Goal: Task Accomplishment & Management: Complete application form

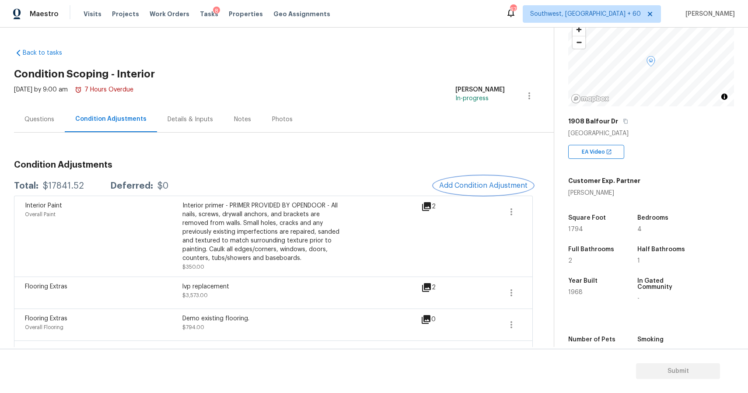
click at [476, 183] on span "Add Condition Adjustment" at bounding box center [483, 186] width 88 height 8
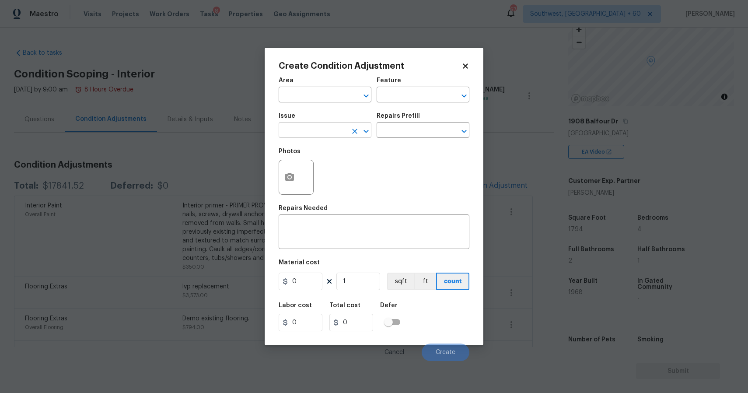
click at [319, 129] on input "text" at bounding box center [313, 131] width 68 height 14
click at [328, 174] on li "ACQ: Water Leak" at bounding box center [325, 172] width 93 height 14
type input "ACQ: Water Leak"
click at [407, 132] on input "text" at bounding box center [411, 131] width 68 height 14
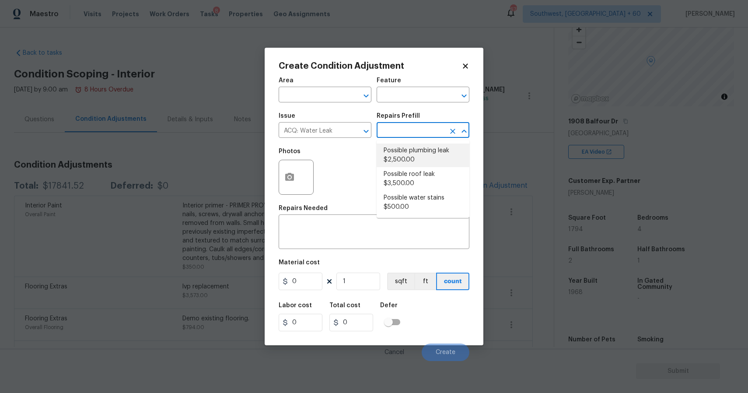
click at [424, 148] on li "Possible plumbing leak $2,500.00" at bounding box center [423, 156] width 93 height 24
type input "Acquisition"
type textarea "Acquisition Scope: Possible plumbing leak"
type input "2500"
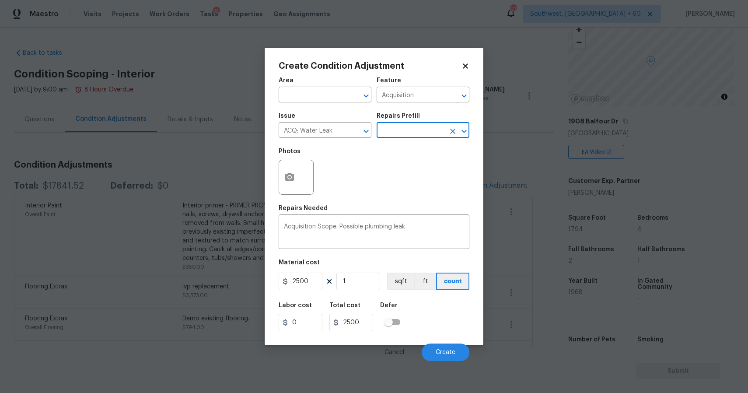
click at [400, 126] on input "text" at bounding box center [411, 131] width 68 height 14
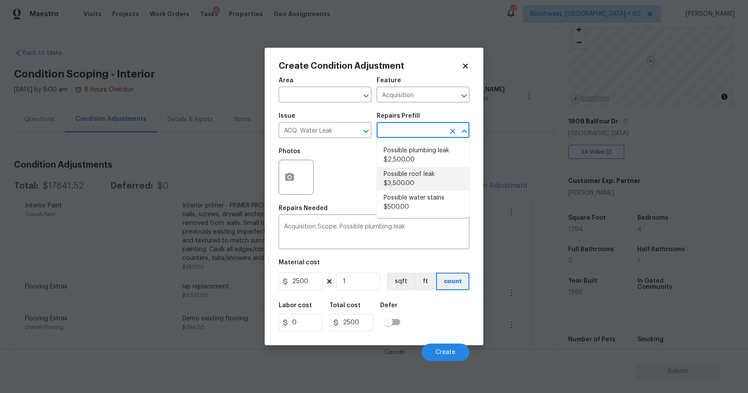
click at [412, 182] on li "Possible roof leak $3,500.00" at bounding box center [423, 179] width 93 height 24
type textarea "Acquisition Scope: Possible roof leak"
type input "3500"
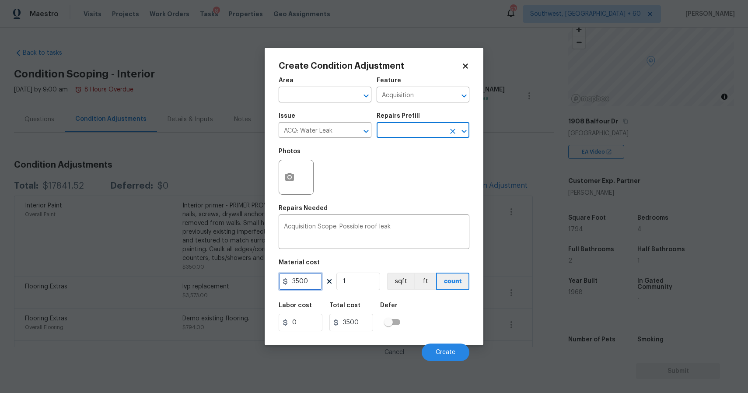
click at [294, 282] on input "3500" at bounding box center [301, 282] width 44 height 18
type input "2500"
click at [291, 172] on icon "button" at bounding box center [289, 177] width 11 height 11
type input "2500"
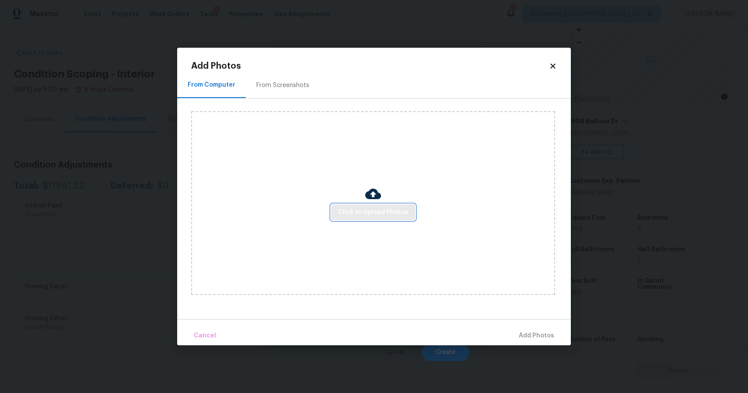
click at [349, 215] on span "Click to Upload Photos" at bounding box center [373, 212] width 70 height 11
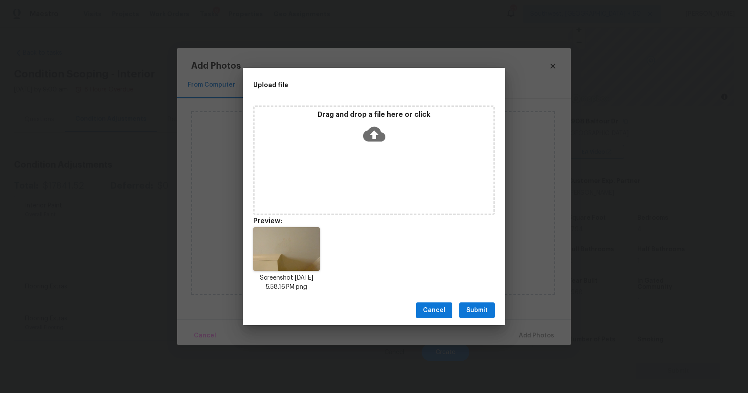
click at [478, 307] on span "Submit" at bounding box center [477, 310] width 21 height 11
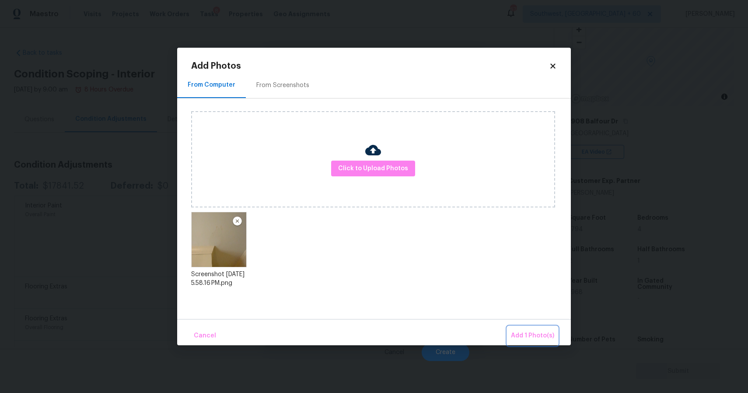
click at [528, 333] on span "Add 1 Photo(s)" at bounding box center [532, 335] width 43 height 11
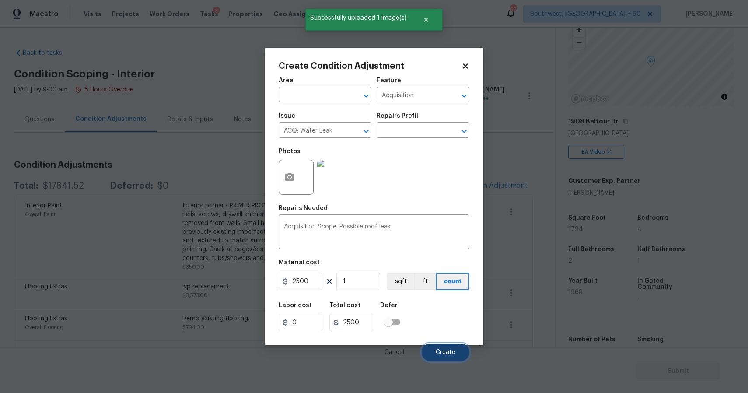
click at [452, 351] on span "Create" at bounding box center [446, 352] width 20 height 7
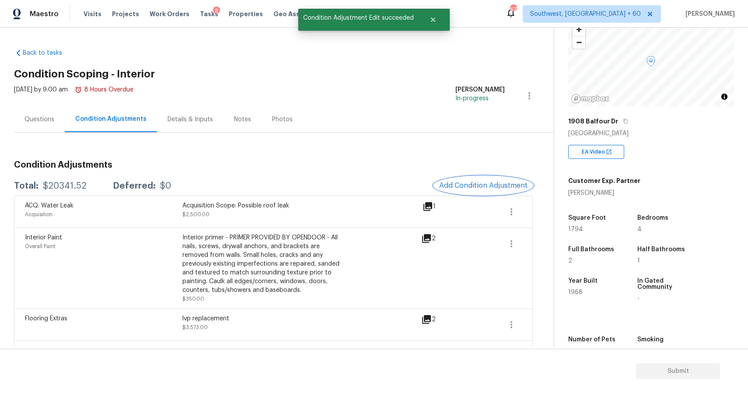
click at [484, 186] on span "Add Condition Adjustment" at bounding box center [483, 186] width 88 height 8
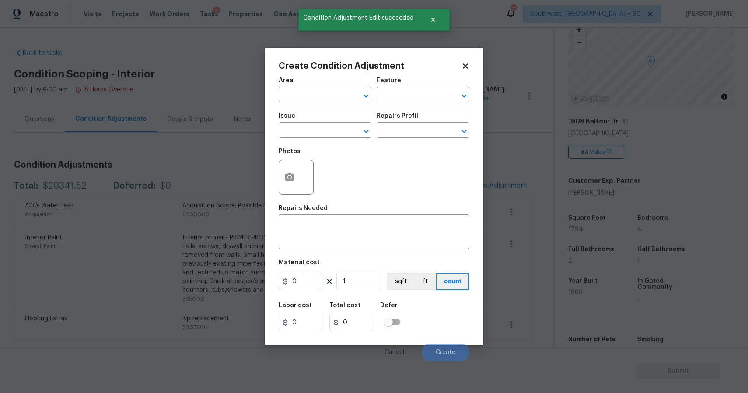
click at [228, 177] on body "Maestro Visits Projects Work Orders Tasks 8 Properties Geo Assignments 673 Sout…" at bounding box center [374, 196] width 748 height 393
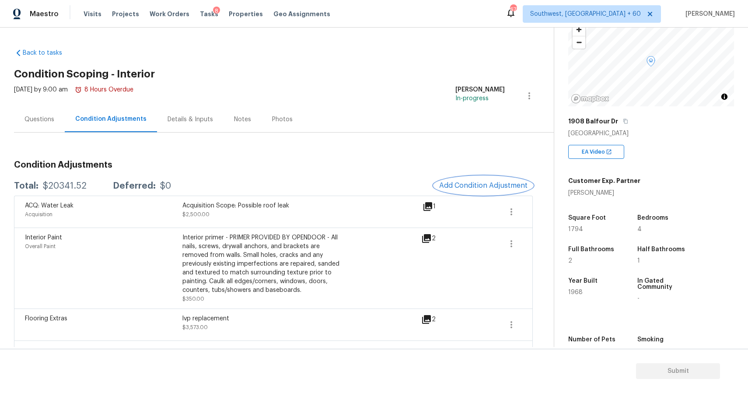
click at [478, 182] on span "Add Condition Adjustment" at bounding box center [483, 186] width 88 height 8
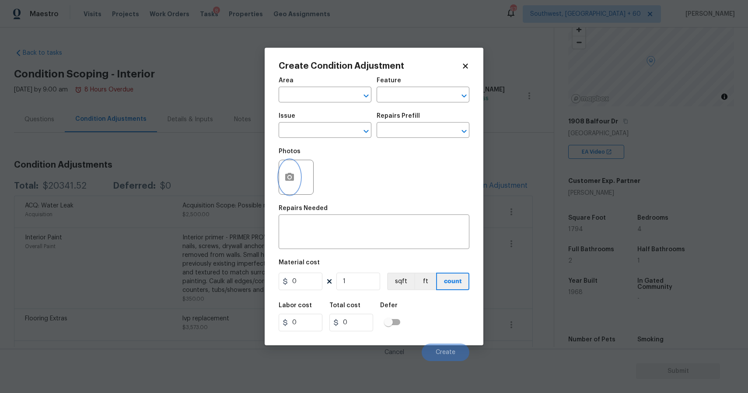
click at [280, 179] on button "button" at bounding box center [289, 177] width 21 height 34
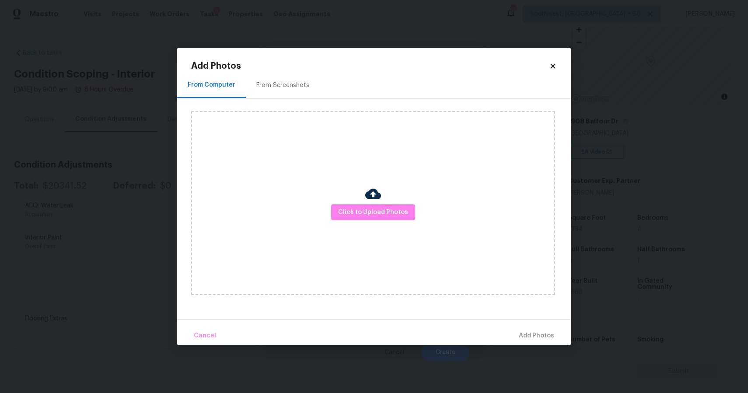
click at [361, 200] on div "Click to Upload Photos" at bounding box center [373, 203] width 364 height 184
click at [366, 210] on span "Click to Upload Photos" at bounding box center [373, 212] width 70 height 11
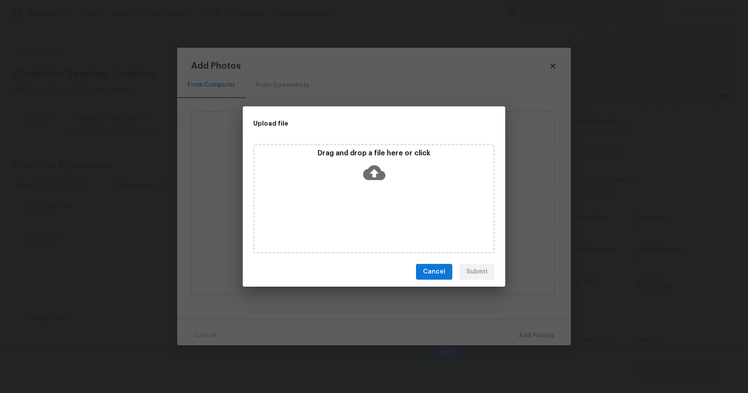
click at [366, 210] on div "Drag and drop a file here or click" at bounding box center [374, 198] width 242 height 109
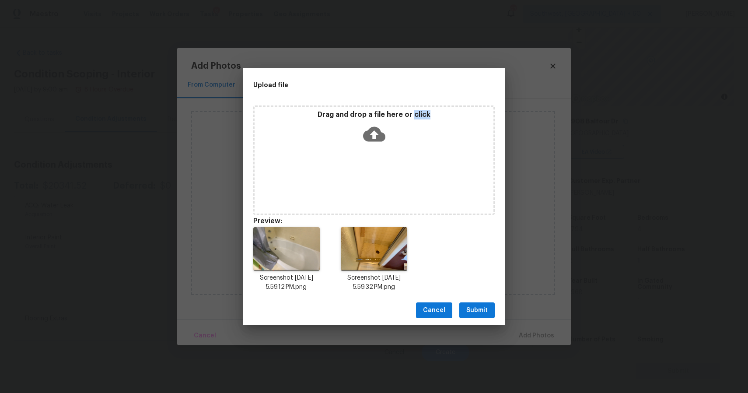
click at [477, 309] on span "Submit" at bounding box center [477, 310] width 21 height 11
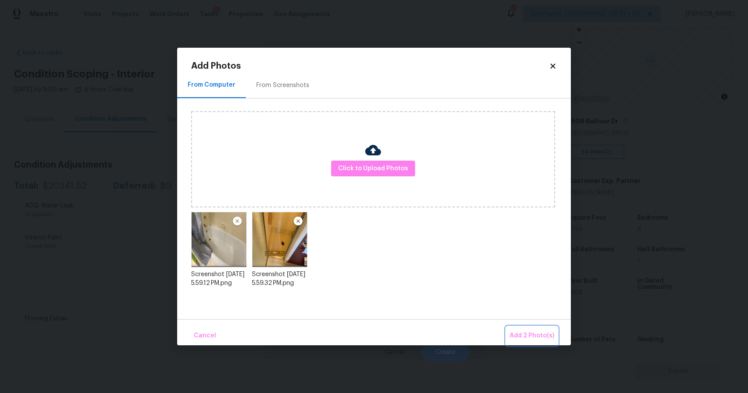
click at [535, 326] on button "Add 2 Photo(s)" at bounding box center [532, 335] width 52 height 19
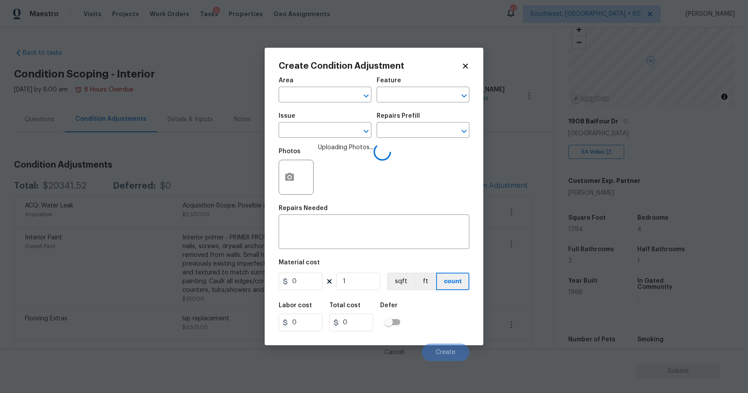
click at [317, 120] on div "Issue" at bounding box center [325, 118] width 93 height 11
click at [319, 126] on input "text" at bounding box center [313, 131] width 68 height 14
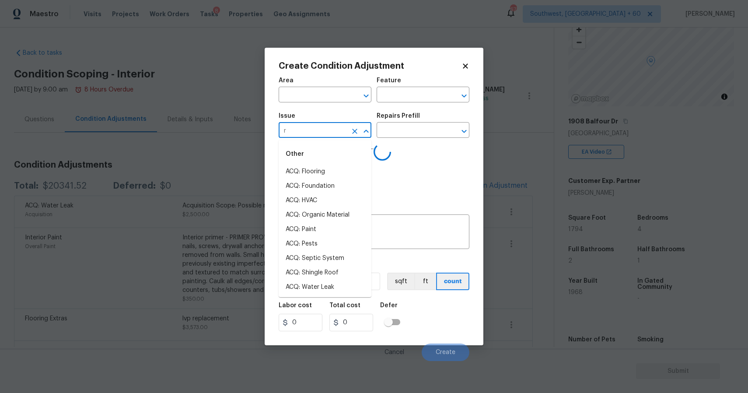
type input "re"
type input "s"
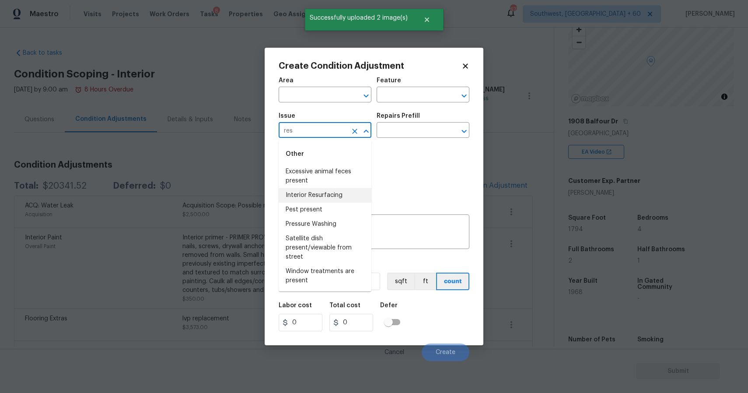
click at [339, 191] on li "Interior Resurfacing" at bounding box center [325, 195] width 93 height 14
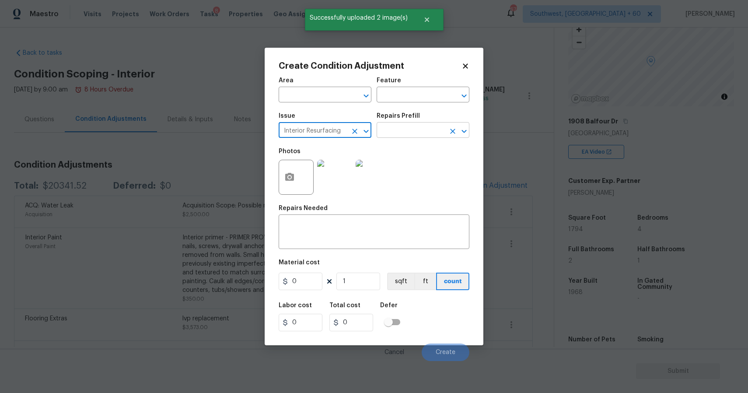
type input "Interior Resurfacing"
click at [406, 124] on input "text" at bounding box center [411, 131] width 68 height 14
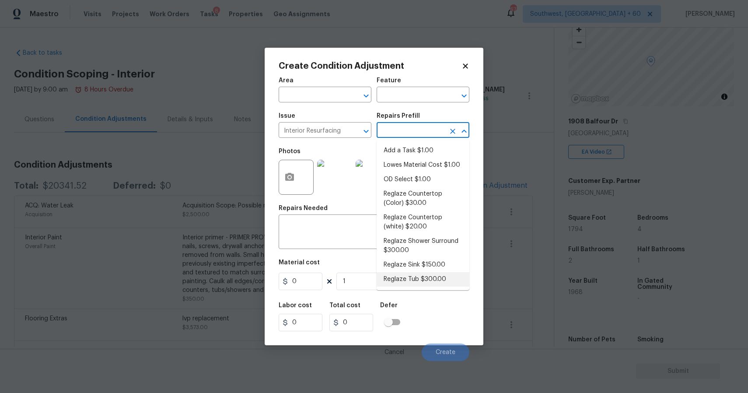
click at [429, 280] on li "Reglaze Tub $300.00" at bounding box center [423, 279] width 93 height 14
type textarea "Prep, mask, clean and reglaze the tub (white) both on the in and outer sides. H…"
type input "300"
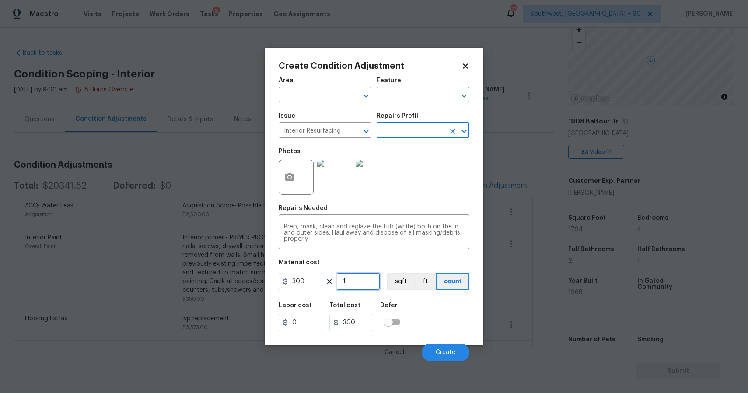
click at [361, 279] on input "1" at bounding box center [359, 282] width 44 height 18
type input "2"
type input "600"
type input "2"
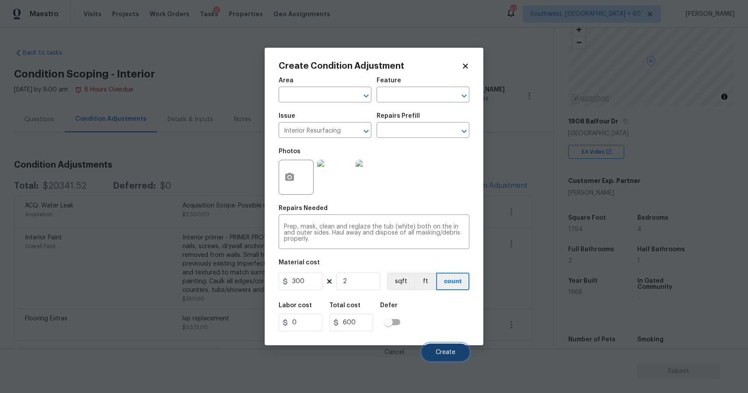
click at [445, 349] on button "Create" at bounding box center [446, 353] width 48 height 18
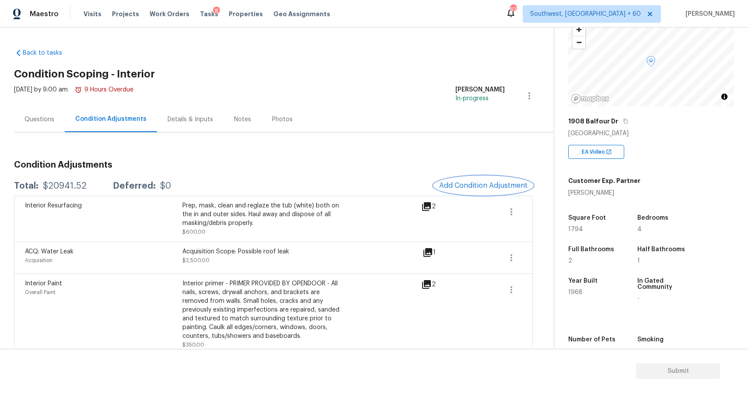
click at [493, 185] on span "Add Condition Adjustment" at bounding box center [483, 186] width 88 height 8
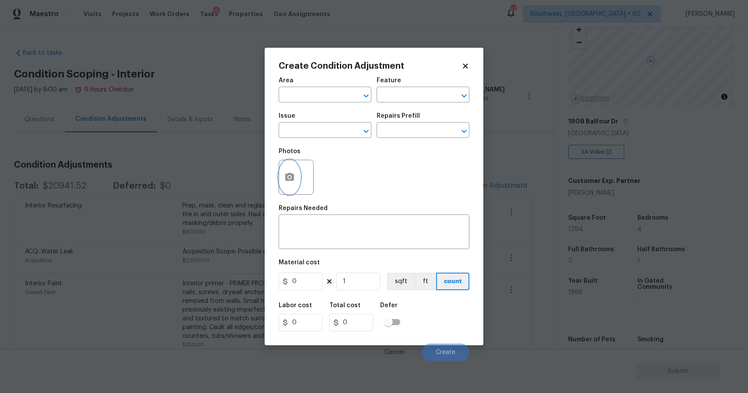
click at [292, 176] on icon "button" at bounding box center [289, 177] width 9 height 8
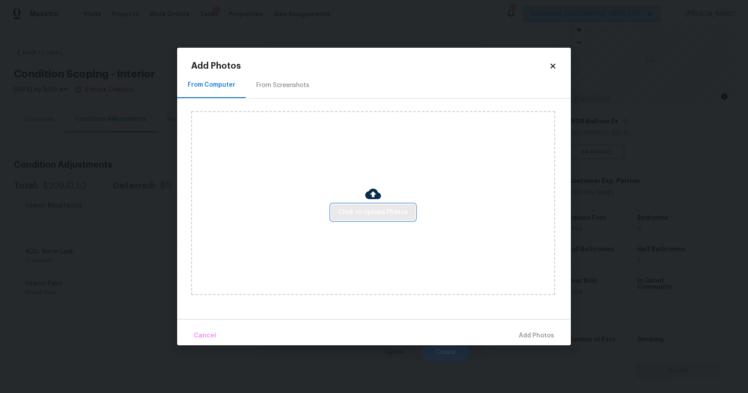
click at [391, 206] on button "Click to Upload Photos" at bounding box center [373, 212] width 84 height 16
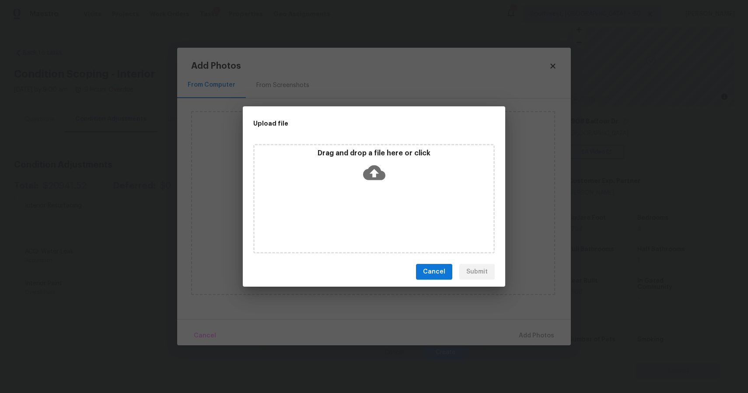
click at [363, 171] on icon at bounding box center [374, 172] width 22 height 22
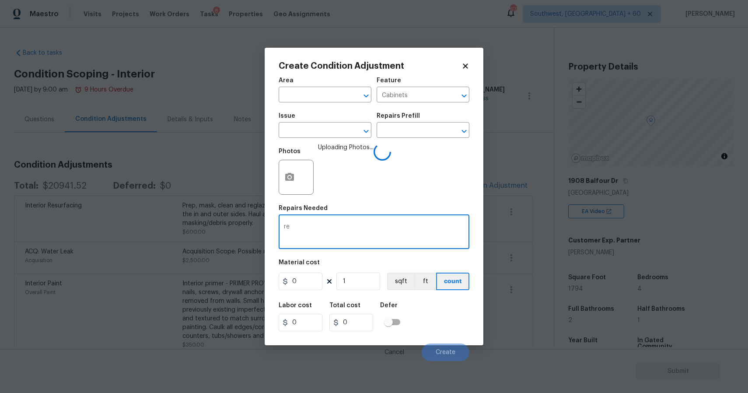
scroll to position [60, 0]
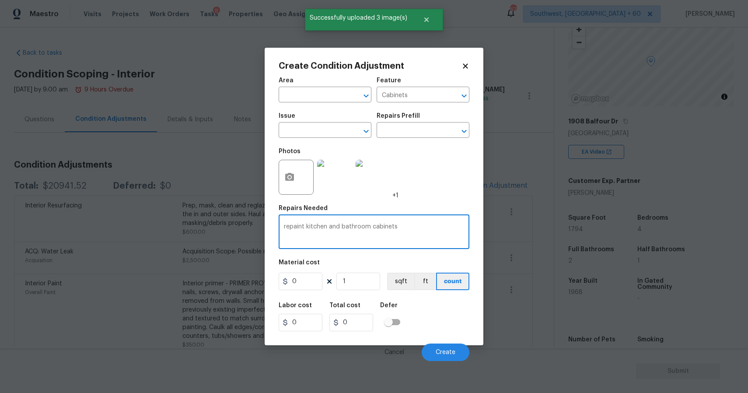
type textarea "repaint kitchen and bathroom cabinets"
click at [295, 281] on input "0" at bounding box center [301, 282] width 44 height 18
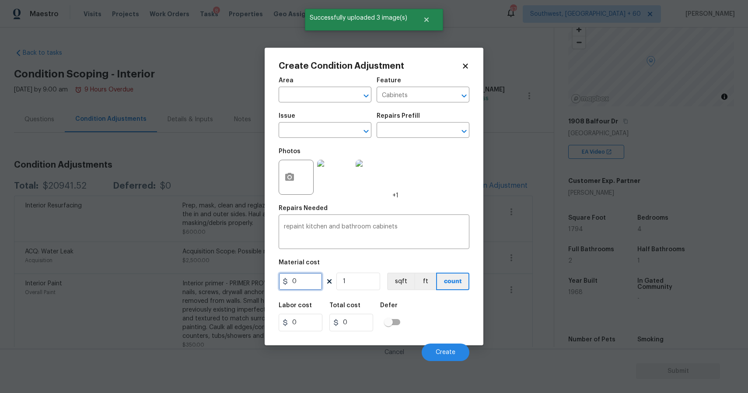
click at [295, 281] on input "0" at bounding box center [301, 282] width 44 height 18
type input "2000"
click at [447, 342] on div "Cancel Create" at bounding box center [374, 349] width 191 height 25
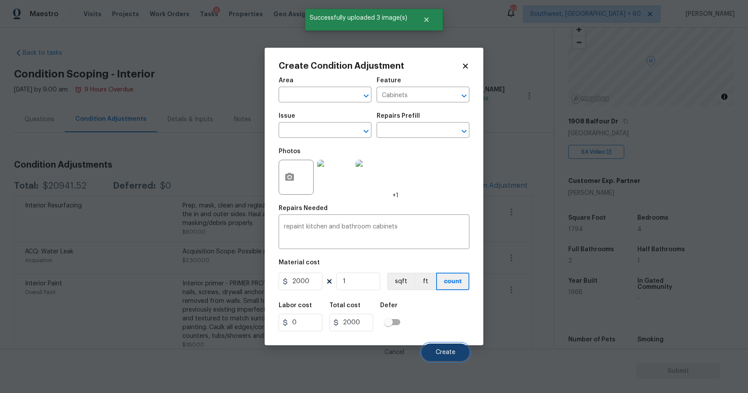
click at [449, 344] on button "Create" at bounding box center [446, 353] width 48 height 18
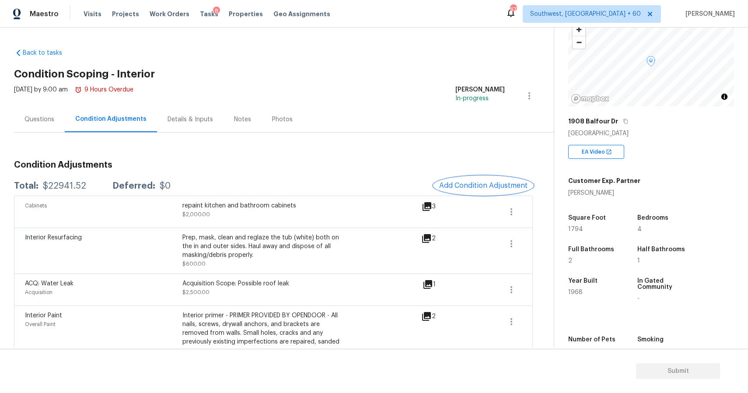
click at [491, 186] on span "Add Condition Adjustment" at bounding box center [483, 186] width 88 height 8
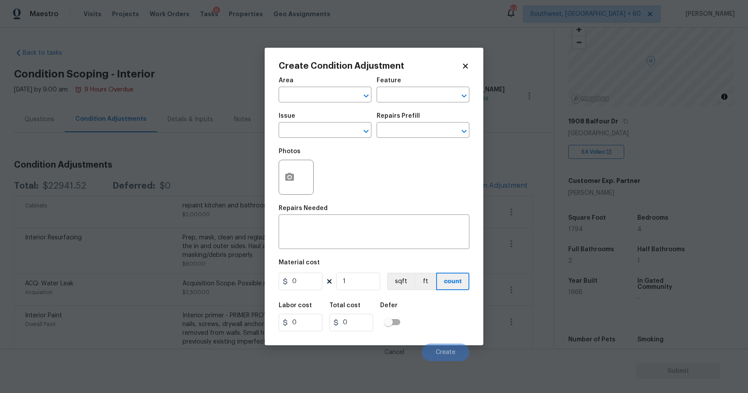
click at [302, 173] on div at bounding box center [296, 177] width 35 height 35
click at [301, 175] on div at bounding box center [296, 177] width 35 height 35
click at [295, 175] on button "button" at bounding box center [289, 177] width 21 height 34
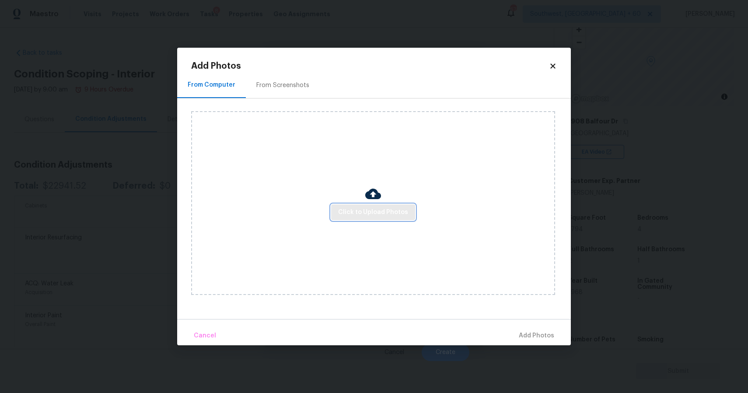
click at [361, 208] on span "Click to Upload Photos" at bounding box center [373, 212] width 70 height 11
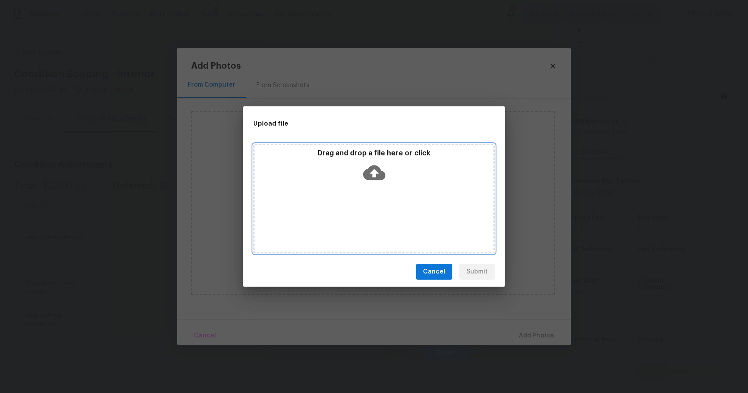
click at [359, 200] on div "Drag and drop a file here or click" at bounding box center [374, 198] width 242 height 109
click at [596, 311] on div "Upload file Drag and drop a file here or click Cancel Submit" at bounding box center [374, 196] width 748 height 393
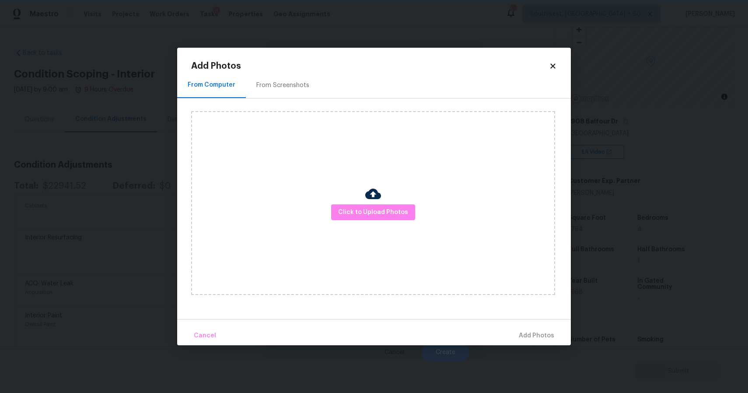
click at [596, 311] on div "Upload file Drag and drop a file here or click Cancel Submit" at bounding box center [374, 196] width 748 height 393
click at [596, 311] on body "Maestro Visits Projects Work Orders Tasks 8 Properties Geo Assignments 673 Sout…" at bounding box center [374, 196] width 748 height 393
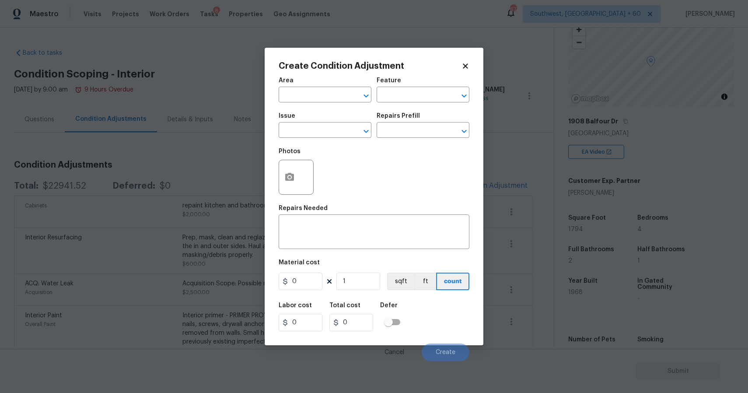
click at [572, 300] on body "Maestro Visits Projects Work Orders Tasks 8 Properties Geo Assignments 673 Sout…" at bounding box center [374, 196] width 748 height 393
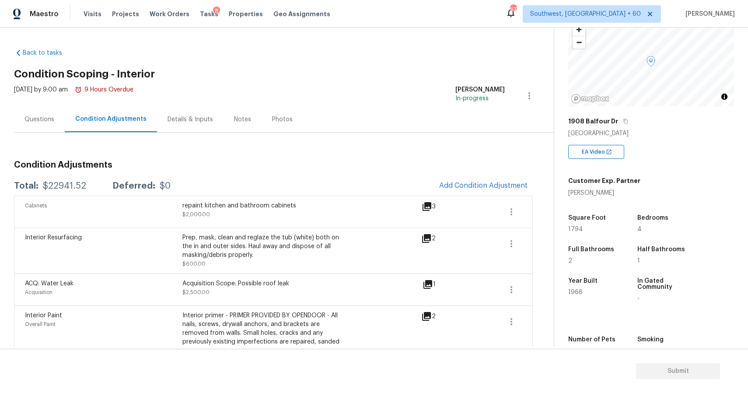
click at [40, 123] on div "Questions" at bounding box center [40, 119] width 30 height 9
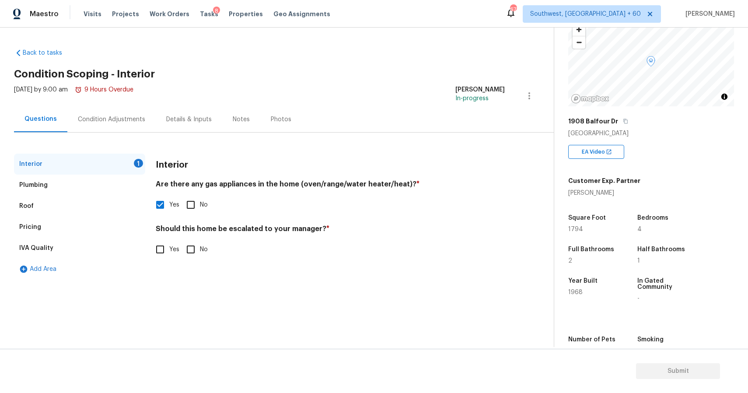
click at [193, 250] on input "No" at bounding box center [191, 249] width 18 height 18
checkbox input "true"
click at [131, 126] on div "Condition Adjustments" at bounding box center [111, 119] width 88 height 26
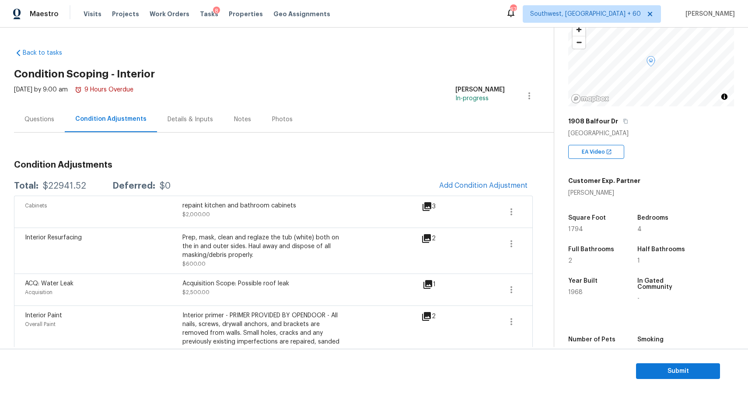
click at [66, 184] on div "$22941.52" at bounding box center [64, 186] width 43 height 9
copy div "$22941.52"
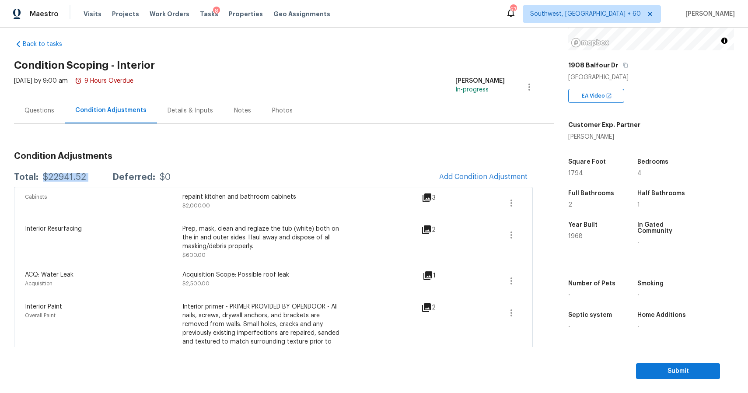
scroll to position [9, 0]
click at [65, 111] on div "Condition Adjustments" at bounding box center [111, 110] width 92 height 26
click at [54, 113] on div "Questions" at bounding box center [39, 110] width 51 height 26
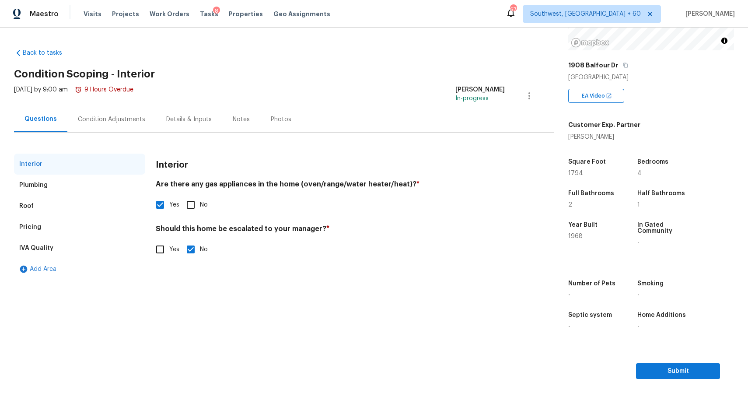
click at [53, 226] on div "Pricing" at bounding box center [79, 227] width 131 height 21
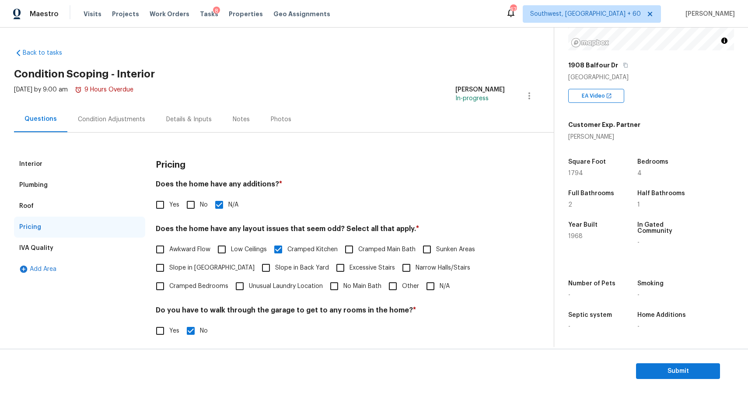
scroll to position [142, 0]
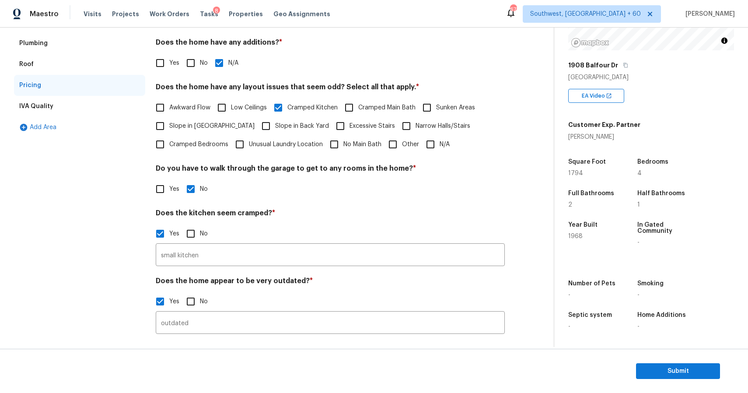
click at [400, 144] on input "Other" at bounding box center [393, 144] width 18 height 18
checkbox input "true"
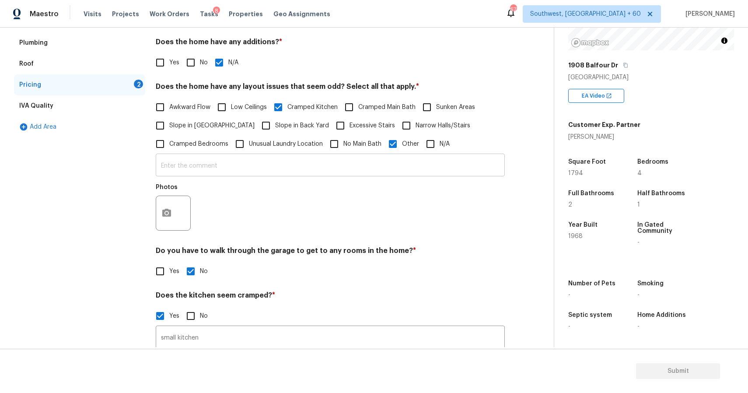
click at [348, 160] on input "text" at bounding box center [330, 166] width 349 height 21
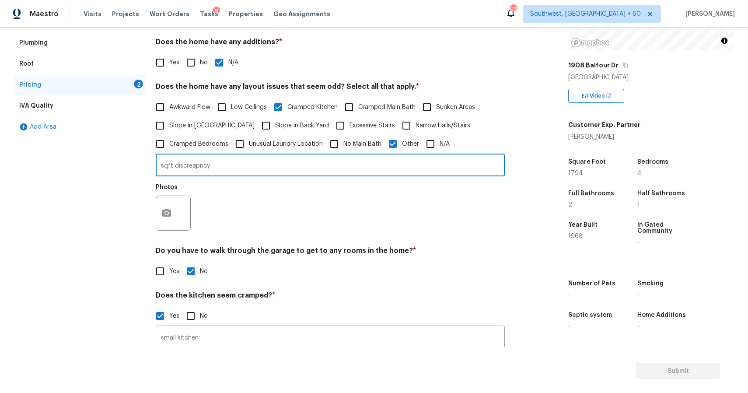
type input "sqft discreapncy"
click at [168, 208] on button "button" at bounding box center [166, 213] width 21 height 34
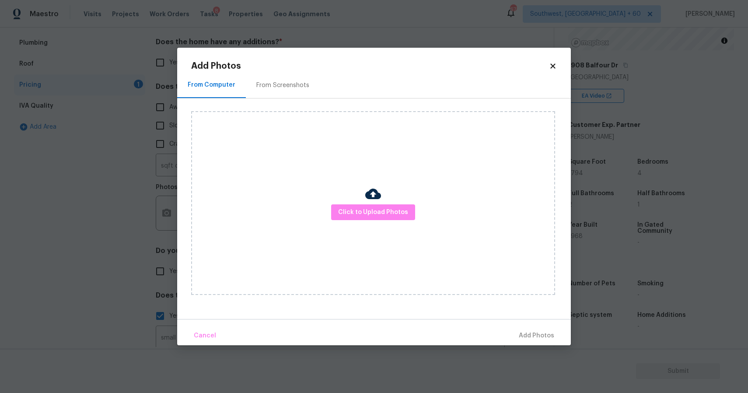
click at [420, 203] on div "Click to Upload Photos" at bounding box center [373, 203] width 364 height 184
click at [394, 208] on span "Click to Upload Photos" at bounding box center [373, 212] width 70 height 11
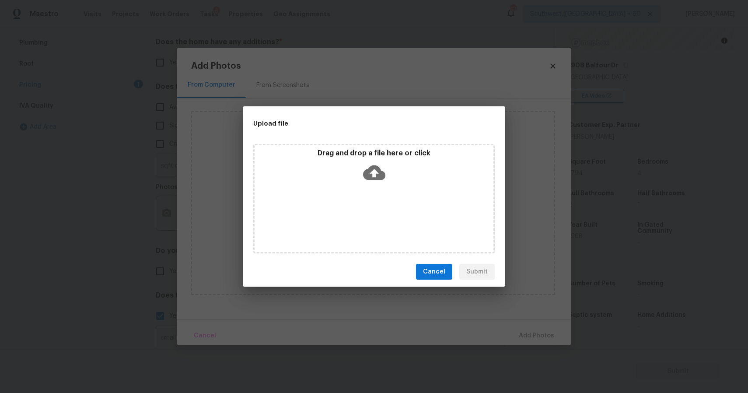
click at [393, 206] on div "Drag and drop a file here or click" at bounding box center [374, 198] width 242 height 109
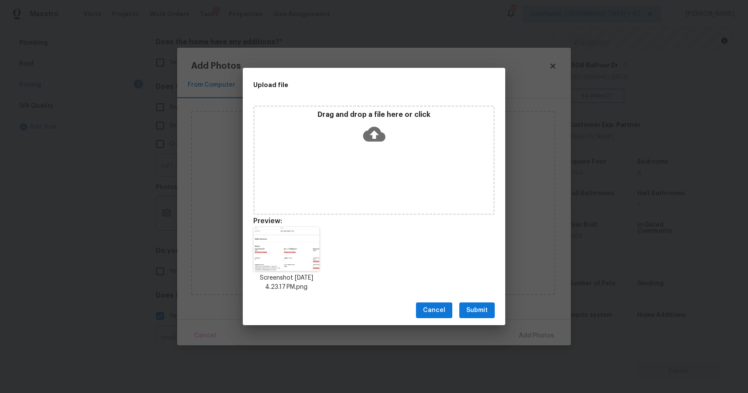
click at [474, 307] on span "Submit" at bounding box center [477, 310] width 21 height 11
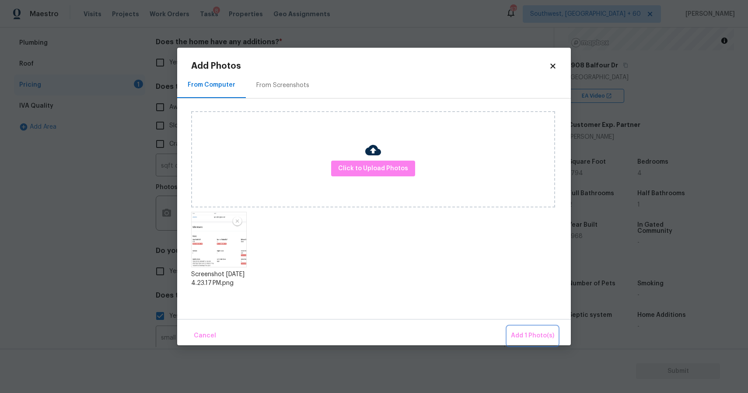
click at [537, 334] on span "Add 1 Photo(s)" at bounding box center [532, 335] width 43 height 11
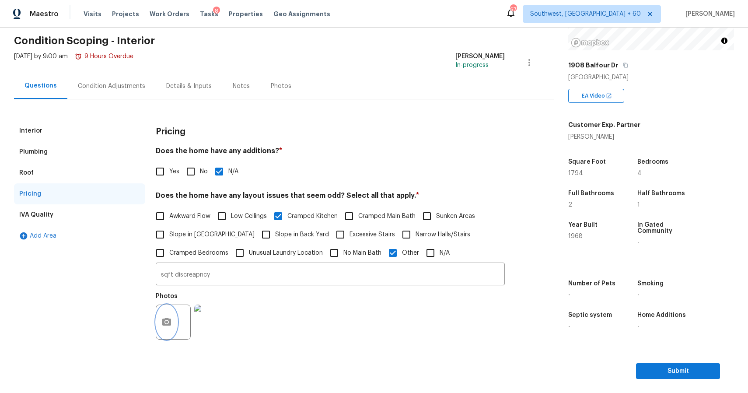
scroll to position [0, 0]
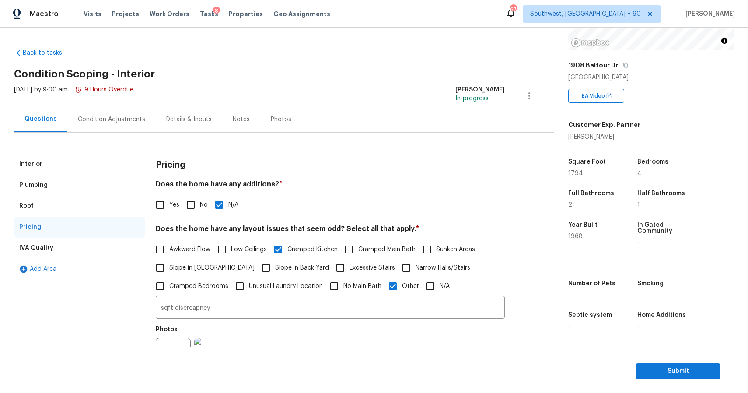
click at [137, 112] on div "Condition Adjustments" at bounding box center [111, 119] width 88 height 26
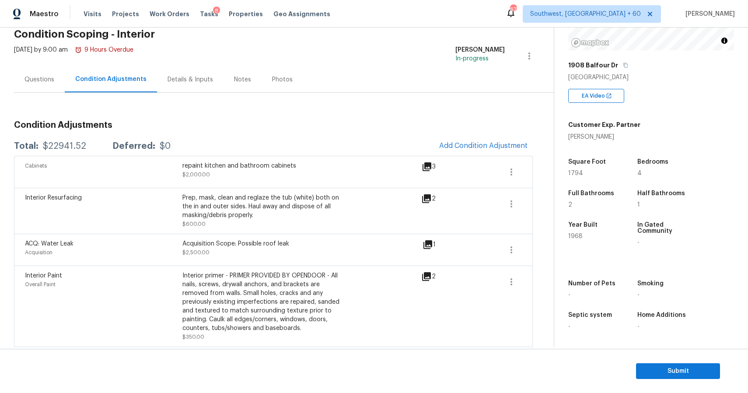
scroll to position [47, 0]
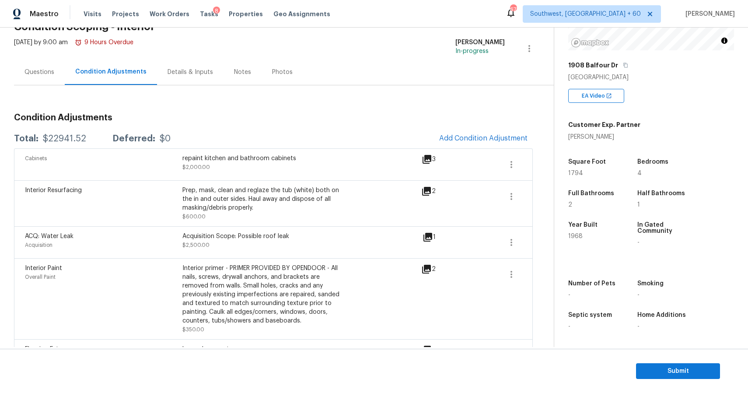
click at [45, 68] on div "Questions" at bounding box center [40, 72] width 30 height 9
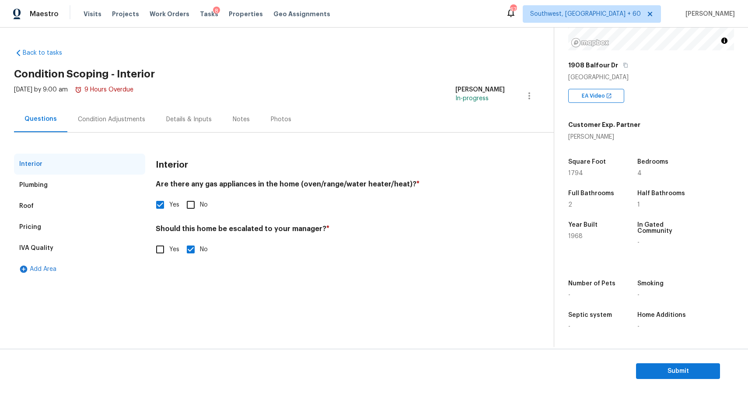
click at [119, 112] on div "Condition Adjustments" at bounding box center [111, 119] width 88 height 26
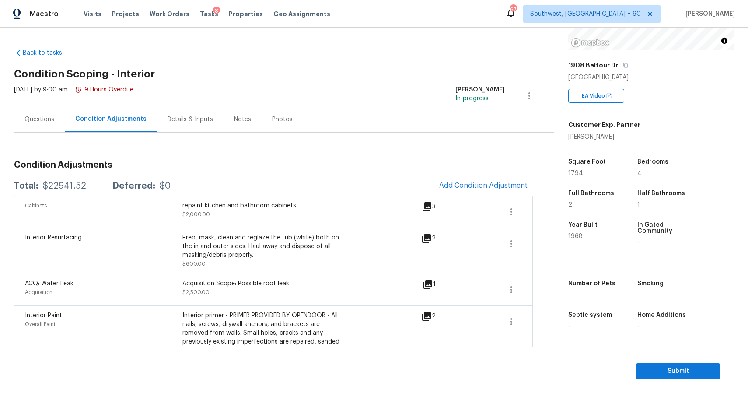
click at [51, 129] on div "Questions" at bounding box center [39, 119] width 51 height 26
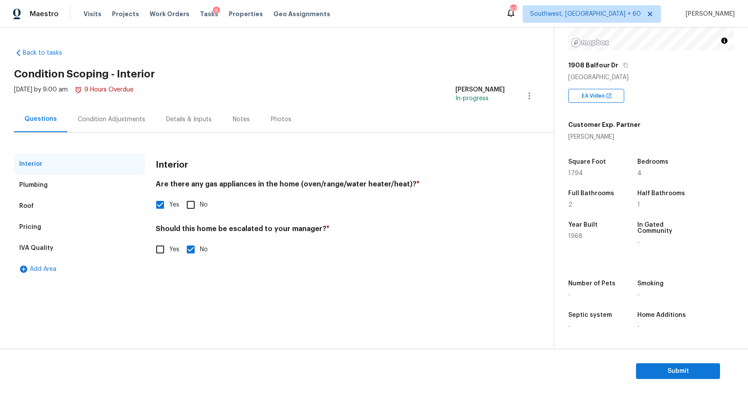
click at [128, 121] on div "Condition Adjustments" at bounding box center [111, 119] width 67 height 9
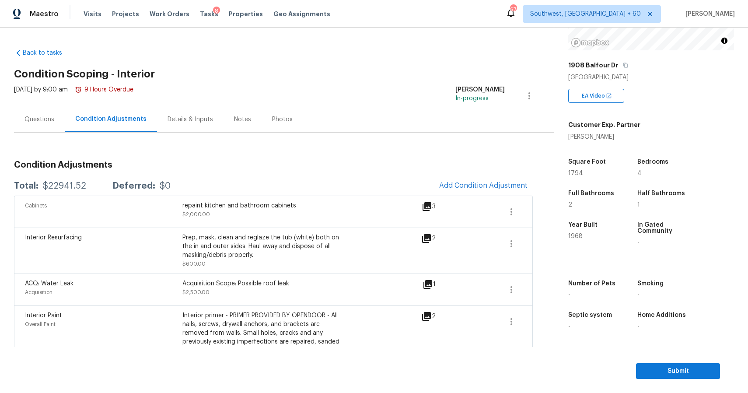
click at [44, 117] on div "Questions" at bounding box center [40, 119] width 30 height 9
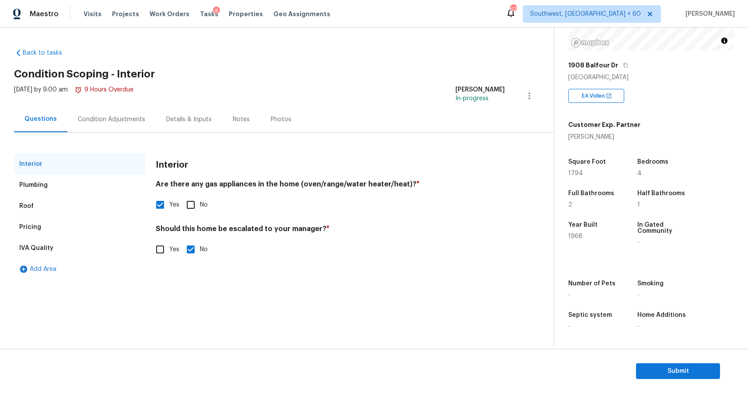
click at [126, 111] on div "Condition Adjustments" at bounding box center [111, 119] width 88 height 26
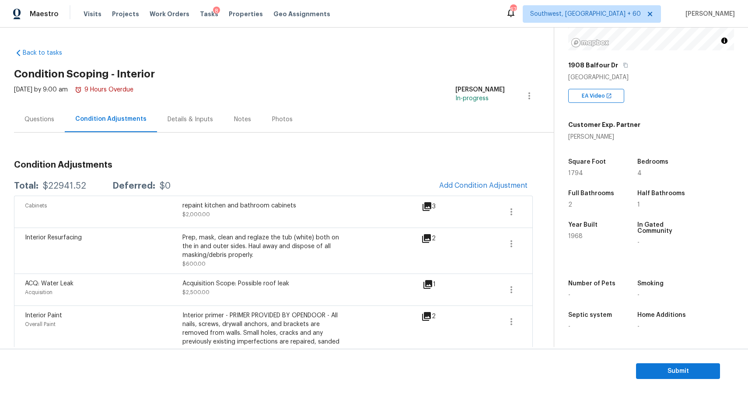
click at [56, 181] on div "Total: $22941.52 Deferred: $0 Add Condition Adjustment" at bounding box center [273, 185] width 519 height 19
copy div "$22941.52"
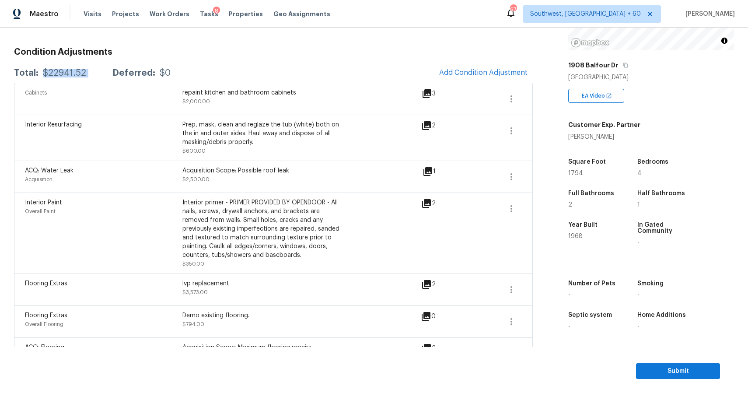
scroll to position [116, 0]
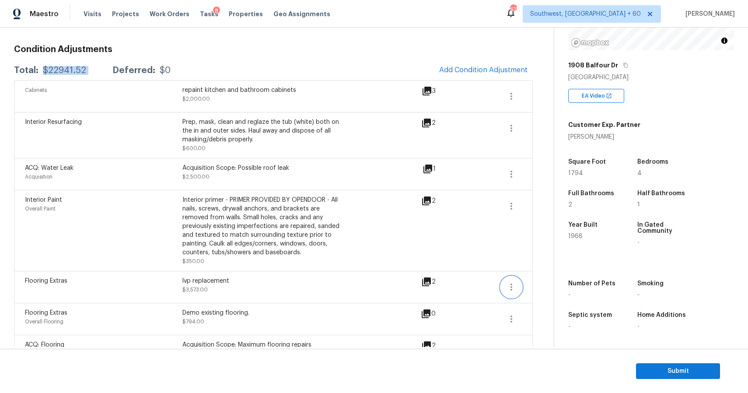
click at [507, 286] on icon "button" at bounding box center [511, 287] width 11 height 11
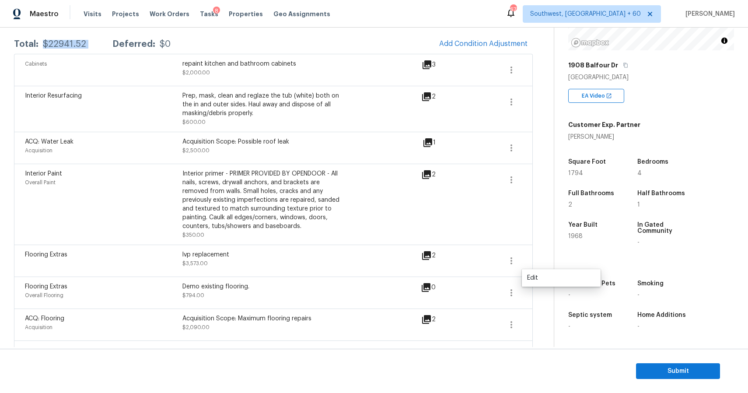
scroll to position [191, 0]
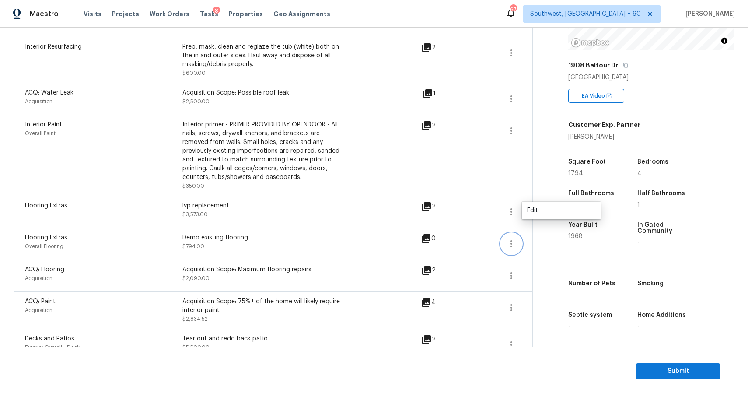
click at [513, 242] on icon "button" at bounding box center [511, 244] width 11 height 11
click at [512, 277] on icon "button" at bounding box center [511, 275] width 11 height 11
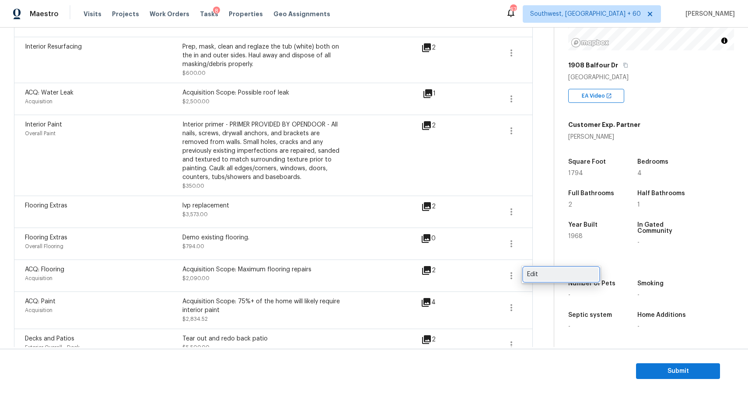
click at [545, 270] on div "Edit" at bounding box center [561, 274] width 68 height 9
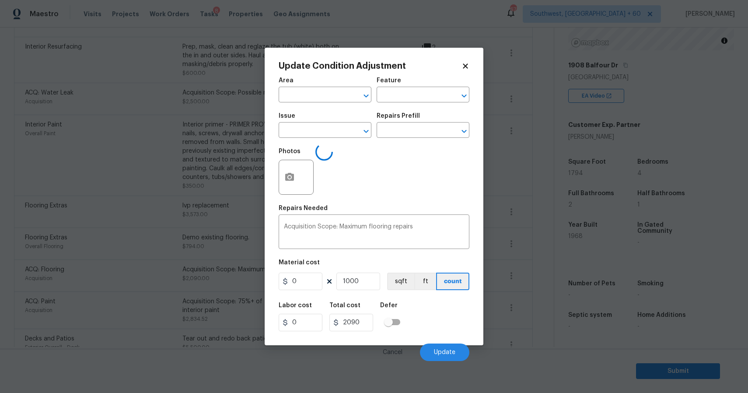
type input "Acquisition"
type input "ACQ: Flooring"
type input "2.09"
click at [373, 278] on input "1000" at bounding box center [359, 282] width 44 height 18
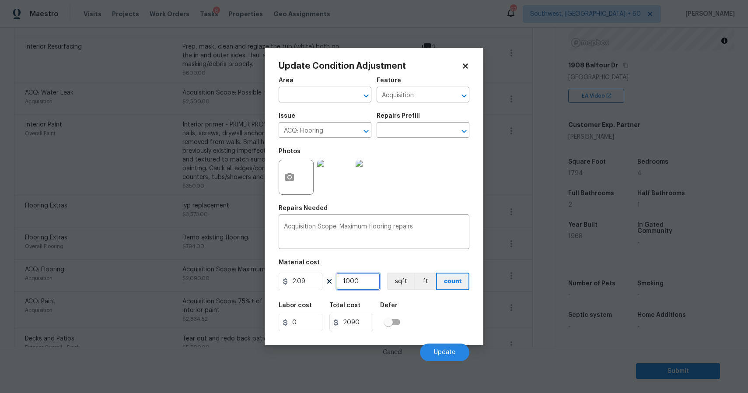
click at [373, 278] on input "1000" at bounding box center [359, 282] width 44 height 18
click at [364, 280] on input "1000" at bounding box center [359, 282] width 44 height 18
type input "100"
type input "209"
type input "10"
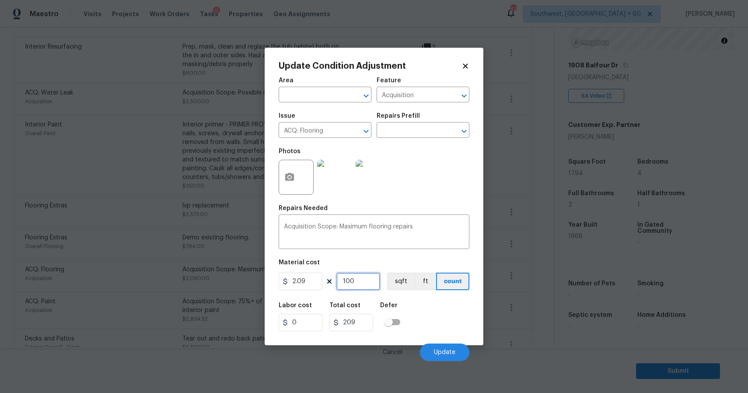
type input "20.9"
type input "1"
type input "2.09"
type input "16"
type input "33.44"
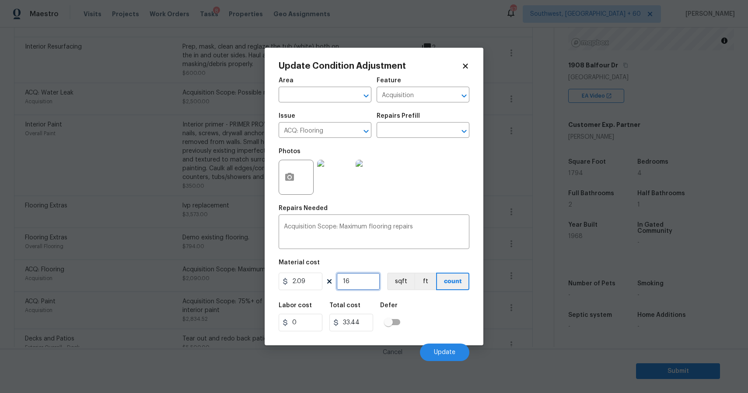
type input "169"
type input "353.21"
type input "1690"
type input "3532.1"
type input "169"
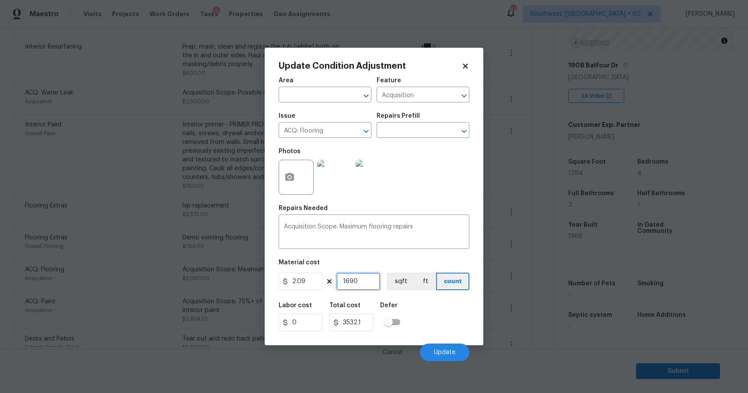
type input "353.21"
type input "16"
type input "33.44"
type input "160"
type input "334.4"
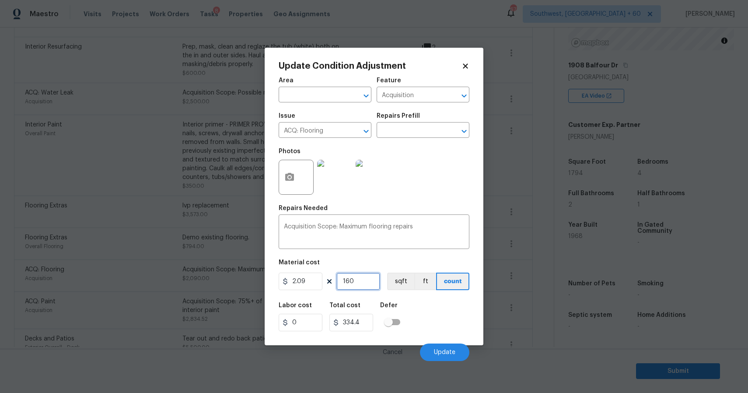
type input "1600"
type input "3344"
type input "1600"
click at [455, 356] on button "Update" at bounding box center [444, 353] width 49 height 18
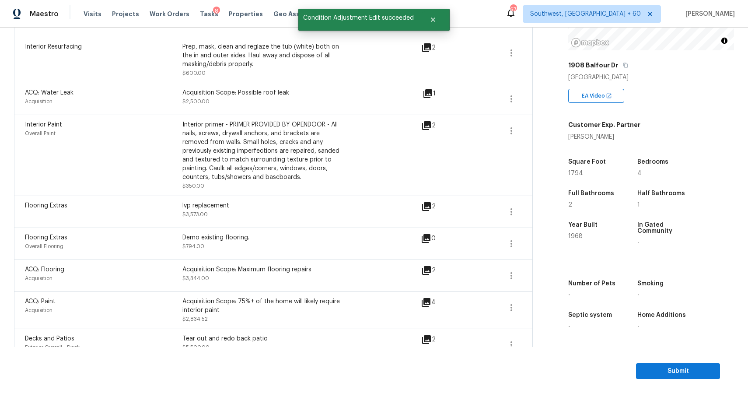
scroll to position [234, 0]
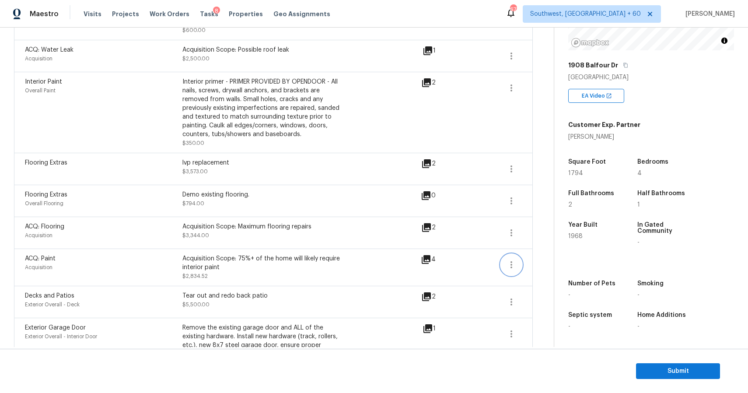
click at [511, 274] on button "button" at bounding box center [511, 264] width 21 height 21
click at [530, 267] on div "Edit" at bounding box center [561, 263] width 68 height 9
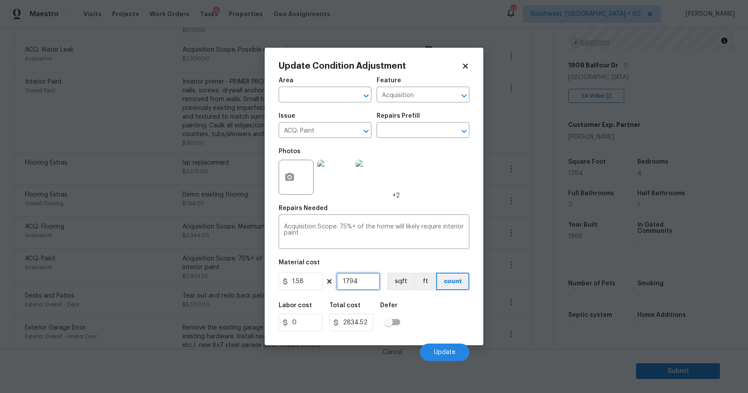
click at [358, 281] on input "1794" at bounding box center [359, 282] width 44 height 18
type input "2"
type input "3.16"
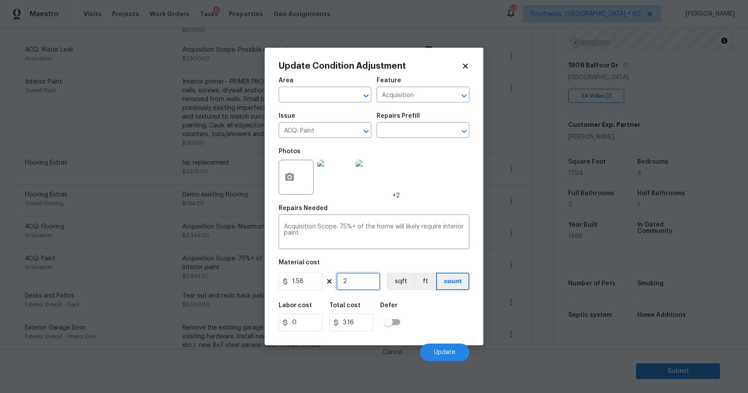
type input "24"
type input "37.92"
type input "241"
type input "380.78"
type input "2410"
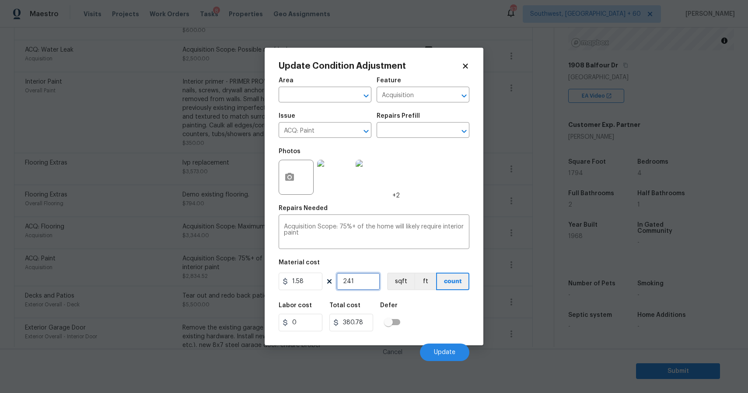
type input "3807.8"
type input "2410"
click at [453, 346] on button "Update" at bounding box center [444, 353] width 49 height 18
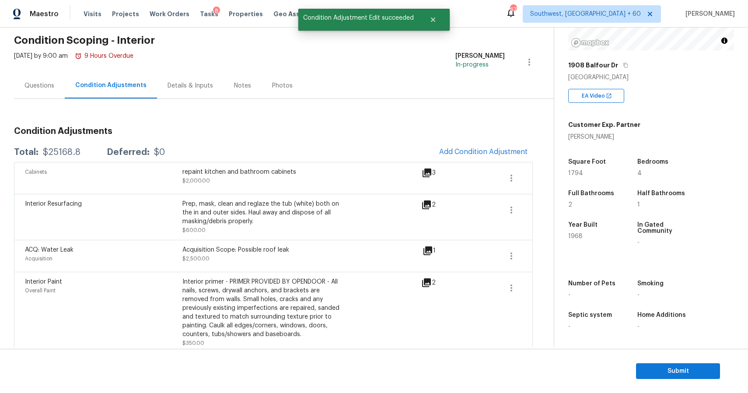
scroll to position [11, 0]
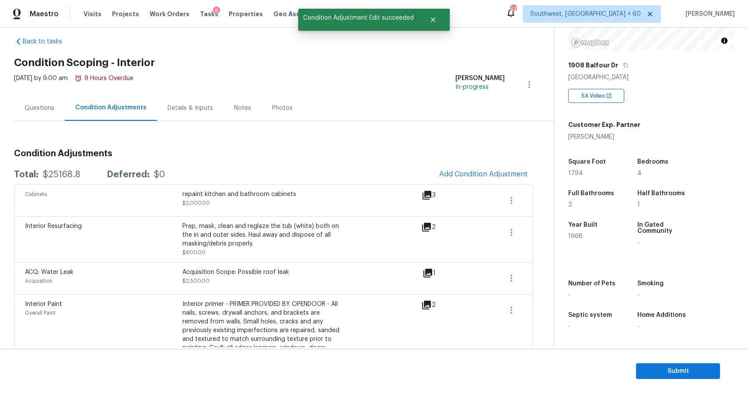
click at [71, 172] on div "$25168.8" at bounding box center [62, 174] width 38 height 9
copy div "$25168.8"
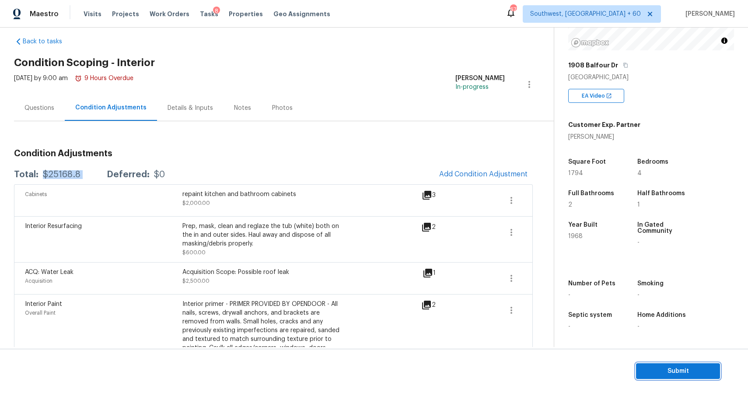
click at [683, 363] on button "Submit" at bounding box center [678, 371] width 84 height 16
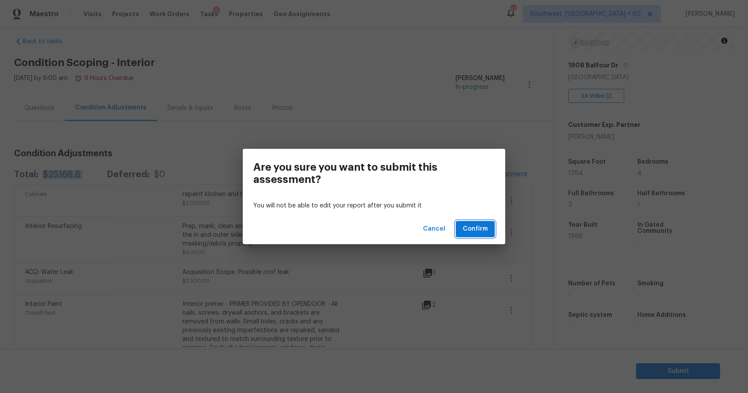
click at [480, 230] on span "Confirm" at bounding box center [475, 229] width 25 height 11
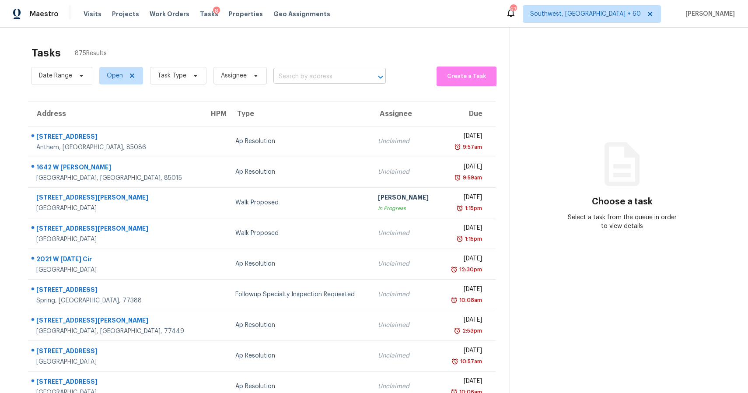
click at [305, 78] on input "text" at bounding box center [318, 77] width 88 height 14
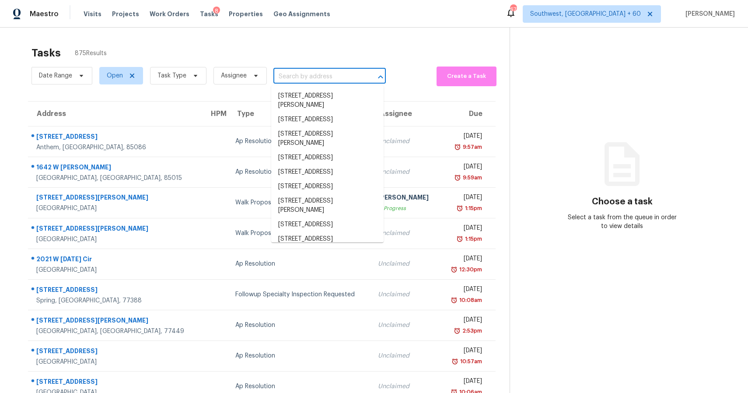
paste input "1517 Lexington Rd Pleasant Hill MO 64080"
type input "1517 Lexington Rd Pleasant Hill MO 64080"
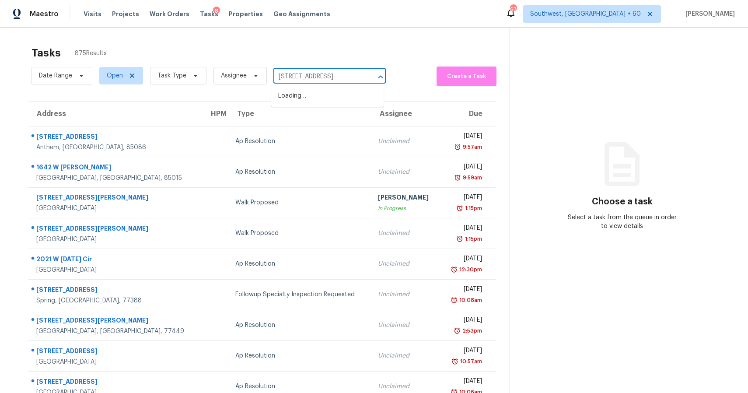
scroll to position [0, 38]
click at [316, 98] on li "1517 Lexington Rd, Pleasant Hill, MO 64080" at bounding box center [327, 96] width 112 height 14
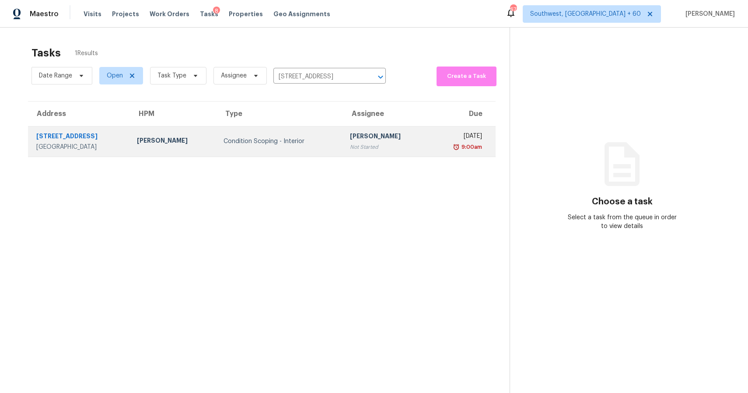
click at [367, 132] on div "[PERSON_NAME]" at bounding box center [386, 137] width 72 height 11
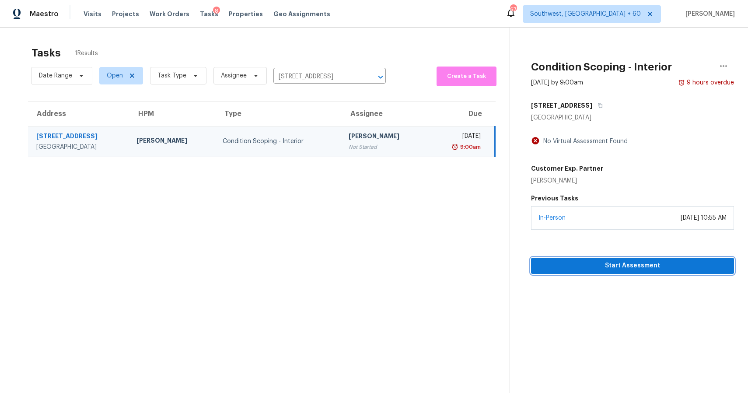
click at [631, 263] on span "Start Assessment" at bounding box center [632, 265] width 189 height 11
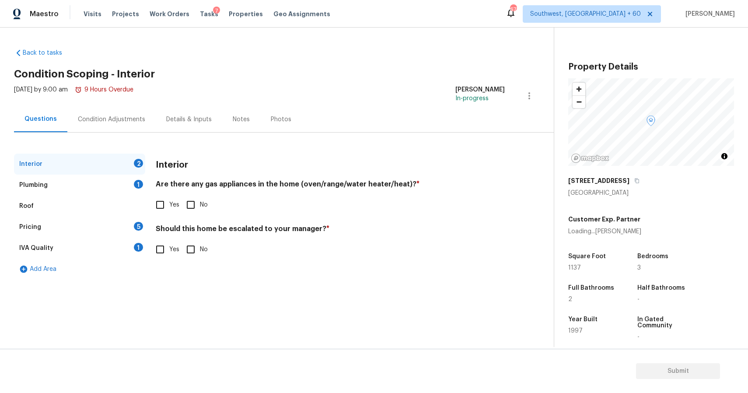
click at [629, 184] on div "1517 Lexington Rd" at bounding box center [651, 181] width 166 height 16
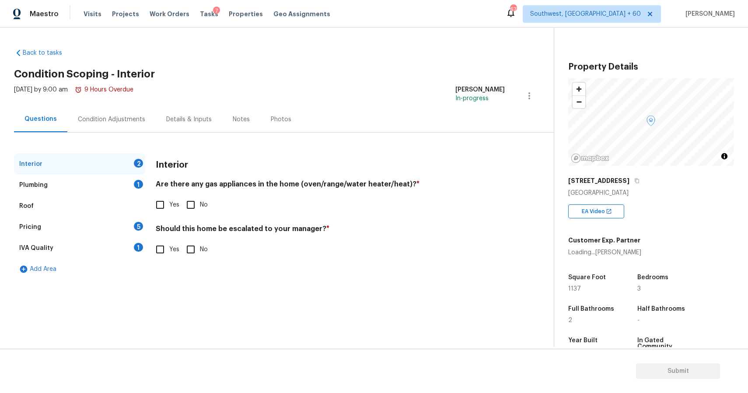
click at [629, 184] on div "1517 Lexington Rd" at bounding box center [651, 181] width 166 height 16
click at [635, 180] on icon "button" at bounding box center [637, 180] width 5 height 5
click at [123, 109] on div "Condition Adjustments" at bounding box center [111, 119] width 88 height 26
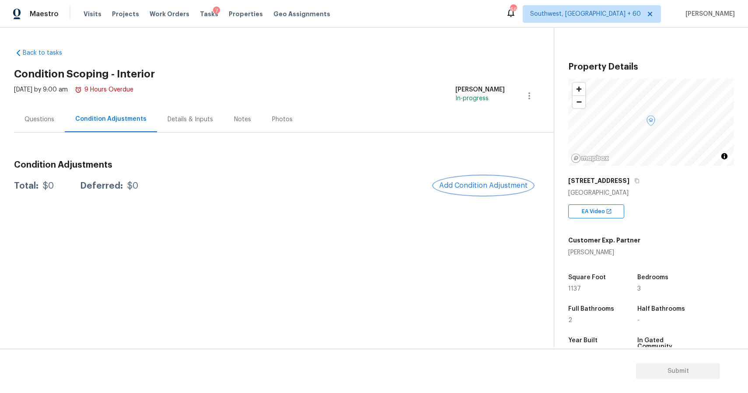
click at [496, 184] on span "Add Condition Adjustment" at bounding box center [483, 186] width 88 height 8
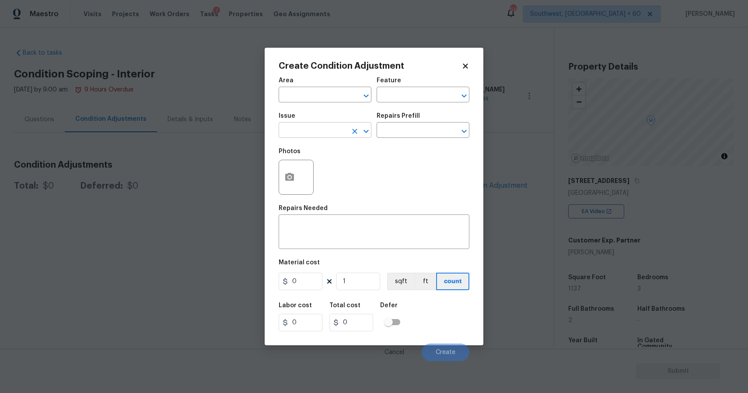
click at [334, 132] on input "text" at bounding box center [313, 131] width 68 height 14
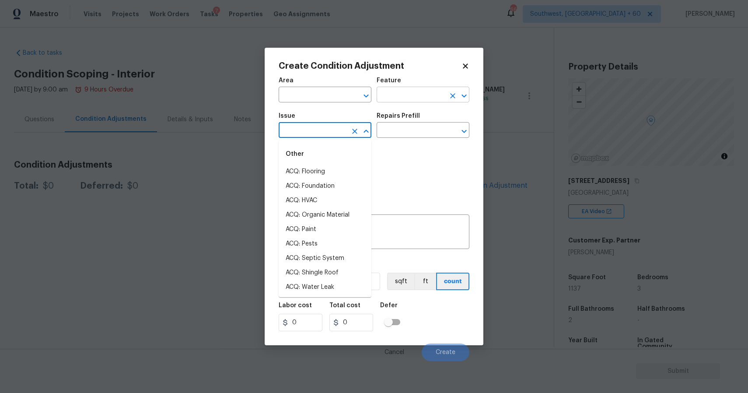
click at [416, 94] on input "text" at bounding box center [411, 96] width 68 height 14
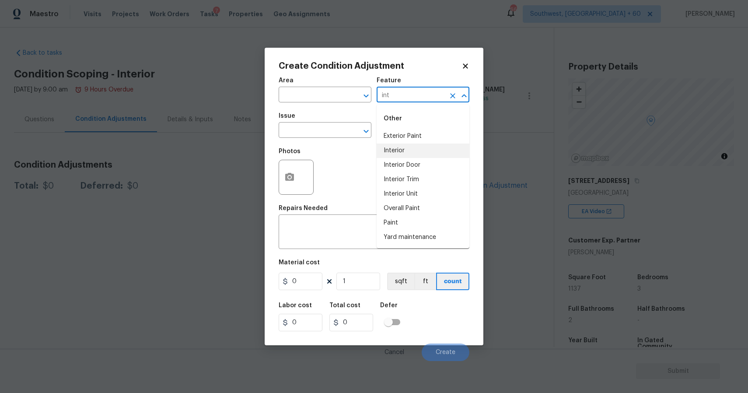
click at [419, 152] on li "Interior" at bounding box center [423, 151] width 93 height 14
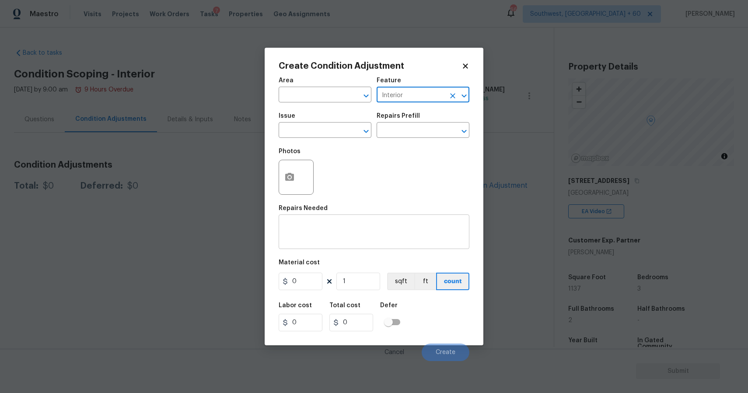
type input "Interior"
click at [375, 240] on textarea at bounding box center [374, 233] width 180 height 18
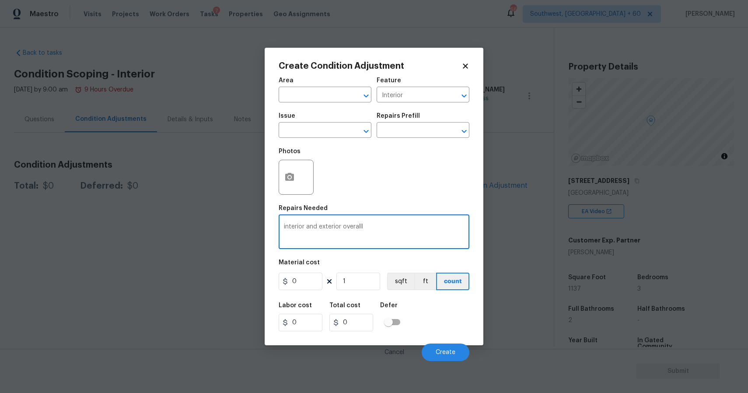
type textarea "interior and exterior overalll"
click at [309, 282] on input "0" at bounding box center [301, 282] width 44 height 18
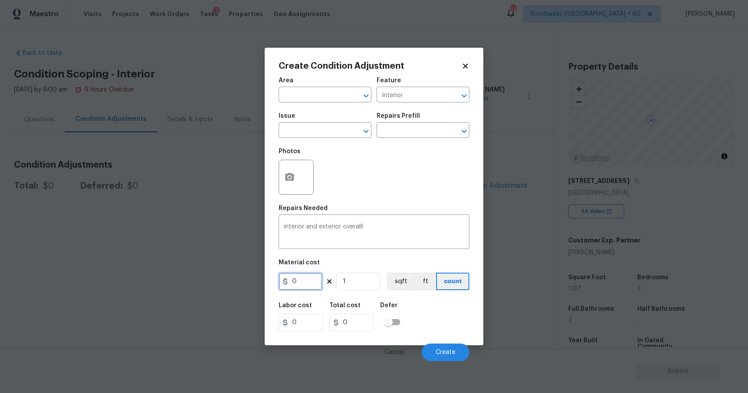
click at [309, 282] on input "0" at bounding box center [301, 282] width 44 height 18
type input "100000"
click at [451, 345] on button "Create" at bounding box center [446, 353] width 48 height 18
type input "100000"
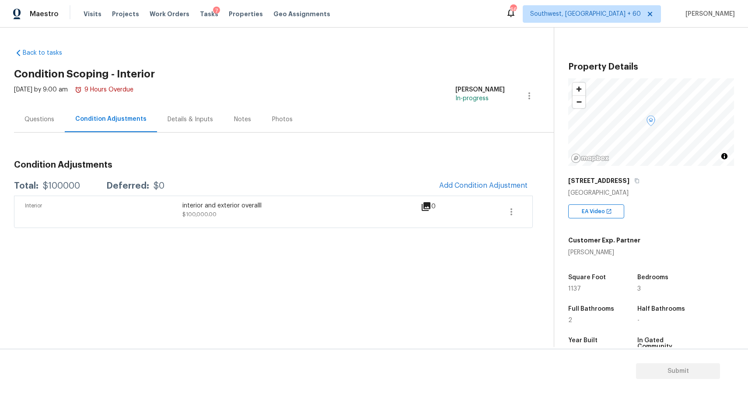
click at [51, 122] on div "Questions" at bounding box center [40, 119] width 30 height 9
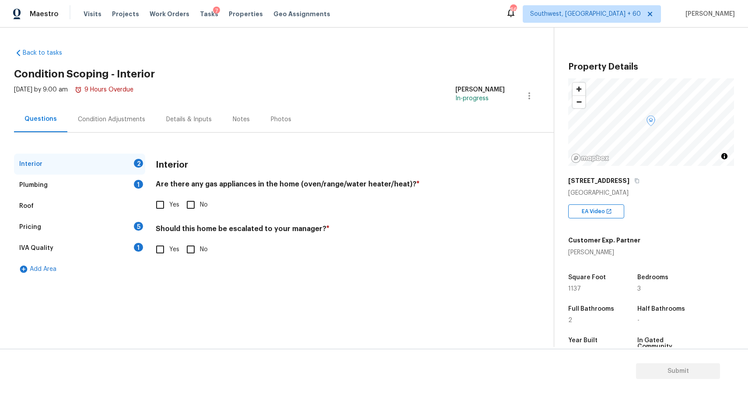
click at [157, 248] on input "Yes" at bounding box center [160, 249] width 18 height 18
checkbox input "true"
click at [212, 284] on div "​ Photos" at bounding box center [330, 301] width 349 height 83
click at [218, 277] on input "text" at bounding box center [330, 271] width 349 height 21
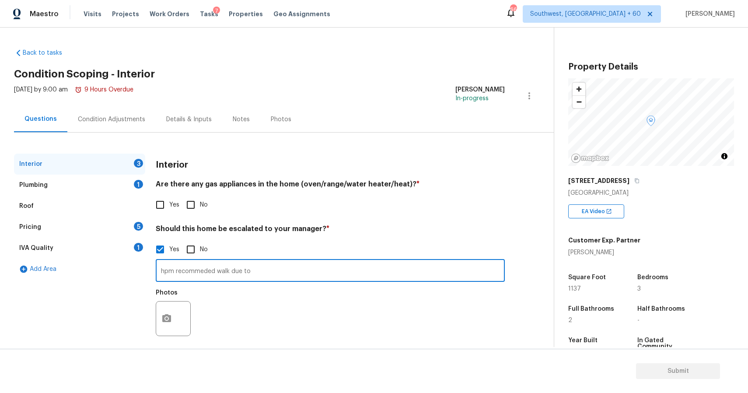
paste input "Property would need an extreme amount of rehab. Maximum flooring, maximum paint…"
type input "hpm recommeded walk due to Property would need an extreme amount of rehab. Maxi…"
click at [168, 329] on button "button" at bounding box center [166, 319] width 21 height 34
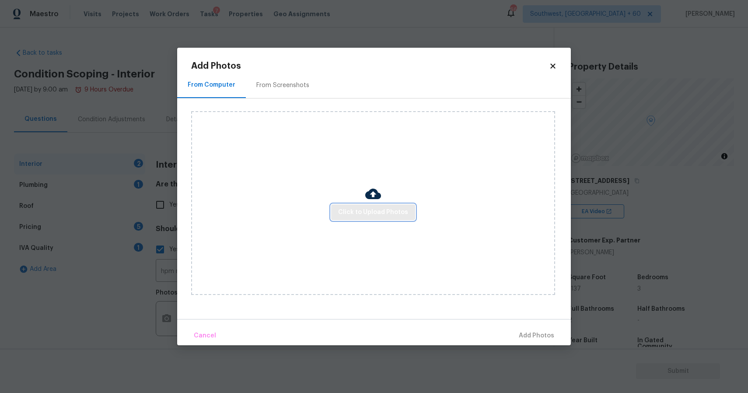
click at [356, 210] on span "Click to Upload Photos" at bounding box center [373, 212] width 70 height 11
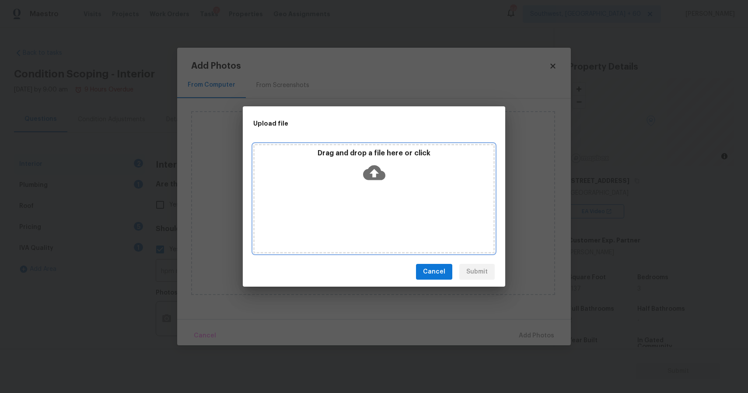
click at [356, 210] on div "Drag and drop a file here or click" at bounding box center [374, 198] width 242 height 109
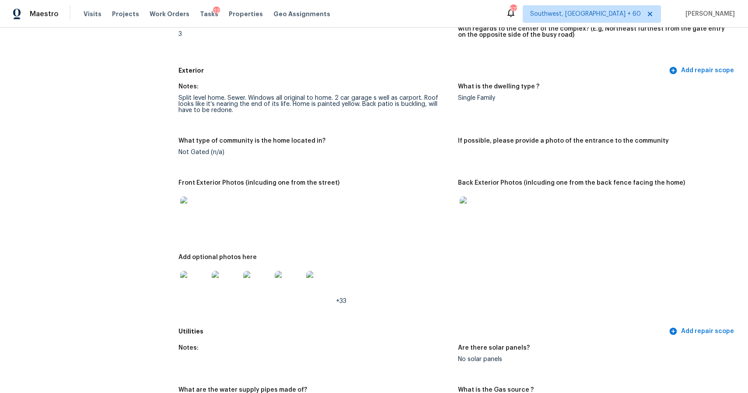
scroll to position [157, 0]
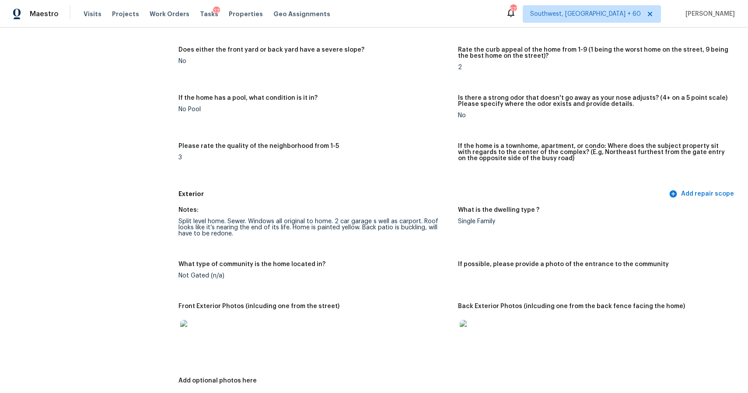
click at [89, 20] on div "Visits Projects Work Orders Tasks 22 Properties Geo Assignments" at bounding box center [212, 14] width 257 height 18
click at [94, 12] on span "Visits" at bounding box center [93, 14] width 18 height 9
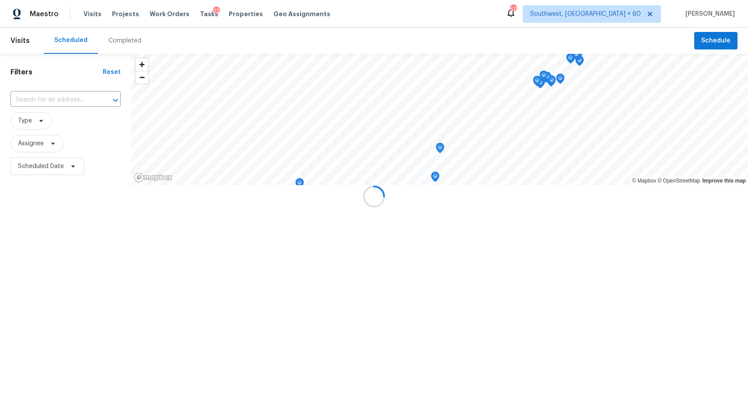
click at [127, 33] on div at bounding box center [374, 196] width 748 height 393
click at [135, 39] on div at bounding box center [374, 196] width 748 height 393
click at [135, 39] on div "Completed" at bounding box center [125, 40] width 33 height 9
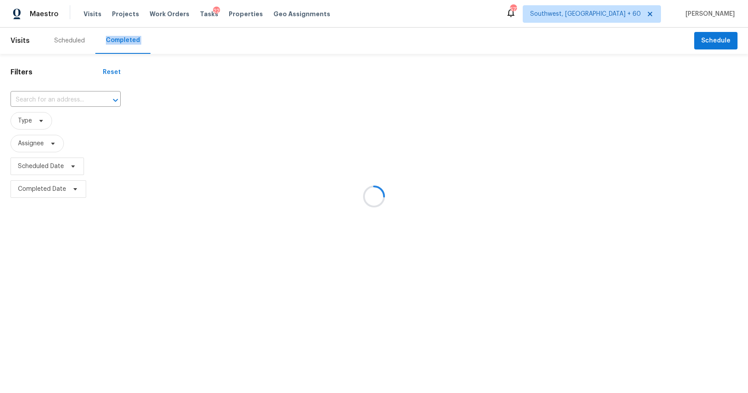
click at [69, 97] on div at bounding box center [374, 196] width 748 height 393
click at [53, 98] on div at bounding box center [374, 196] width 748 height 393
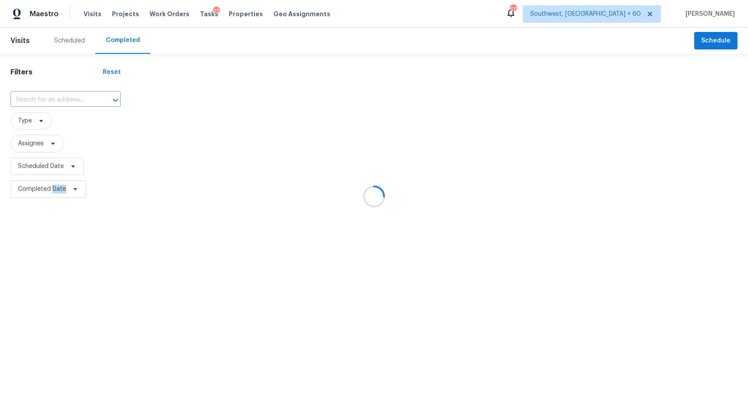
click at [53, 98] on div at bounding box center [374, 196] width 748 height 393
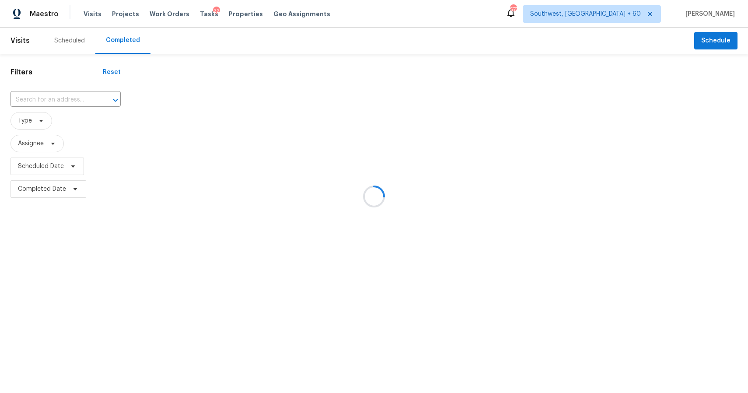
click at [53, 98] on div at bounding box center [374, 196] width 748 height 393
click at [44, 95] on div at bounding box center [374, 196] width 748 height 393
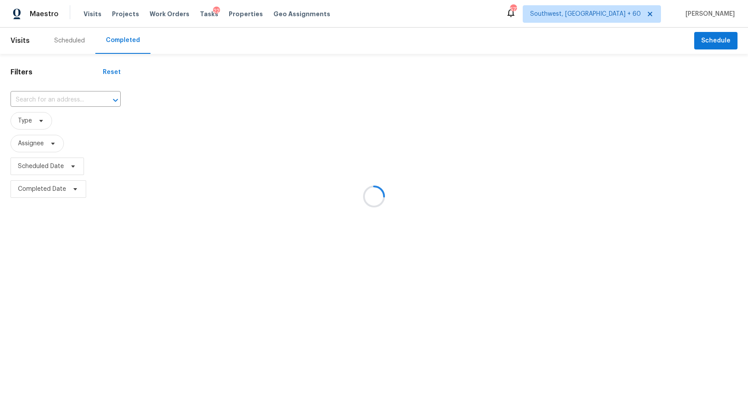
click at [44, 95] on div at bounding box center [374, 196] width 748 height 393
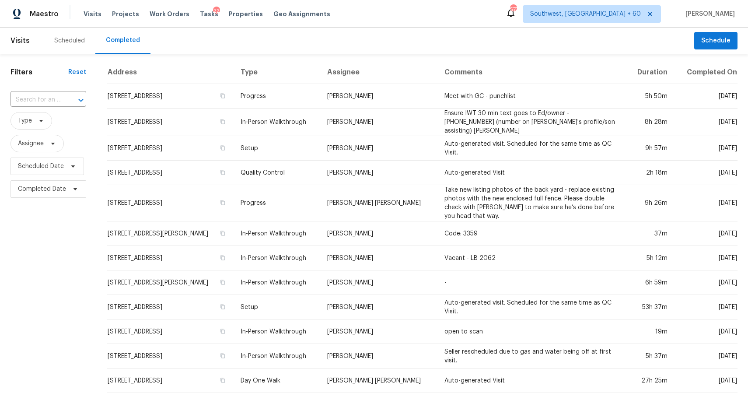
click at [44, 95] on input "text" at bounding box center [36, 100] width 51 height 14
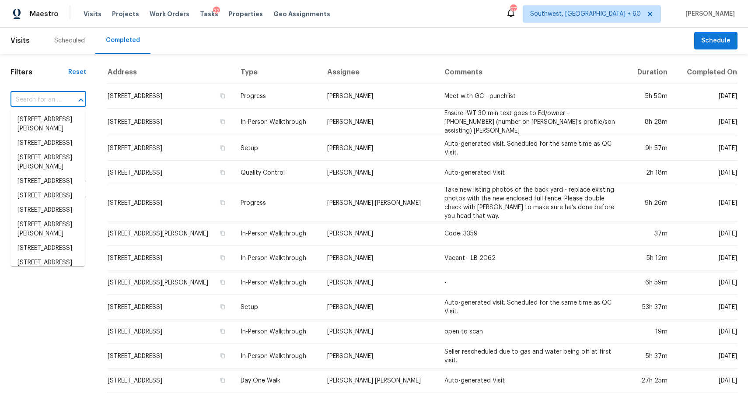
click at [44, 95] on input "text" at bounding box center [36, 100] width 51 height 14
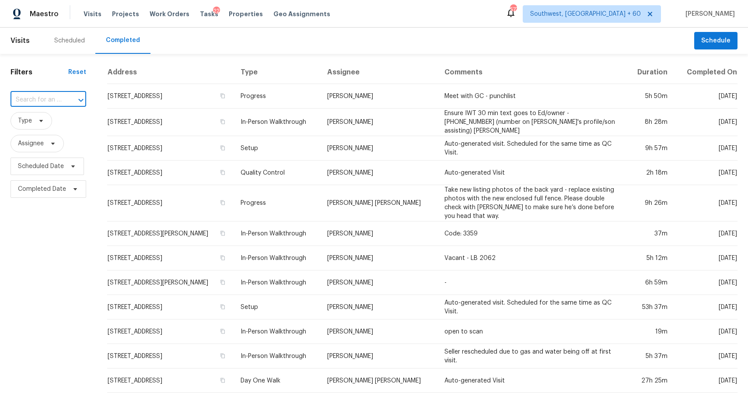
paste input "1517 Lexington Rd, Pleasant Hill, MO 64080"
type input "1517 Lexington Rd, Pleasant Hill, MO 64080"
click at [33, 127] on li "1517 Lexington Rd, Pleasant Hill, MO 64080" at bounding box center [48, 119] width 74 height 14
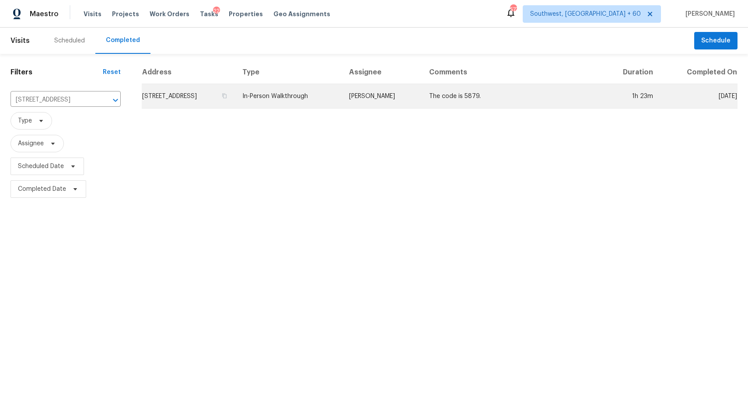
click at [402, 95] on td "Joshua Beatty" at bounding box center [382, 96] width 80 height 25
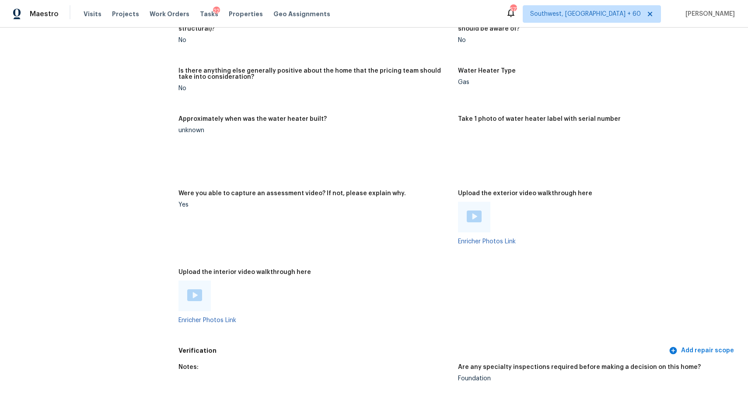
scroll to position [1484, 0]
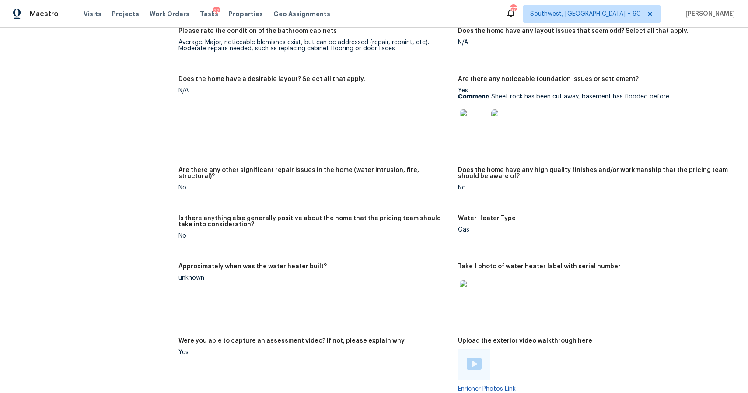
click at [499, 137] on img at bounding box center [505, 123] width 28 height 28
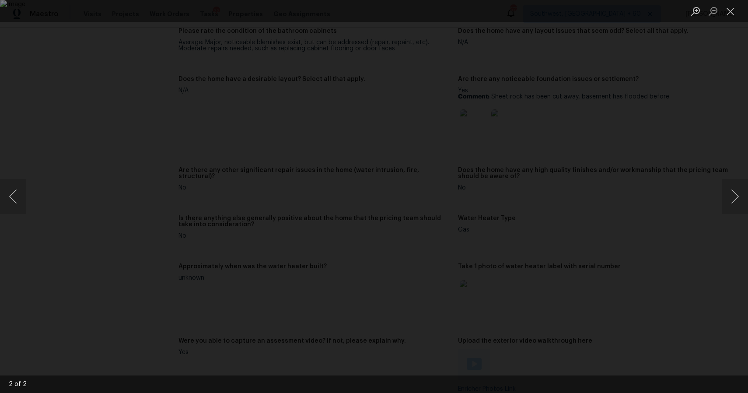
click at [672, 210] on div "Lightbox" at bounding box center [374, 196] width 748 height 393
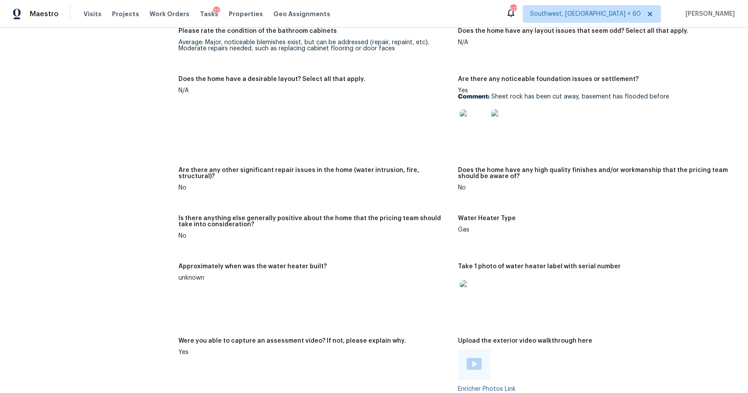
click at [462, 111] on img at bounding box center [474, 123] width 28 height 28
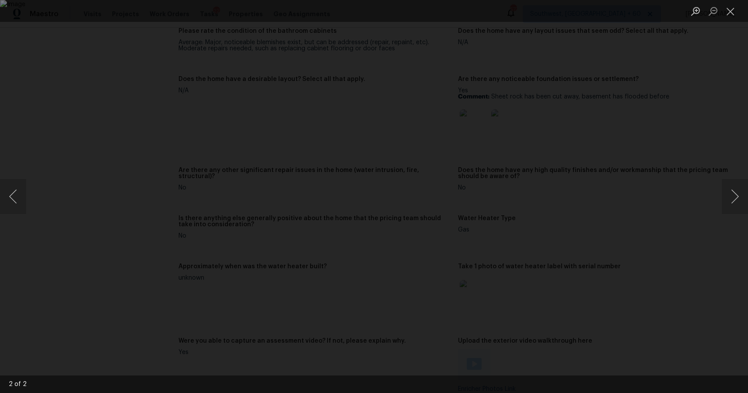
click at [626, 234] on div "Lightbox" at bounding box center [374, 196] width 748 height 393
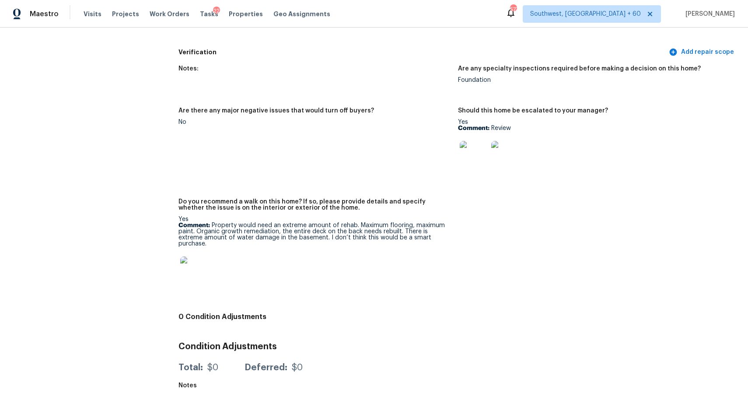
scroll to position [1937, 0]
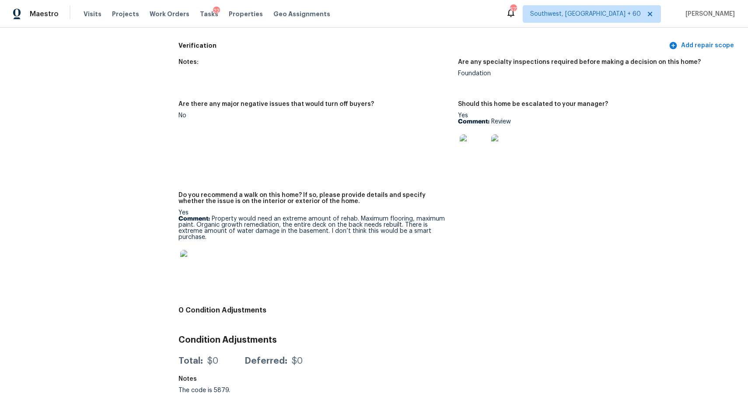
click at [196, 252] on img at bounding box center [194, 264] width 28 height 28
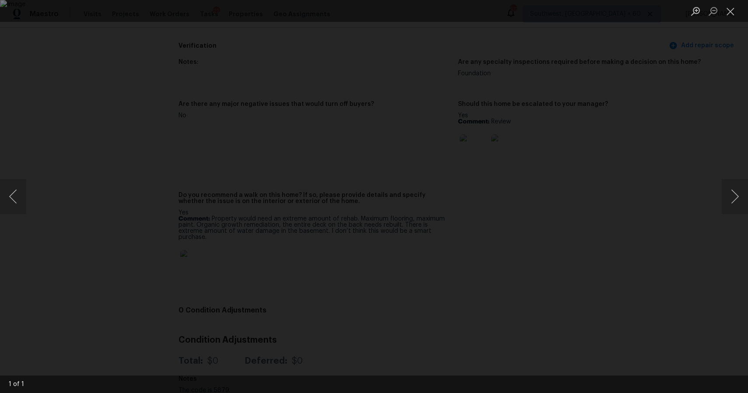
click at [663, 161] on div "Lightbox" at bounding box center [374, 196] width 748 height 393
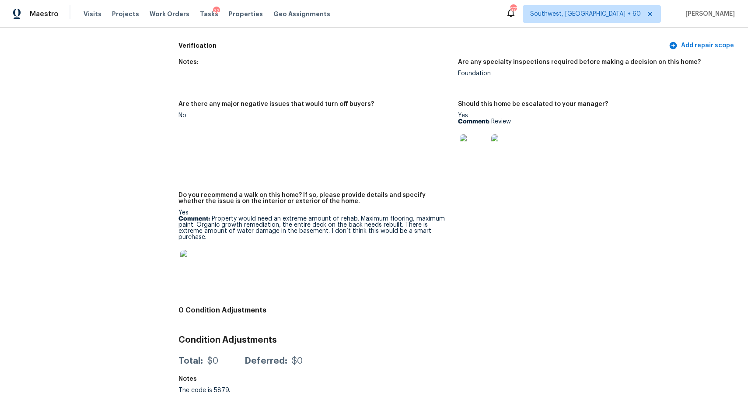
click at [468, 151] on img at bounding box center [474, 148] width 28 height 28
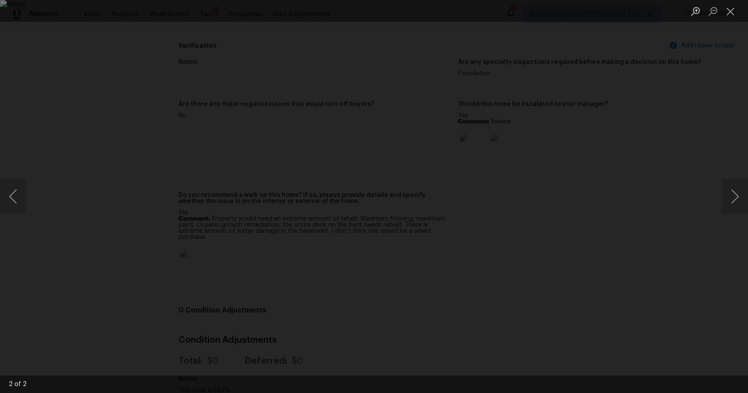
click at [712, 124] on div "Lightbox" at bounding box center [374, 196] width 748 height 393
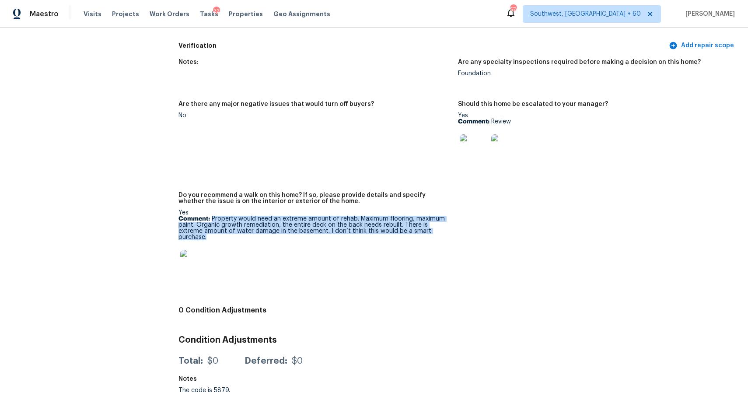
drag, startPoint x: 212, startPoint y: 220, endPoint x: 419, endPoint y: 238, distance: 208.3
click at [419, 239] on div "Yes Comment: Property would need an extreme amount of rehab. Maximum flooring, …" at bounding box center [315, 247] width 273 height 74
copy p "Property would need an extreme amount of rehab. Maximum flooring, maximum paint…"
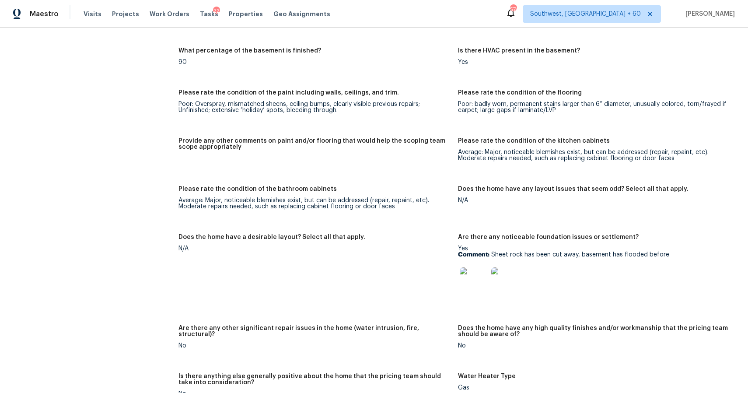
scroll to position [1320, 0]
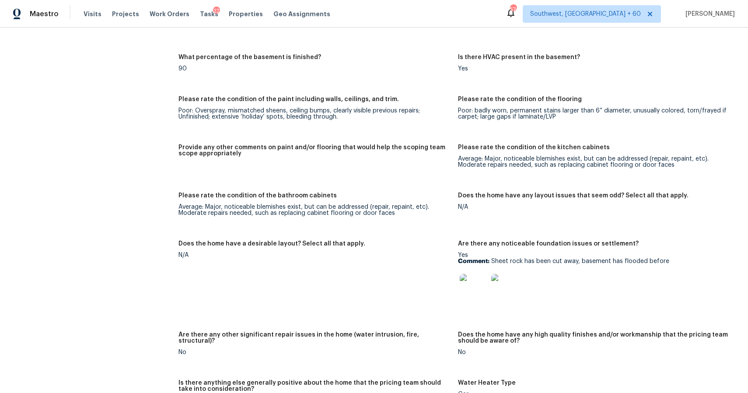
click at [489, 288] on div at bounding box center [474, 288] width 32 height 39
click at [507, 285] on img at bounding box center [505, 288] width 28 height 28
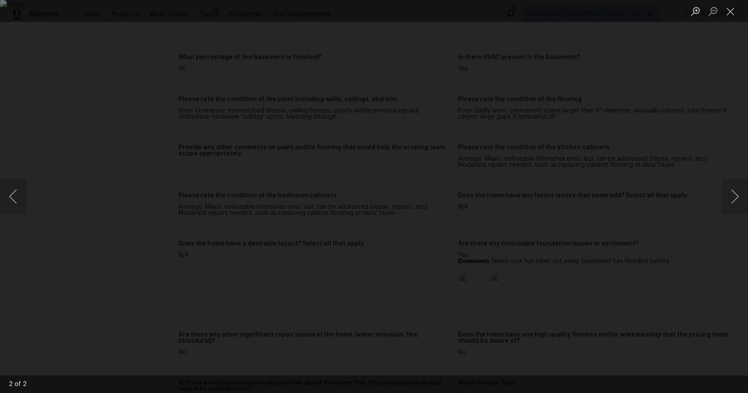
click at [661, 261] on div "Lightbox" at bounding box center [374, 196] width 748 height 393
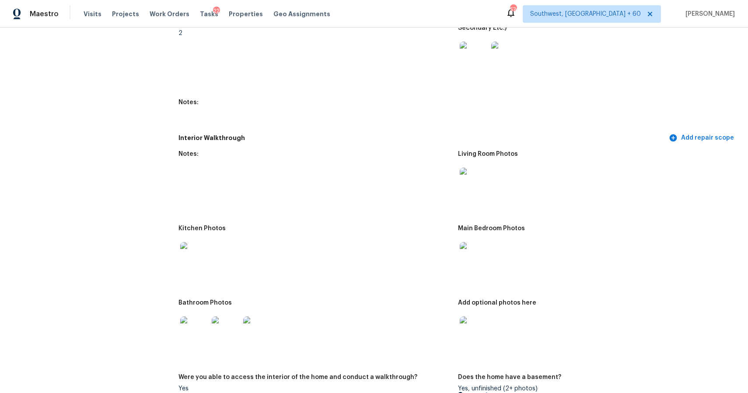
scroll to position [858, 0]
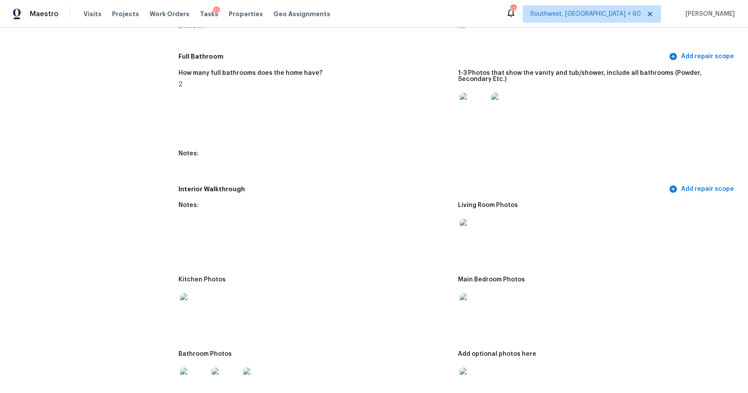
click at [468, 224] on img at bounding box center [474, 233] width 28 height 28
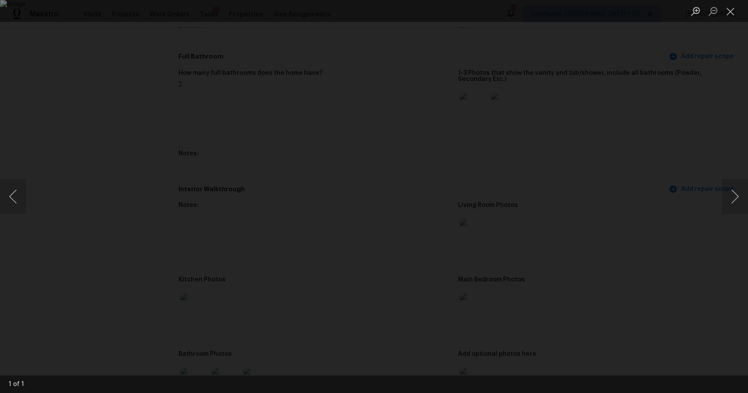
click at [601, 228] on div "Lightbox" at bounding box center [374, 196] width 748 height 393
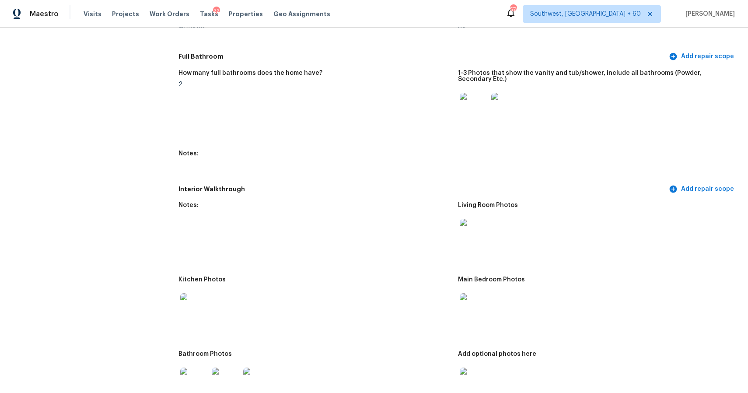
click at [483, 311] on img at bounding box center [474, 307] width 28 height 28
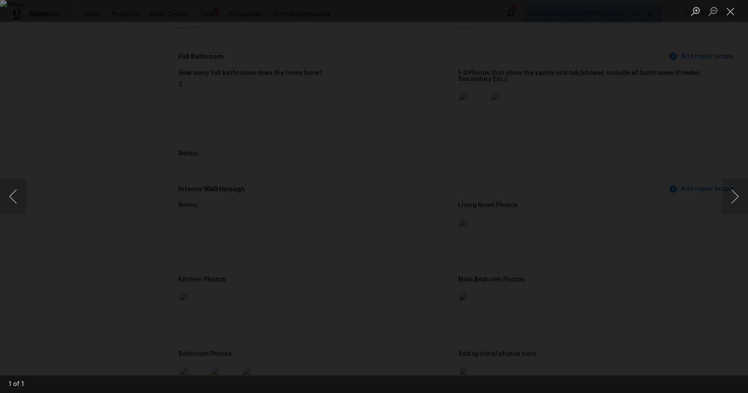
click at [646, 277] on div "Lightbox" at bounding box center [374, 196] width 748 height 393
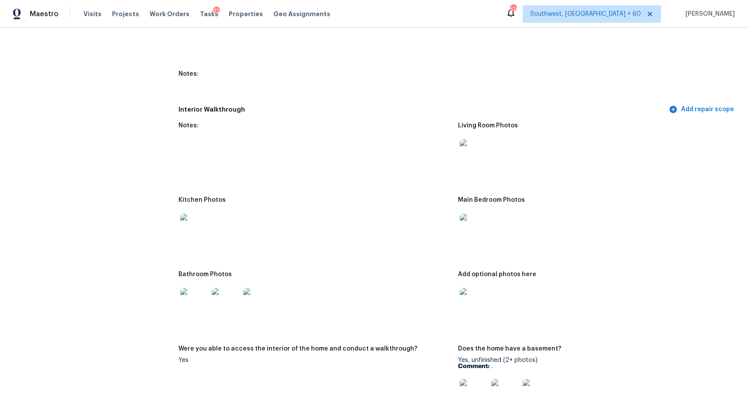
scroll to position [994, 0]
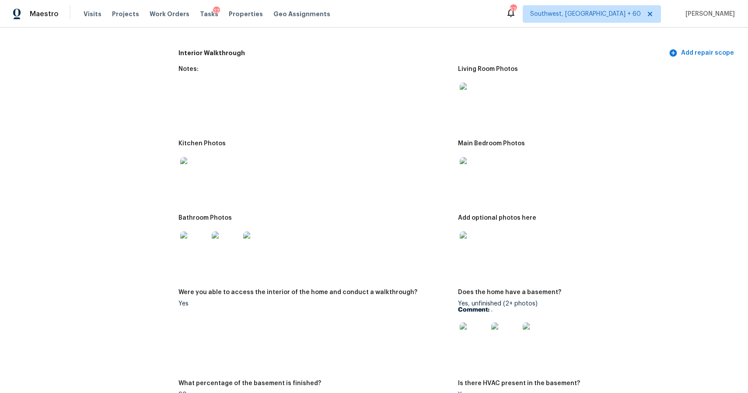
click at [479, 241] on img at bounding box center [474, 246] width 28 height 28
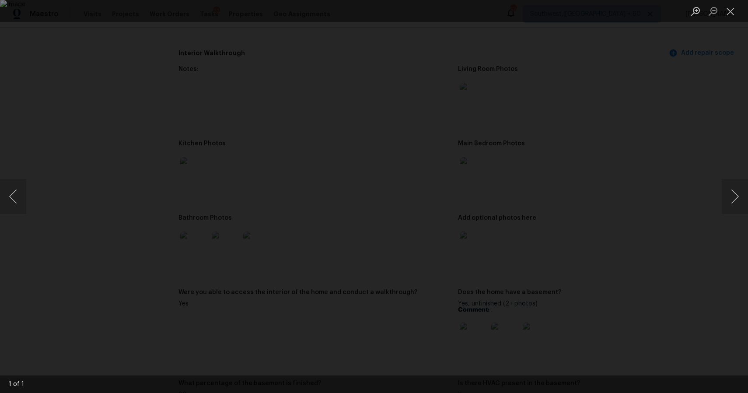
click at [660, 232] on div "Lightbox" at bounding box center [374, 196] width 748 height 393
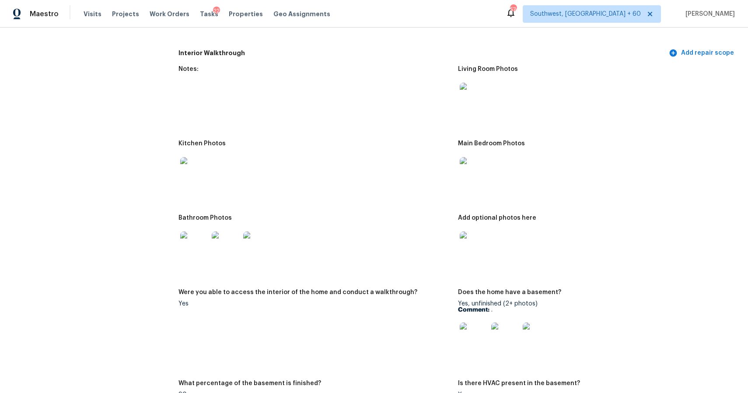
scroll to position [971, 0]
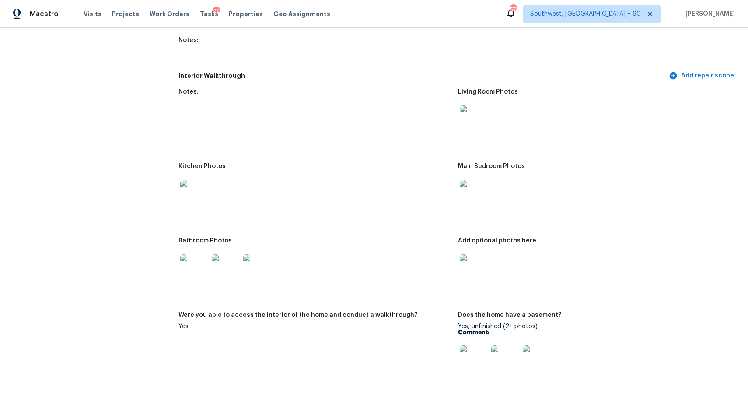
click at [506, 348] on img at bounding box center [505, 359] width 28 height 28
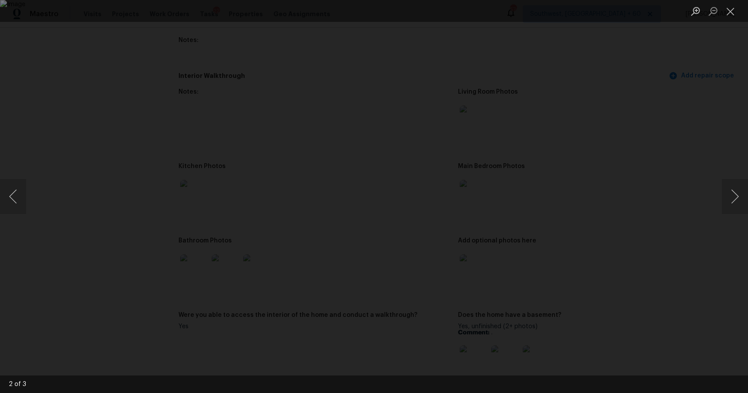
click at [626, 234] on div "Lightbox" at bounding box center [374, 196] width 748 height 393
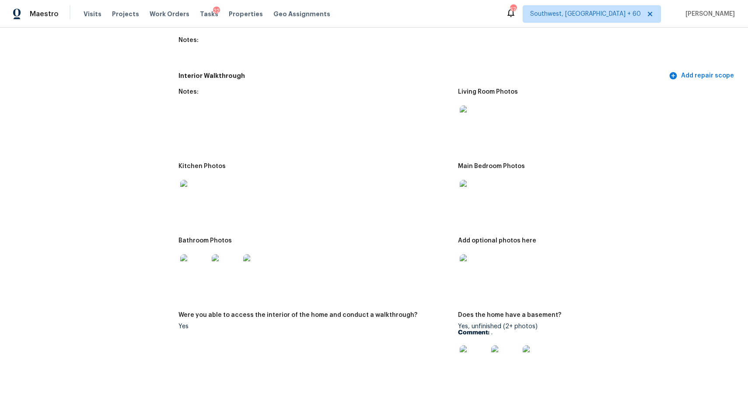
click at [223, 253] on div at bounding box center [226, 268] width 32 height 39
click at [227, 263] on img at bounding box center [226, 268] width 28 height 28
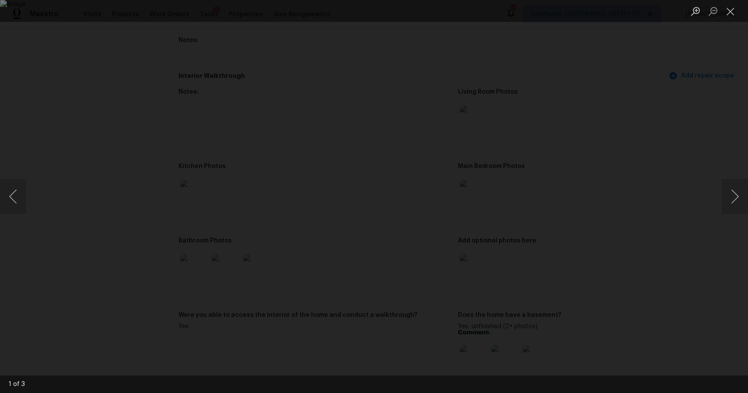
click at [649, 239] on div "Lightbox" at bounding box center [374, 196] width 748 height 393
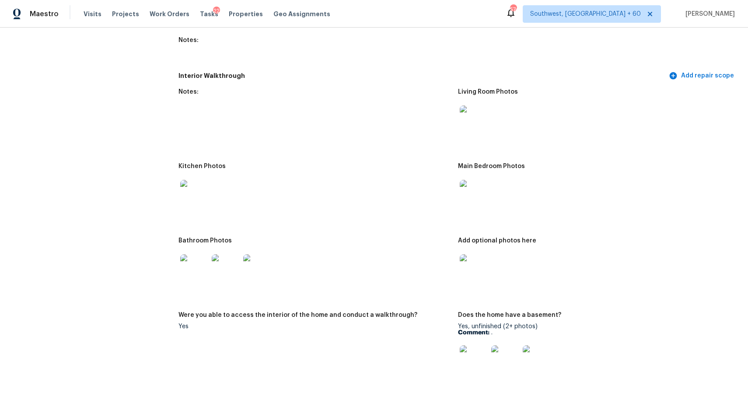
click at [207, 194] on img at bounding box center [194, 194] width 28 height 28
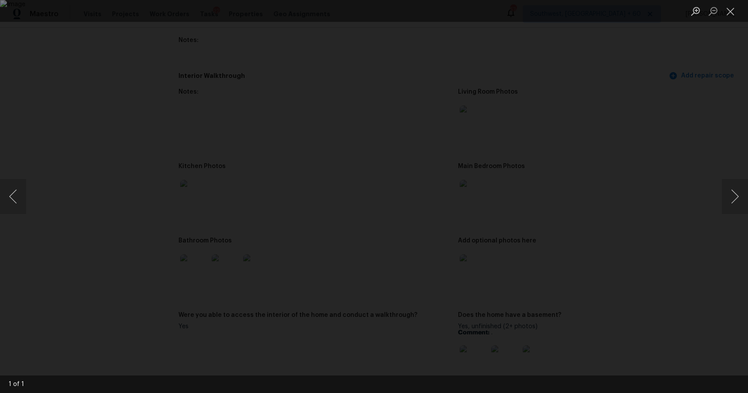
click at [637, 188] on div "Lightbox" at bounding box center [374, 196] width 748 height 393
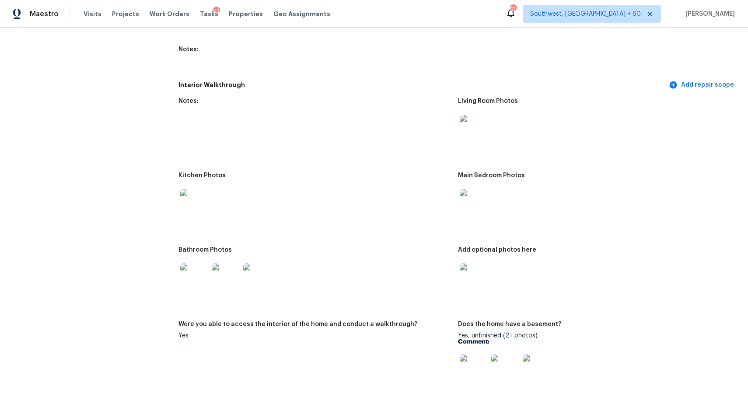
scroll to position [1097, 0]
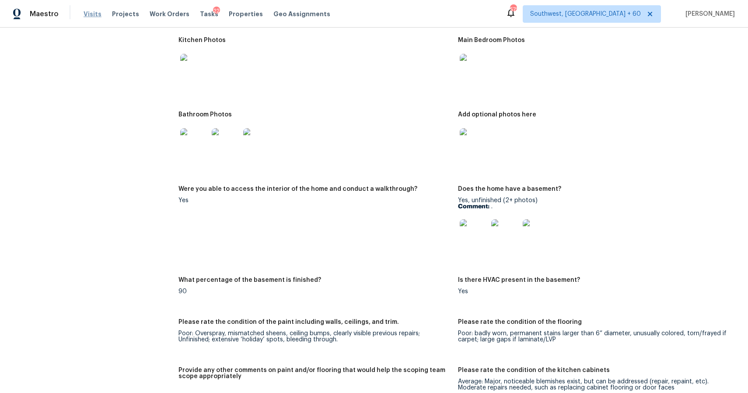
click at [91, 15] on span "Visits" at bounding box center [93, 14] width 18 height 9
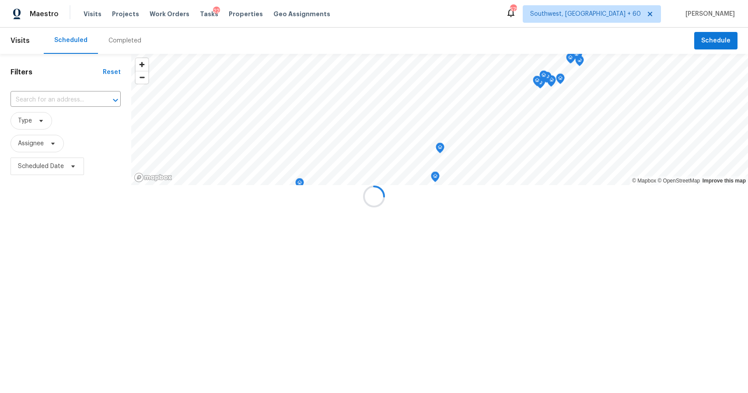
click at [119, 36] on div at bounding box center [374, 196] width 748 height 393
click at [128, 38] on div at bounding box center [374, 196] width 748 height 393
click at [128, 38] on div "Completed" at bounding box center [125, 40] width 33 height 9
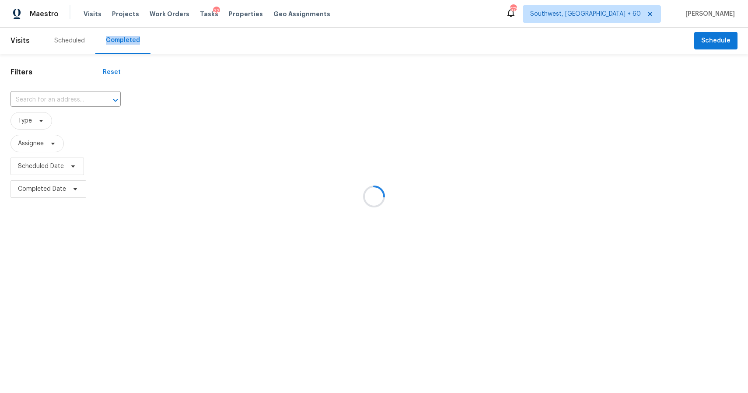
click at [128, 38] on div at bounding box center [374, 196] width 748 height 393
click at [68, 94] on div at bounding box center [374, 196] width 748 height 393
click at [75, 96] on div at bounding box center [374, 196] width 748 height 393
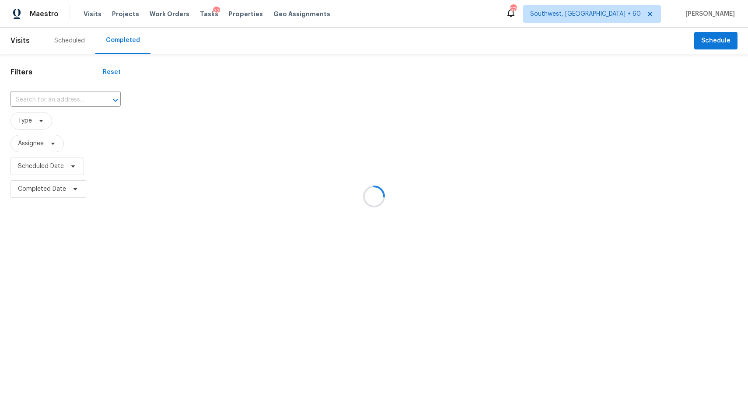
click at [75, 96] on div at bounding box center [374, 196] width 748 height 393
click at [49, 100] on div at bounding box center [374, 196] width 748 height 393
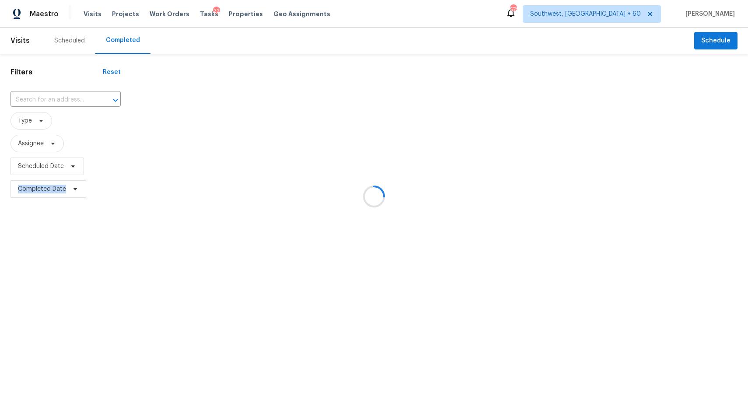
click at [49, 100] on div at bounding box center [374, 196] width 748 height 393
click at [46, 97] on div at bounding box center [374, 196] width 748 height 393
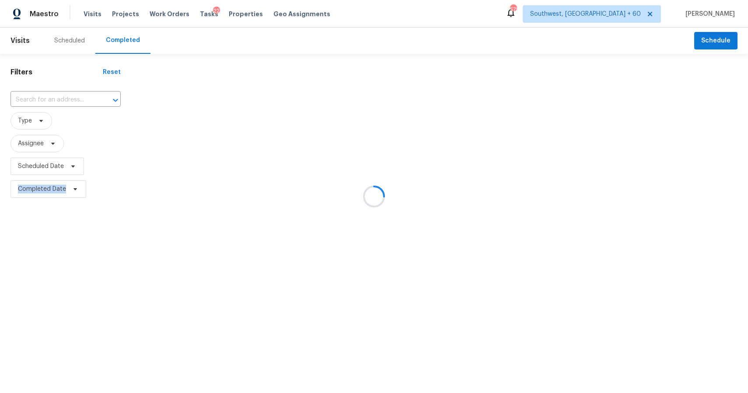
click at [46, 97] on div at bounding box center [374, 196] width 748 height 393
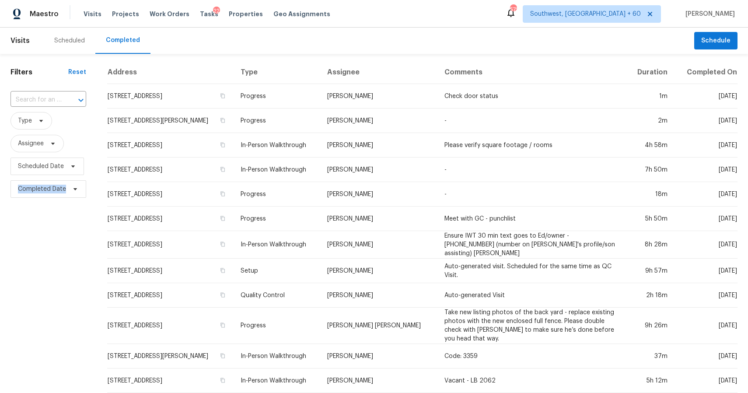
click at [46, 97] on input "text" at bounding box center [36, 100] width 51 height 14
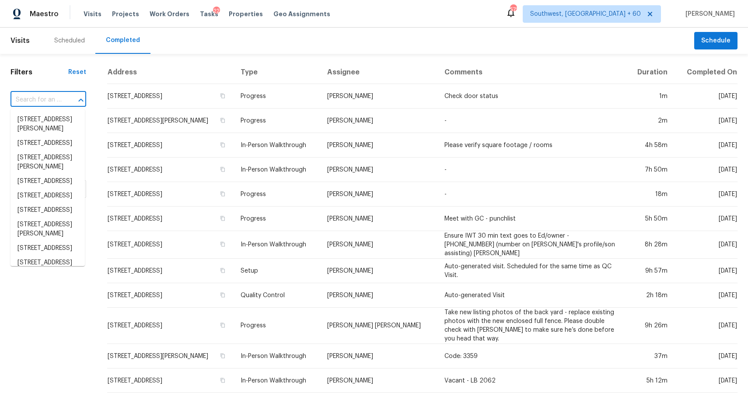
paste input "30 Florence Dr Newnan GA 30263"
type input "30 Florence Dr Newnan GA 30263"
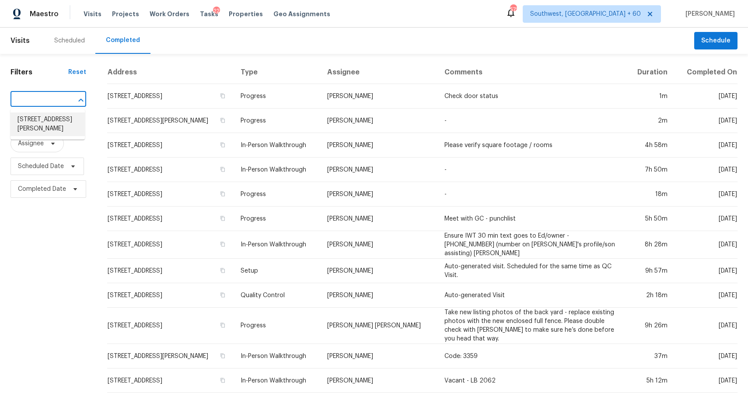
click at [47, 118] on li "30 Florence Dr, Newnan, GA 30263" at bounding box center [48, 124] width 74 height 24
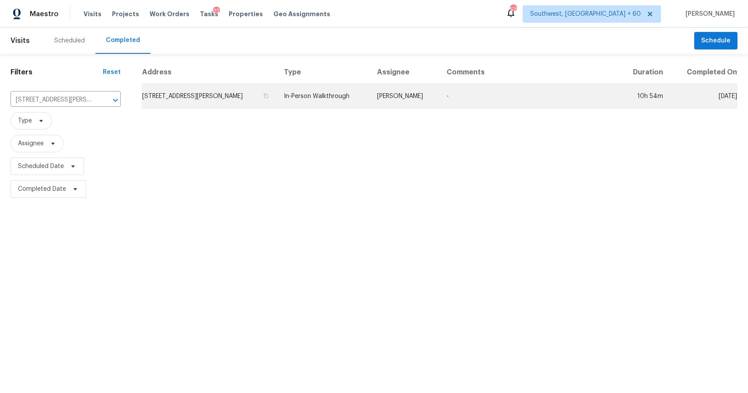
click at [291, 88] on td "In-Person Walkthrough" at bounding box center [323, 96] width 93 height 25
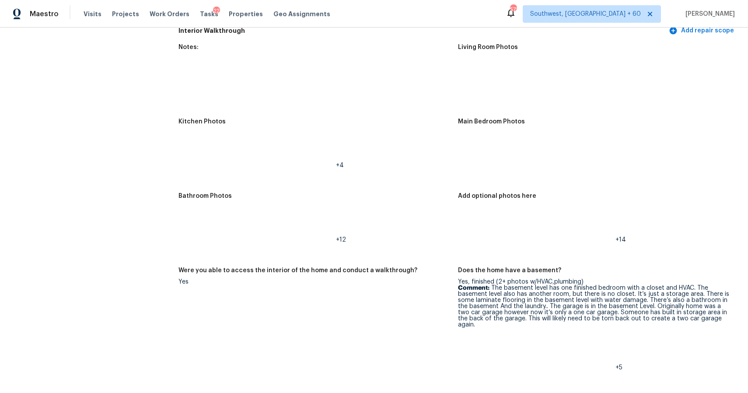
scroll to position [1062, 0]
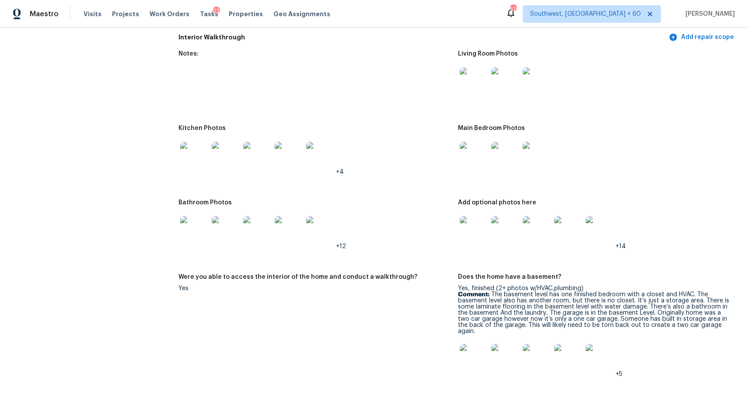
click at [474, 91] on img at bounding box center [474, 81] width 28 height 28
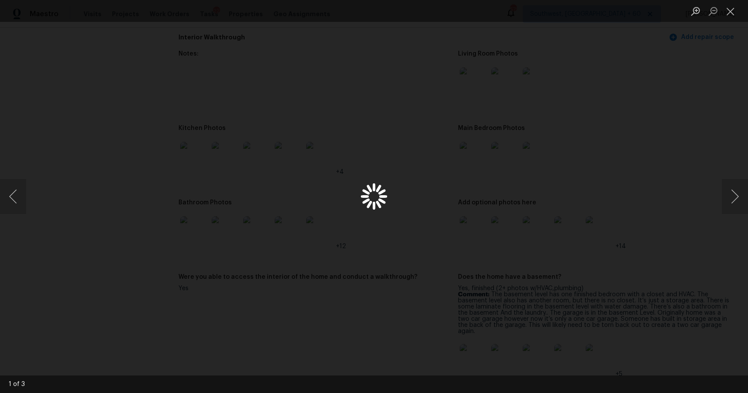
click at [474, 91] on div "Lightbox" at bounding box center [374, 196] width 748 height 393
click at [661, 161] on div "Lightbox" at bounding box center [374, 196] width 748 height 393
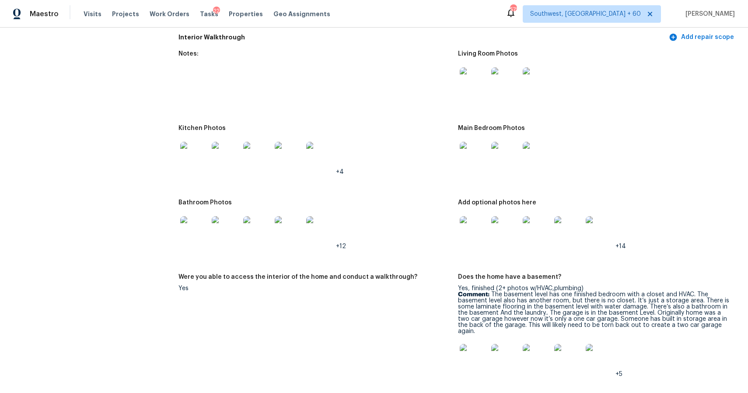
click at [474, 84] on img at bounding box center [474, 81] width 28 height 28
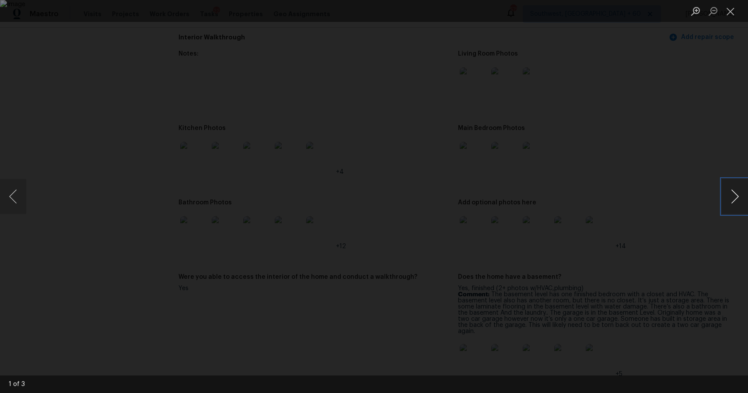
click at [744, 192] on button "Next image" at bounding box center [735, 196] width 26 height 35
click at [728, 193] on button "Next image" at bounding box center [735, 196] width 26 height 35
click at [715, 198] on div "Lightbox" at bounding box center [374, 196] width 748 height 393
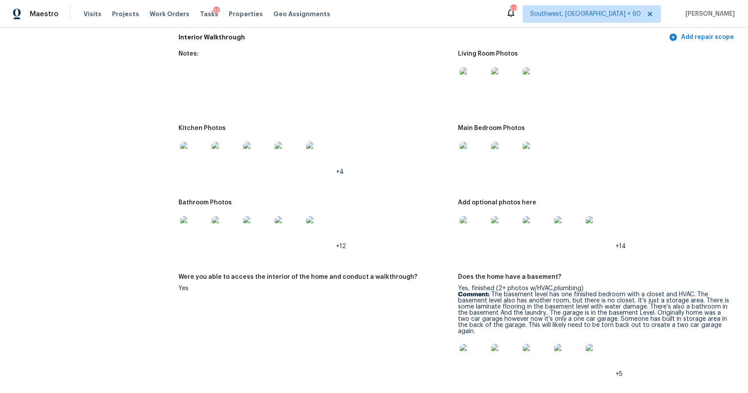
click at [473, 137] on div at bounding box center [474, 156] width 32 height 39
click at [479, 142] on img at bounding box center [474, 156] width 28 height 28
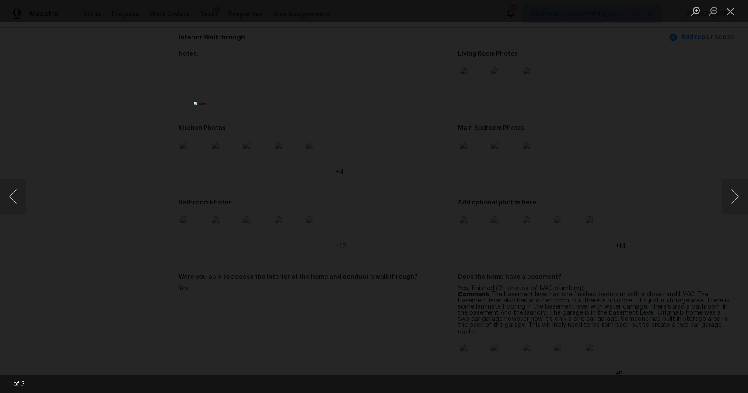
click at [372, 152] on img "Lightbox" at bounding box center [374, 196] width 361 height 189
click at [614, 170] on div "Lightbox" at bounding box center [374, 196] width 748 height 393
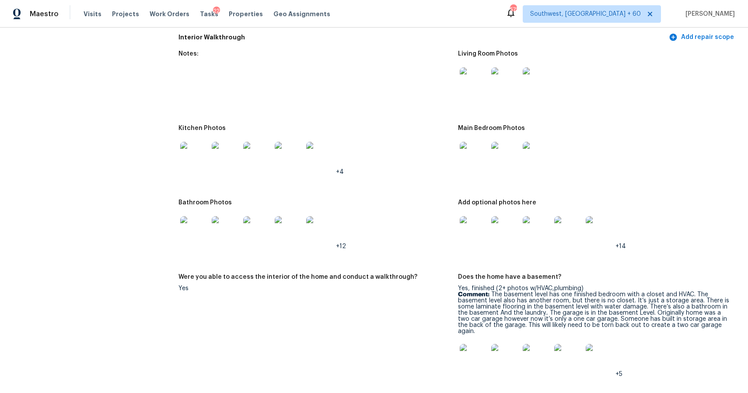
click at [484, 229] on img at bounding box center [474, 230] width 28 height 28
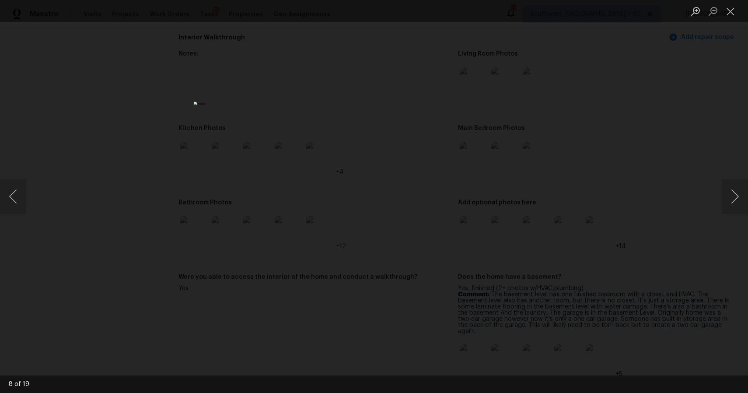
click at [635, 171] on div "Lightbox" at bounding box center [374, 196] width 748 height 393
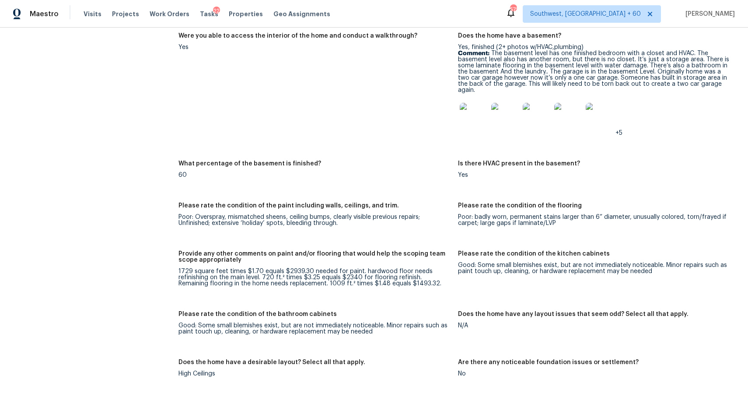
scroll to position [1326, 0]
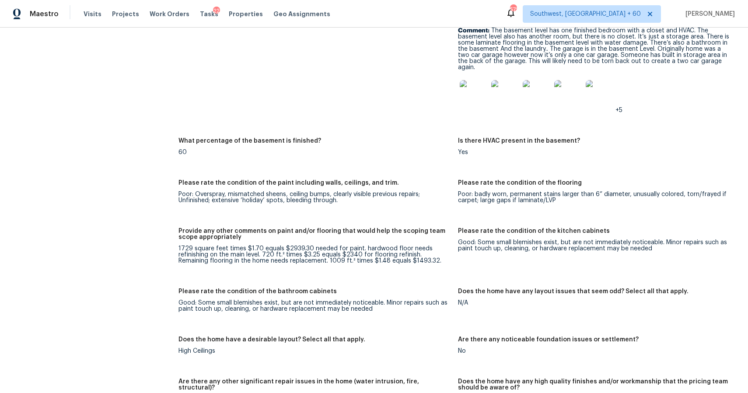
click at [413, 123] on figure "Were you able to access the interior of the home and conduct a walkthrough? Yes" at bounding box center [319, 68] width 280 height 117
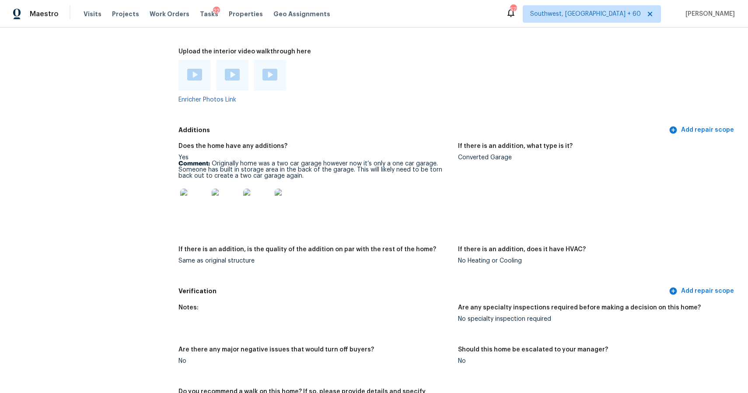
scroll to position [1998, 0]
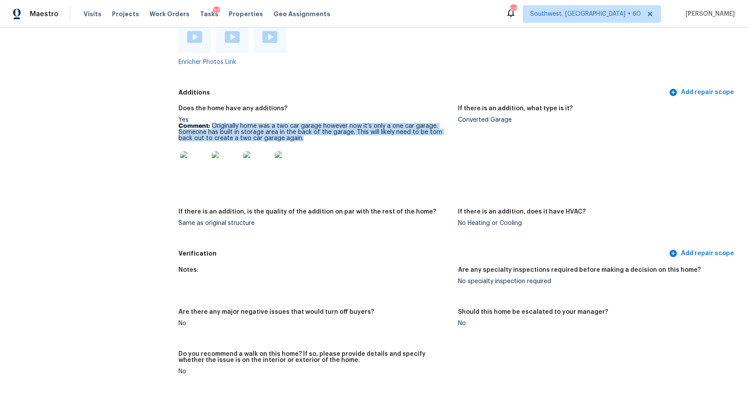
drag, startPoint x: 212, startPoint y: 124, endPoint x: 299, endPoint y: 141, distance: 89.2
click at [299, 141] on p "Comment: Originally home was a two car garage however now it’s only a one car g…" at bounding box center [315, 132] width 273 height 18
copy p "Originally home was a two car garage however now it’s only a one car garage. So…"
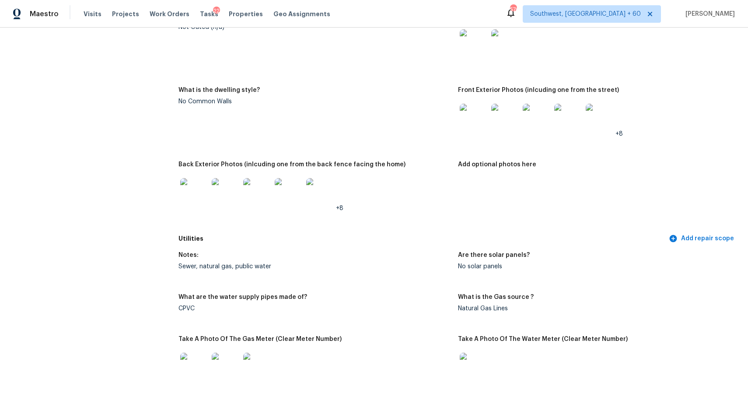
scroll to position [0, 0]
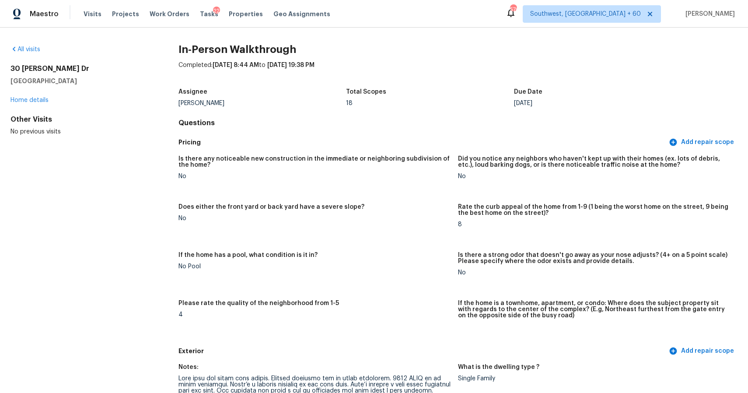
click at [85, 8] on div "Visits Projects Work Orders Tasks 22 Properties Geo Assignments" at bounding box center [212, 14] width 257 height 18
click at [84, 17] on span "Visits" at bounding box center [93, 14] width 18 height 9
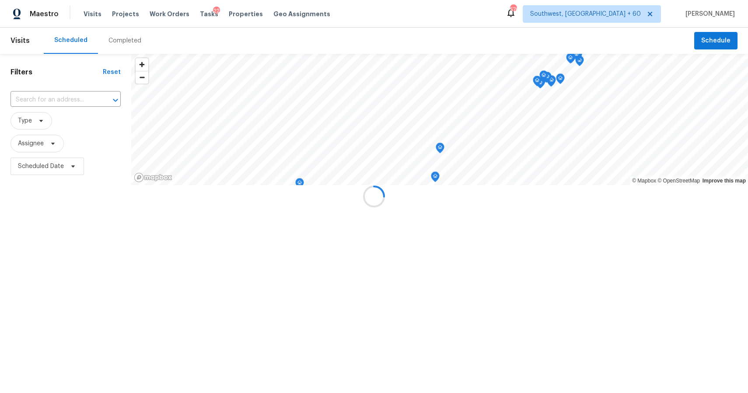
click at [129, 40] on div at bounding box center [374, 196] width 748 height 393
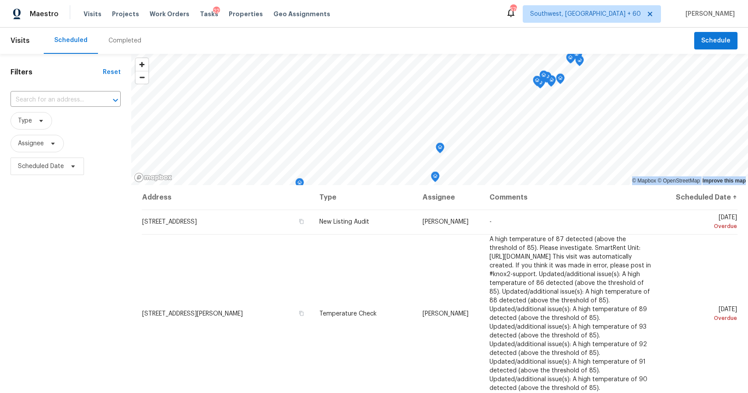
click at [141, 39] on div "Completed" at bounding box center [125, 41] width 54 height 26
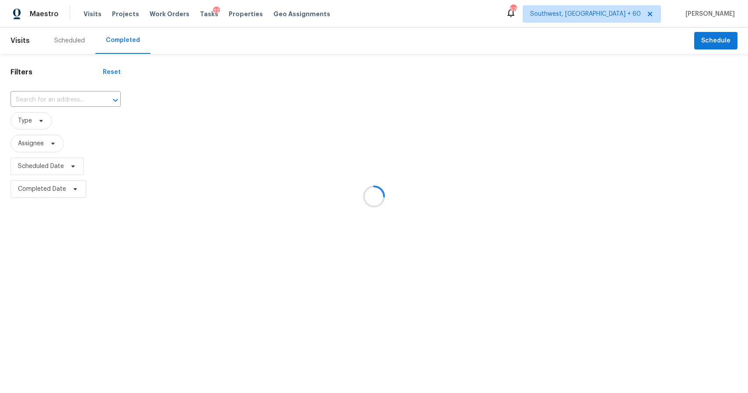
click at [73, 91] on div at bounding box center [374, 196] width 748 height 393
click at [74, 96] on div at bounding box center [374, 196] width 748 height 393
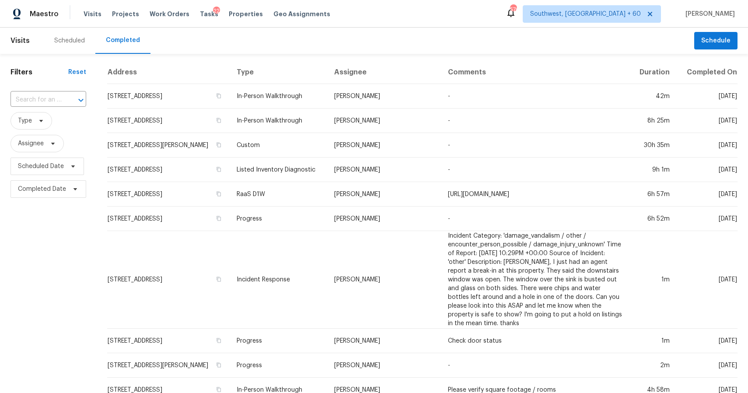
click at [74, 96] on div at bounding box center [74, 100] width 23 height 12
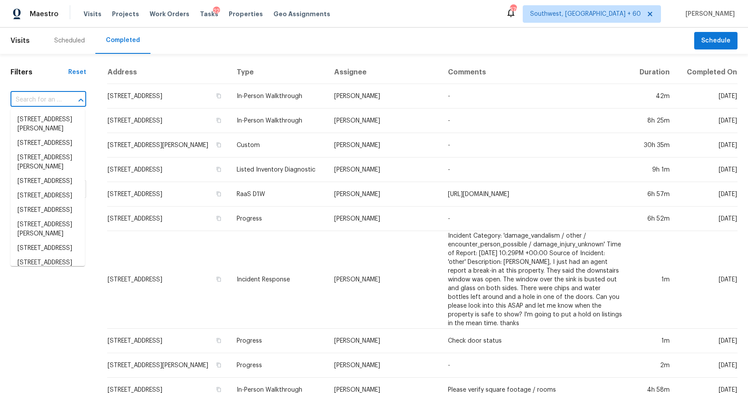
paste input "47 S 3rd St, Tooele, UT 84074"
type input "47 S 3rd St, Tooele, UT 84074"
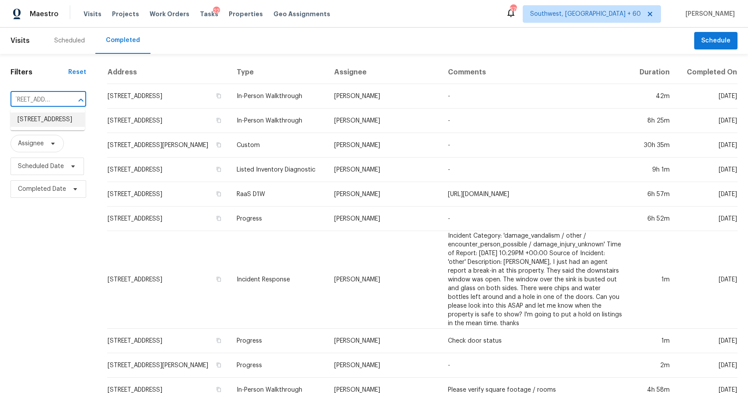
click at [63, 117] on li "47 S 3rd St, Tooele, UT 84074" at bounding box center [48, 119] width 74 height 14
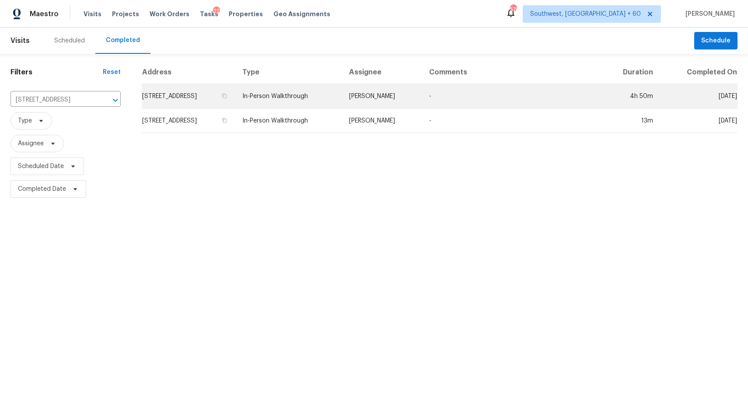
click at [336, 104] on td "In-Person Walkthrough" at bounding box center [288, 96] width 107 height 25
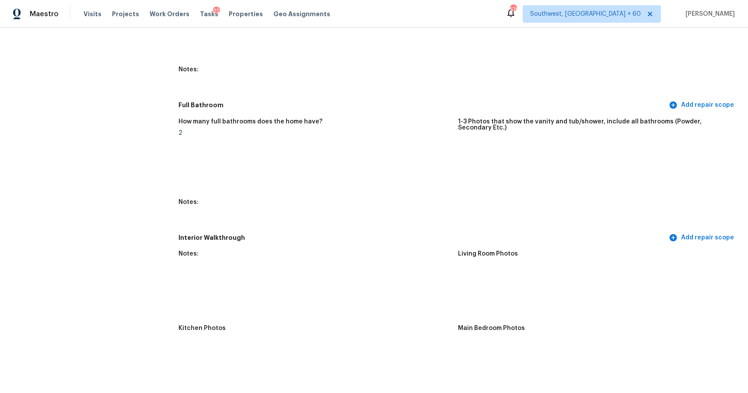
scroll to position [1165, 0]
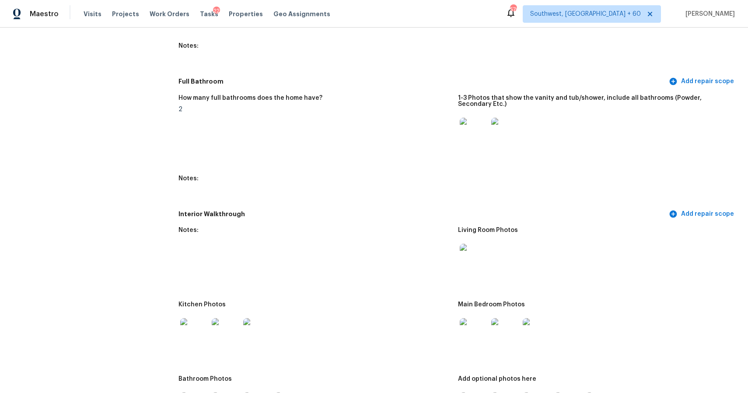
click at [478, 265] on img at bounding box center [474, 258] width 28 height 28
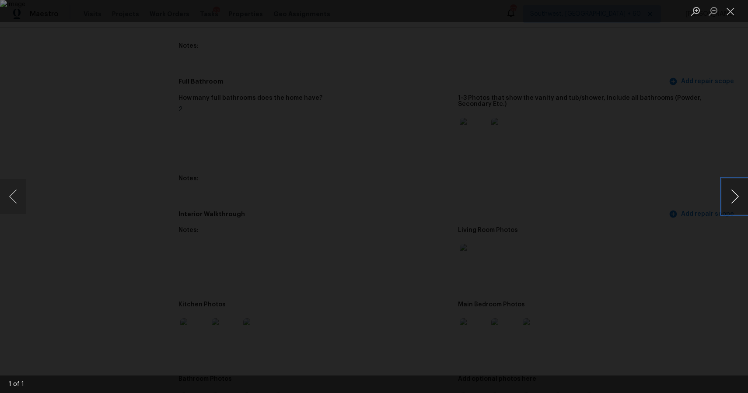
click at [729, 202] on button "Next image" at bounding box center [735, 196] width 26 height 35
click at [672, 190] on div "Lightbox" at bounding box center [374, 196] width 748 height 393
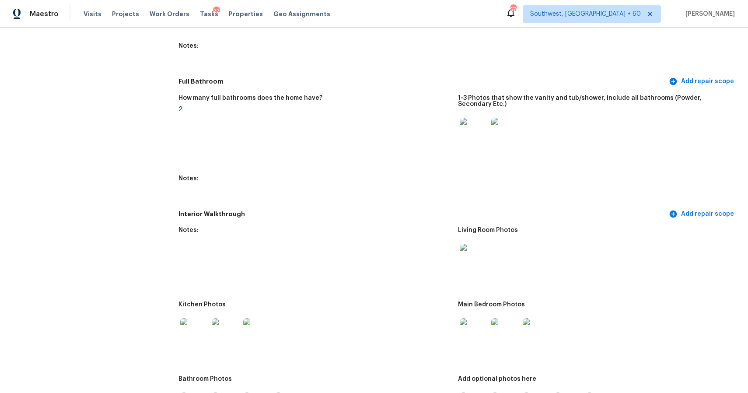
click at [528, 170] on div "How many full bathrooms does the home have? 2 1-3 Photos that show the vanity a…" at bounding box center [458, 148] width 559 height 116
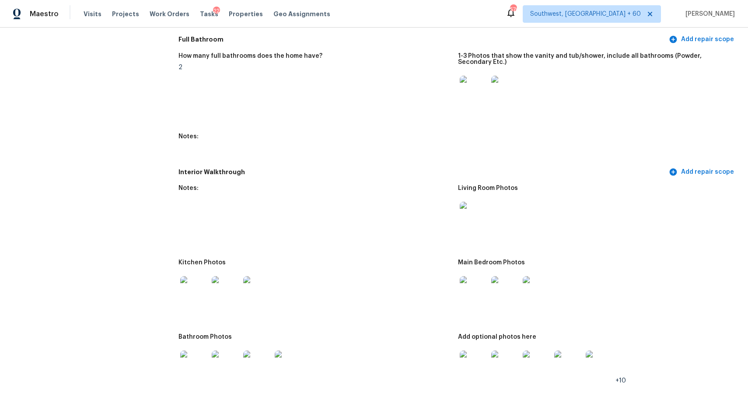
scroll to position [1248, 0]
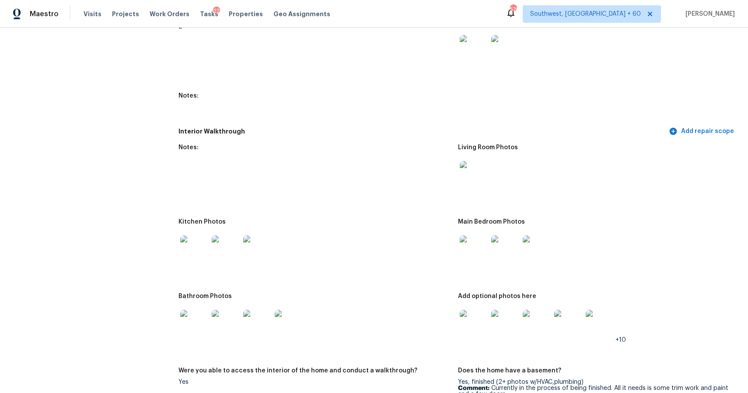
click at [465, 264] on div at bounding box center [474, 249] width 32 height 39
click at [477, 250] on img at bounding box center [474, 249] width 28 height 28
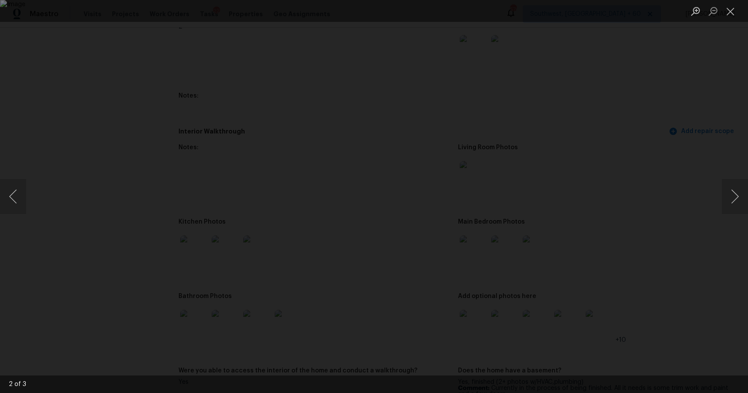
click at [698, 199] on div "Lightbox" at bounding box center [374, 196] width 748 height 393
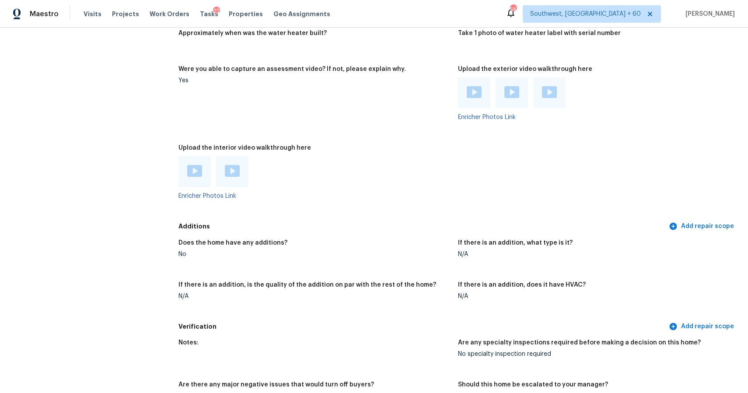
scroll to position [1973, 0]
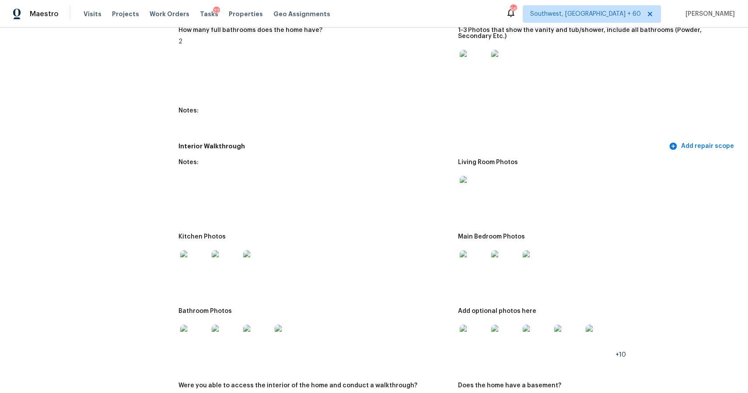
scroll to position [1334, 0]
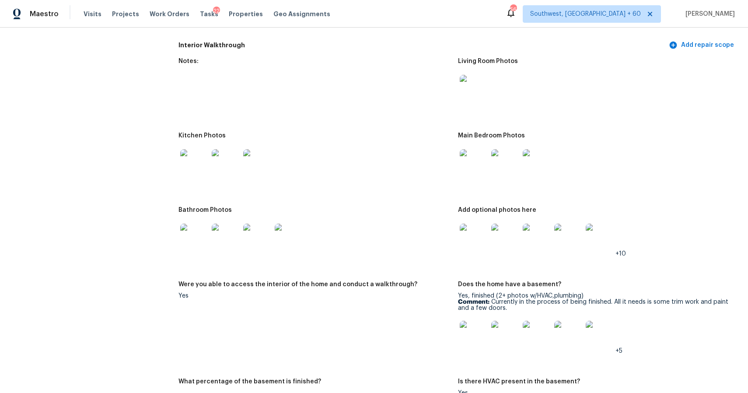
click at [480, 232] on img at bounding box center [474, 238] width 28 height 28
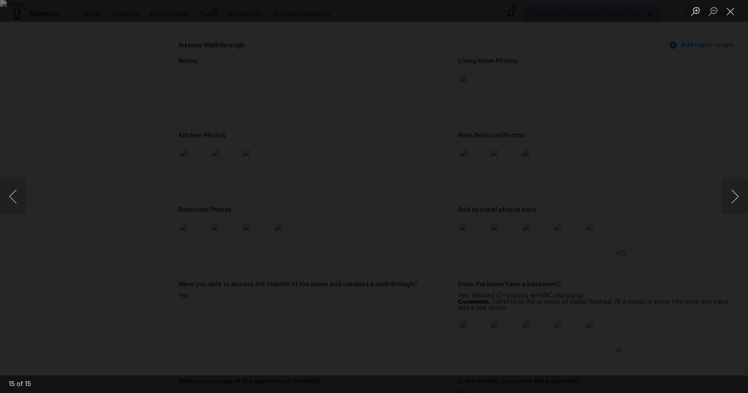
click at [630, 232] on div "Lightbox" at bounding box center [374, 196] width 748 height 393
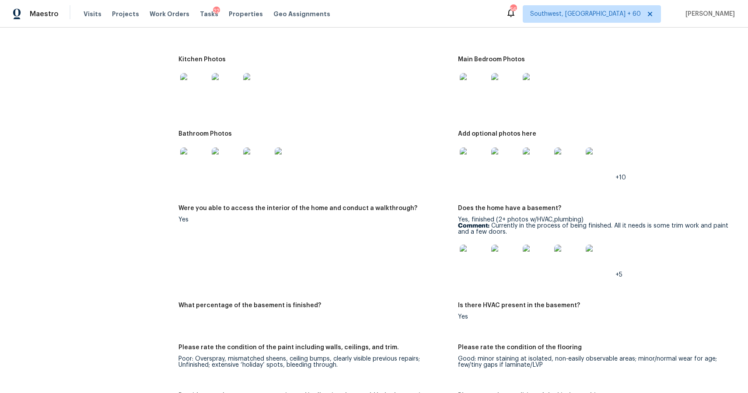
scroll to position [1366, 0]
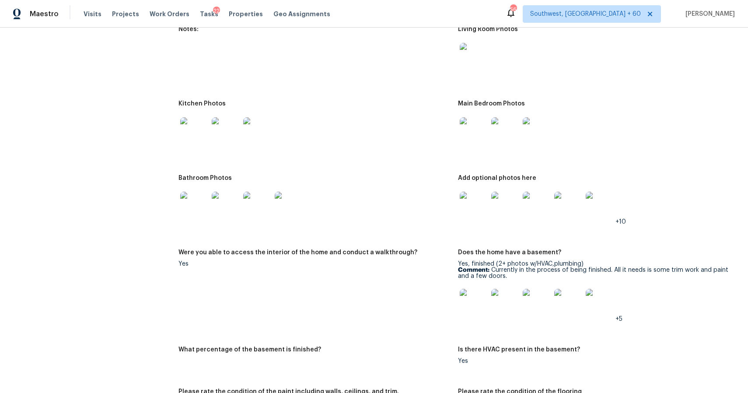
click at [479, 130] on img at bounding box center [474, 131] width 28 height 28
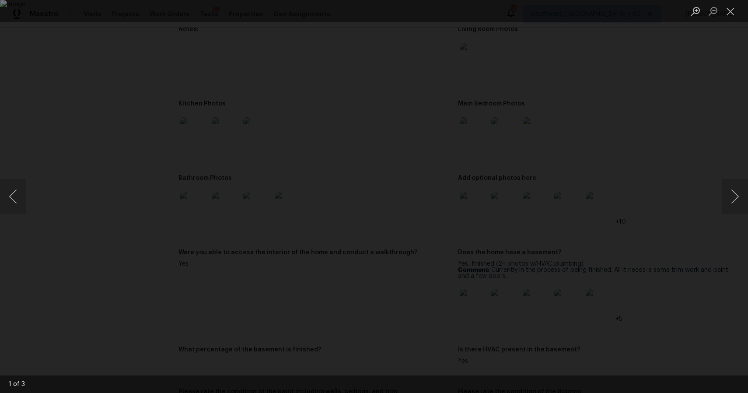
click at [621, 180] on div "Lightbox" at bounding box center [374, 196] width 748 height 393
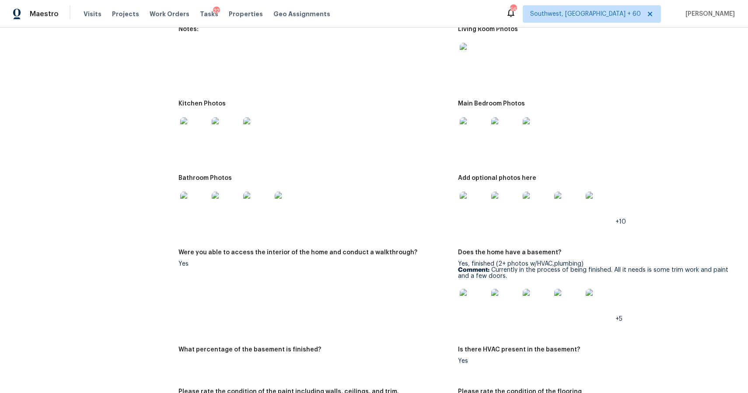
click at [470, 201] on img at bounding box center [474, 206] width 28 height 28
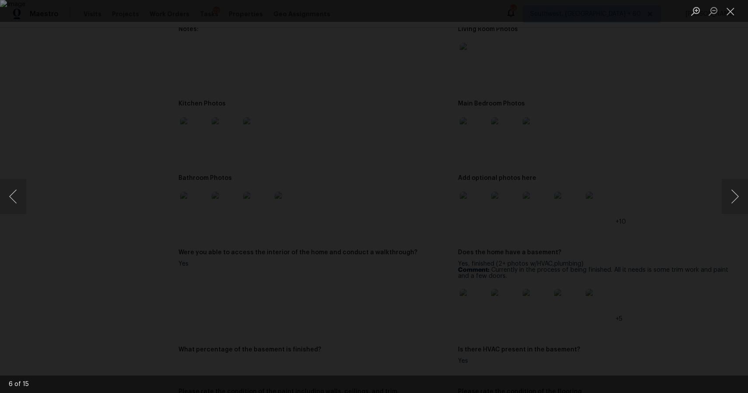
click at [642, 224] on div "Lightbox" at bounding box center [374, 196] width 748 height 393
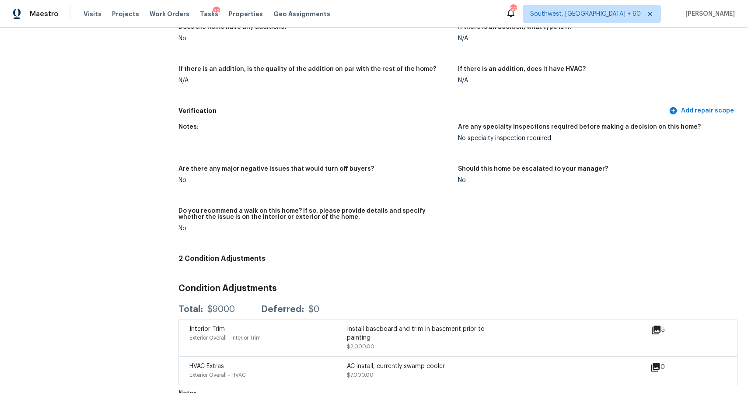
scroll to position [2237, 0]
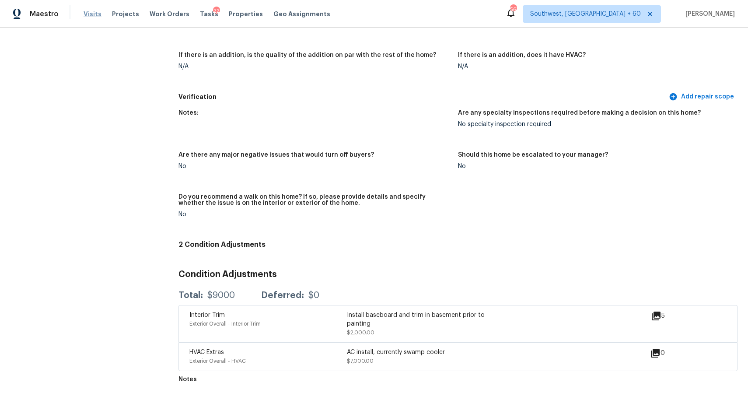
click at [91, 17] on span "Visits" at bounding box center [93, 14] width 18 height 9
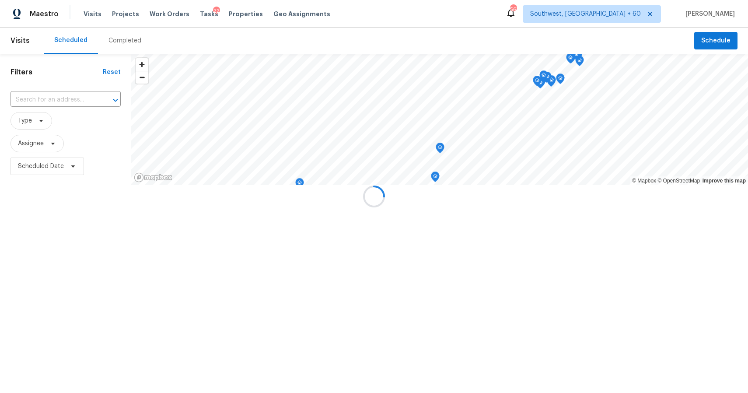
click at [130, 41] on div at bounding box center [374, 196] width 748 height 393
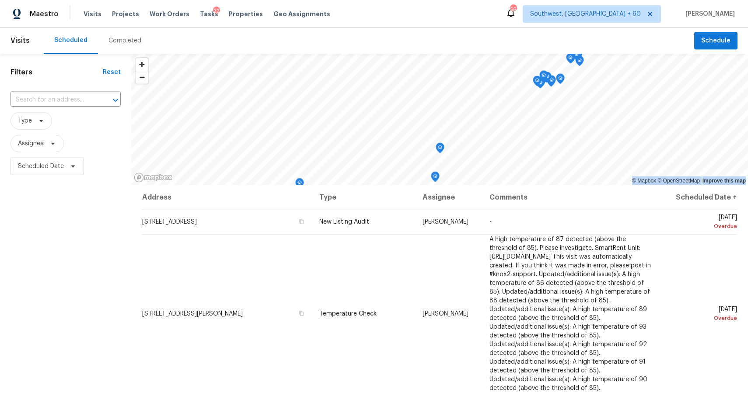
click at [130, 41] on div "Completed" at bounding box center [125, 40] width 33 height 9
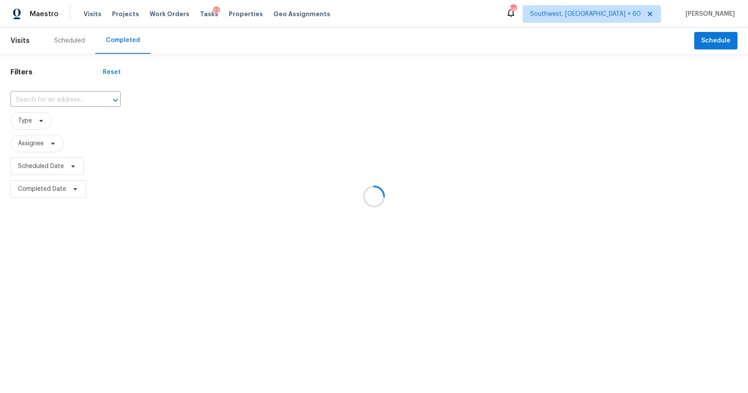
click at [41, 102] on div at bounding box center [374, 196] width 748 height 393
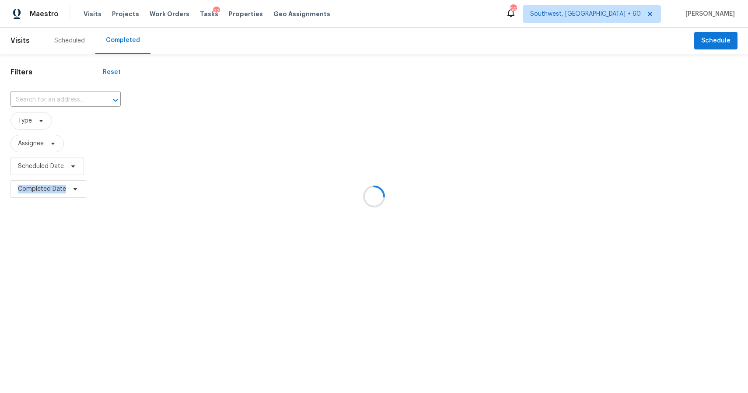
click at [41, 102] on div at bounding box center [374, 196] width 748 height 393
click at [42, 98] on div at bounding box center [374, 196] width 748 height 393
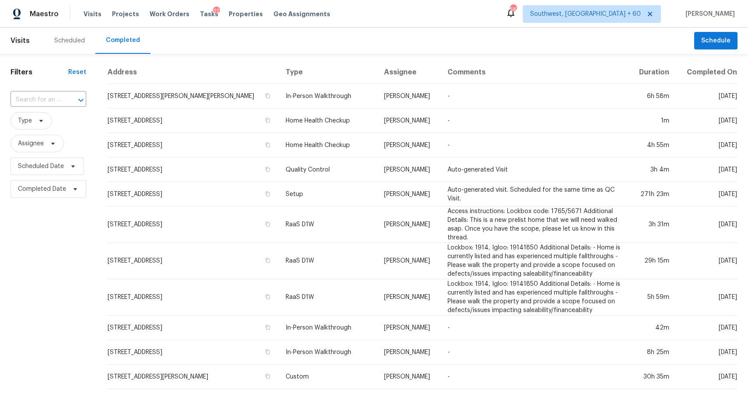
click at [42, 98] on input "text" at bounding box center [36, 100] width 51 height 14
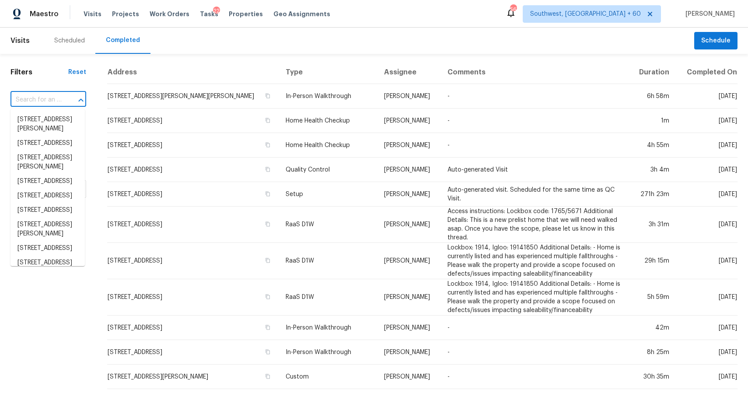
click at [42, 98] on input "text" at bounding box center [36, 100] width 51 height 14
paste input "37721 Madera Ct, Fremont, CA 94536"
type input "37721 Madera Ct, Fremont, CA 94536"
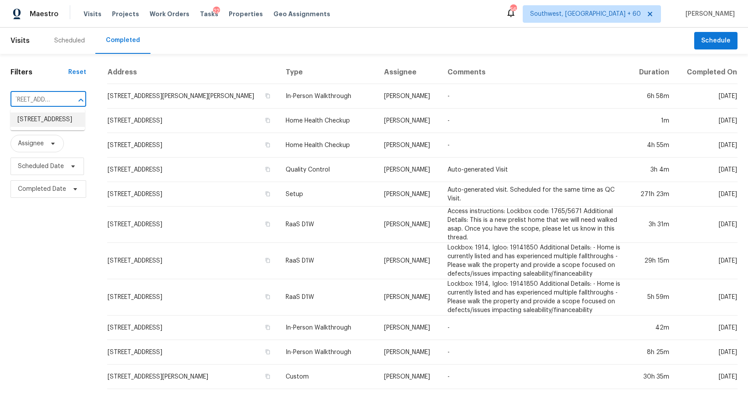
click at [50, 114] on li "37721 Madera Ct, Fremont, CA 94536" at bounding box center [48, 119] width 74 height 14
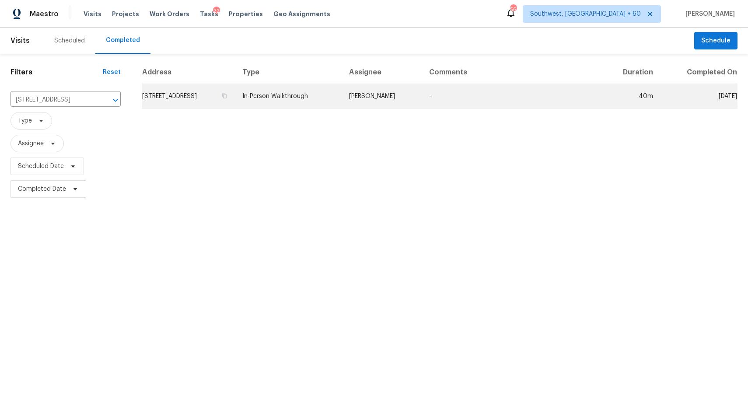
click at [316, 100] on td "In-Person Walkthrough" at bounding box center [288, 96] width 107 height 25
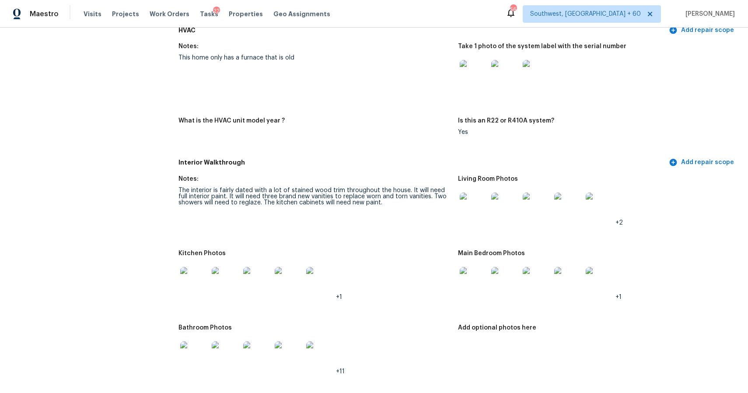
scroll to position [708, 0]
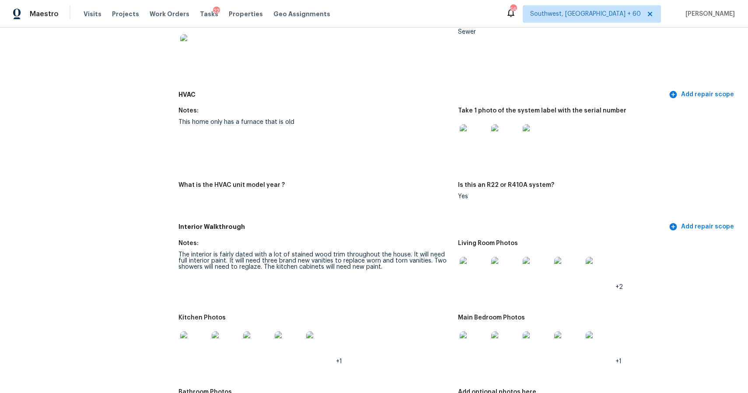
click at [476, 279] on img at bounding box center [474, 271] width 28 height 28
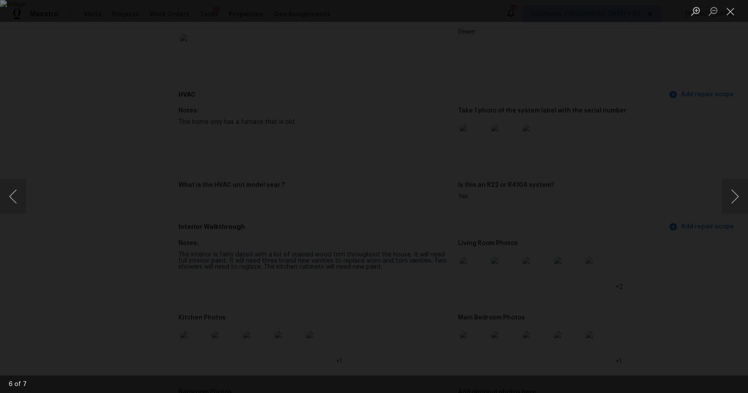
click at [649, 203] on div "Lightbox" at bounding box center [374, 196] width 748 height 393
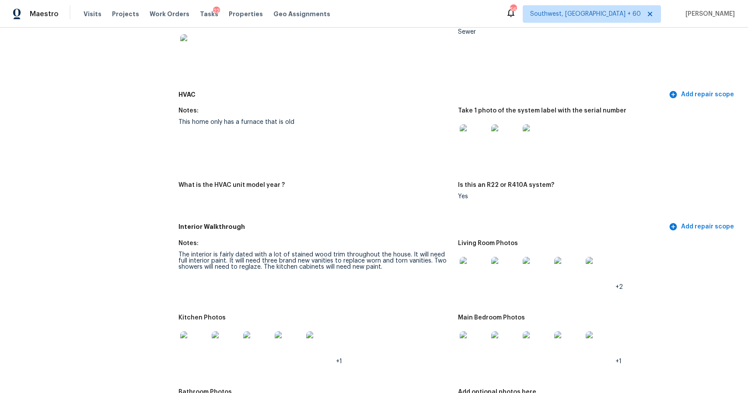
click at [474, 340] on img at bounding box center [474, 345] width 28 height 28
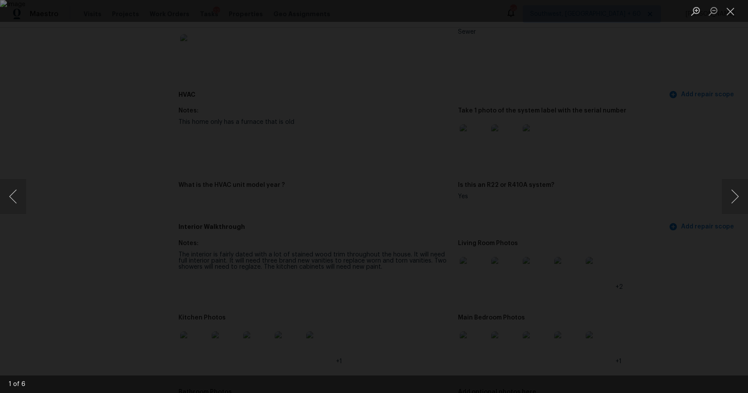
click at [668, 104] on div "Lightbox" at bounding box center [374, 196] width 748 height 393
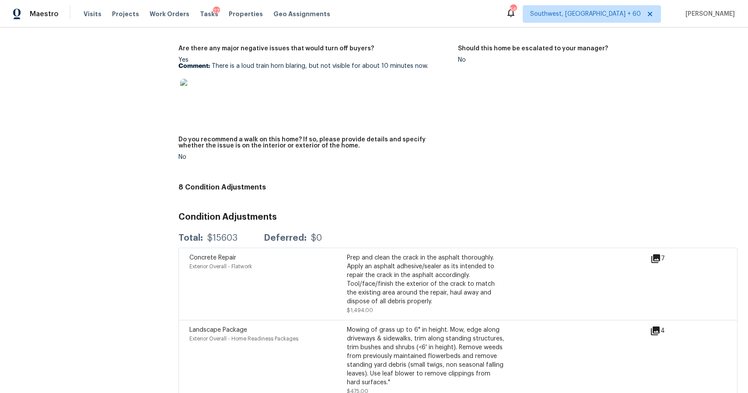
scroll to position [1640, 0]
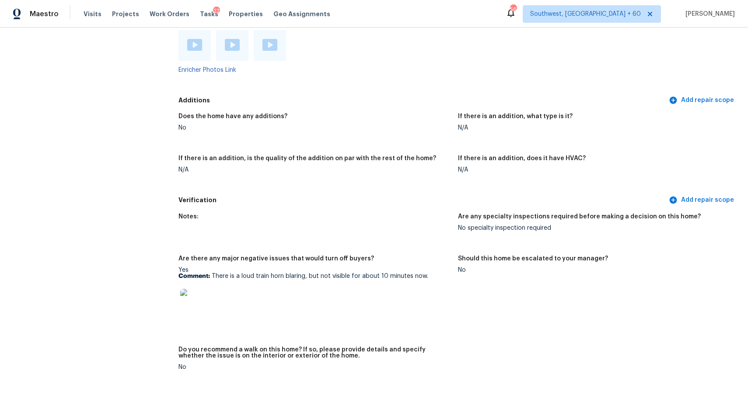
click at [91, 18] on div "Visits Projects Work Orders Tasks 22 Properties Geo Assignments" at bounding box center [212, 14] width 257 height 18
click at [91, 14] on span "Visits" at bounding box center [93, 14] width 18 height 9
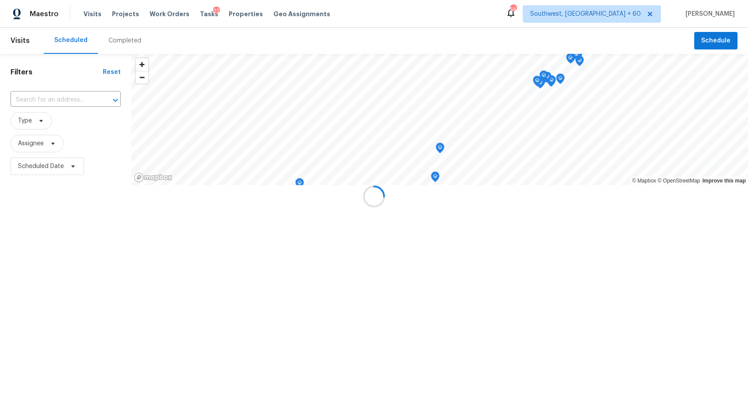
click at [117, 32] on div at bounding box center [374, 196] width 748 height 393
click at [117, 32] on div "Completed" at bounding box center [125, 41] width 54 height 26
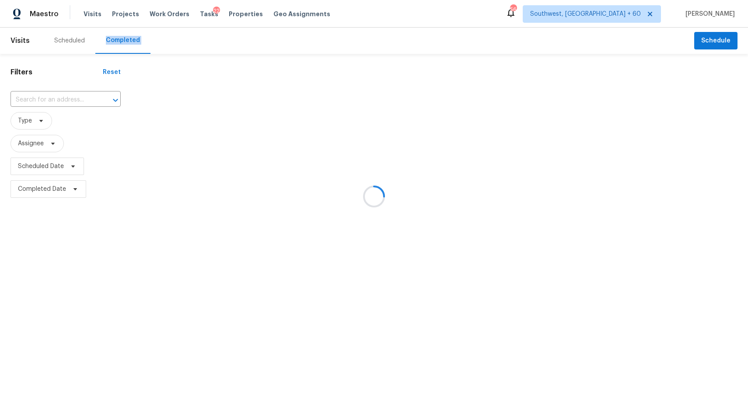
click at [117, 32] on div at bounding box center [374, 196] width 748 height 393
click at [49, 98] on div at bounding box center [374, 196] width 748 height 393
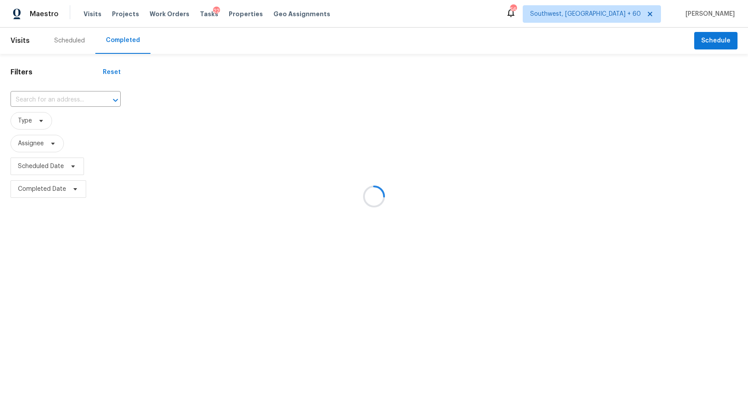
click at [49, 98] on div at bounding box center [374, 196] width 748 height 393
click at [49, 98] on input "text" at bounding box center [54, 100] width 86 height 14
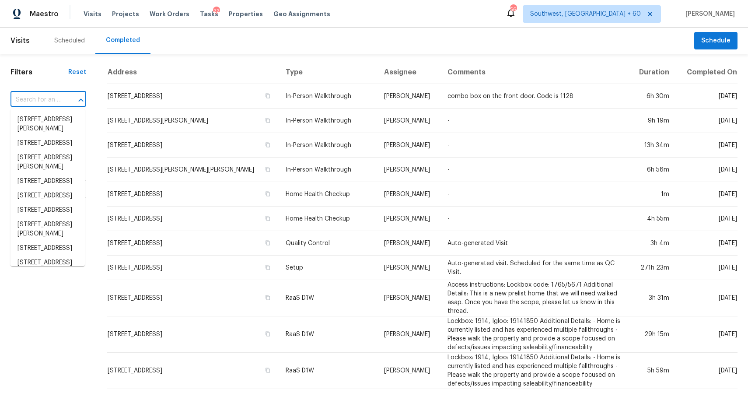
click at [49, 98] on input "text" at bounding box center [36, 100] width 51 height 14
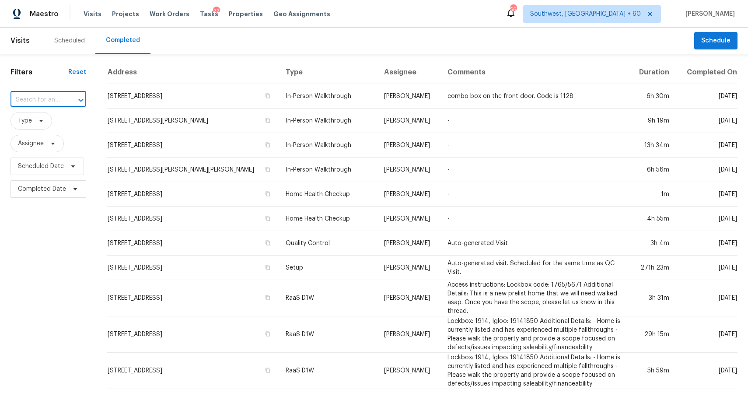
paste input "608 Ten Mile Dr Desoto TX 75115"
type input "608 Ten Mile Dr Desoto TX 75115"
click at [53, 123] on li "608 Ten Mile Dr, Desoto, TX 75115" at bounding box center [48, 119] width 74 height 14
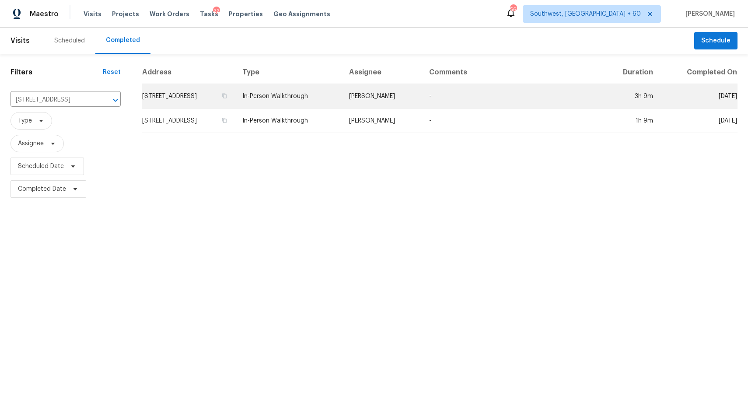
click at [386, 95] on td "Francisco Balcazar Serrato" at bounding box center [382, 96] width 80 height 25
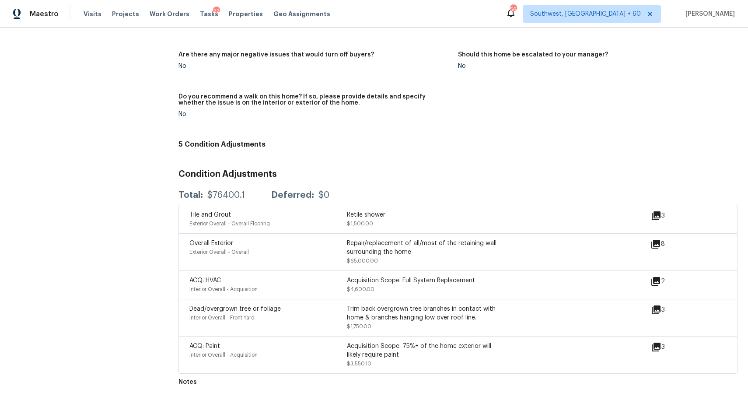
scroll to position [1716, 0]
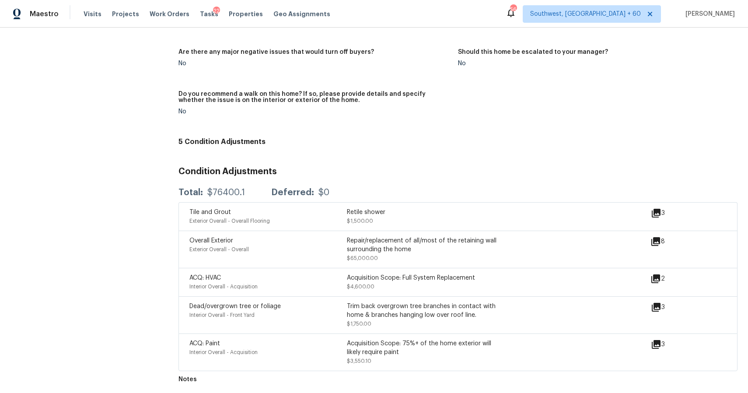
click at [550, 312] on div "Dead/overgrown tree or foliage Interior Overall - Front Yard Trim back overgrow…" at bounding box center [420, 315] width 462 height 26
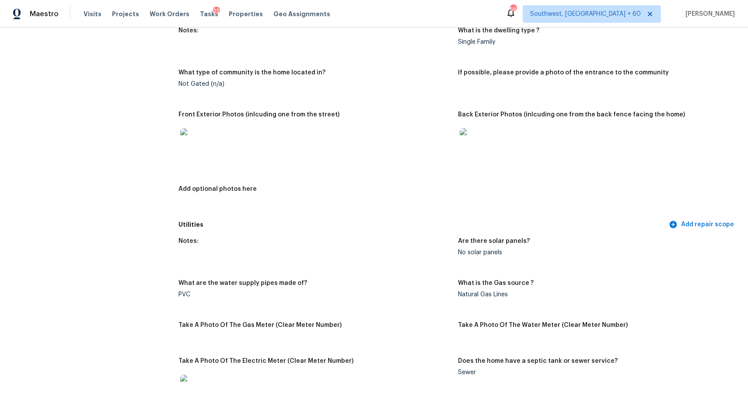
scroll to position [348, 0]
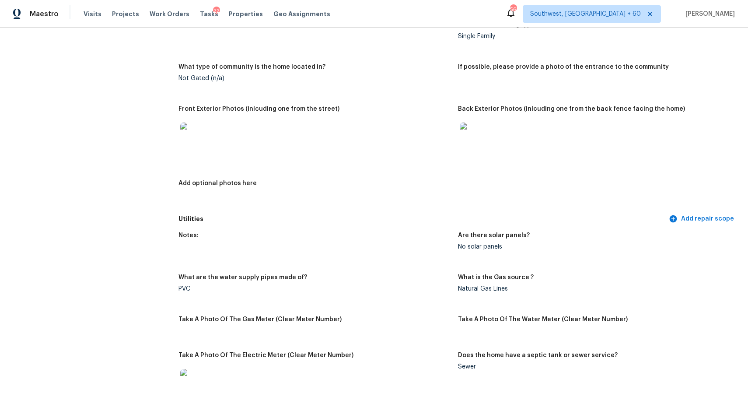
click at [469, 132] on img at bounding box center [474, 137] width 28 height 28
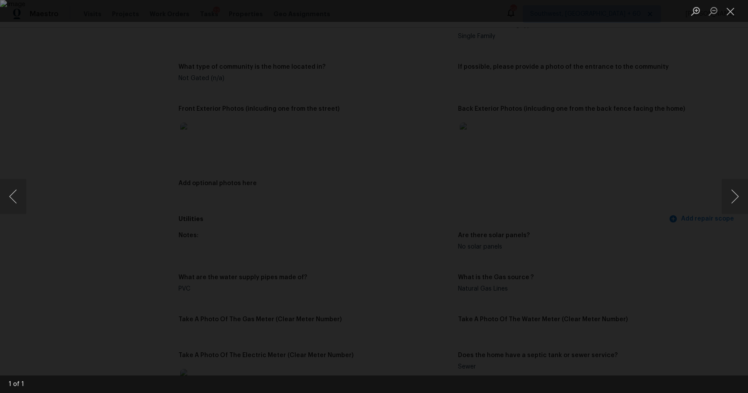
click at [628, 193] on div "Lightbox" at bounding box center [374, 196] width 748 height 393
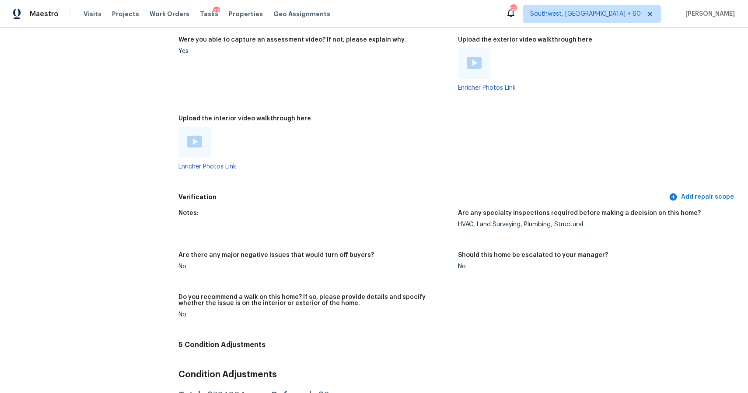
scroll to position [1716, 0]
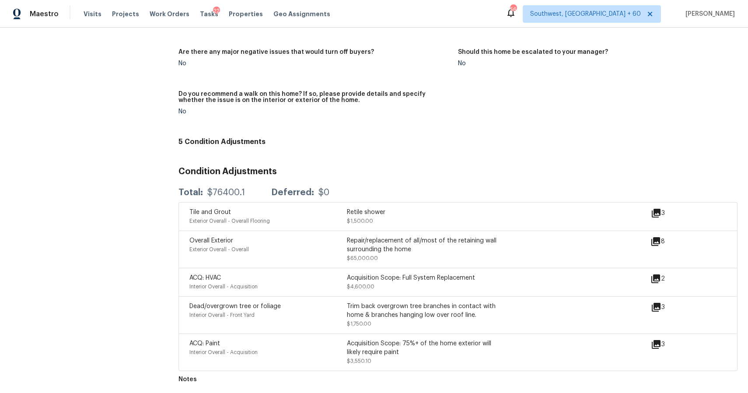
click at [656, 239] on icon at bounding box center [656, 241] width 9 height 9
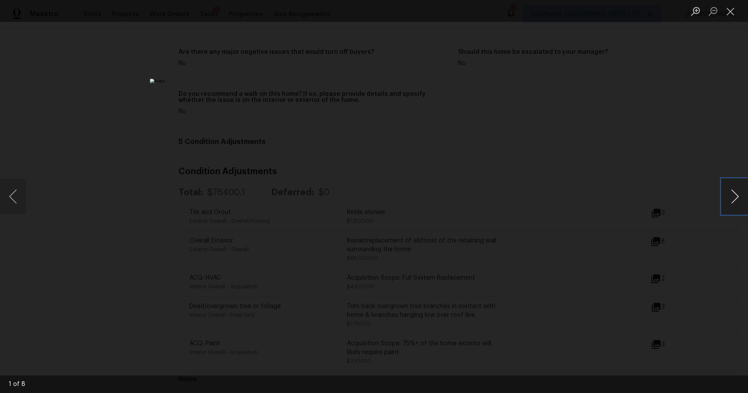
click at [737, 190] on button "Next image" at bounding box center [735, 196] width 26 height 35
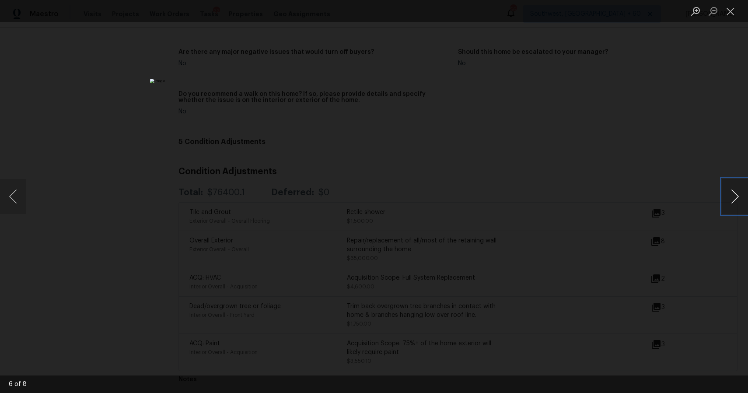
click at [737, 190] on button "Next image" at bounding box center [735, 196] width 26 height 35
click at [675, 189] on div "Lightbox" at bounding box center [374, 196] width 748 height 393
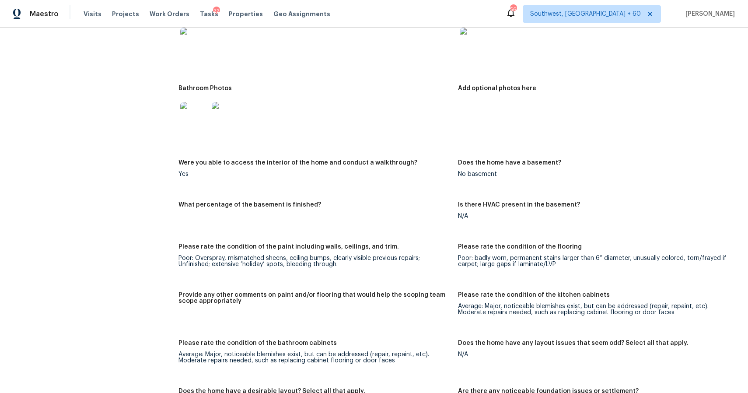
scroll to position [854, 0]
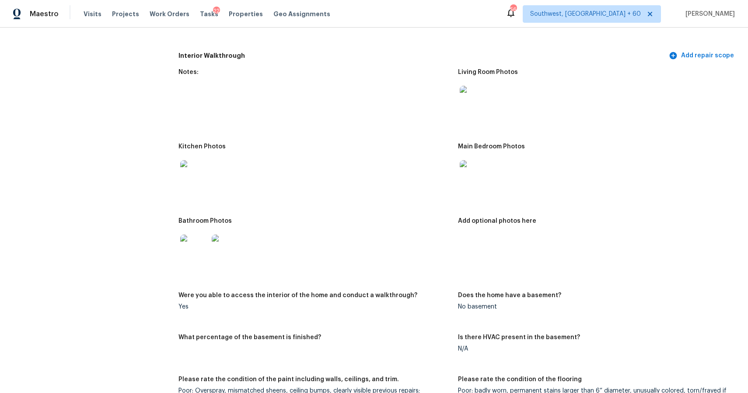
click at [481, 102] on img at bounding box center [474, 100] width 28 height 28
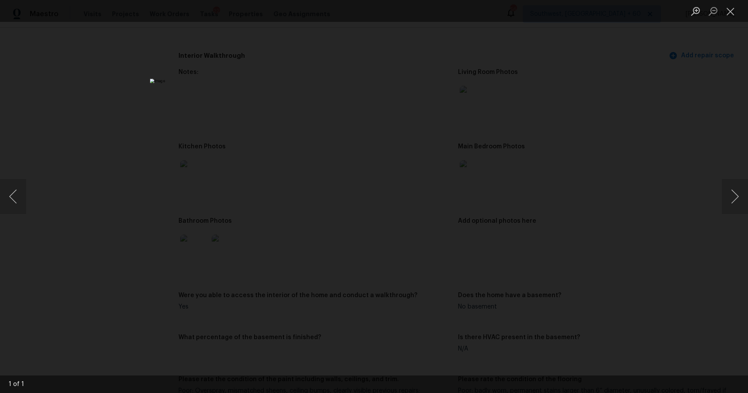
click at [695, 215] on div "Lightbox" at bounding box center [374, 196] width 748 height 393
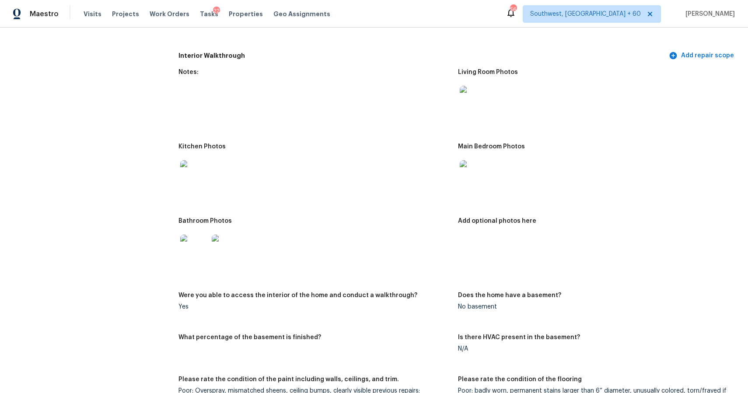
click at [484, 193] on figure "Main Bedroom Photos" at bounding box center [598, 176] width 280 height 64
click at [476, 173] on img at bounding box center [474, 174] width 28 height 28
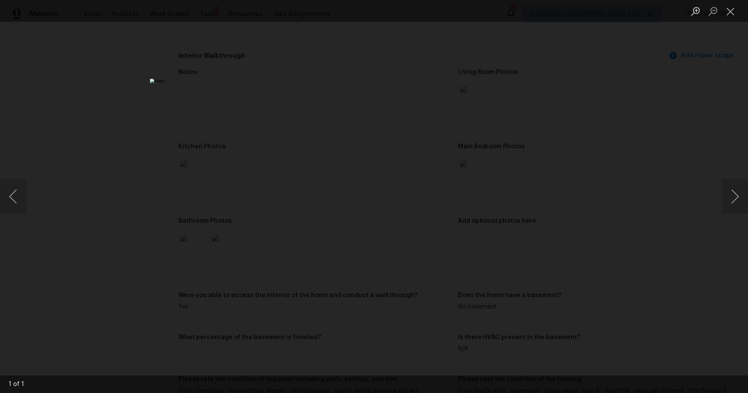
click at [532, 232] on div "Lightbox" at bounding box center [374, 196] width 748 height 393
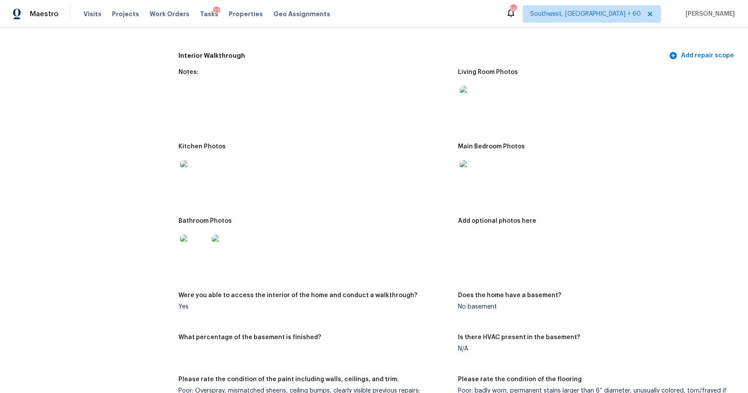
click at [190, 257] on img at bounding box center [194, 249] width 28 height 28
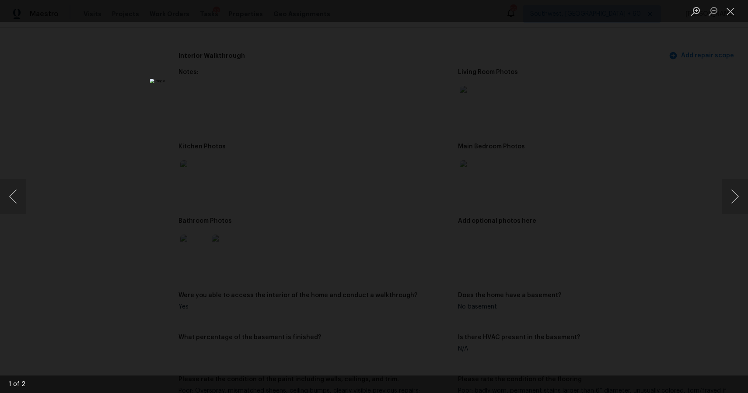
click at [572, 225] on div "Lightbox" at bounding box center [374, 196] width 748 height 393
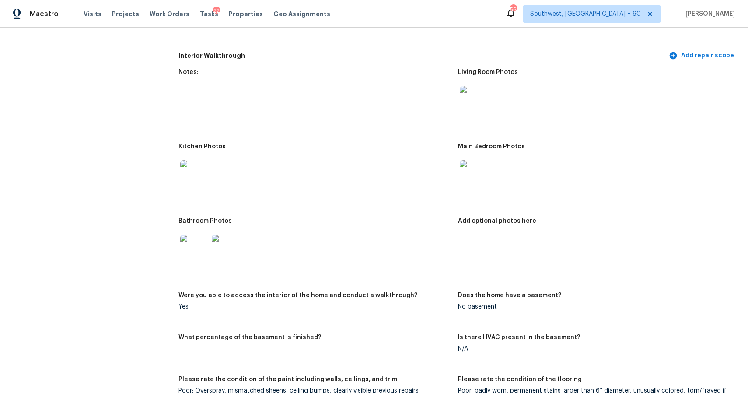
click at [572, 225] on div "Lightbox" at bounding box center [374, 196] width 748 height 393
click at [209, 241] on div at bounding box center [195, 248] width 32 height 39
click at [241, 245] on div at bounding box center [226, 248] width 32 height 39
click at [229, 244] on img at bounding box center [226, 249] width 28 height 28
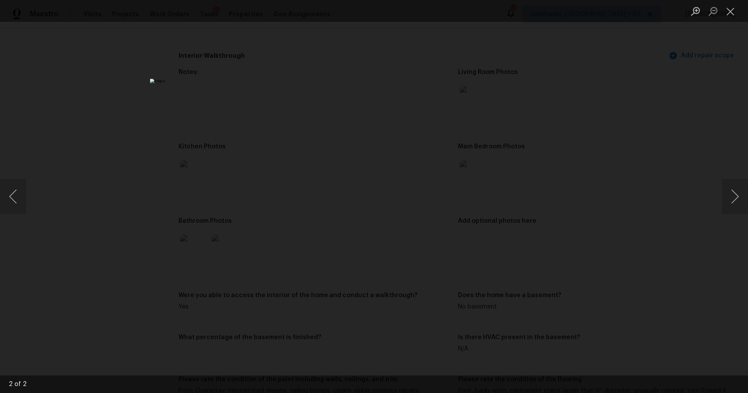
click at [530, 207] on div "Lightbox" at bounding box center [374, 196] width 748 height 393
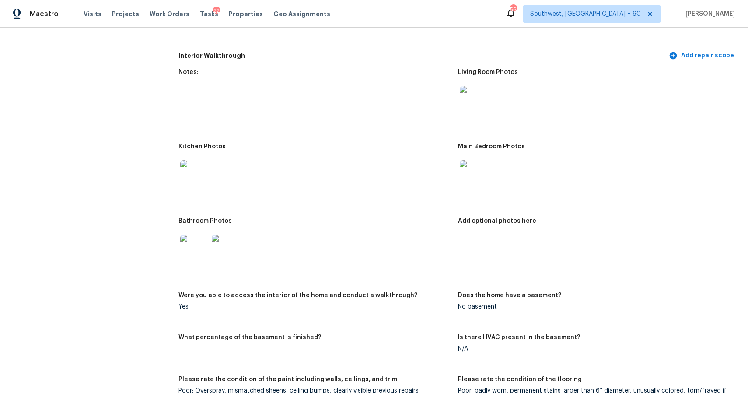
click at [530, 207] on div "Lightbox" at bounding box center [374, 196] width 748 height 393
click at [202, 177] on img at bounding box center [194, 174] width 28 height 28
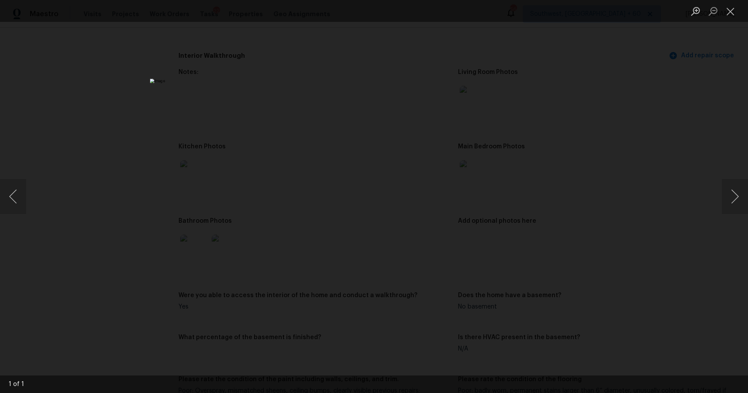
click at [565, 203] on div "Lightbox" at bounding box center [374, 196] width 748 height 393
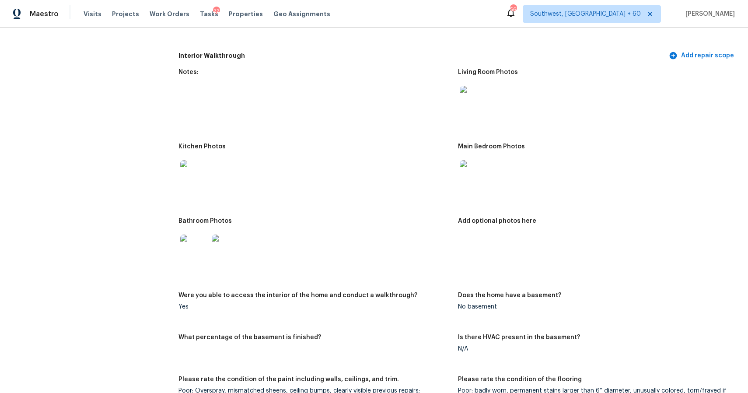
click at [565, 203] on div "Lightbox" at bounding box center [374, 196] width 748 height 393
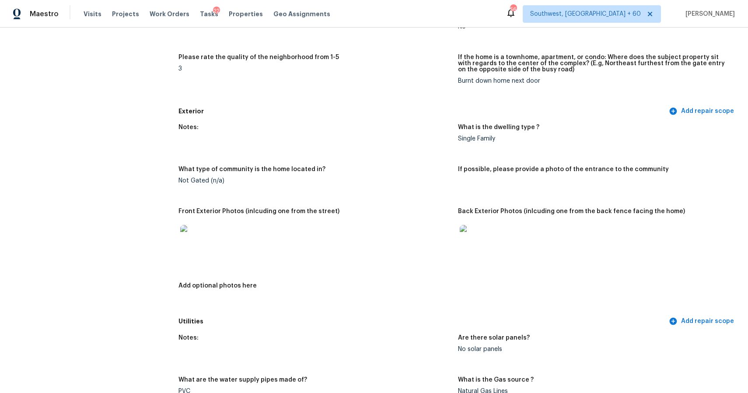
scroll to position [0, 0]
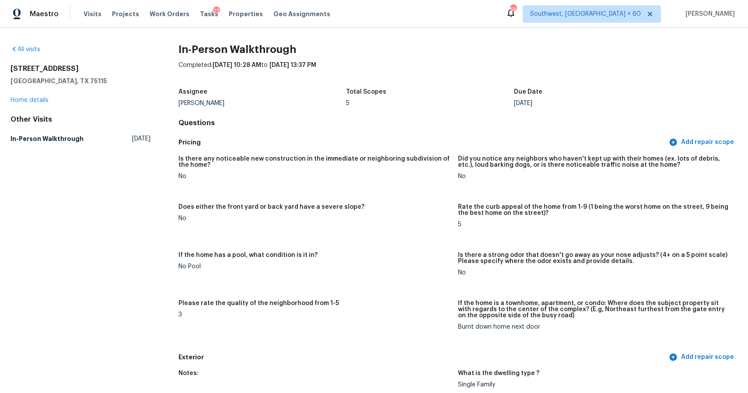
click at [448, 38] on div "All visits 608 Ten Mile Dr Desoto, TX 75115 Home details Other Visits In-Person…" at bounding box center [374, 210] width 748 height 365
click at [89, 18] on div "Visits Projects Work Orders Tasks 22 Properties Geo Assignments" at bounding box center [212, 14] width 257 height 18
click at [94, 14] on span "Visits" at bounding box center [93, 14] width 18 height 9
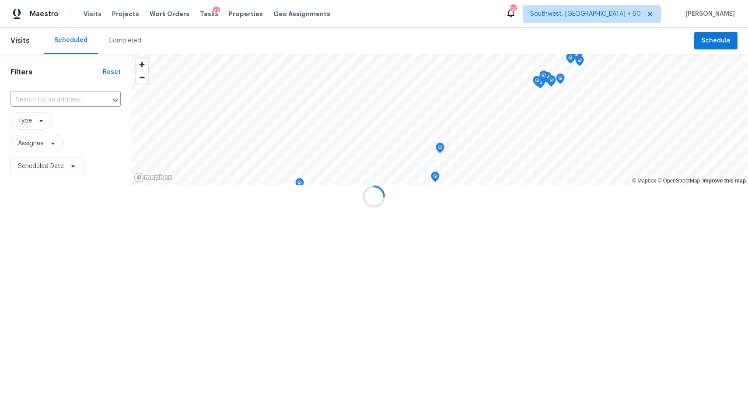
click at [120, 32] on div at bounding box center [374, 196] width 748 height 393
click at [135, 37] on div at bounding box center [374, 196] width 748 height 393
click at [135, 37] on div "Completed" at bounding box center [125, 40] width 33 height 9
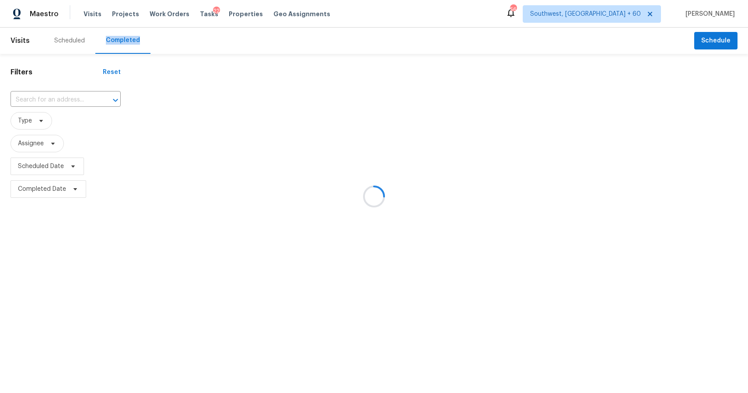
click at [135, 37] on div at bounding box center [374, 196] width 748 height 393
click at [130, 37] on div at bounding box center [374, 196] width 748 height 393
click at [83, 98] on div at bounding box center [374, 196] width 748 height 393
click at [62, 97] on div at bounding box center [374, 196] width 748 height 393
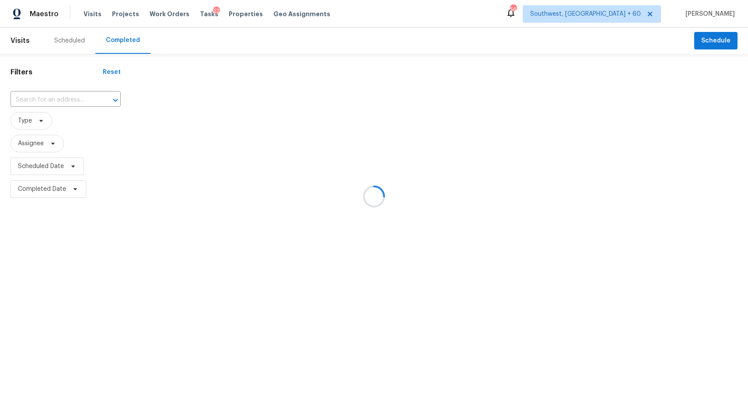
click at [62, 97] on div at bounding box center [374, 196] width 748 height 393
click at [59, 93] on div at bounding box center [374, 196] width 748 height 393
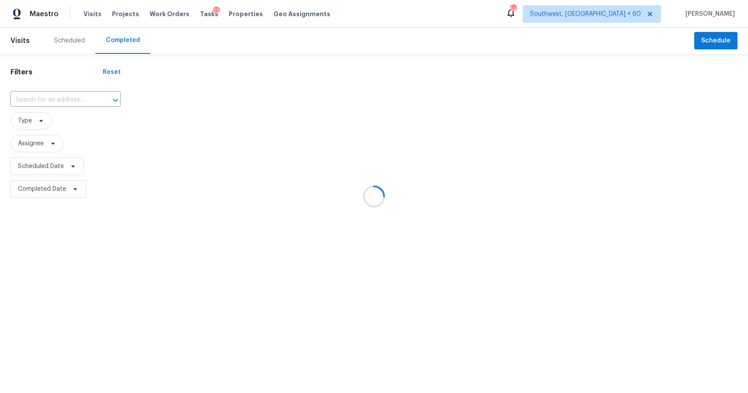
click at [59, 93] on div at bounding box center [374, 196] width 748 height 393
click at [68, 100] on div at bounding box center [374, 196] width 748 height 393
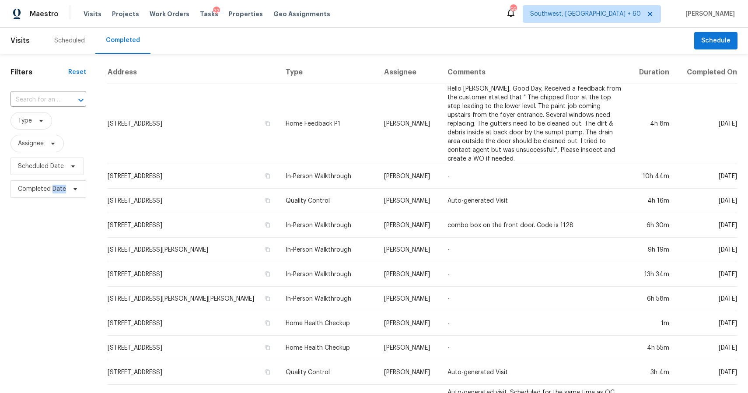
click at [68, 100] on div at bounding box center [74, 100] width 23 height 12
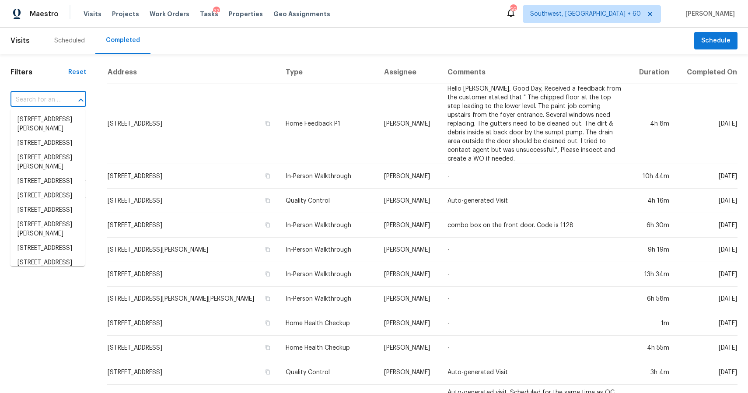
paste input "8347 Sterlingshire St Houston TX 77078"
type input "8347 Sterlingshire St Houston TX 77078"
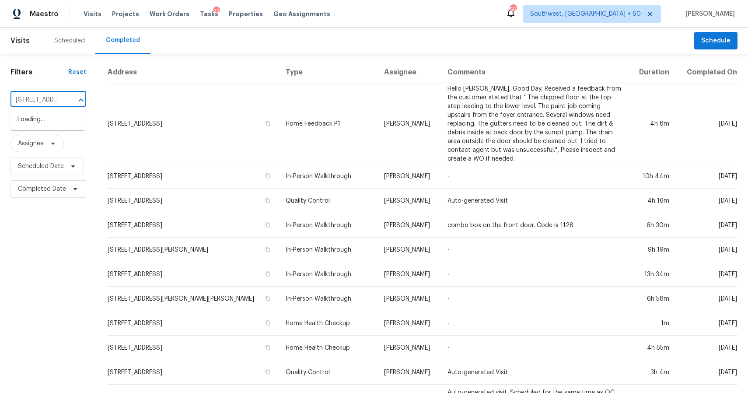
scroll to position [0, 68]
click at [48, 120] on li "8347 Sterlingshire St, Houston, TX 77078" at bounding box center [48, 119] width 74 height 14
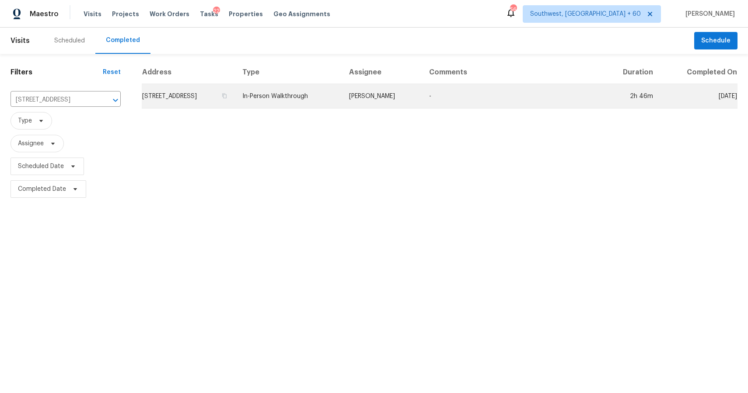
click at [457, 89] on td "-" at bounding box center [511, 96] width 179 height 25
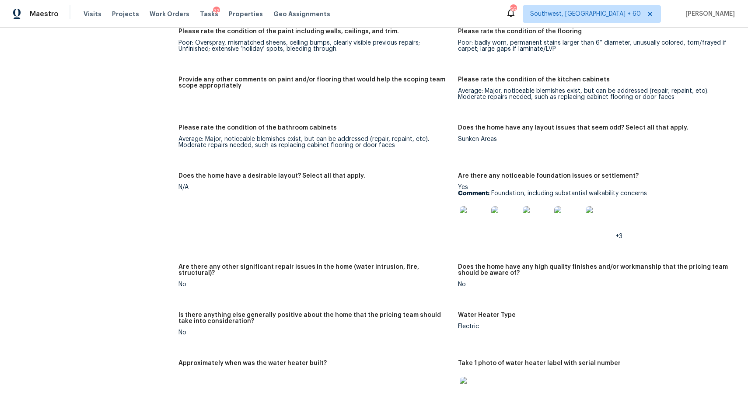
scroll to position [1281, 0]
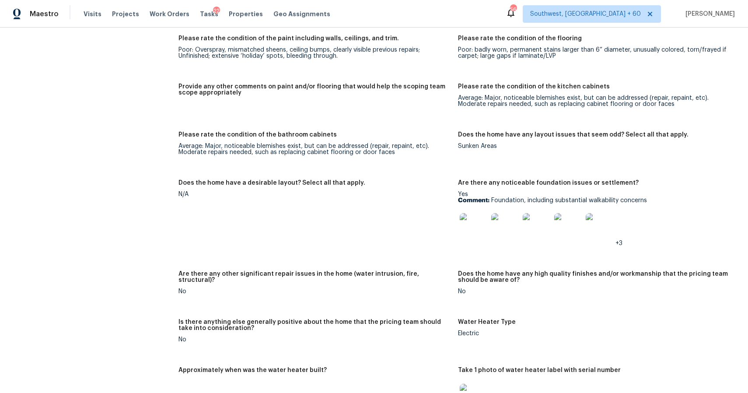
click at [484, 233] on img at bounding box center [474, 227] width 28 height 28
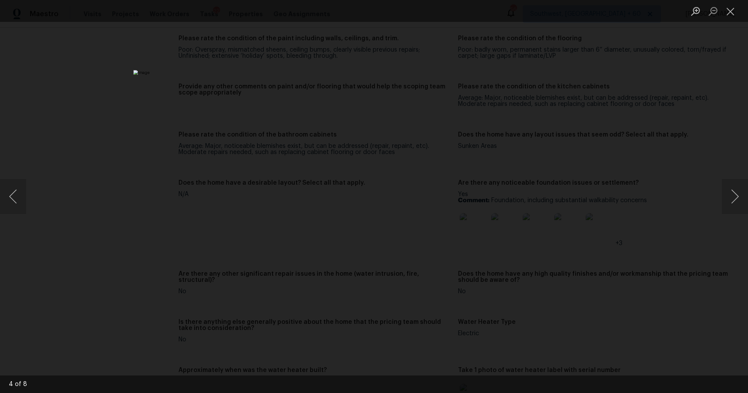
click at [592, 193] on div "Lightbox" at bounding box center [374, 196] width 748 height 393
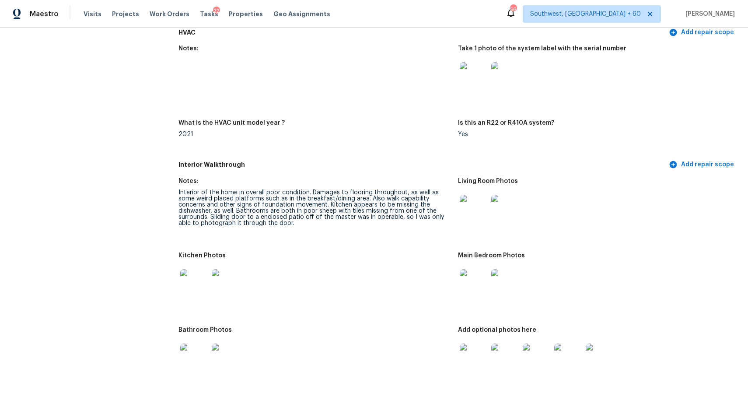
scroll to position [829, 0]
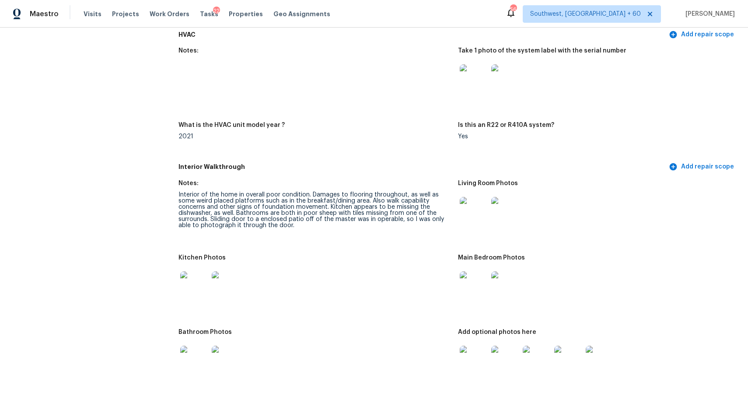
click at [474, 223] on img at bounding box center [474, 211] width 28 height 28
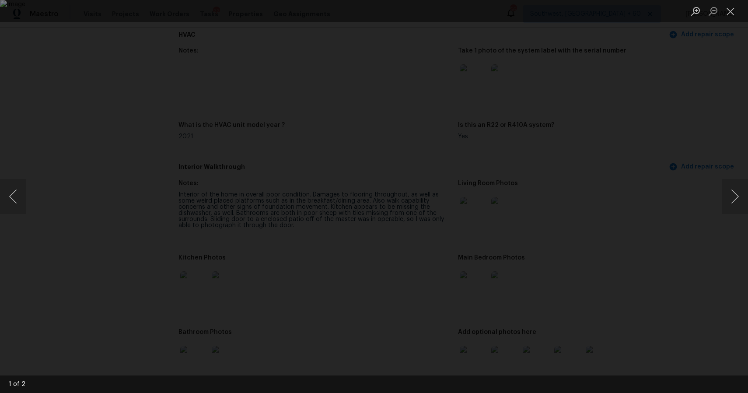
click at [640, 259] on div "Lightbox" at bounding box center [374, 196] width 748 height 393
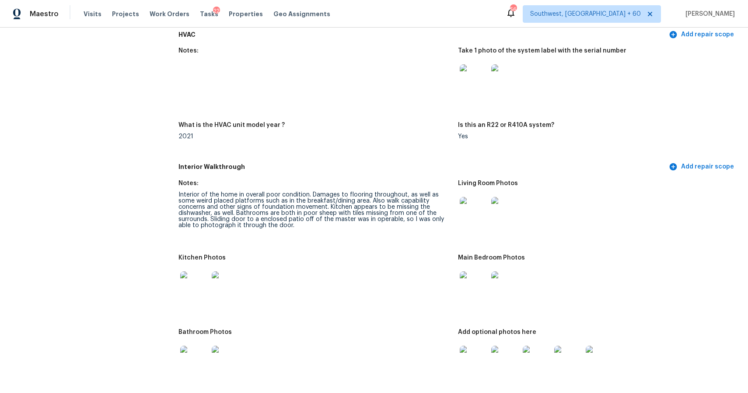
click at [478, 298] on img at bounding box center [474, 285] width 28 height 28
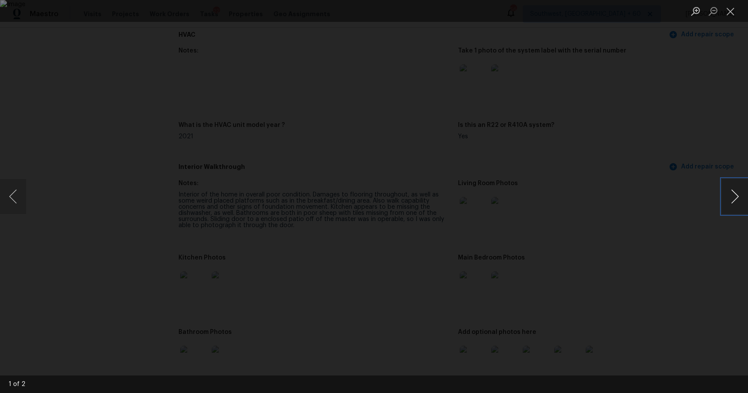
click at [744, 200] on button "Next image" at bounding box center [735, 196] width 26 height 35
click at [654, 263] on div "Lightbox" at bounding box center [374, 196] width 748 height 393
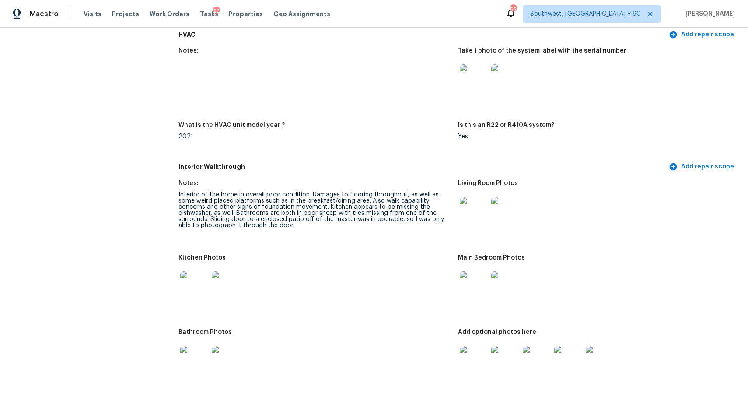
click at [478, 285] on img at bounding box center [474, 285] width 28 height 28
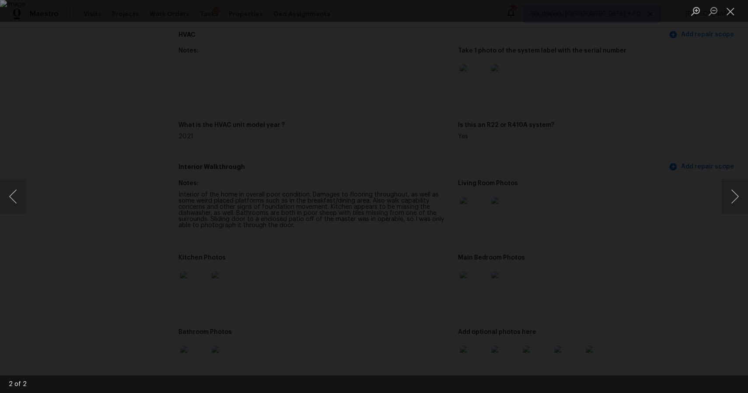
click at [680, 299] on div "Lightbox" at bounding box center [374, 196] width 748 height 393
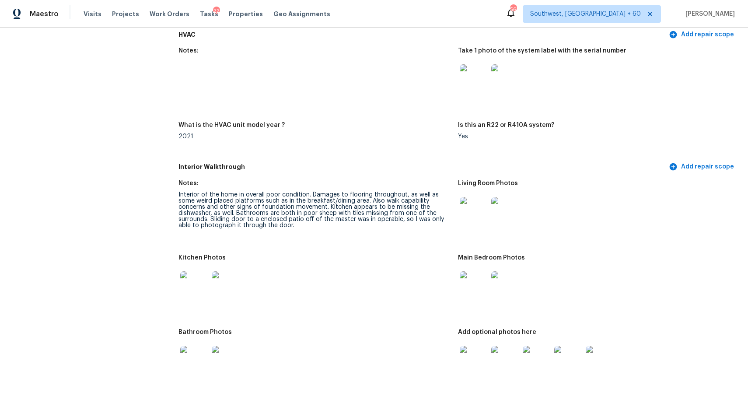
scroll to position [879, 0]
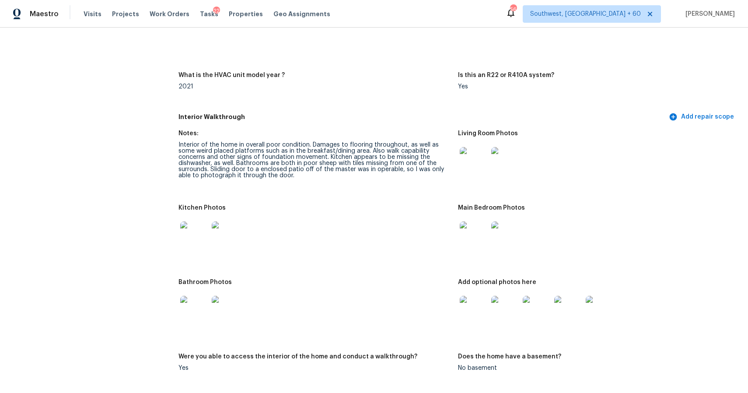
click at [462, 315] on img at bounding box center [474, 310] width 28 height 28
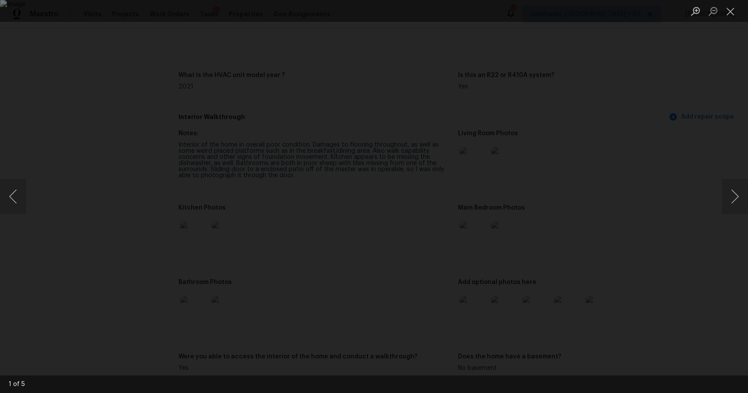
click at [504, 291] on img "Lightbox" at bounding box center [374, 196] width 748 height 393
click at [485, 267] on img "Lightbox" at bounding box center [374, 196] width 748 height 393
click at [731, 196] on button "Next image" at bounding box center [735, 196] width 26 height 35
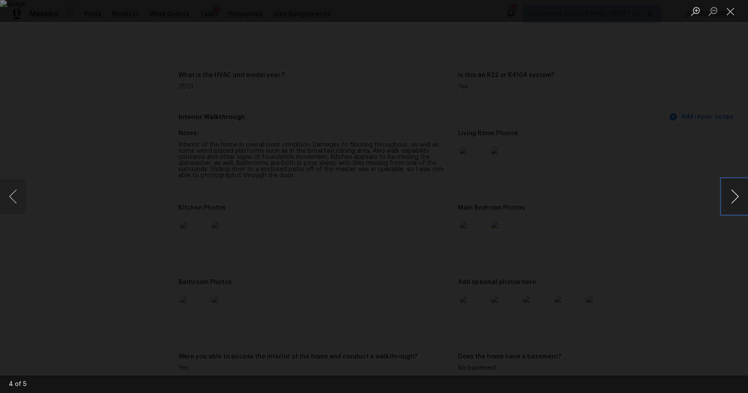
click at [739, 209] on button "Next image" at bounding box center [735, 196] width 26 height 35
click at [737, 209] on button "Next image" at bounding box center [735, 196] width 26 height 35
click at [710, 179] on div "Lightbox" at bounding box center [374, 196] width 748 height 393
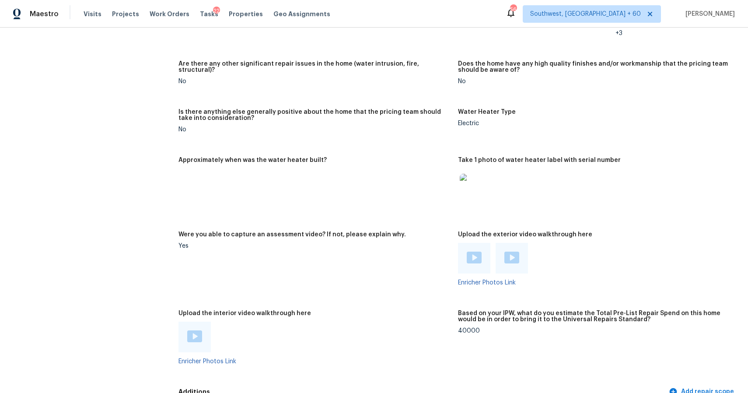
scroll to position [1398, 0]
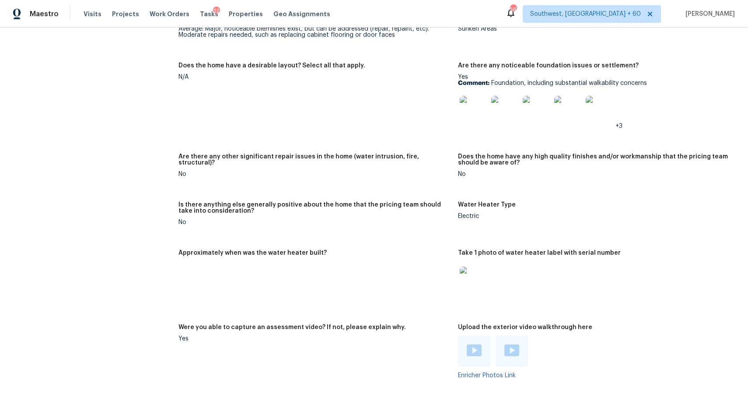
click at [353, 160] on div "Are there any other significant repair issues in the home (water intrusion, fir…" at bounding box center [315, 163] width 273 height 18
drag, startPoint x: 491, startPoint y: 83, endPoint x: 656, endPoint y: 83, distance: 165.0
click at [656, 83] on p "Comment: Foundation, including substantial walkability concerns" at bounding box center [594, 83] width 273 height 6
copy p "Foundation, including substantial walkability concerns"
click at [477, 109] on img at bounding box center [474, 110] width 28 height 28
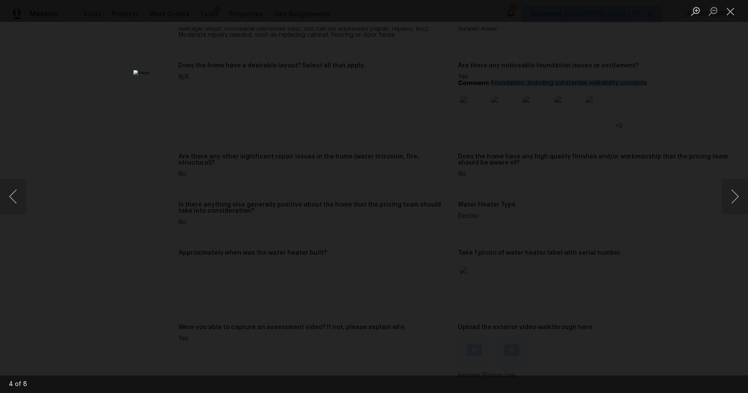
click at [563, 144] on div "Lightbox" at bounding box center [374, 196] width 748 height 393
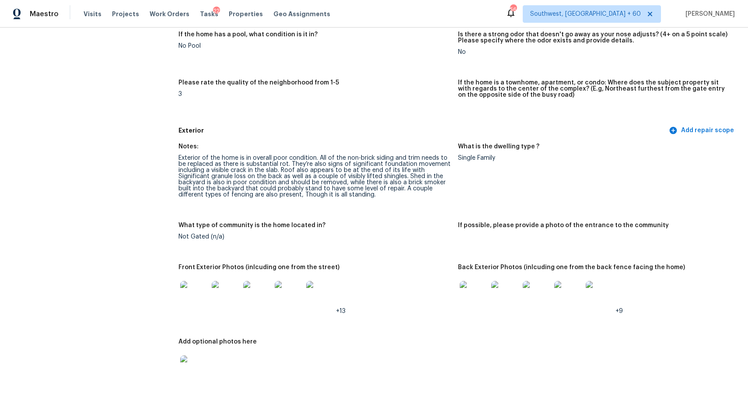
scroll to position [0, 0]
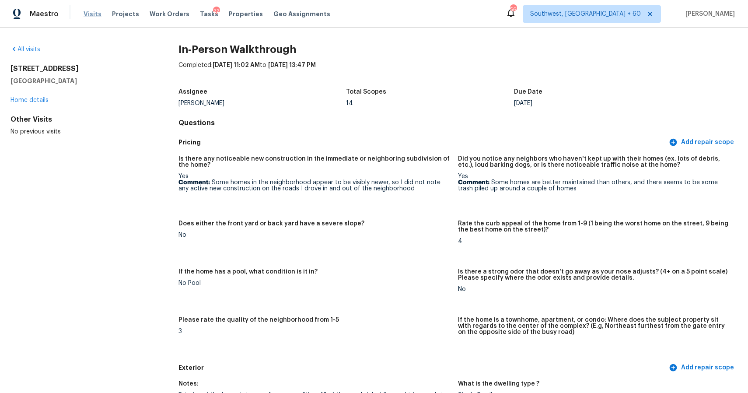
click at [95, 14] on span "Visits" at bounding box center [93, 14] width 18 height 9
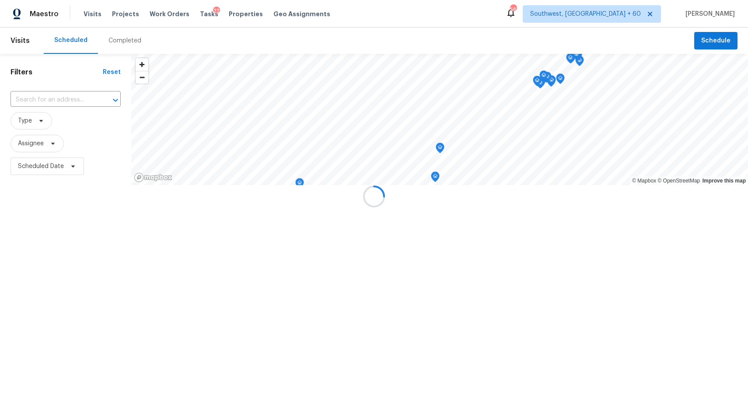
click at [134, 42] on div "Completed" at bounding box center [125, 40] width 33 height 9
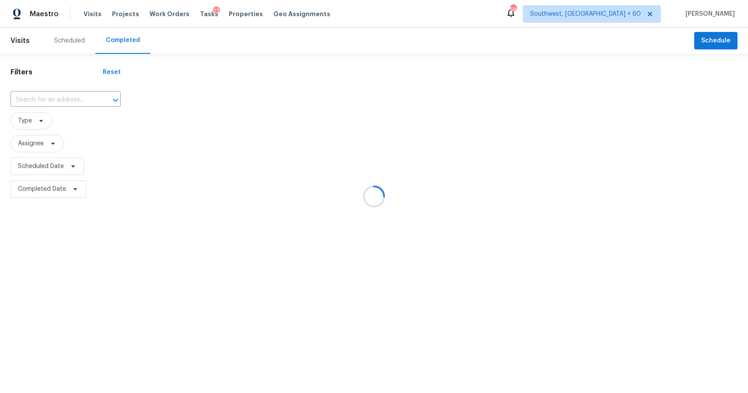
click at [134, 42] on div at bounding box center [374, 196] width 748 height 393
click at [63, 89] on div at bounding box center [374, 196] width 748 height 393
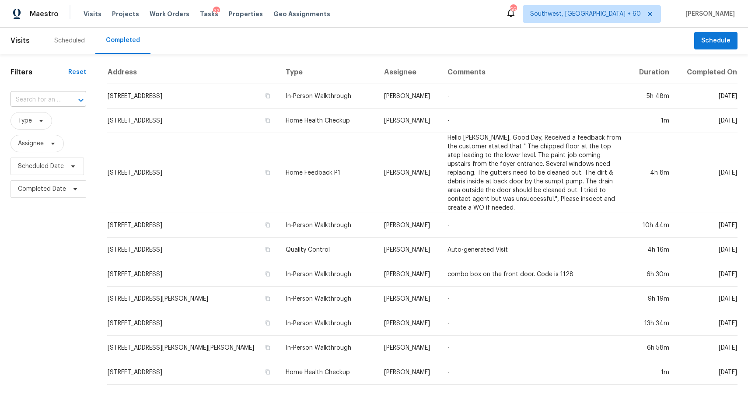
click at [43, 104] on input "text" at bounding box center [36, 100] width 51 height 14
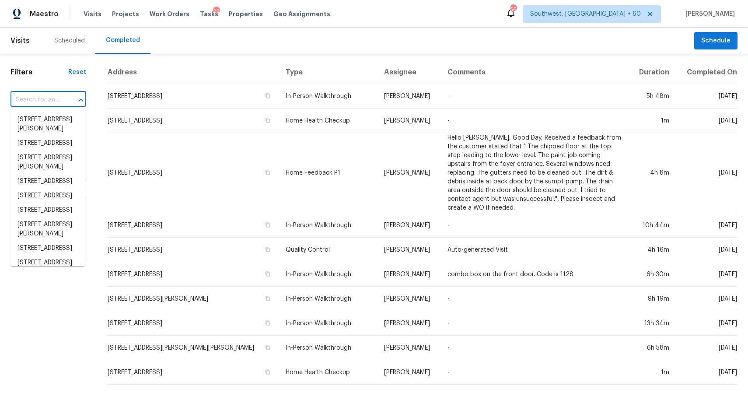
paste input "1320 Canterbury Dr Allen TX 75013"
type input "1320 Canterbury Dr Allen TX 75013"
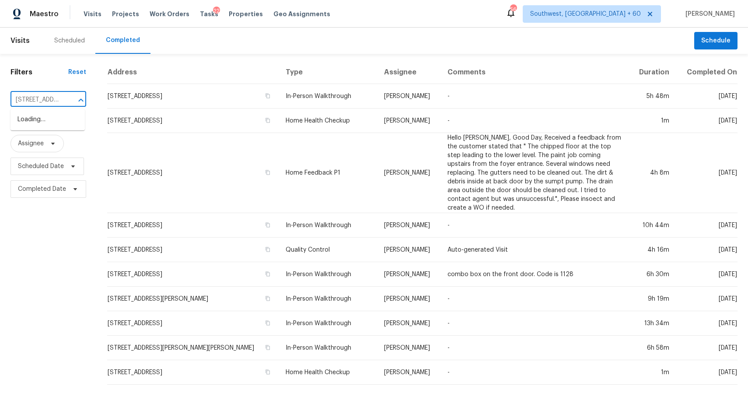
scroll to position [0, 55]
click at [42, 118] on li "1320 Canterbury Dr, Allen, TX 75013" at bounding box center [48, 119] width 74 height 14
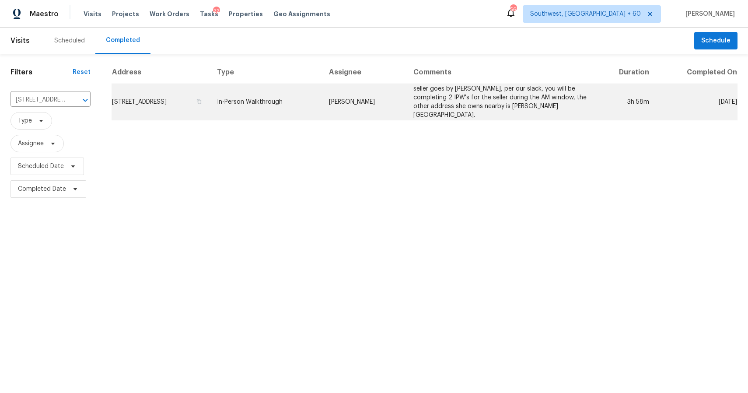
click at [437, 91] on td "seller goes by Jennifer, per our slack, you will be completing 2 IPW's for the …" at bounding box center [501, 102] width 188 height 36
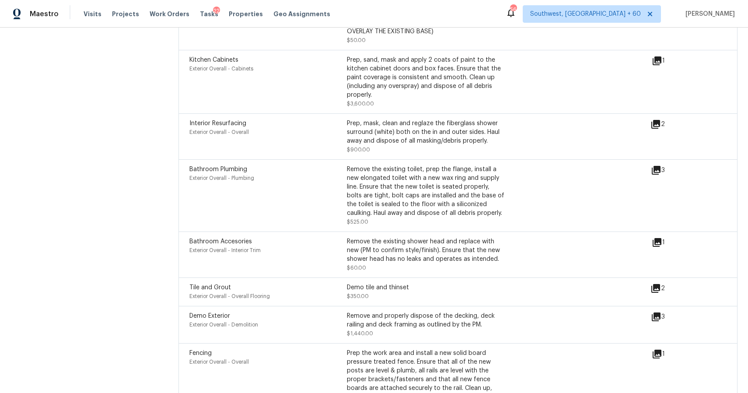
scroll to position [2825, 0]
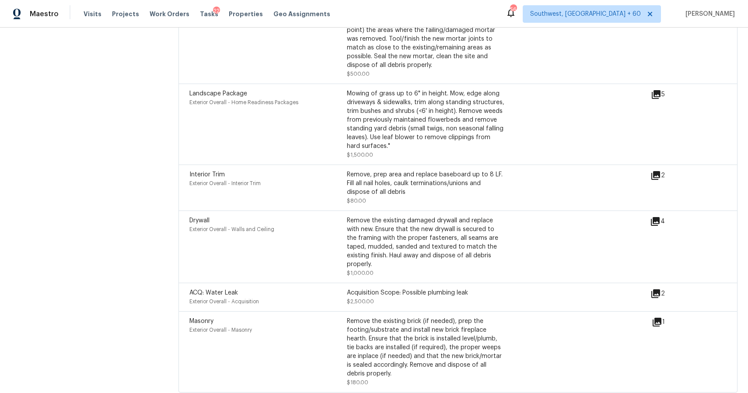
click at [566, 292] on div "ACQ: Water Leak Exterior Overall - Acquisition Acquisition Scope: Possible plum…" at bounding box center [419, 297] width 461 height 18
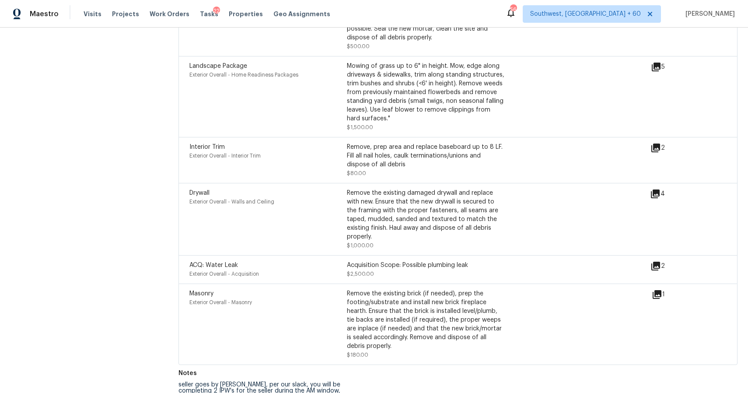
scroll to position [3260, 0]
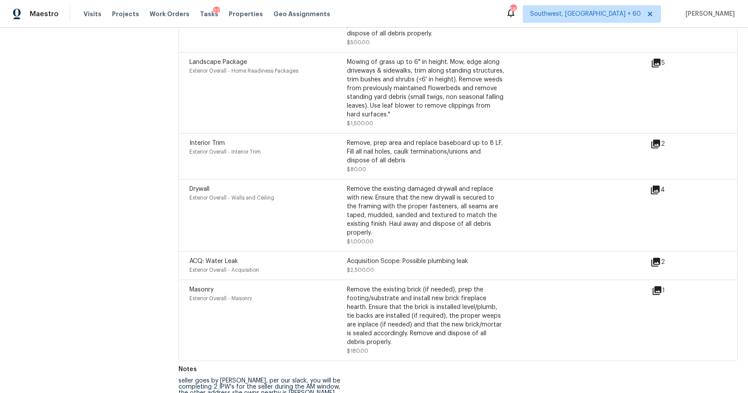
click at [663, 257] on div "2" at bounding box center [672, 262] width 42 height 11
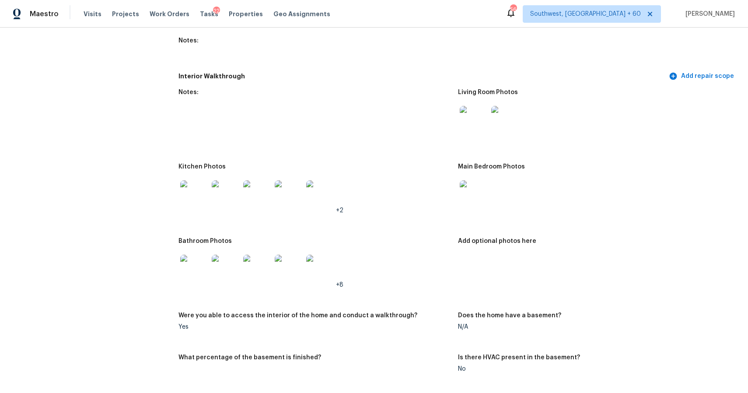
scroll to position [1262, 0]
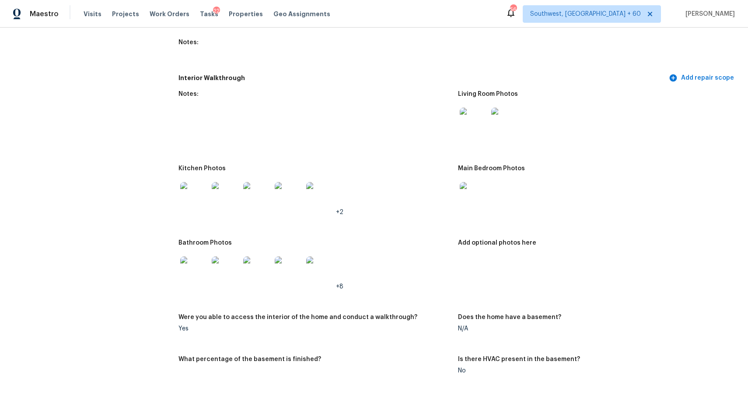
click at [475, 117] on img at bounding box center [474, 122] width 28 height 28
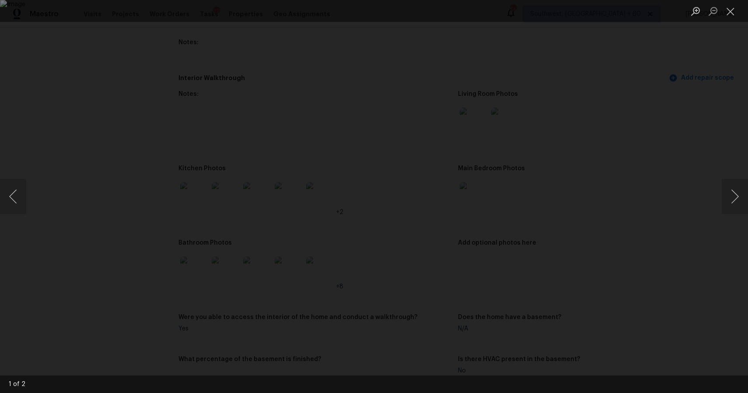
click at [662, 198] on div "Lightbox" at bounding box center [374, 196] width 748 height 393
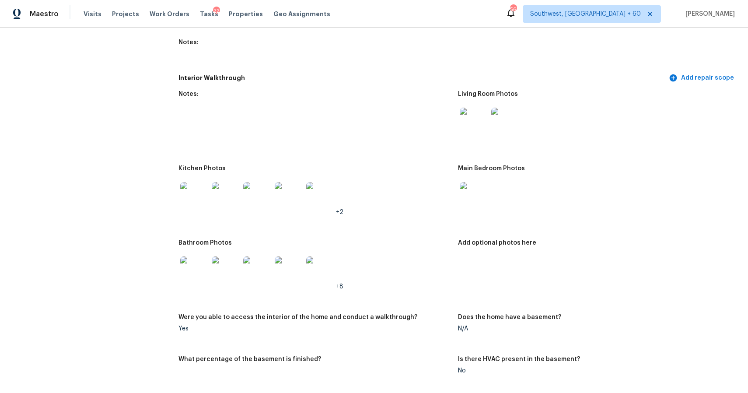
click at [469, 197] on img at bounding box center [474, 196] width 28 height 28
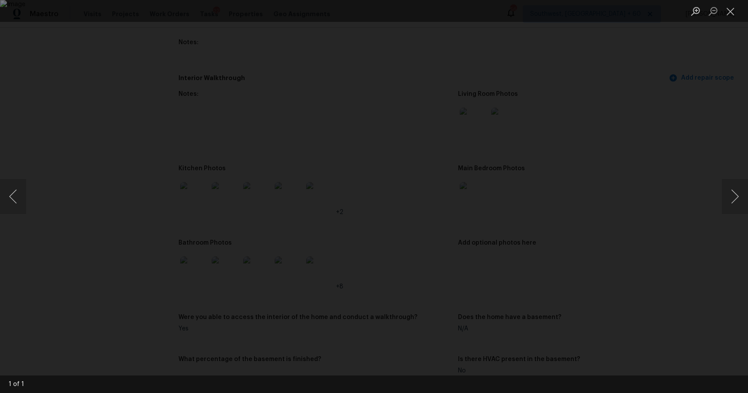
click at [662, 246] on div "Lightbox" at bounding box center [374, 196] width 748 height 393
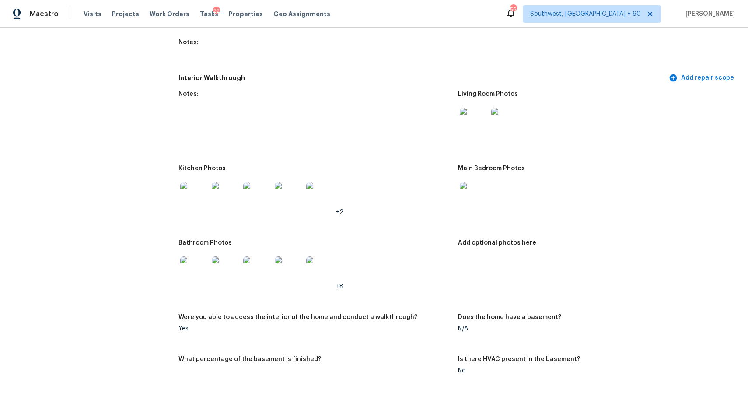
click at [198, 202] on img at bounding box center [194, 196] width 28 height 28
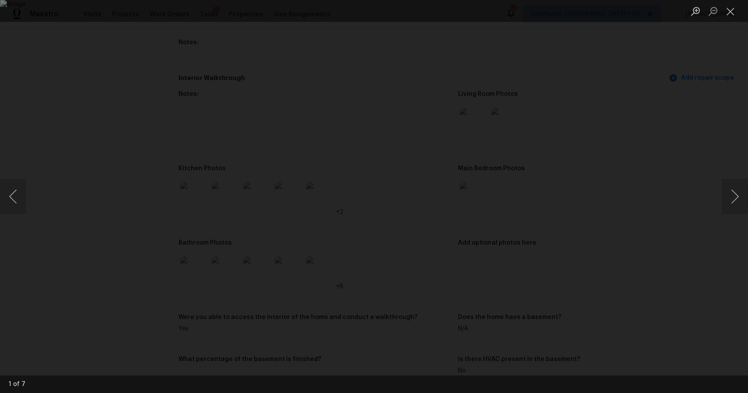
click at [474, 229] on img "Lightbox" at bounding box center [374, 196] width 748 height 393
click at [725, 201] on button "Next image" at bounding box center [735, 196] width 26 height 35
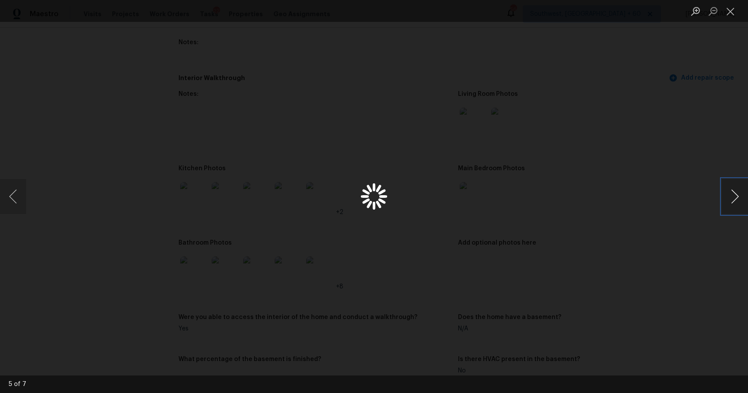
click at [725, 201] on button "Next image" at bounding box center [735, 196] width 26 height 35
click at [659, 216] on div "Lightbox" at bounding box center [374, 196] width 748 height 393
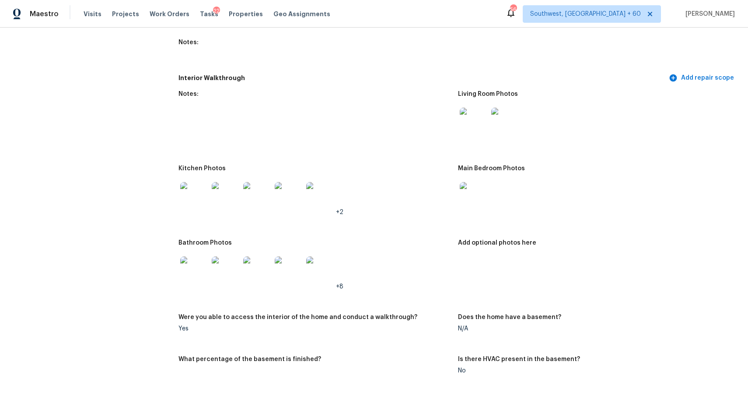
click at [478, 193] on img at bounding box center [474, 196] width 28 height 28
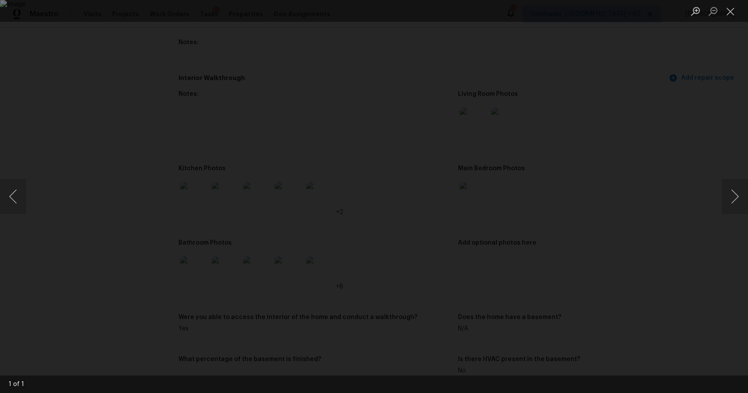
click at [627, 244] on div "Lightbox" at bounding box center [374, 196] width 748 height 393
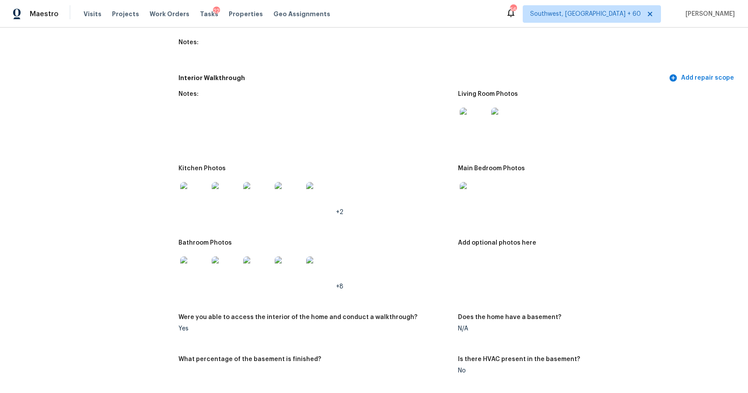
click at [191, 269] on img at bounding box center [194, 270] width 28 height 28
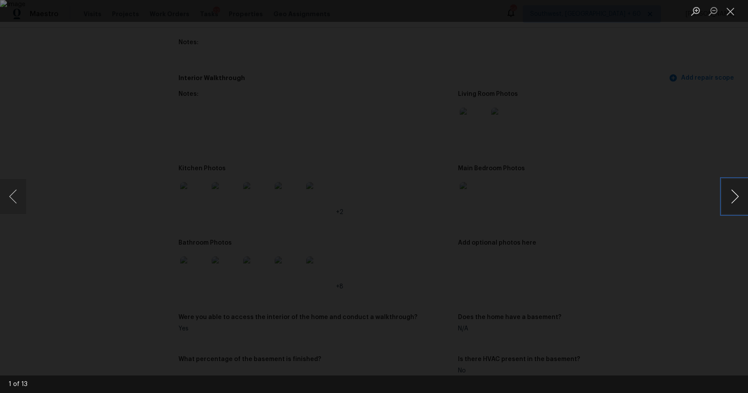
click at [729, 190] on button "Next image" at bounding box center [735, 196] width 26 height 35
click at [734, 192] on button "Next image" at bounding box center [735, 196] width 26 height 35
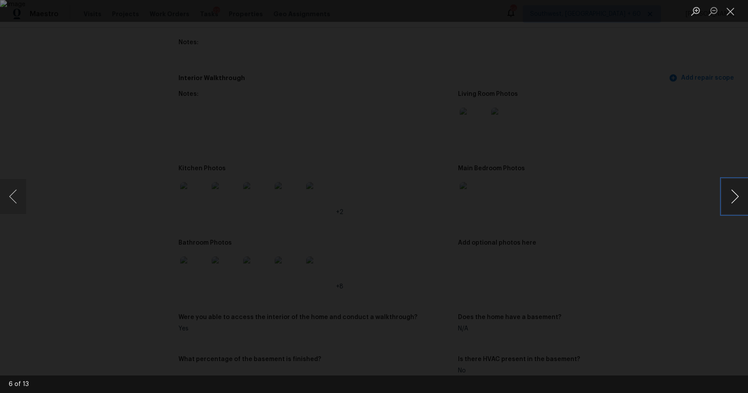
click at [734, 192] on button "Next image" at bounding box center [735, 196] width 26 height 35
click at [731, 183] on button "Next image" at bounding box center [735, 196] width 26 height 35
click at [659, 235] on div "Lightbox" at bounding box center [374, 196] width 748 height 393
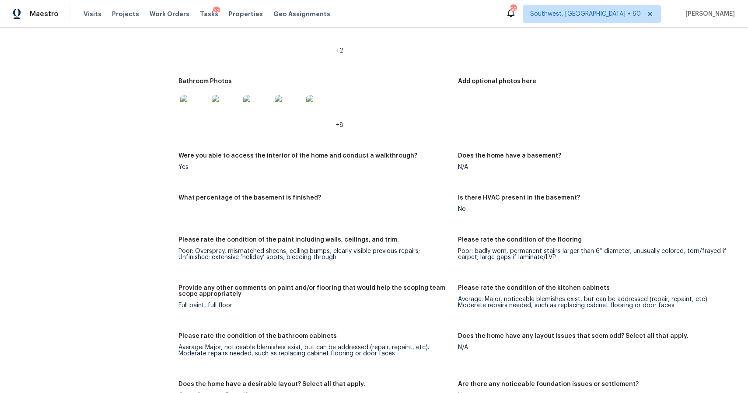
scroll to position [1425, 0]
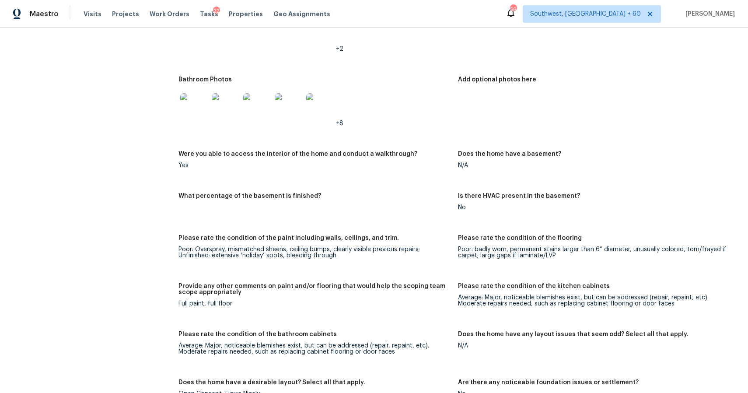
click at [186, 108] on img at bounding box center [194, 107] width 28 height 28
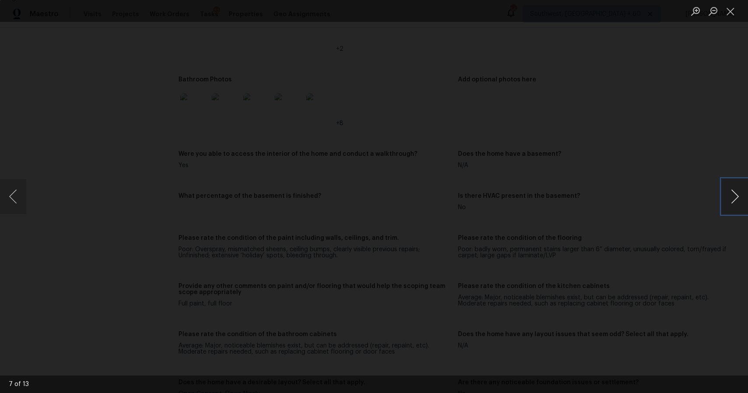
click at [740, 194] on button "Next image" at bounding box center [735, 196] width 26 height 35
click at [738, 189] on button "Next image" at bounding box center [735, 196] width 26 height 35
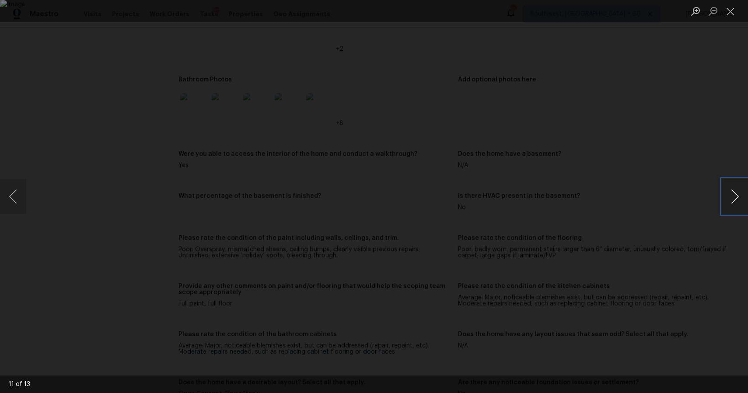
click at [738, 189] on button "Next image" at bounding box center [735, 196] width 26 height 35
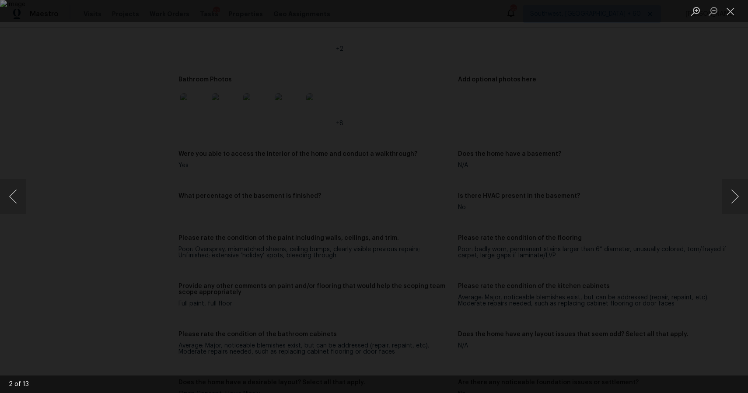
click at [682, 158] on div "Lightbox" at bounding box center [374, 196] width 748 height 393
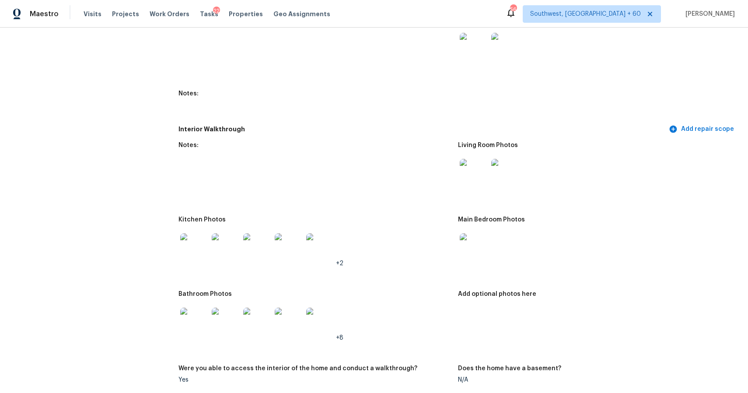
scroll to position [1209, 0]
click at [198, 320] on img at bounding box center [194, 323] width 28 height 28
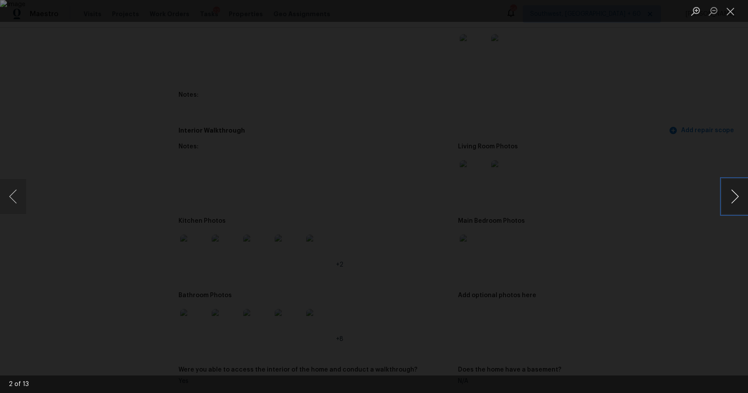
click at [733, 199] on button "Next image" at bounding box center [735, 196] width 26 height 35
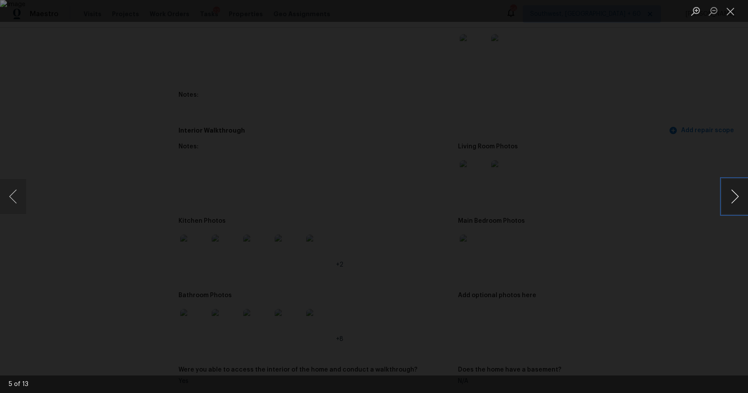
click at [733, 199] on button "Next image" at bounding box center [735, 196] width 26 height 35
click at [671, 212] on div "Lightbox" at bounding box center [374, 196] width 748 height 393
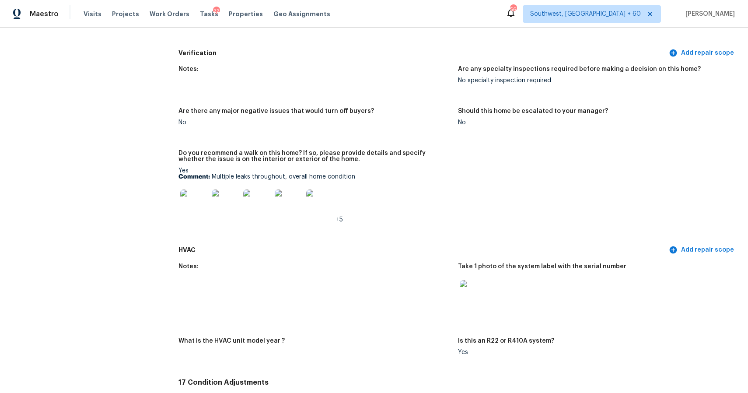
scroll to position [2187, 0]
drag, startPoint x: 213, startPoint y: 175, endPoint x: 358, endPoint y: 174, distance: 145.7
click at [358, 174] on p "Comment: Multiple leaks throughout, overall home condition" at bounding box center [315, 176] width 273 height 6
copy p "Multiple leaks throughout, overall home condition"
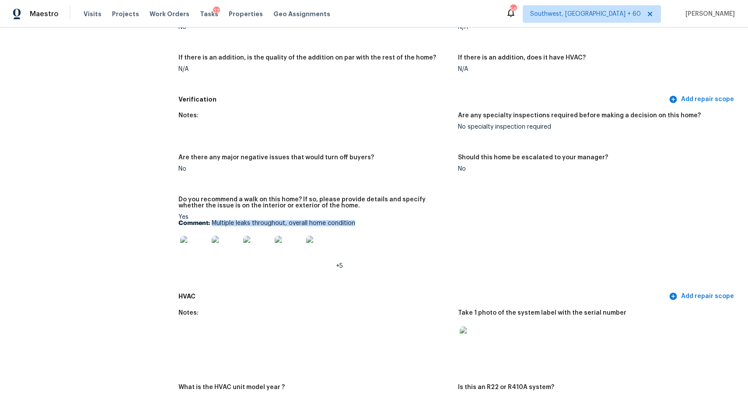
scroll to position [2553, 0]
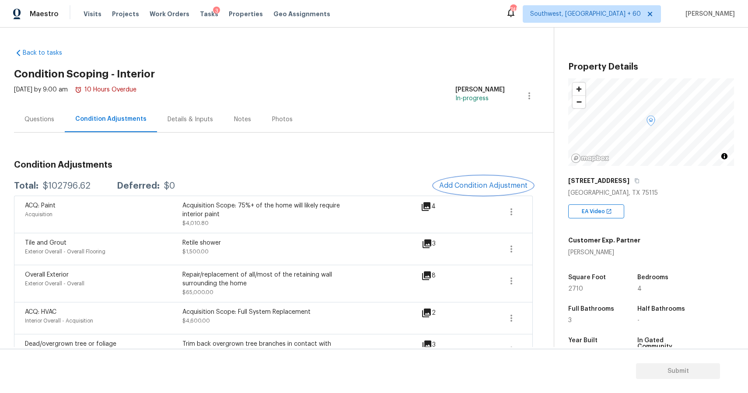
click at [475, 185] on span "Add Condition Adjustment" at bounding box center [483, 186] width 88 height 8
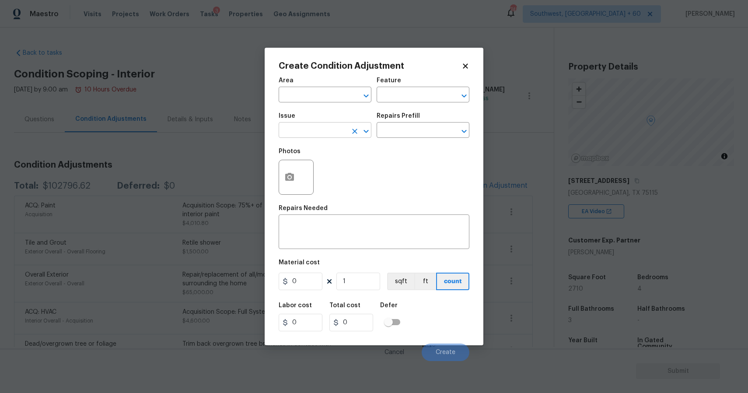
click at [313, 125] on input "text" at bounding box center [313, 131] width 68 height 14
type input "g"
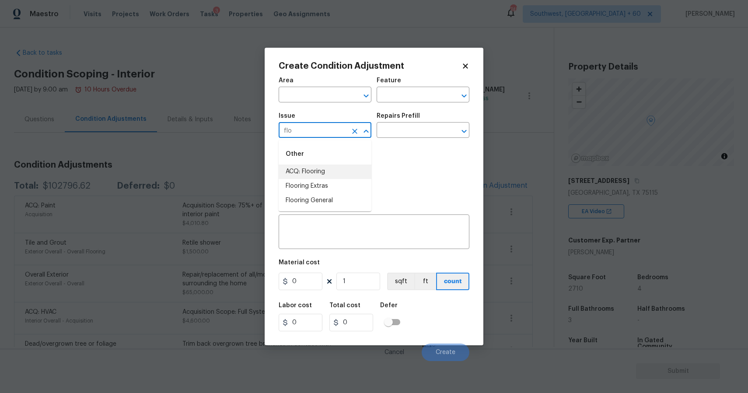
click at [338, 165] on li "ACQ: Flooring" at bounding box center [325, 172] width 93 height 14
type input "ACQ: Flooring"
click at [434, 123] on div "Repairs Prefill" at bounding box center [423, 118] width 93 height 11
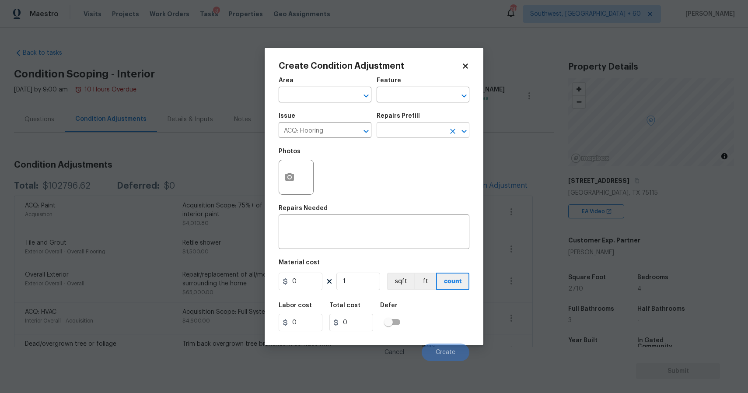
click at [438, 131] on input "text" at bounding box center [411, 131] width 68 height 14
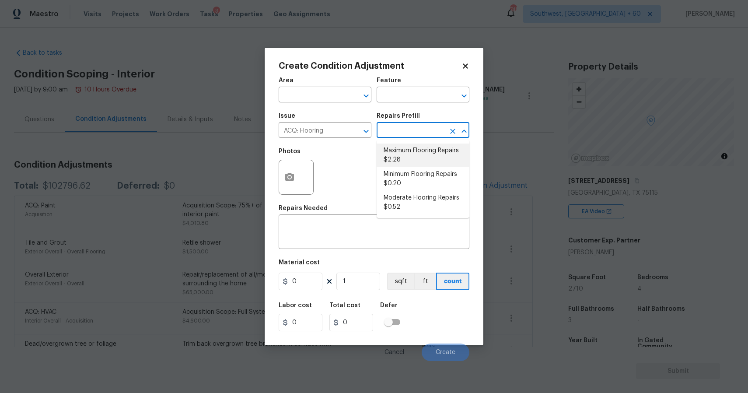
click at [437, 156] on li "Maximum Flooring Repairs $2.28" at bounding box center [423, 156] width 93 height 24
type input "Acquisition"
type textarea "Acquisition Scope: Maximum flooring repairs"
type input "2.28"
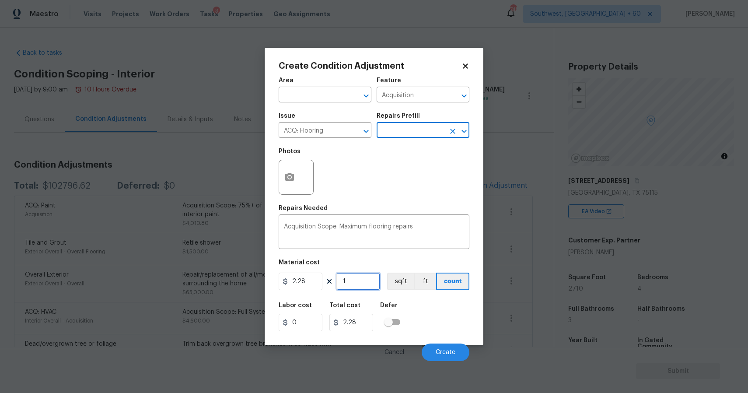
click at [358, 281] on input "1" at bounding box center [359, 282] width 44 height 18
type input "0"
type input "2"
type input "4.56"
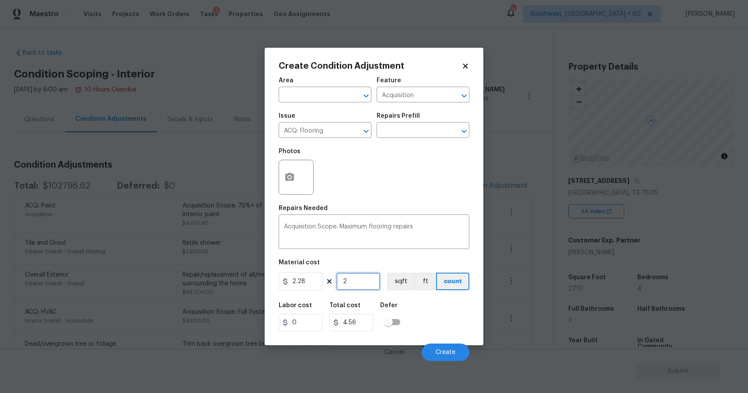
type input "27"
type input "61.56"
type input "271"
type input "617.88"
type input "2710"
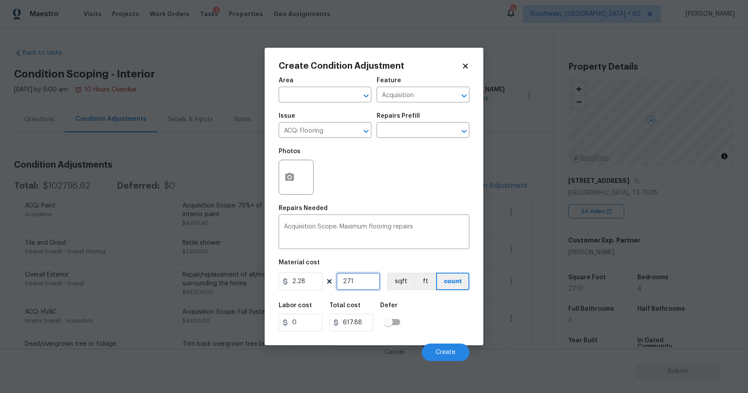
type input "6178.8"
type input "2710"
click at [309, 283] on input "2.28" at bounding box center [301, 282] width 44 height 18
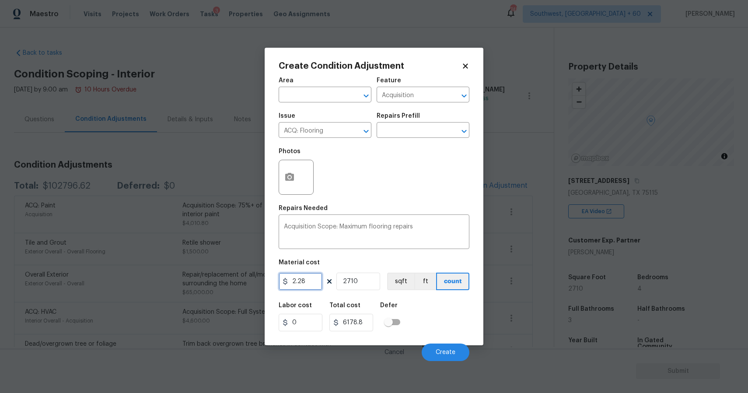
click at [309, 283] on input "2.28" at bounding box center [301, 282] width 44 height 18
type input "6178"
click at [364, 277] on input "2710" at bounding box center [359, 282] width 44 height 18
type input "16742380"
click at [365, 279] on input "2710" at bounding box center [359, 282] width 44 height 18
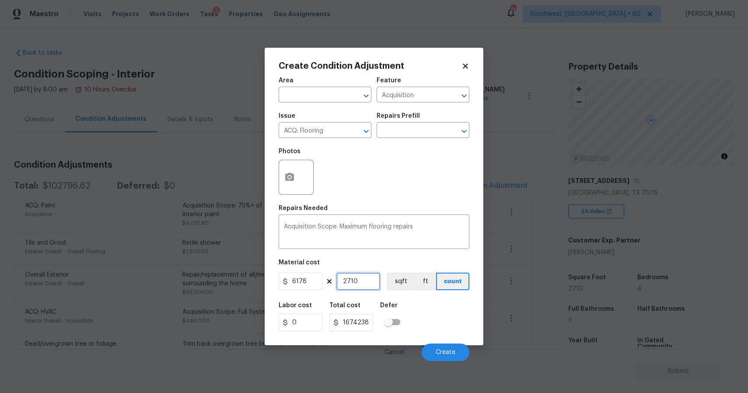
click at [365, 279] on input "2710" at bounding box center [359, 282] width 44 height 18
type input "1"
type input "6178"
type input "1"
click at [440, 353] on span "Create" at bounding box center [446, 352] width 20 height 7
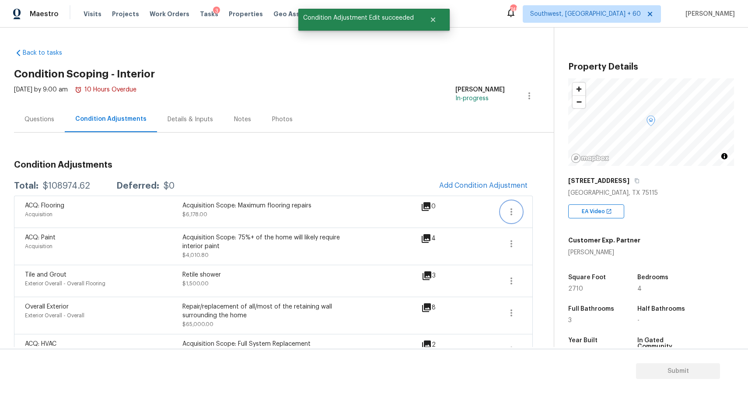
click at [509, 217] on button "button" at bounding box center [511, 211] width 21 height 21
click at [565, 211] on div "Edit" at bounding box center [561, 210] width 68 height 9
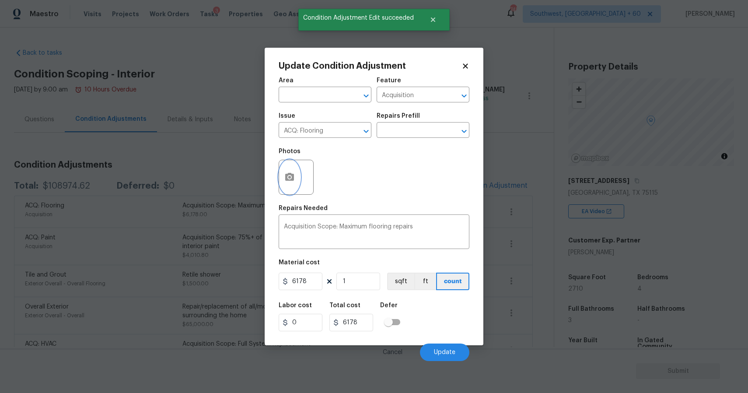
click at [281, 183] on button "button" at bounding box center [289, 177] width 21 height 34
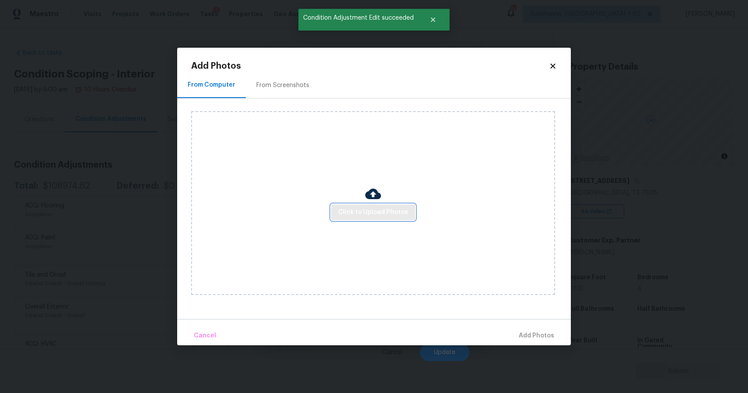
click at [357, 208] on span "Click to Upload Photos" at bounding box center [373, 212] width 70 height 11
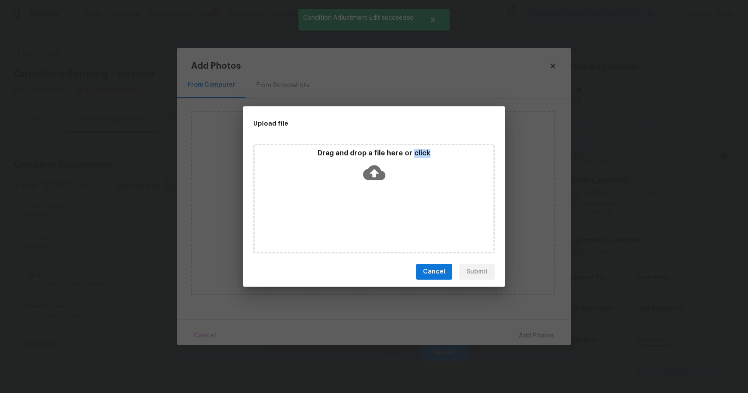
click at [357, 208] on div "Drag and drop a file here or click" at bounding box center [374, 198] width 242 height 109
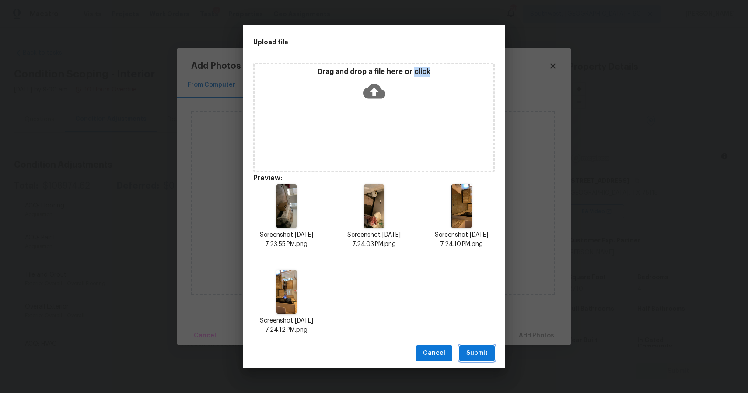
click at [482, 351] on span "Submit" at bounding box center [477, 353] width 21 height 11
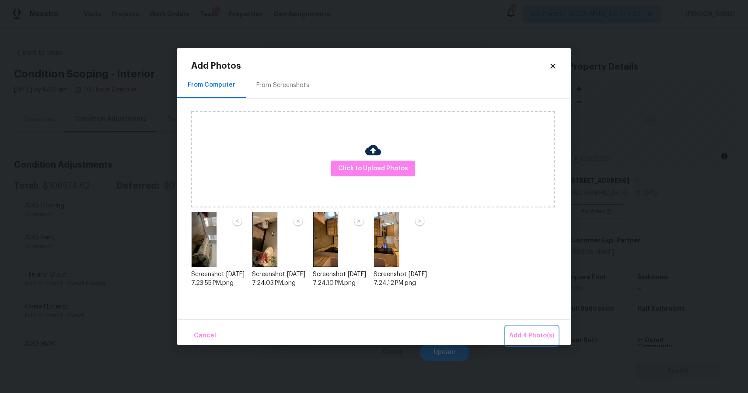
click at [530, 328] on button "Add 4 Photo(s)" at bounding box center [532, 335] width 52 height 19
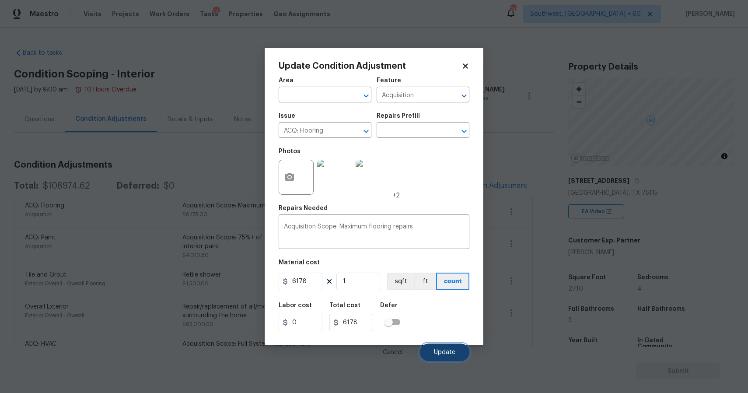
click at [437, 352] on span "Update" at bounding box center [444, 352] width 21 height 7
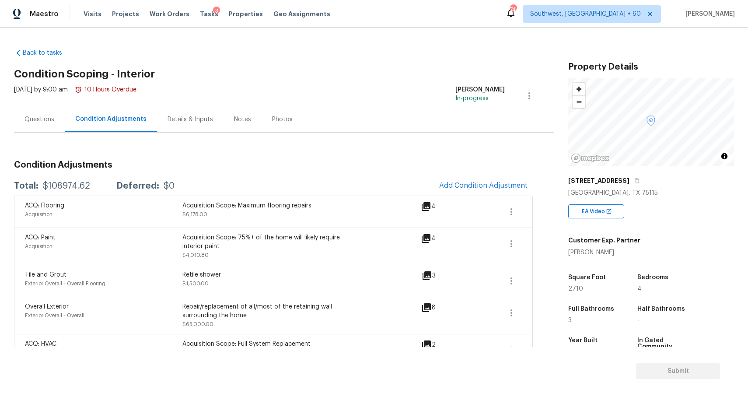
click at [58, 120] on div "Questions" at bounding box center [39, 119] width 51 height 26
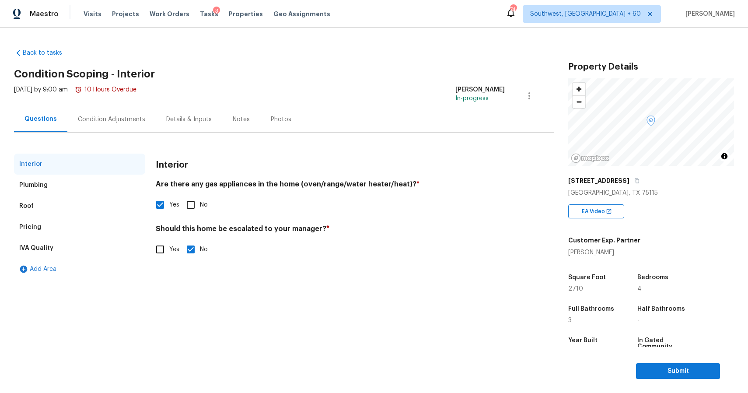
click at [95, 118] on div "Condition Adjustments" at bounding box center [111, 119] width 67 height 9
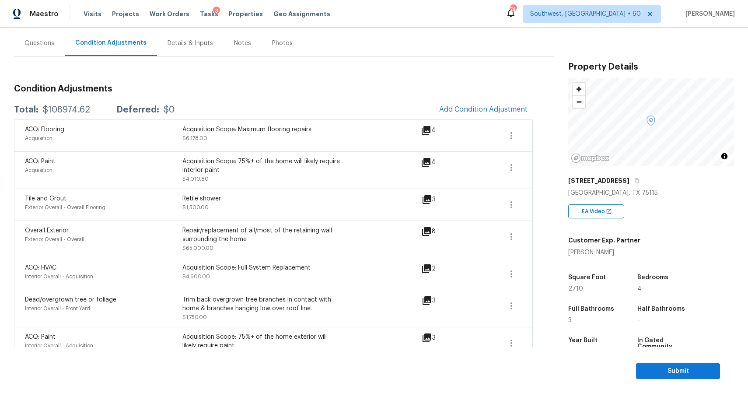
scroll to position [116, 0]
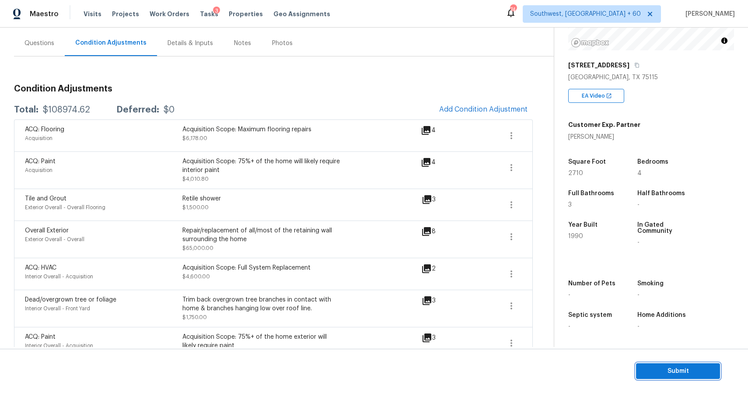
click at [689, 375] on span "Submit" at bounding box center [678, 371] width 70 height 11
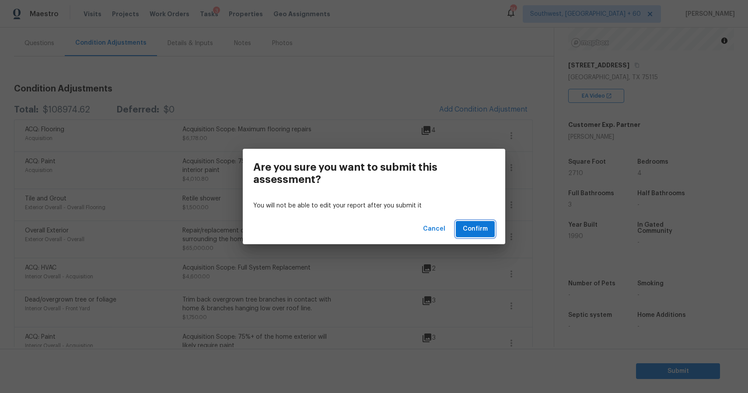
click at [470, 226] on span "Confirm" at bounding box center [475, 229] width 25 height 11
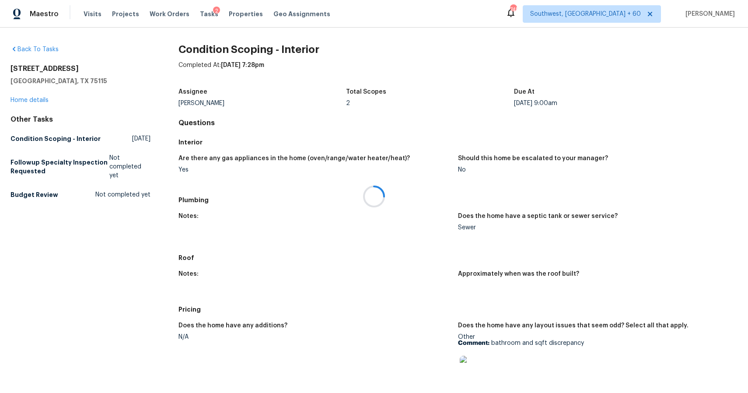
click at [289, 0] on div at bounding box center [374, 196] width 748 height 393
click at [291, 203] on h5 "Plumbing" at bounding box center [458, 200] width 559 height 9
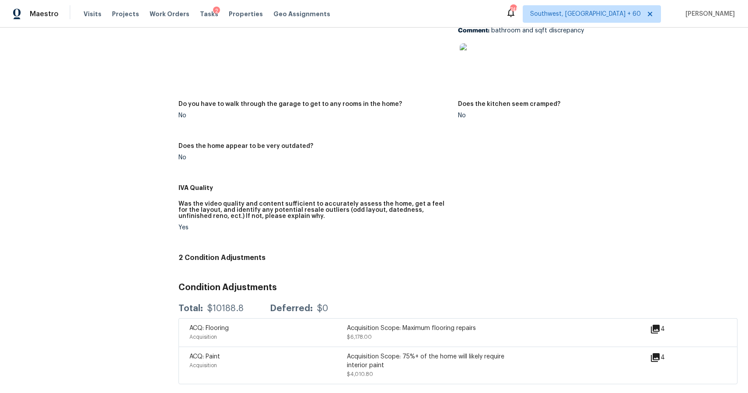
click at [237, 305] on div "$10188.8" at bounding box center [225, 308] width 36 height 9
copy div "$10188.8"
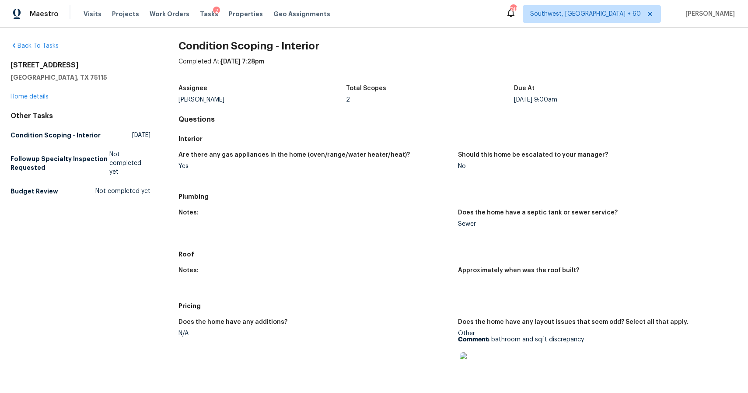
scroll to position [0, 0]
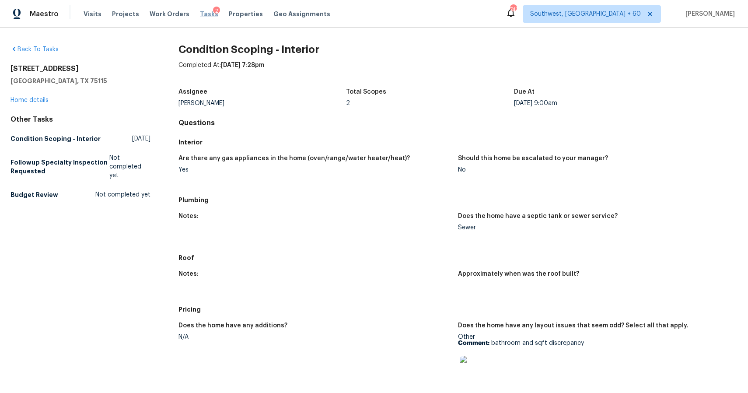
click at [200, 13] on span "Tasks" at bounding box center [209, 14] width 18 height 6
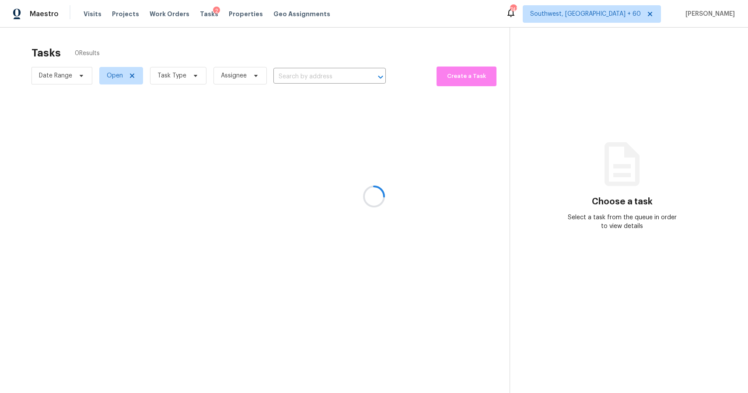
click at [320, 74] on div at bounding box center [374, 196] width 748 height 393
click at [312, 73] on div at bounding box center [374, 196] width 748 height 393
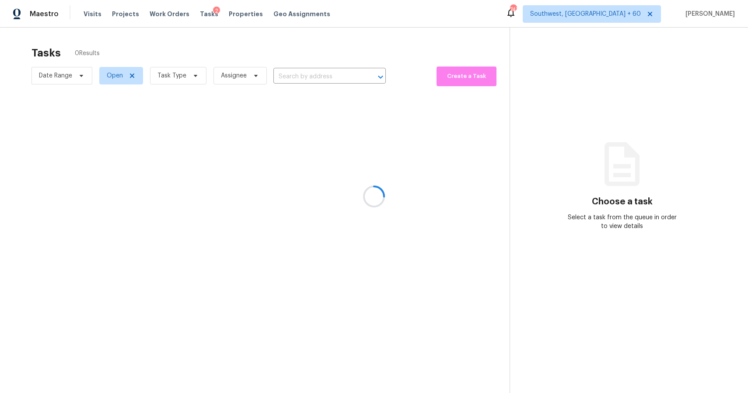
click at [312, 73] on div at bounding box center [374, 196] width 748 height 393
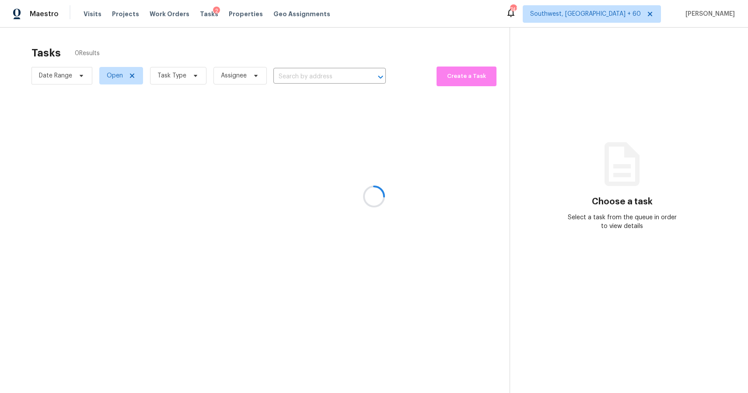
click at [312, 73] on div at bounding box center [374, 196] width 748 height 393
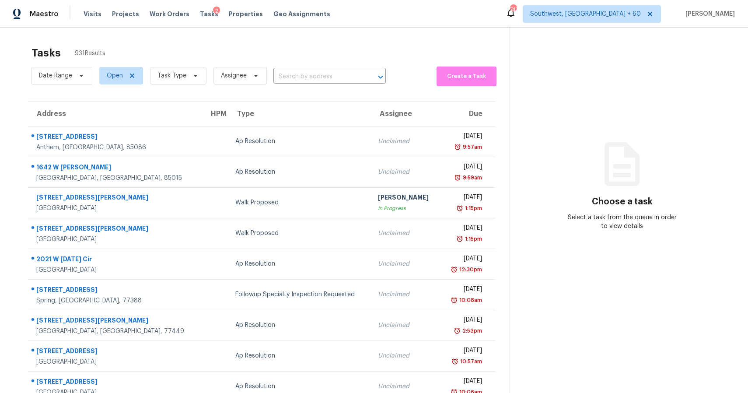
click at [312, 73] on input "text" at bounding box center [318, 77] width 88 height 14
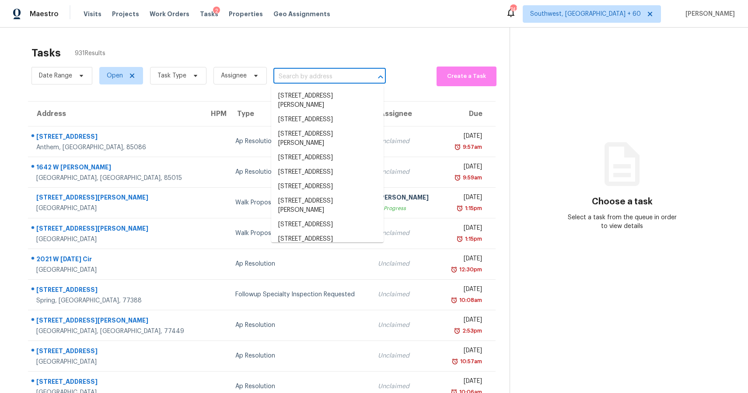
click at [312, 73] on input "text" at bounding box center [318, 77] width 88 height 14
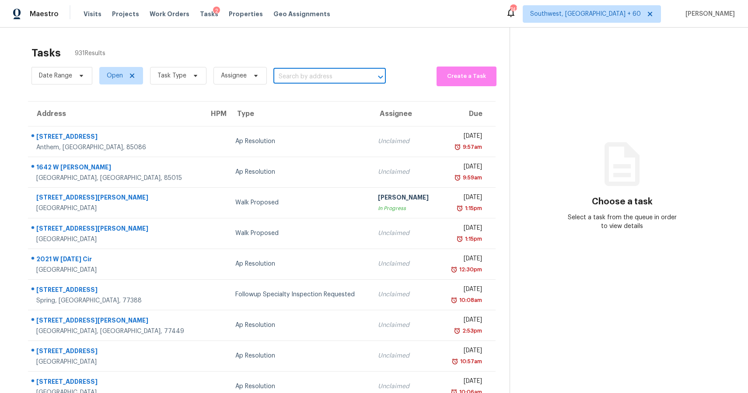
paste input "[STREET_ADDRESS]"
type input "[STREET_ADDRESS]"
click at [323, 92] on li "[STREET_ADDRESS]" at bounding box center [327, 96] width 112 height 14
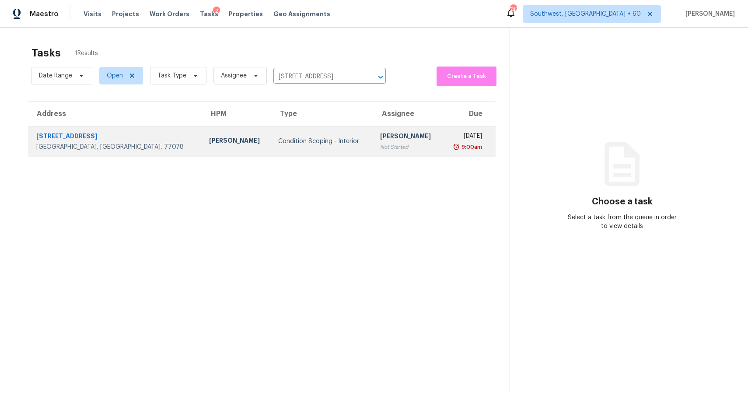
click at [373, 152] on td "[PERSON_NAME] P Not Started" at bounding box center [407, 141] width 69 height 31
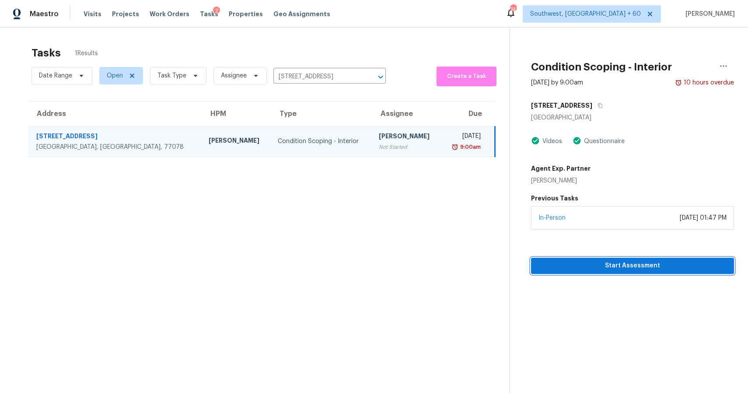
click at [615, 266] on span "Start Assessment" at bounding box center [632, 265] width 189 height 11
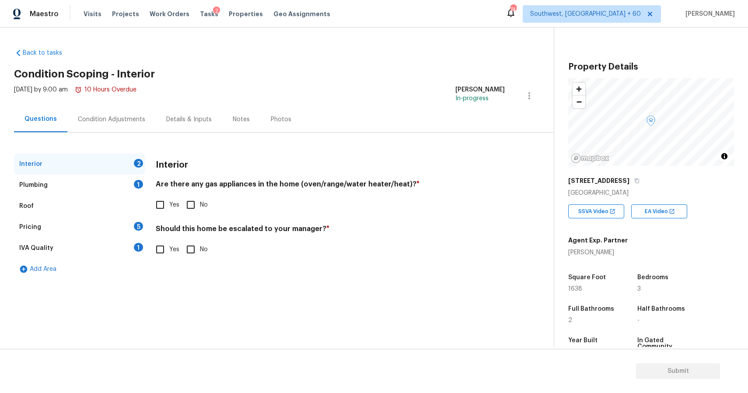
click at [136, 160] on div "2" at bounding box center [138, 163] width 9 height 9
click at [174, 206] on span "Yes" at bounding box center [174, 204] width 10 height 9
click at [169, 206] on input "Yes" at bounding box center [160, 205] width 18 height 18
checkbox input "true"
click at [196, 250] on input "No" at bounding box center [191, 249] width 18 height 18
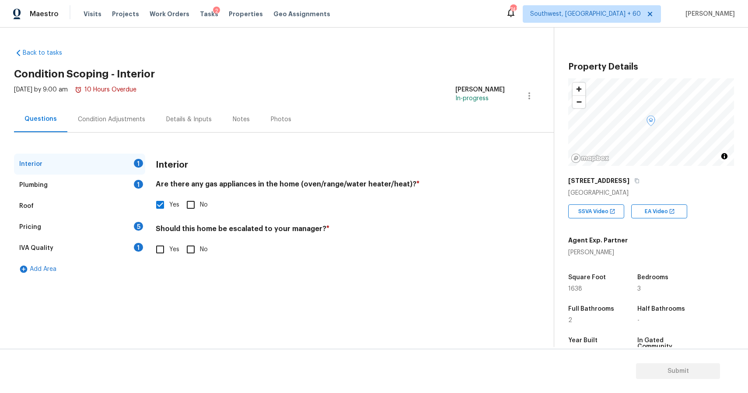
checkbox input "true"
click at [147, 217] on div "Interior Plumbing 1 Roof Pricing 5 IVA Quality 1 Add Area Interior Are there an…" at bounding box center [273, 217] width 519 height 126
click at [130, 186] on div "Plumbing 1" at bounding box center [79, 185] width 131 height 21
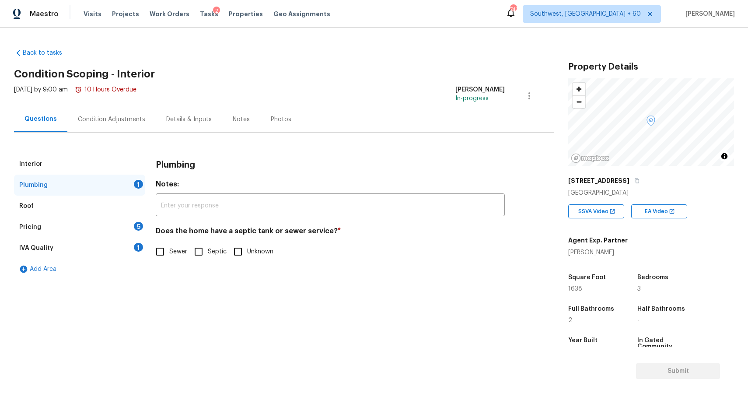
click at [179, 247] on span "Sewer" at bounding box center [178, 251] width 18 height 9
click at [169, 247] on input "Sewer" at bounding box center [160, 251] width 18 height 18
checkbox input "true"
click at [144, 222] on div "Pricing 5" at bounding box center [79, 227] width 131 height 21
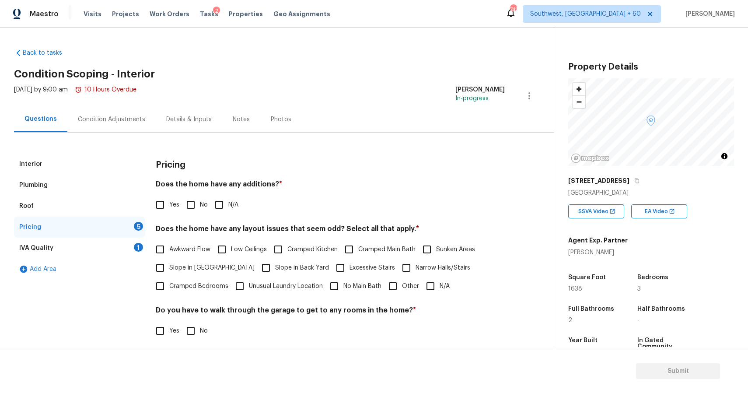
click at [140, 236] on div "Pricing 5" at bounding box center [79, 227] width 131 height 21
click at [221, 206] on input "N/A" at bounding box center [219, 205] width 18 height 18
checkbox input "true"
click at [429, 283] on input "N/A" at bounding box center [430, 286] width 18 height 18
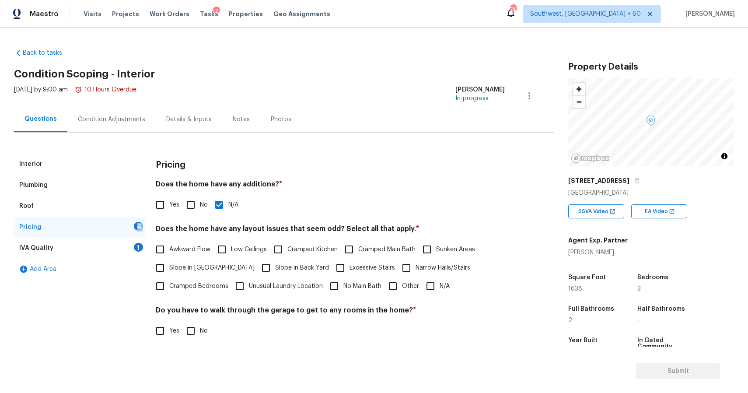
checkbox input "true"
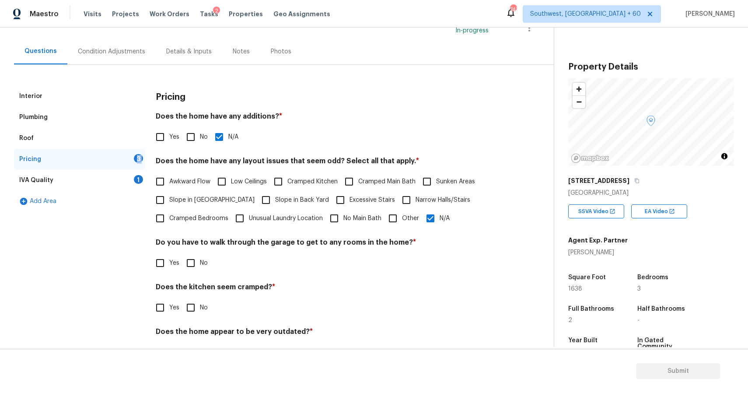
scroll to position [95, 0]
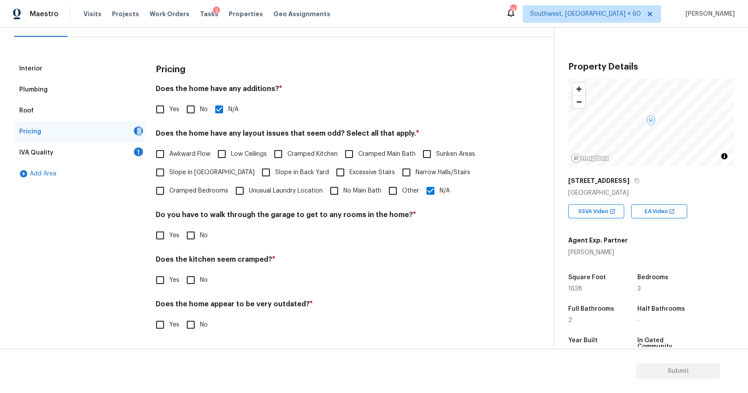
click at [193, 242] on input "No" at bounding box center [191, 235] width 18 height 18
checkbox input "true"
click at [436, 155] on span "Sunken Areas" at bounding box center [455, 154] width 39 height 9
click at [436, 155] on input "Sunken Areas" at bounding box center [427, 154] width 18 height 18
checkbox input "true"
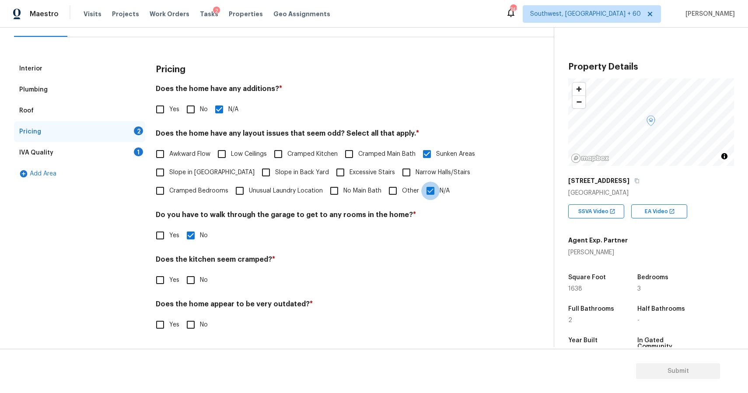
click at [428, 186] on input "N/A" at bounding box center [430, 191] width 18 height 18
checkbox input "false"
click at [192, 278] on input "No" at bounding box center [191, 280] width 18 height 18
checkbox input "true"
click at [175, 325] on span "Yes" at bounding box center [174, 324] width 10 height 9
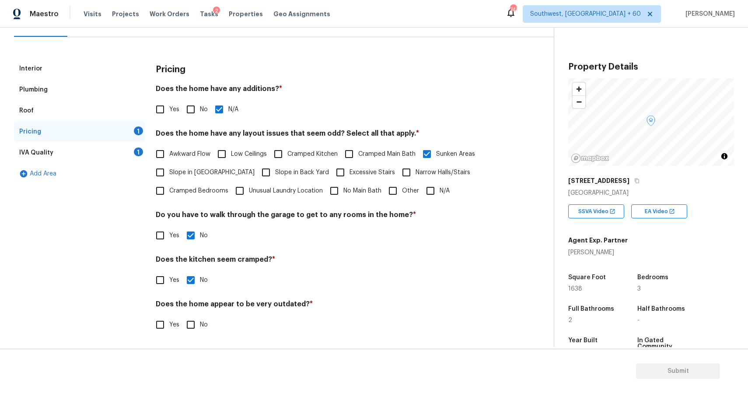
click at [169, 325] on input "Yes" at bounding box center [160, 325] width 18 height 18
checkbox input "true"
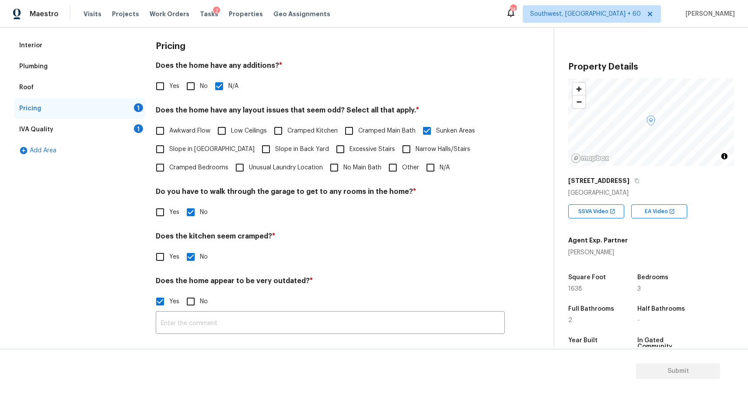
scroll to position [21, 0]
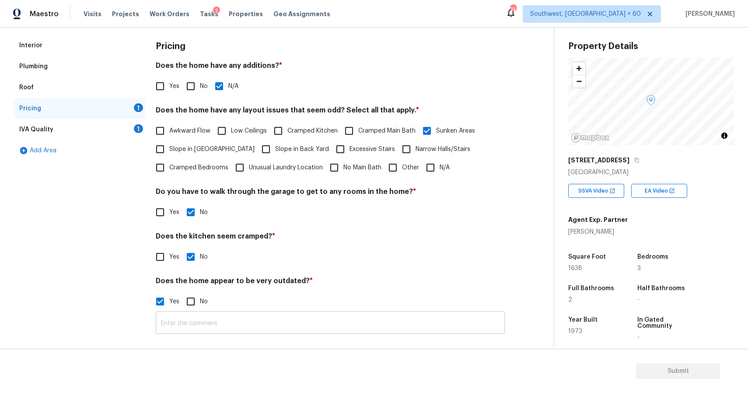
click at [308, 327] on input "text" at bounding box center [330, 323] width 349 height 21
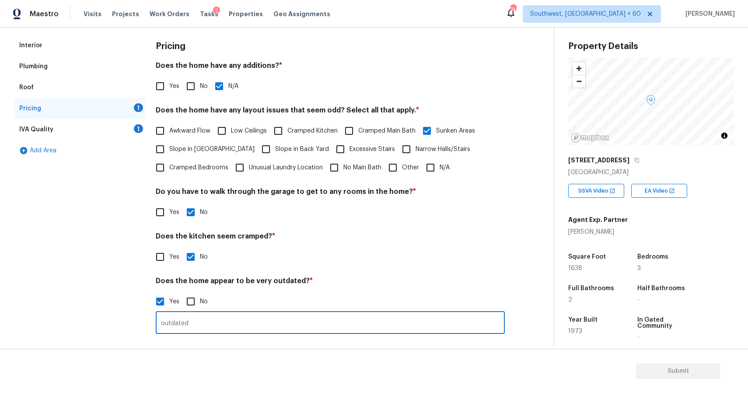
type input "outdated"
click at [132, 116] on div "Pricing 1" at bounding box center [79, 108] width 131 height 21
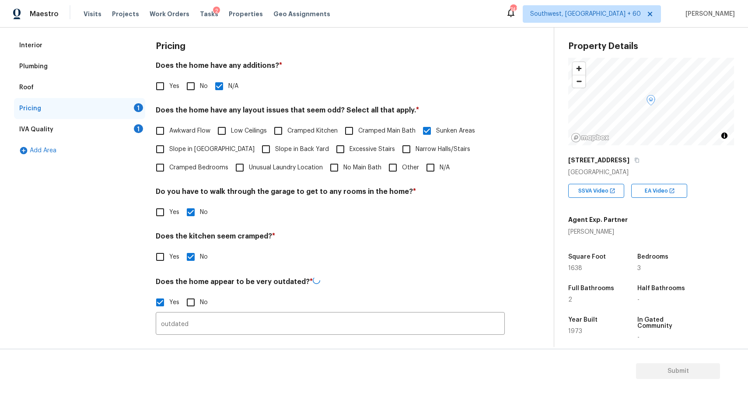
click at [141, 125] on div "1" at bounding box center [138, 128] width 9 height 9
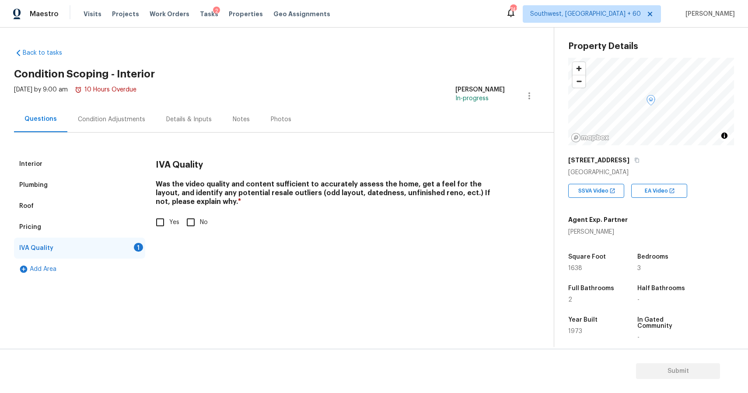
scroll to position [0, 0]
click at [141, 125] on div "Condition Adjustments" at bounding box center [111, 119] width 88 height 26
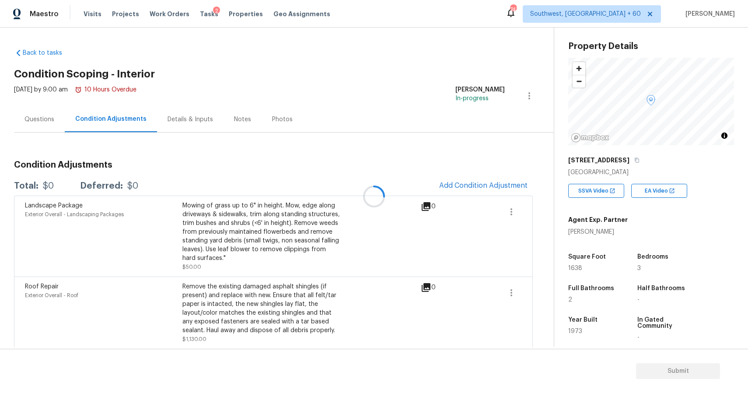
click at [60, 119] on div at bounding box center [374, 196] width 748 height 393
click at [36, 118] on div at bounding box center [374, 196] width 748 height 393
click at [46, 135] on div at bounding box center [374, 196] width 748 height 393
click at [50, 127] on div "Questions" at bounding box center [39, 119] width 51 height 26
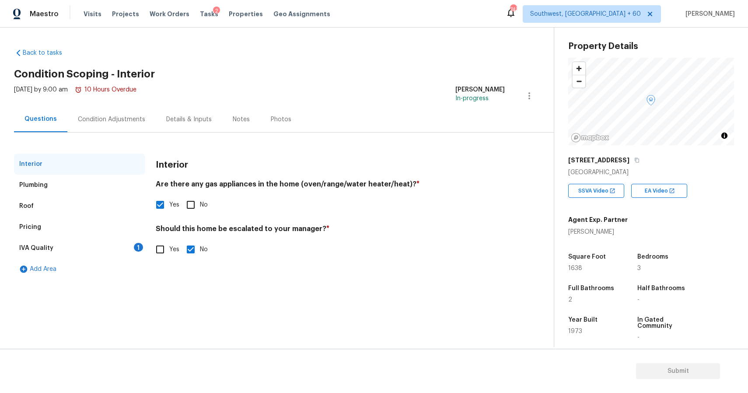
click at [122, 250] on div "IVA Quality 1" at bounding box center [79, 248] width 131 height 21
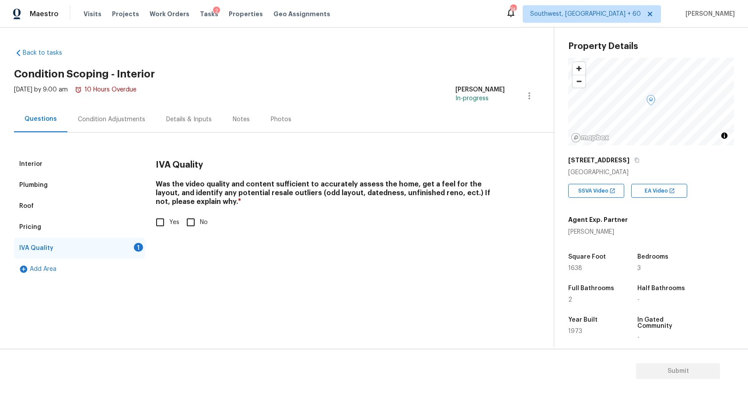
click at [158, 225] on input "Yes" at bounding box center [160, 222] width 18 height 18
checkbox input "true"
click at [113, 104] on div "Wed, Sep 10 2025 by 9:00 am 10 Hours Overdue" at bounding box center [75, 95] width 123 height 21
click at [128, 121] on div "Condition Adjustments" at bounding box center [111, 119] width 67 height 9
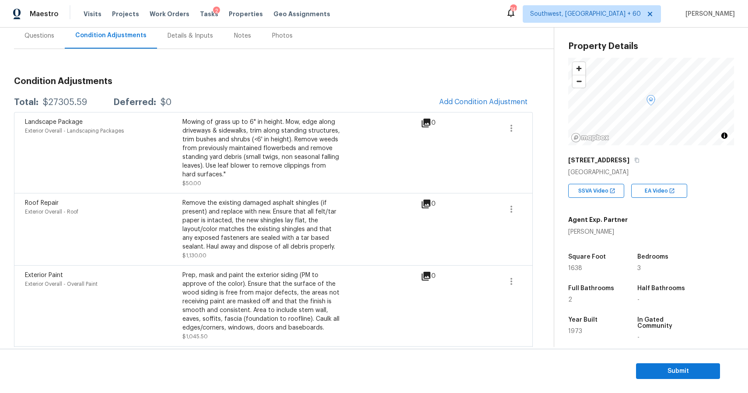
scroll to position [82, 0]
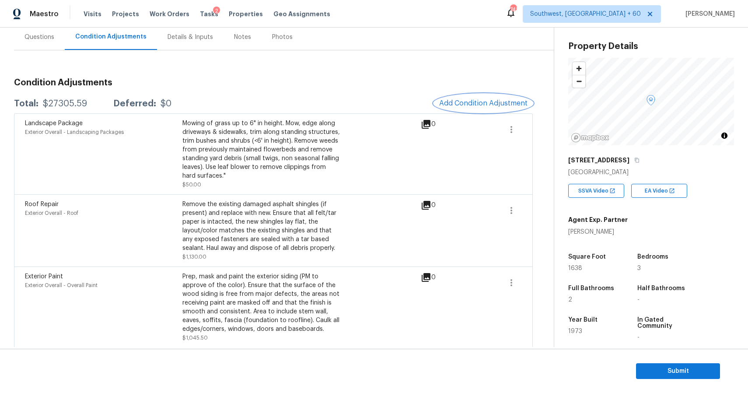
click at [483, 105] on span "Add Condition Adjustment" at bounding box center [483, 103] width 88 height 8
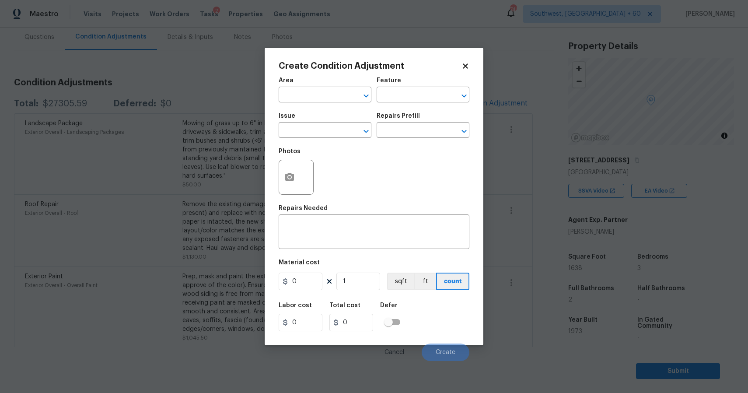
click at [328, 119] on div "Issue" at bounding box center [325, 118] width 93 height 11
click at [242, 118] on body "Maestro Visits Projects Work Orders Tasks 2 Properties Geo Assignments 741 Sout…" at bounding box center [374, 196] width 748 height 393
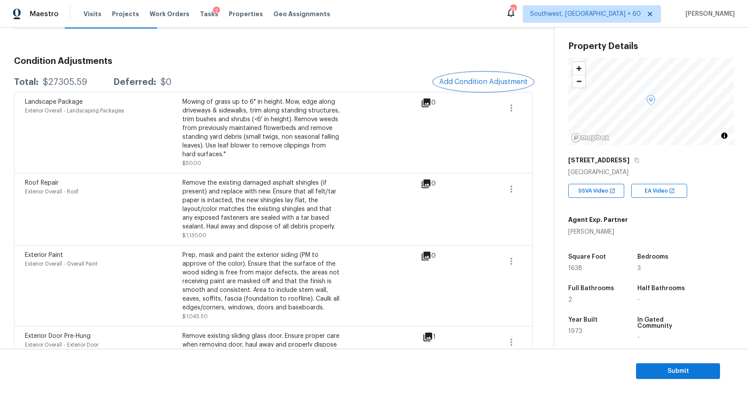
scroll to position [0, 0]
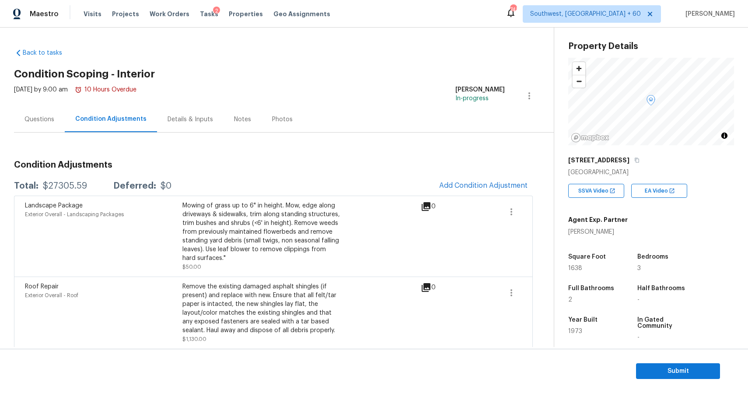
click at [52, 126] on div "Questions" at bounding box center [39, 119] width 51 height 26
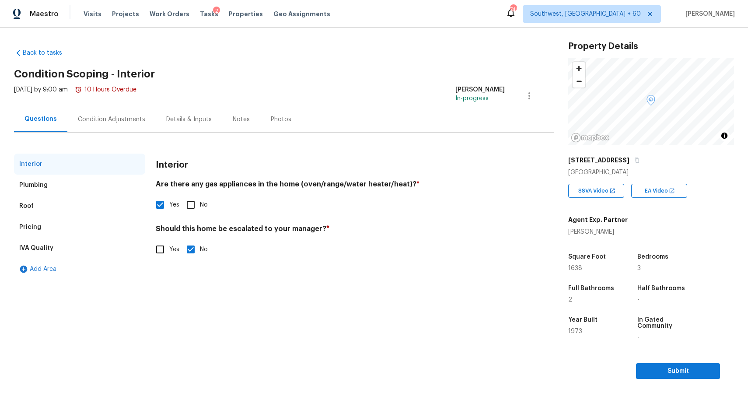
click at [39, 221] on div "Pricing" at bounding box center [79, 227] width 131 height 21
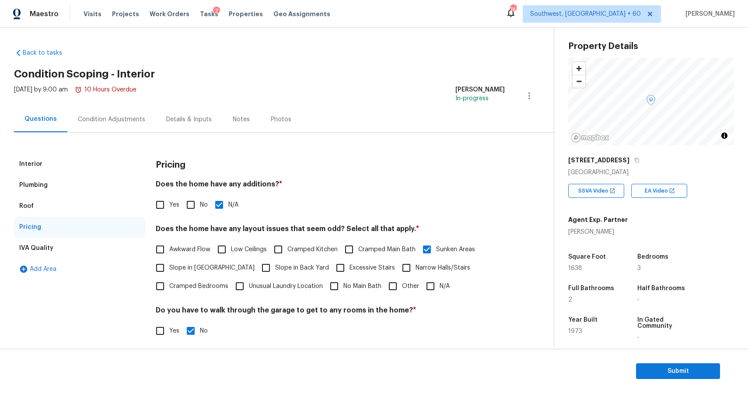
scroll to position [119, 0]
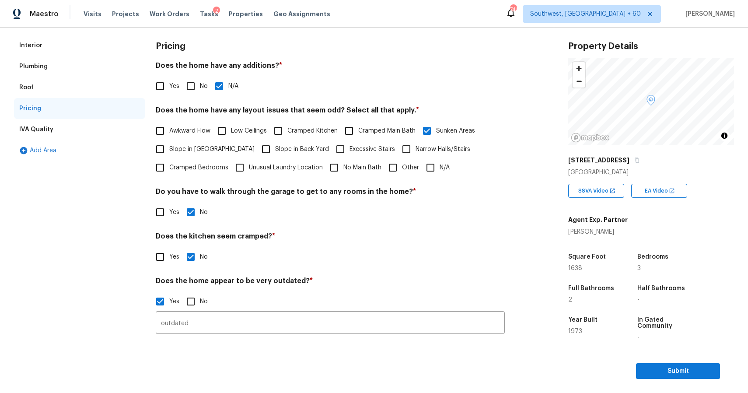
click at [41, 55] on div "Interior" at bounding box center [79, 45] width 131 height 21
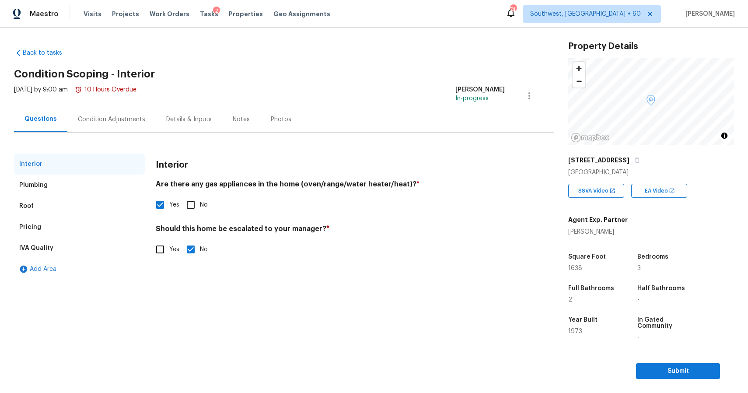
click at [102, 142] on div "Interior Plumbing Roof Pricing IVA Quality Add Area Interior Are there any gas …" at bounding box center [273, 206] width 519 height 147
click at [113, 126] on div "Condition Adjustments" at bounding box center [111, 119] width 88 height 26
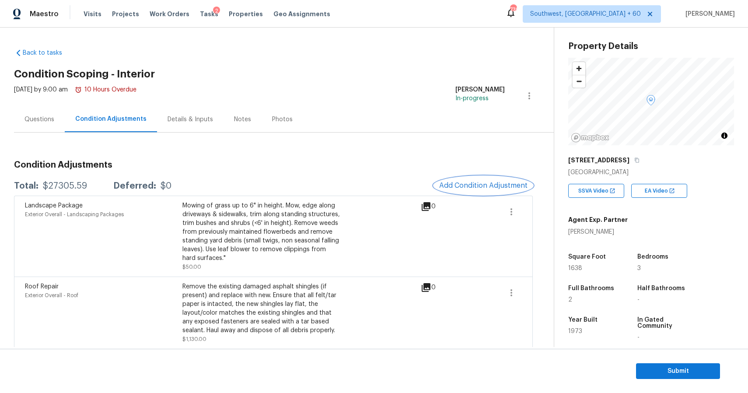
click at [453, 180] on button "Add Condition Adjustment" at bounding box center [483, 185] width 99 height 18
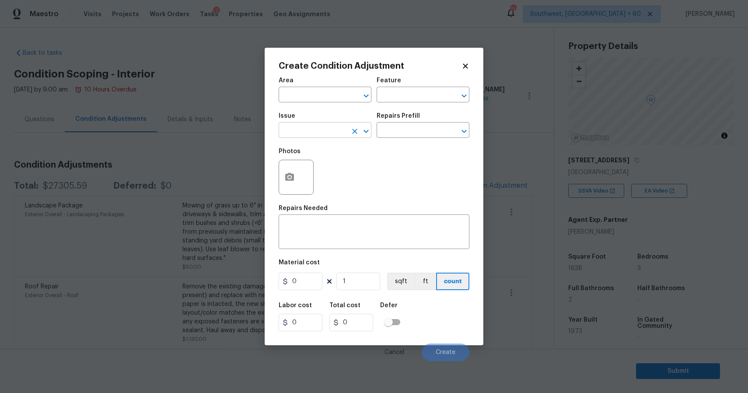
click at [309, 134] on input "text" at bounding box center [313, 131] width 68 height 14
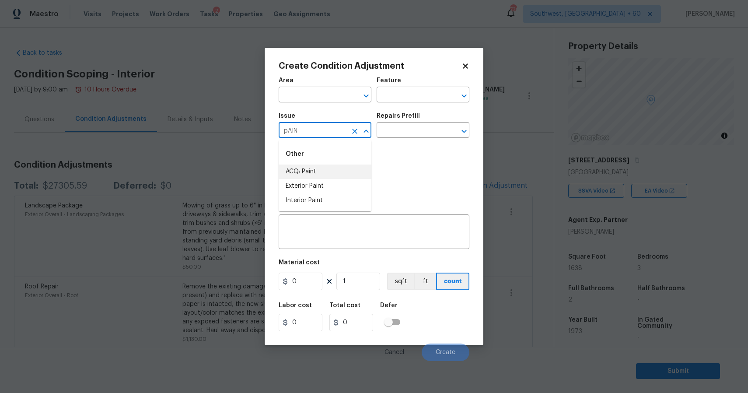
click at [328, 177] on li "ACQ: Paint" at bounding box center [325, 172] width 93 height 14
type input "ACQ: Paint"
click at [404, 125] on input "text" at bounding box center [411, 131] width 68 height 14
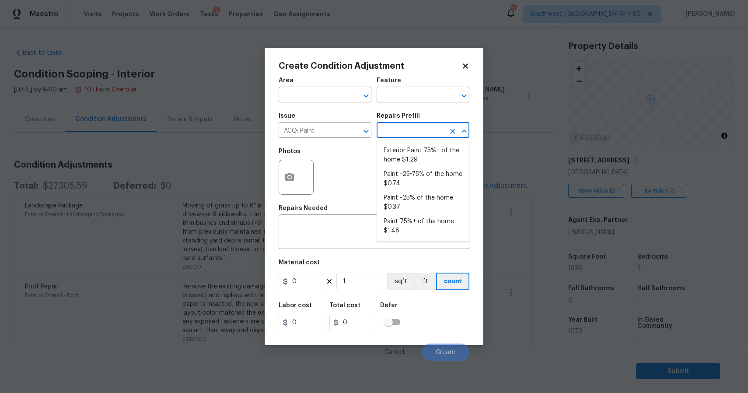
click at [408, 132] on input "text" at bounding box center [411, 131] width 68 height 14
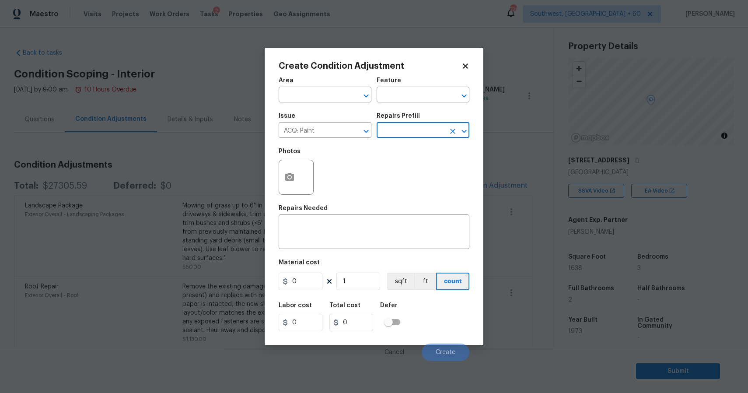
click at [408, 132] on input "text" at bounding box center [411, 131] width 68 height 14
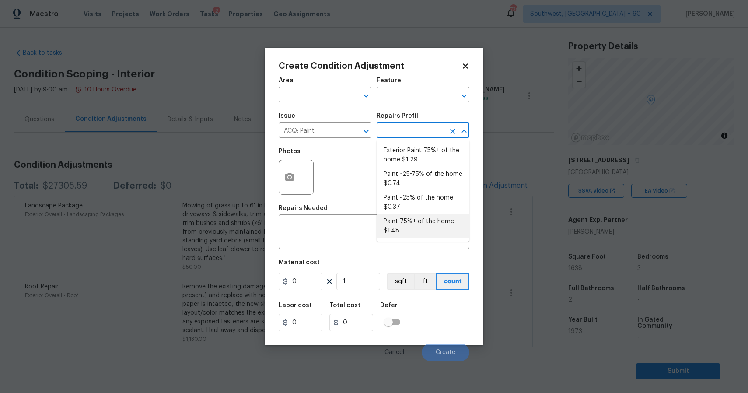
click at [413, 222] on li "Paint 75%+ of the home $1.48" at bounding box center [423, 226] width 93 height 24
type input "Acquisition"
type textarea "Acquisition Scope: 75%+ of the home will likely require interior paint"
type input "1.48"
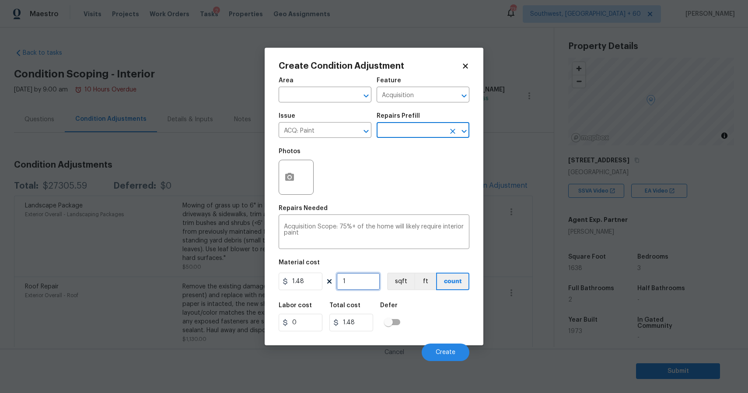
click at [357, 283] on input "1" at bounding box center [359, 282] width 44 height 18
type input "0"
type input "1"
type input "1.48"
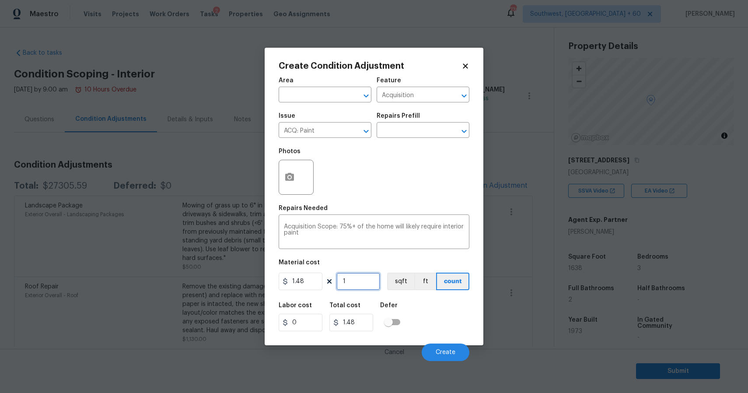
type input "19"
type input "28.12"
type input "193"
type input "285.64"
type input "1938"
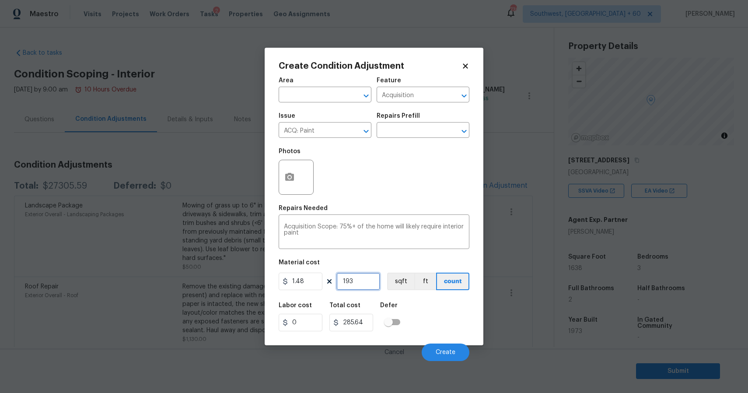
type input "2868.24"
type input "1938"
click at [298, 184] on button "button" at bounding box center [289, 177] width 21 height 34
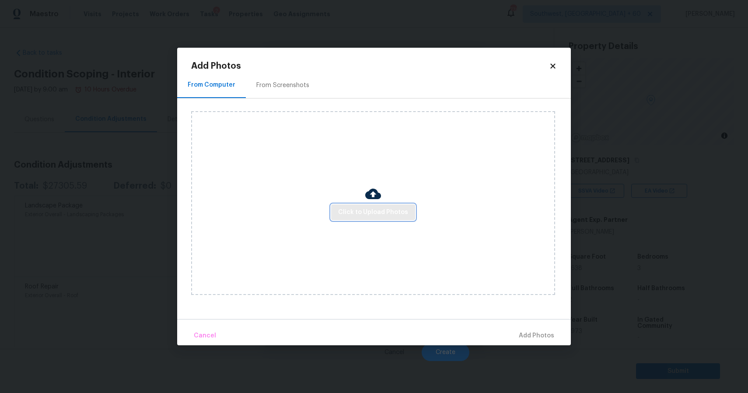
click at [350, 211] on span "Click to Upload Photos" at bounding box center [373, 212] width 70 height 11
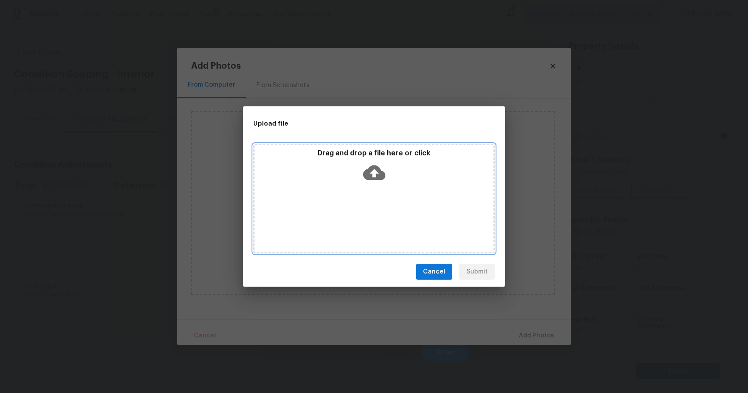
click at [350, 211] on div "Drag and drop a file here or click" at bounding box center [374, 198] width 242 height 109
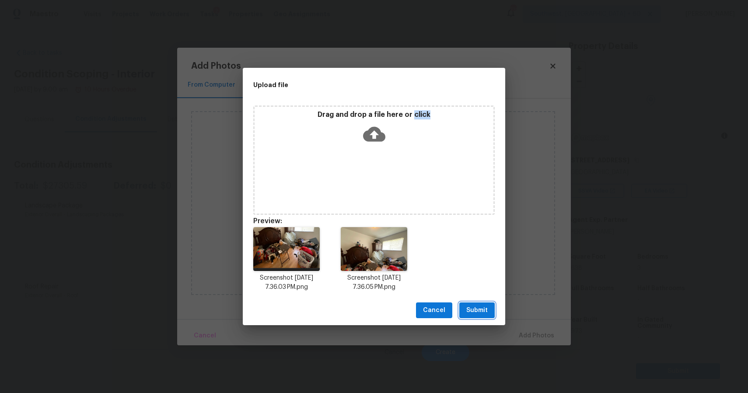
click at [471, 309] on span "Submit" at bounding box center [477, 310] width 21 height 11
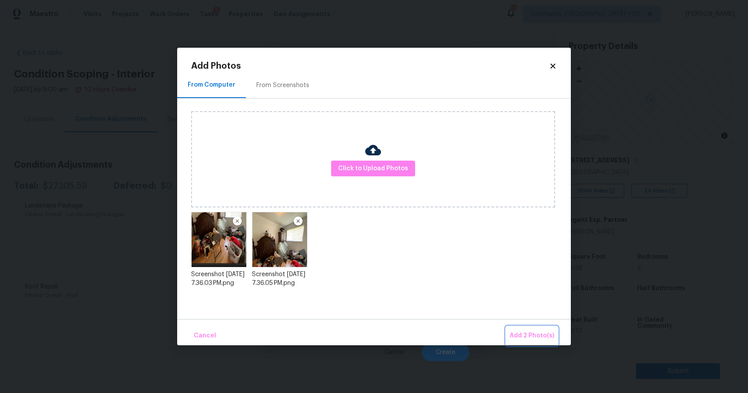
click at [534, 333] on span "Add 2 Photo(s)" at bounding box center [532, 335] width 45 height 11
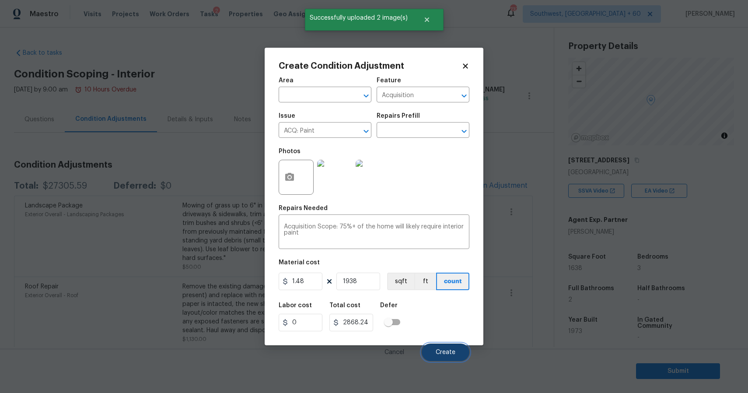
click at [466, 353] on button "Create" at bounding box center [446, 353] width 48 height 18
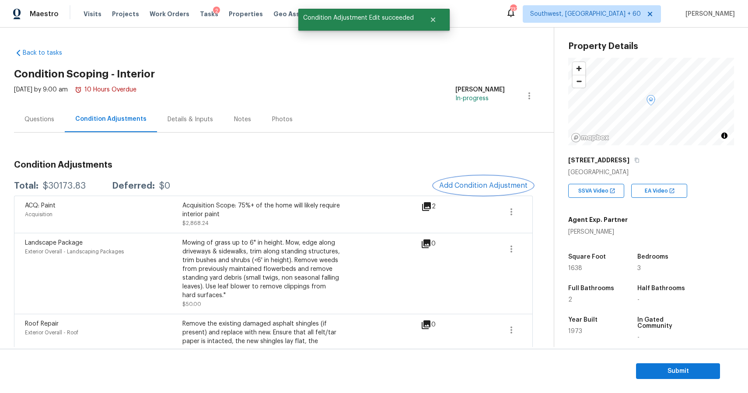
click at [507, 179] on button "Add Condition Adjustment" at bounding box center [483, 185] width 99 height 18
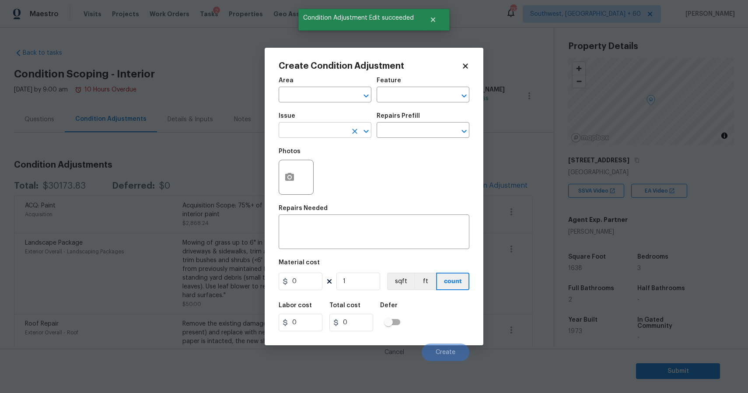
click at [319, 129] on input "text" at bounding box center [313, 131] width 68 height 14
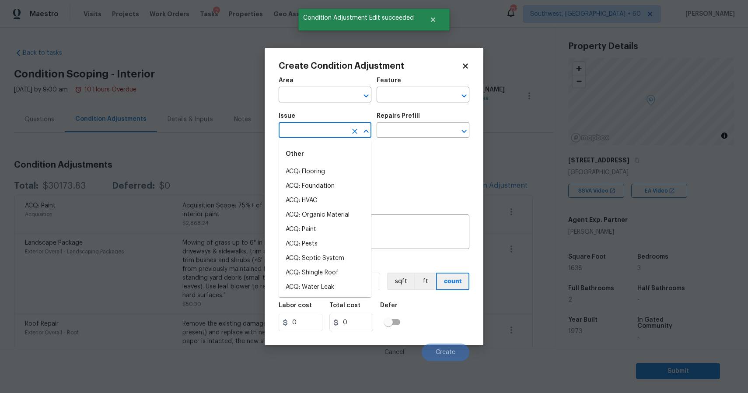
click at [319, 129] on input "text" at bounding box center [313, 131] width 68 height 14
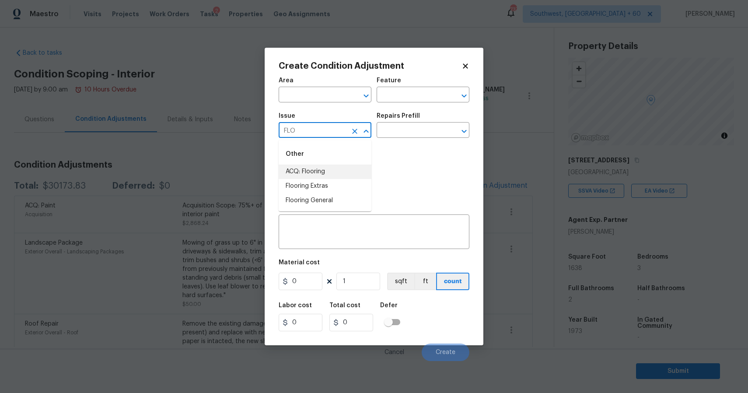
click at [326, 171] on li "ACQ: Flooring" at bounding box center [325, 172] width 93 height 14
type input "ACQ: Flooring"
click at [383, 133] on input "text" at bounding box center [411, 131] width 68 height 14
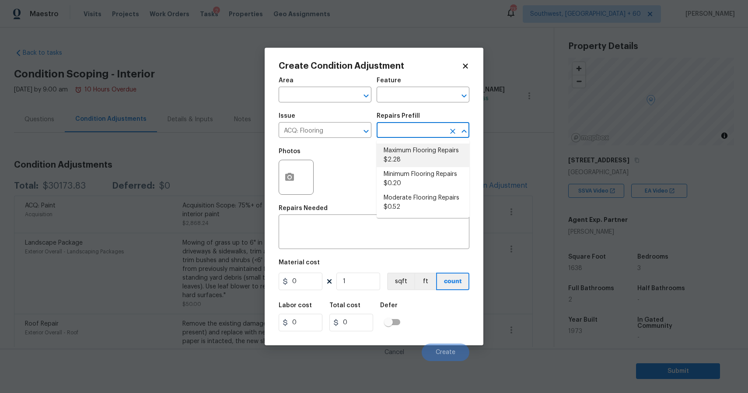
click at [419, 156] on li "Maximum Flooring Repairs $2.28" at bounding box center [423, 156] width 93 height 24
type input "Acquisition"
type textarea "Acquisition Scope: Maximum flooring repairs"
type input "2.28"
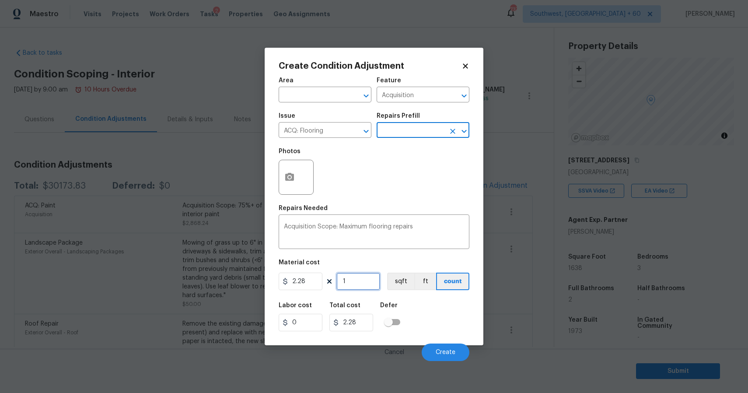
click at [351, 282] on input "1" at bounding box center [359, 282] width 44 height 18
type input "0"
type input "1"
type input "2.28"
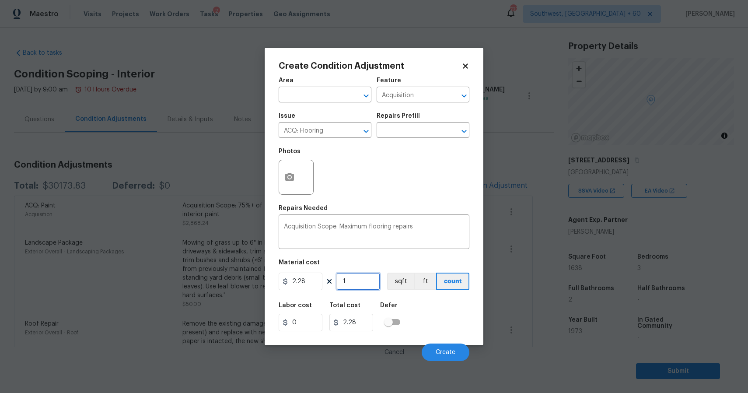
type input "16"
type input "36.48"
type input "163"
type input "371.64"
type input "1638"
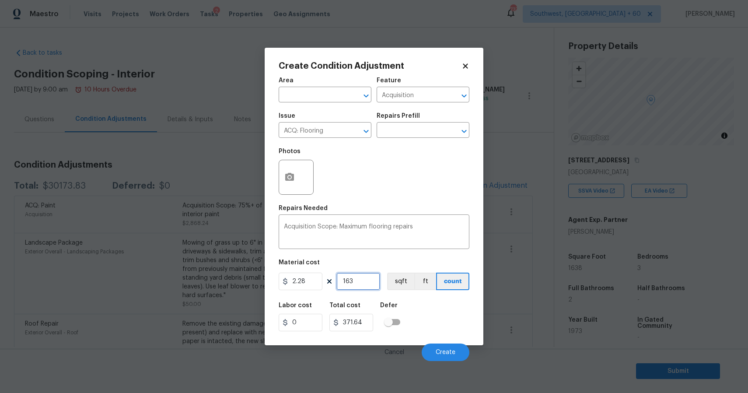
type input "3734.64"
type input "1638"
click at [291, 172] on icon "button" at bounding box center [289, 177] width 11 height 11
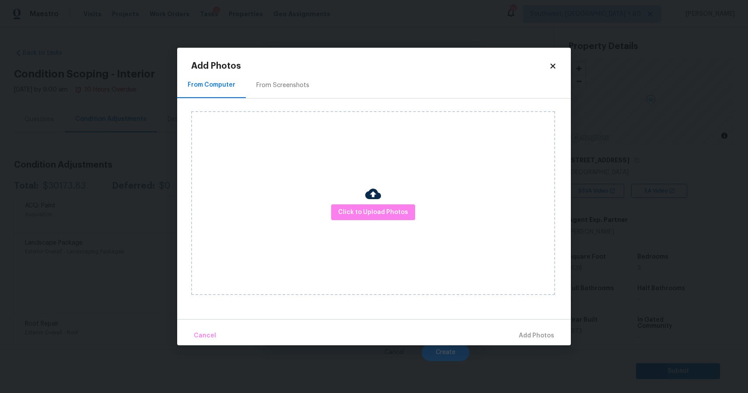
click at [340, 203] on div "Click to Upload Photos" at bounding box center [373, 203] width 364 height 184
click at [349, 211] on span "Click to Upload Photos" at bounding box center [373, 212] width 70 height 11
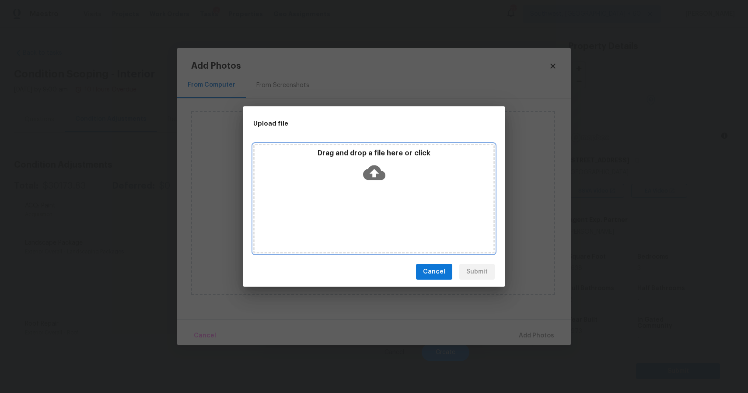
click at [349, 211] on div "Drag and drop a file here or click" at bounding box center [374, 198] width 242 height 109
click at [585, 313] on div "Upload file Drag and drop a file here or click Cancel Submit" at bounding box center [374, 196] width 748 height 393
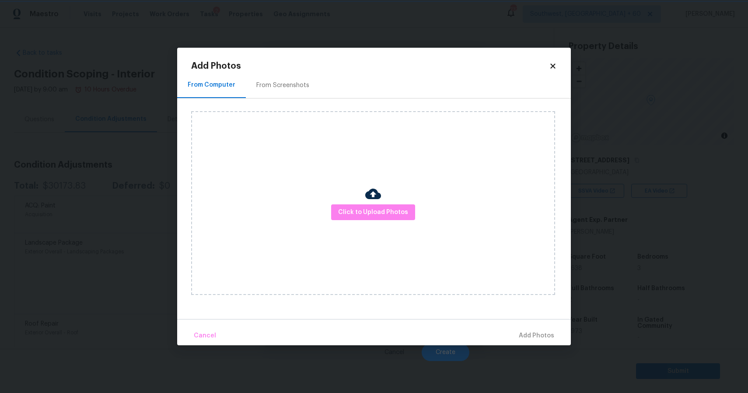
click at [585, 313] on div "Upload file Drag and drop a file here or click Cancel Submit" at bounding box center [374, 196] width 748 height 393
click at [585, 313] on body "Maestro Visits Projects Work Orders Tasks 2 Properties Geo Assignments 737 Sout…" at bounding box center [374, 196] width 748 height 393
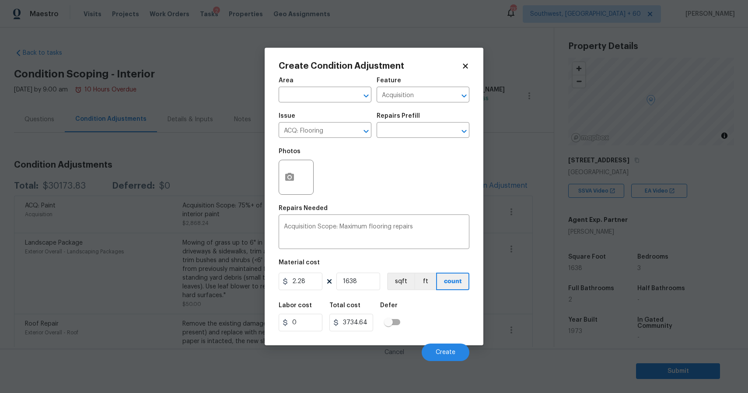
click at [585, 313] on body "Maestro Visits Projects Work Orders Tasks 2 Properties Geo Assignments 737 Sout…" at bounding box center [374, 196] width 748 height 393
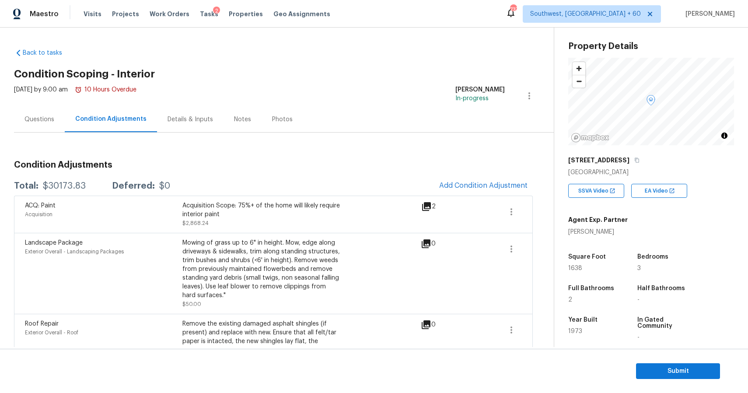
click at [477, 200] on div "ACQ: Paint Acquisition Acquisition Scope: 75%+ of the home will likely require …" at bounding box center [273, 214] width 519 height 37
click at [479, 182] on span "Add Condition Adjustment" at bounding box center [483, 186] width 88 height 8
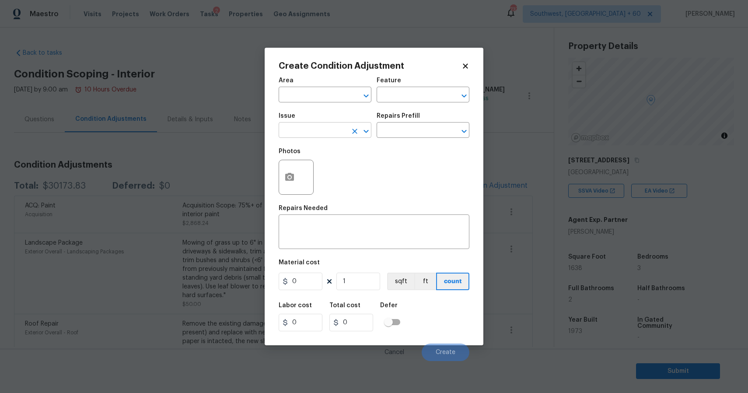
click at [323, 127] on input "text" at bounding box center [313, 131] width 68 height 14
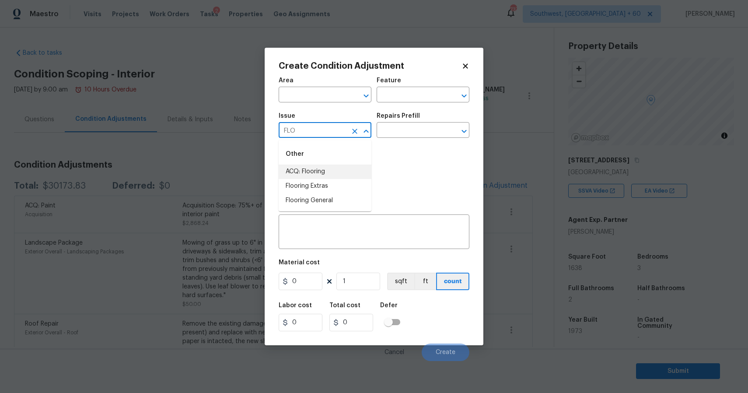
click at [334, 172] on li "ACQ: Flooring" at bounding box center [325, 172] width 93 height 14
type input "ACQ: Flooring"
click at [408, 124] on input "text" at bounding box center [411, 131] width 68 height 14
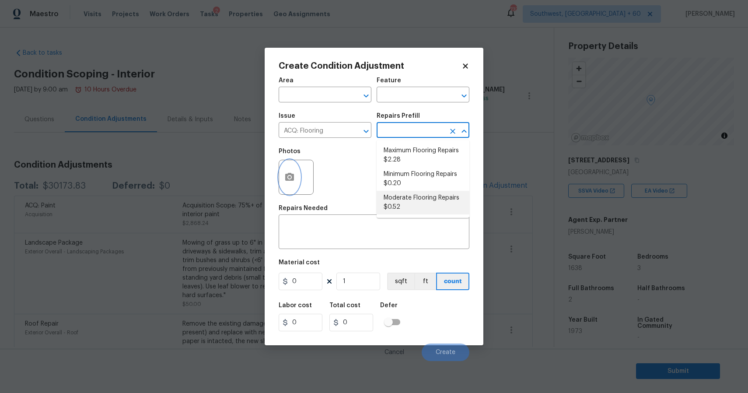
click at [294, 187] on button "button" at bounding box center [289, 177] width 21 height 34
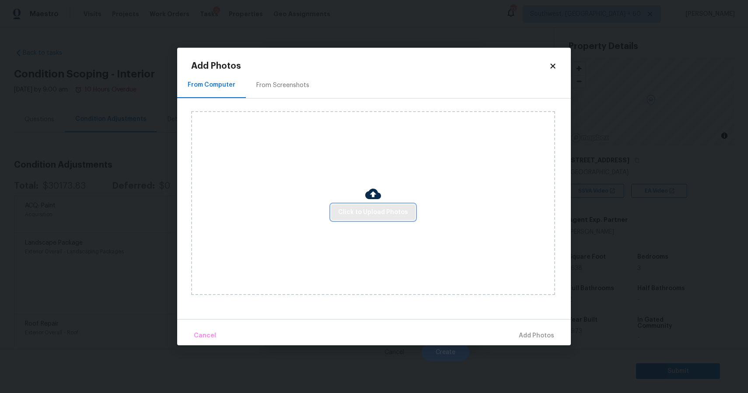
click at [395, 208] on span "Click to Upload Photos" at bounding box center [373, 212] width 70 height 11
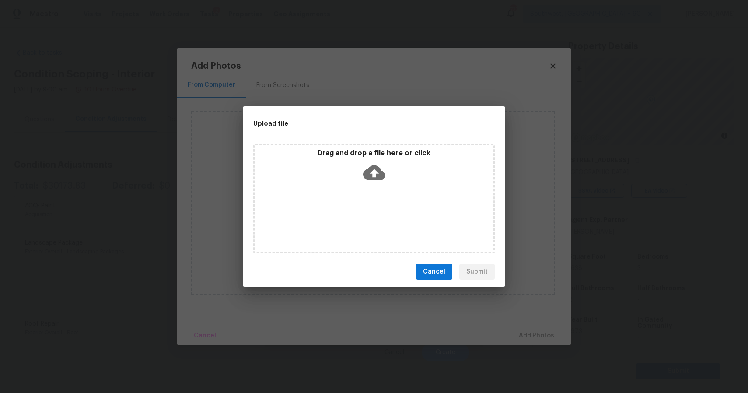
click at [372, 186] on div "Drag and drop a file here or click" at bounding box center [374, 198] width 242 height 109
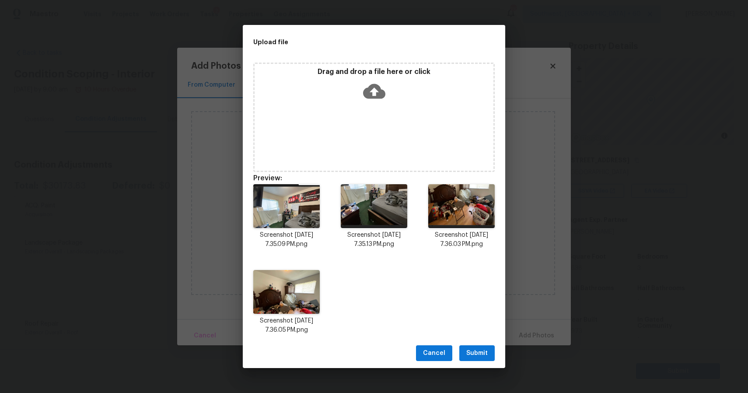
click at [481, 340] on div "Cancel Submit" at bounding box center [374, 353] width 263 height 30
click at [481, 349] on span "Submit" at bounding box center [477, 353] width 21 height 11
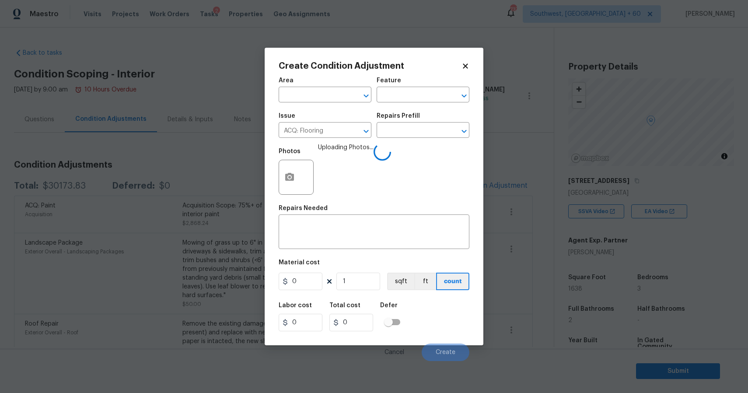
scroll to position [21, 0]
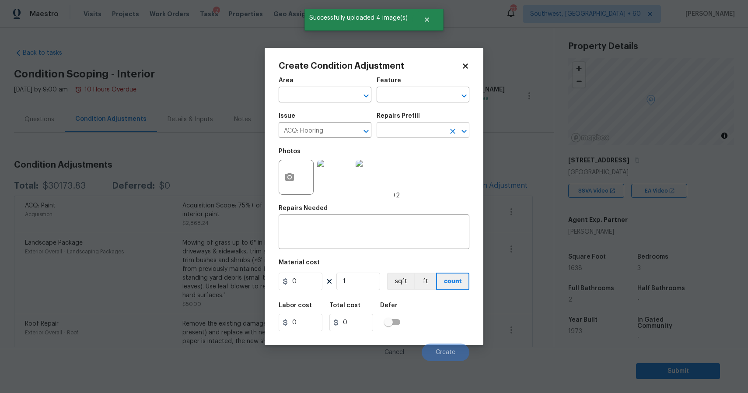
click at [416, 133] on input "text" at bounding box center [411, 131] width 68 height 14
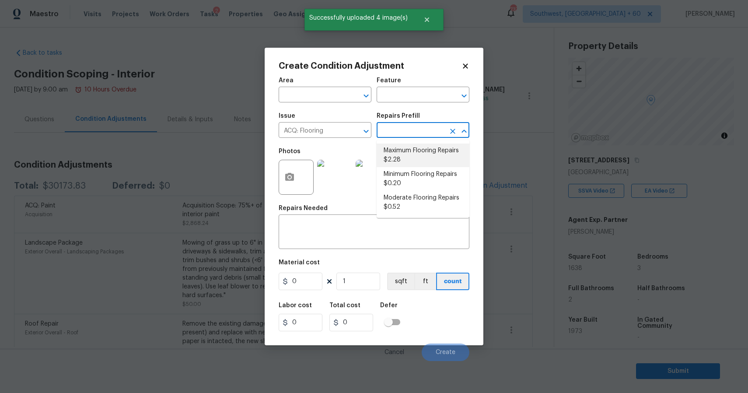
click at [413, 149] on li "Maximum Flooring Repairs $2.28" at bounding box center [423, 156] width 93 height 24
type input "Acquisition"
type input "2.28"
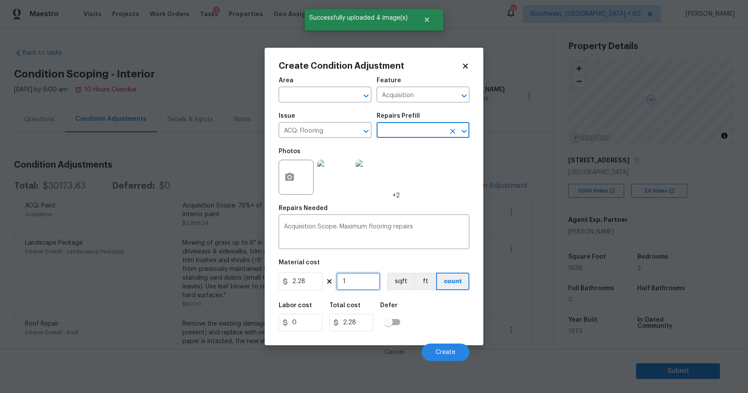
click at [359, 278] on input "1" at bounding box center [359, 282] width 44 height 18
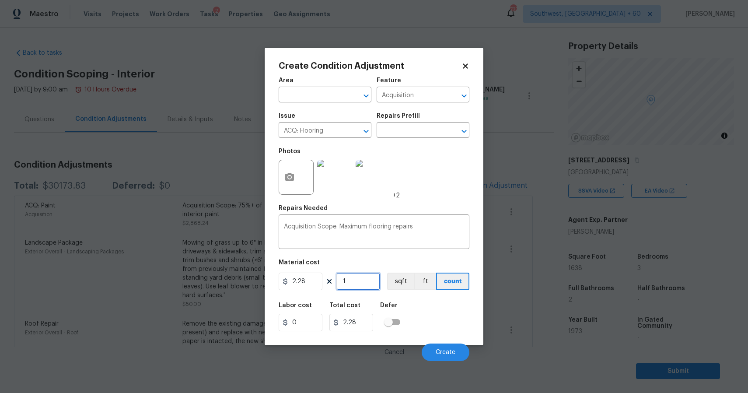
type input "16"
type input "36.48"
type input "163"
type input "371.64"
type input "1638"
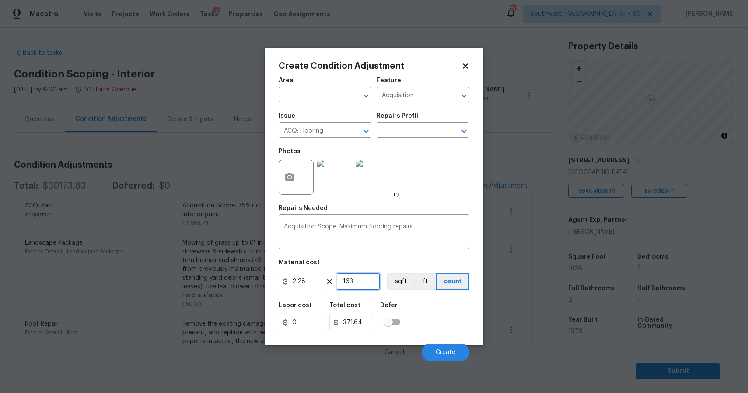
type input "3734.64"
type input "1638"
click at [456, 351] on button "Create" at bounding box center [446, 353] width 48 height 18
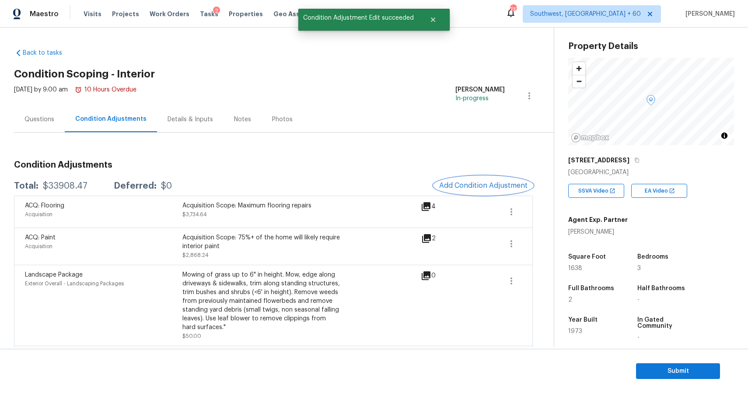
click at [479, 179] on button "Add Condition Adjustment" at bounding box center [483, 185] width 99 height 18
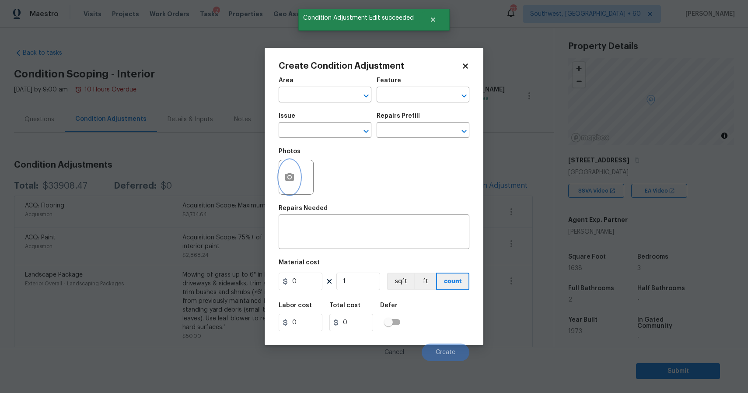
click at [285, 184] on button "button" at bounding box center [289, 177] width 21 height 34
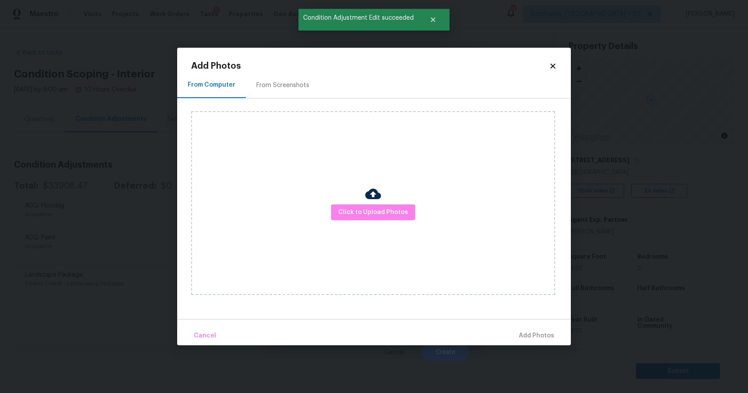
click at [347, 200] on div "Click to Upload Photos" at bounding box center [373, 203] width 364 height 184
click at [354, 211] on span "Click to Upload Photos" at bounding box center [373, 212] width 70 height 11
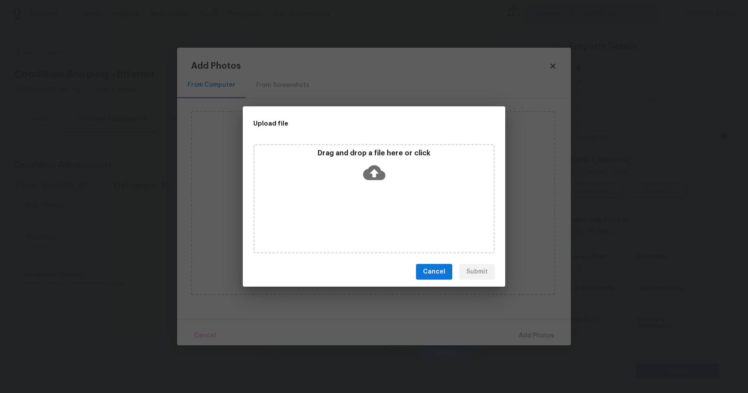
click at [575, 351] on div "Upload file Drag and drop a file here or click Cancel Submit" at bounding box center [374, 196] width 748 height 393
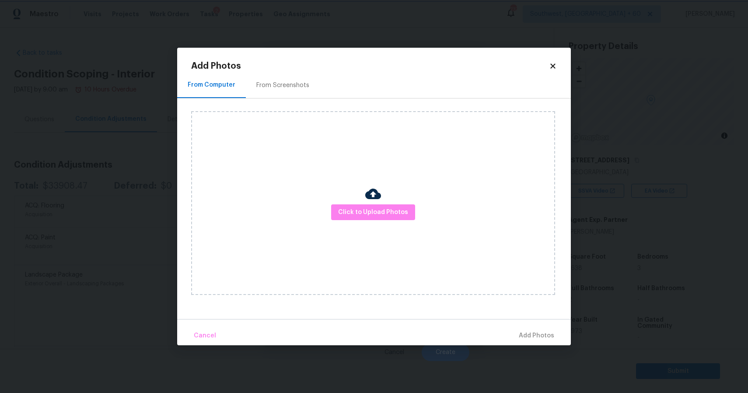
click at [589, 330] on body "Maestro Visits Projects Work Orders Tasks 2 Properties Geo Assignments [GEOGRAP…" at bounding box center [374, 196] width 748 height 393
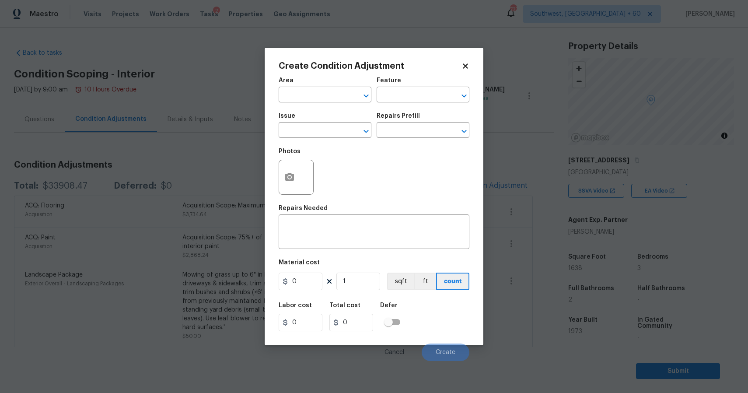
click at [508, 277] on body "Maestro Visits Projects Work Orders Tasks 2 Properties Geo Assignments [GEOGRAP…" at bounding box center [374, 196] width 748 height 393
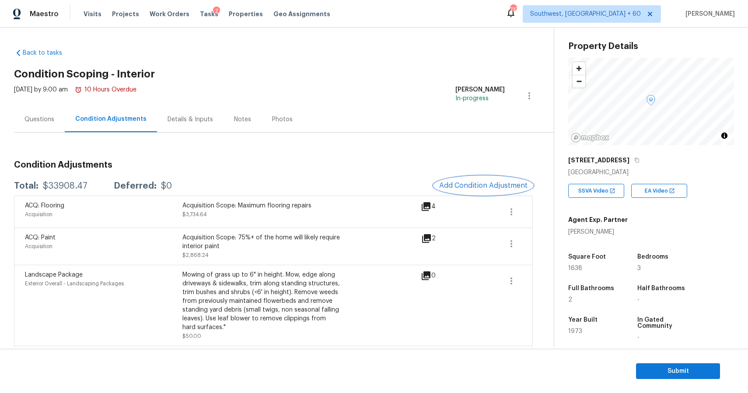
click at [489, 186] on span "Add Condition Adjustment" at bounding box center [483, 186] width 88 height 8
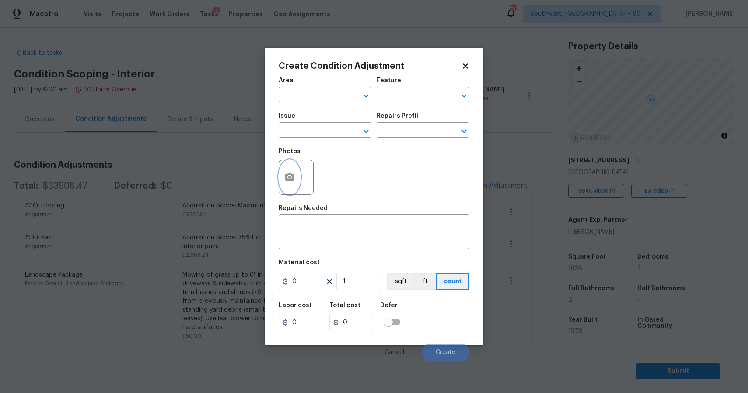
click at [291, 171] on button "button" at bounding box center [289, 177] width 21 height 34
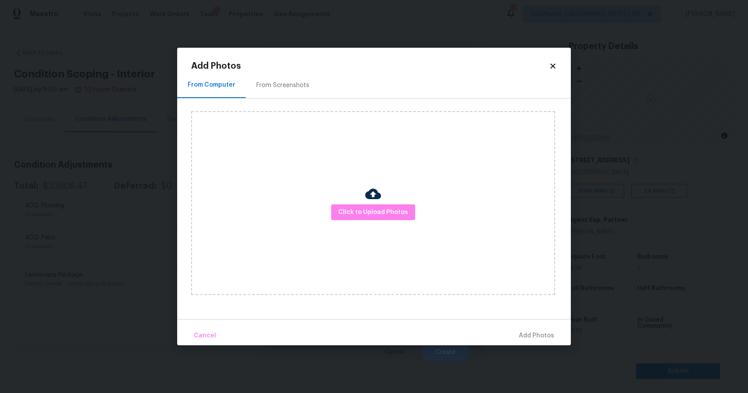
click at [377, 228] on div "Click to Upload Photos" at bounding box center [373, 203] width 364 height 184
click at [384, 220] on button "Click to Upload Photos" at bounding box center [373, 212] width 84 height 16
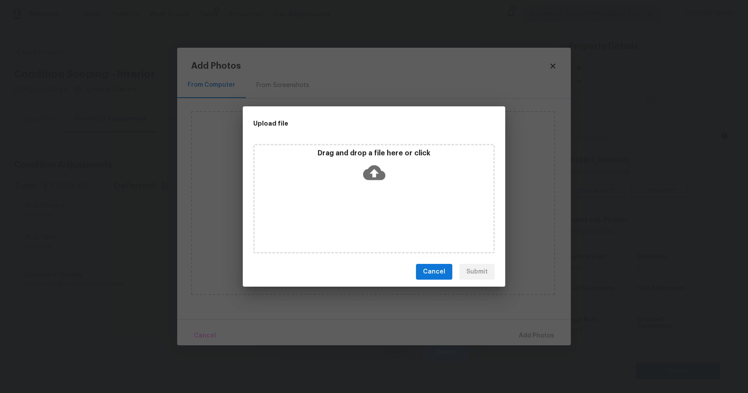
click at [597, 285] on div "Upload file Drag and drop a file here or click Cancel Submit" at bounding box center [374, 196] width 748 height 393
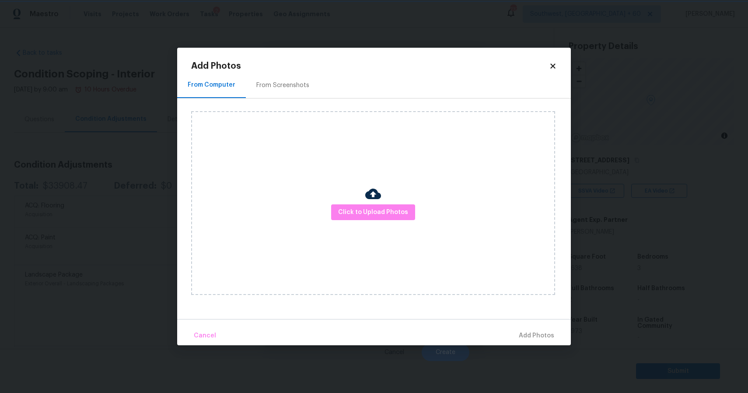
click at [597, 285] on div "Upload file Drag and drop a file here or click Cancel Submit" at bounding box center [374, 196] width 748 height 393
click at [597, 285] on body "Maestro Visits Projects Work Orders Tasks 2 Properties Geo Assignments [GEOGRAP…" at bounding box center [374, 196] width 748 height 393
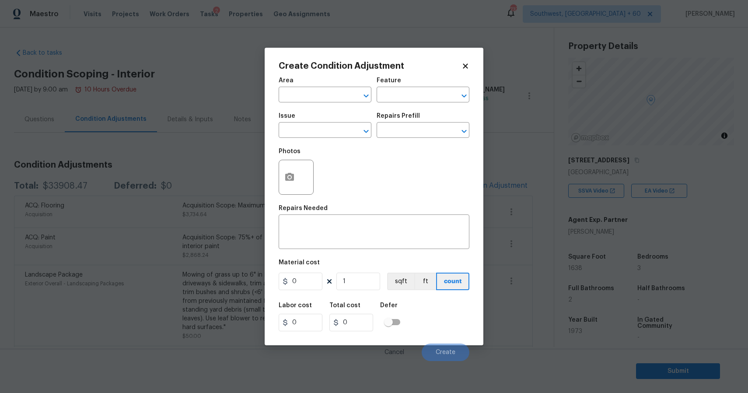
click at [597, 285] on body "Maestro Visits Projects Work Orders Tasks 2 Properties Geo Assignments [GEOGRAP…" at bounding box center [374, 196] width 748 height 393
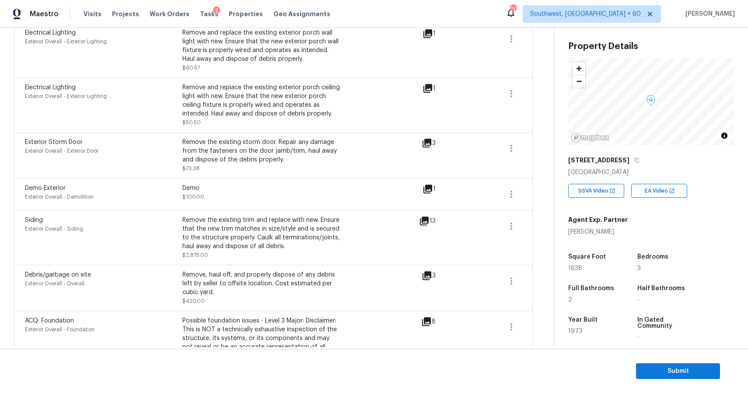
scroll to position [682, 0]
click at [297, 25] on div "Maestro Visits Projects Work Orders Tasks 2 Properties Geo Assignments [GEOGRAP…" at bounding box center [374, 14] width 748 height 28
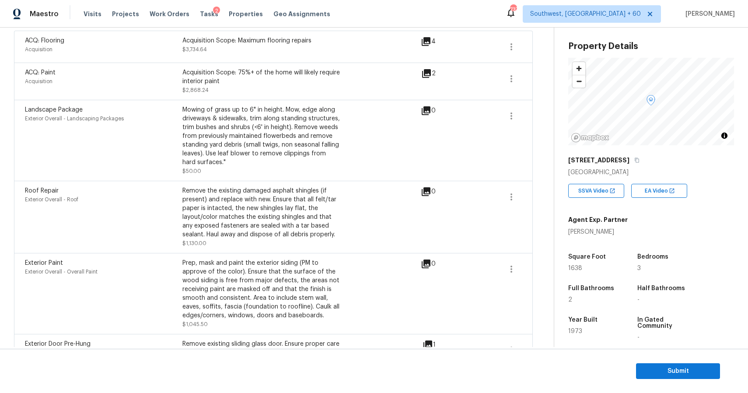
scroll to position [0, 0]
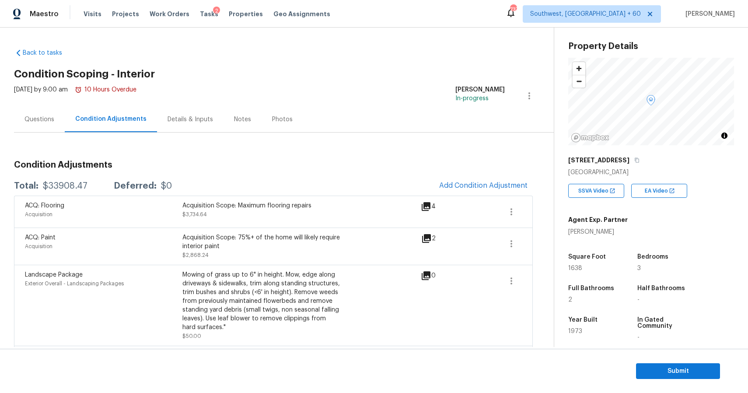
click at [37, 119] on div "Questions" at bounding box center [40, 119] width 30 height 9
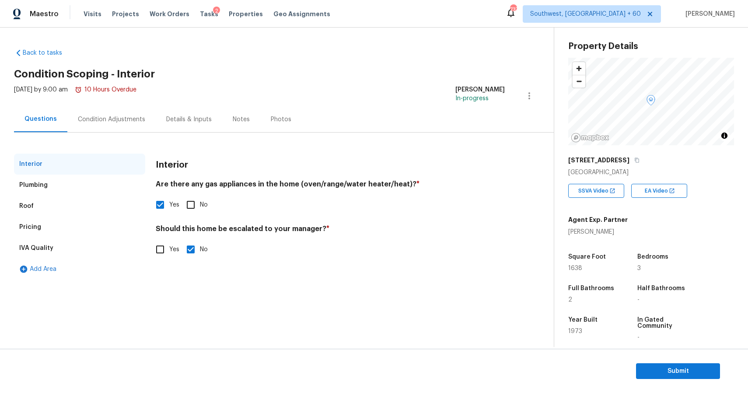
click at [37, 119] on div "Questions" at bounding box center [41, 119] width 32 height 9
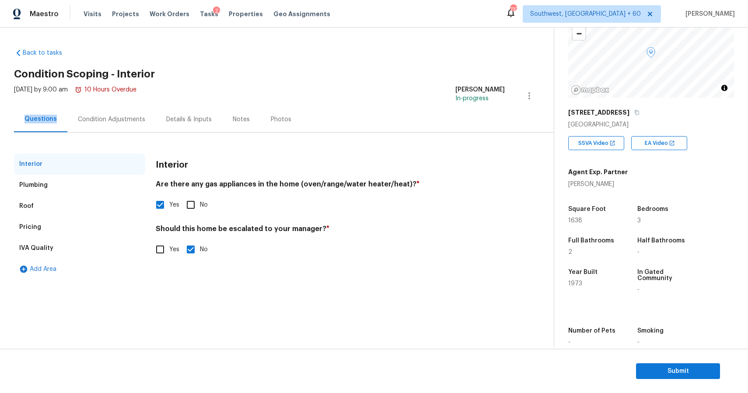
scroll to position [116, 0]
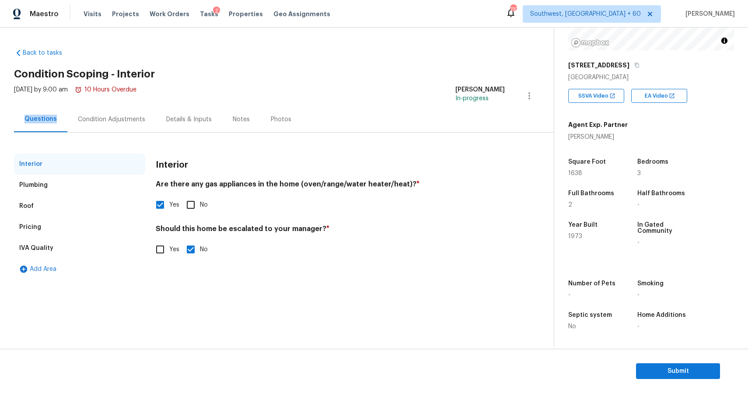
click at [112, 109] on div "Condition Adjustments" at bounding box center [111, 119] width 88 height 26
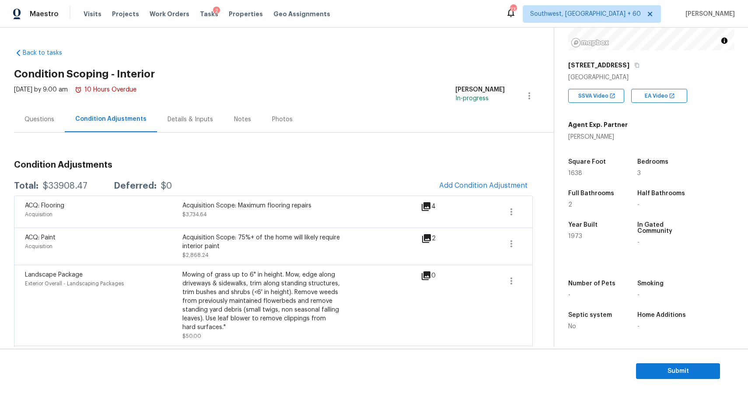
click at [62, 127] on div "Questions" at bounding box center [39, 119] width 51 height 26
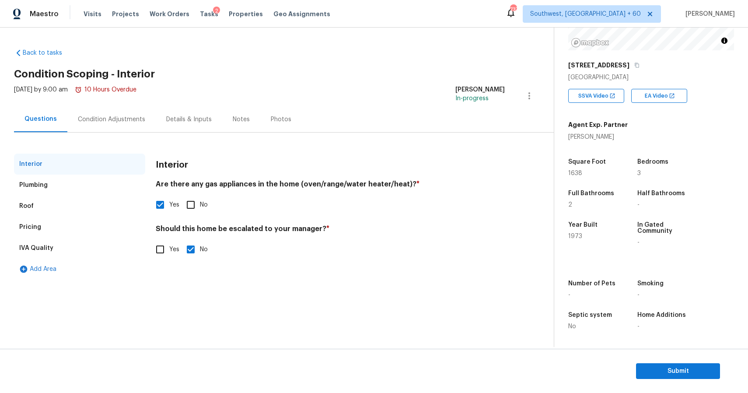
click at [76, 184] on div "Plumbing" at bounding box center [79, 185] width 131 height 21
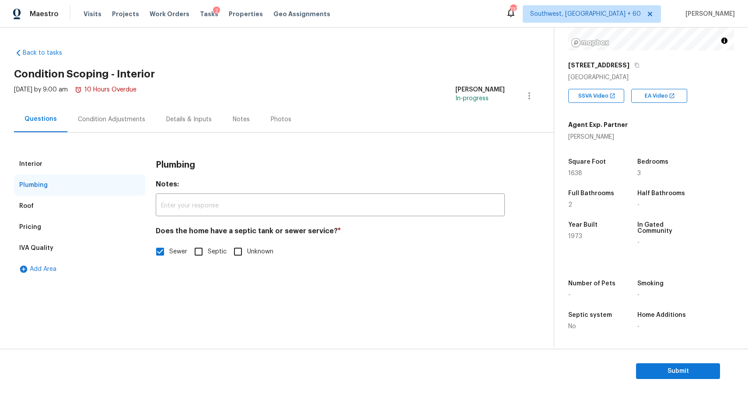
click at [112, 179] on div "Plumbing" at bounding box center [79, 185] width 131 height 21
click at [110, 121] on div "Condition Adjustments" at bounding box center [111, 119] width 67 height 9
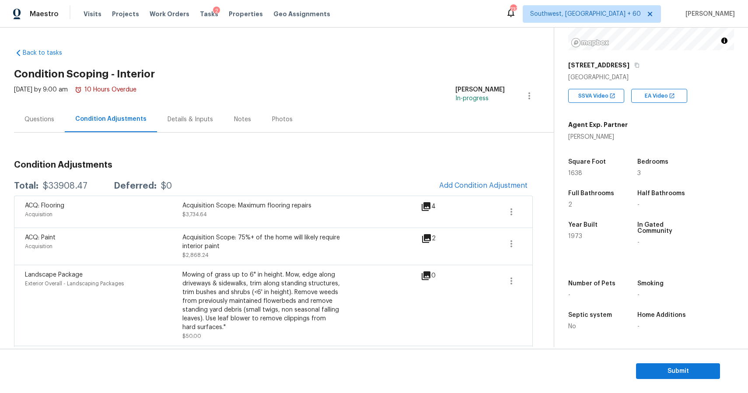
click at [86, 186] on div "$33908.47" at bounding box center [65, 186] width 45 height 9
copy div "$33908.47"
click at [39, 114] on div "Questions" at bounding box center [39, 119] width 51 height 26
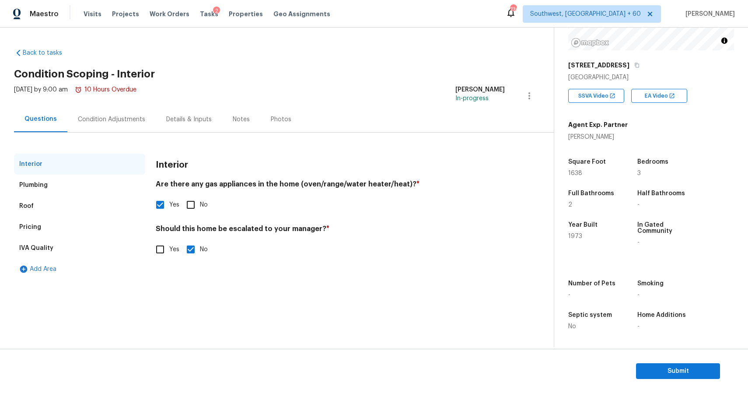
click at [158, 253] on input "Yes" at bounding box center [160, 249] width 18 height 18
checkbox input "true"
checkbox input "false"
click at [268, 281] on input "text" at bounding box center [330, 271] width 349 height 21
paste input "Foundation, including substantial walkability concerns"
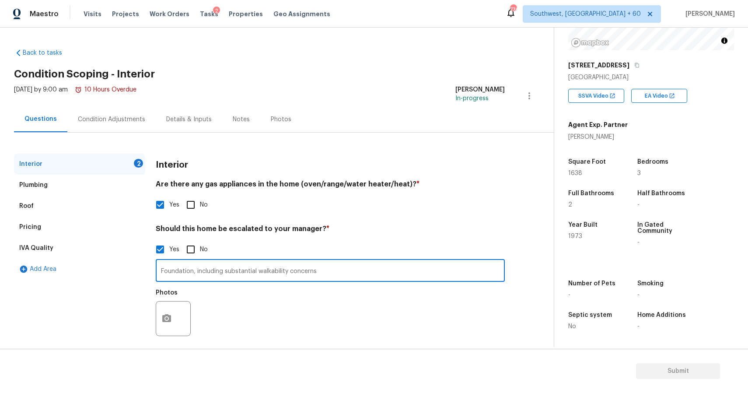
type input "Foundation, including substantial walkability concerns"
click at [164, 326] on button "button" at bounding box center [166, 319] width 21 height 34
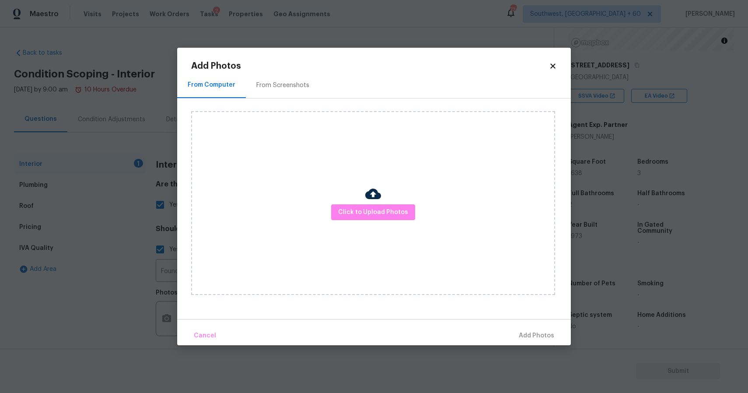
click at [365, 241] on div "Click to Upload Photos" at bounding box center [373, 203] width 364 height 184
click at [379, 213] on span "Click to Upload Photos" at bounding box center [373, 212] width 70 height 11
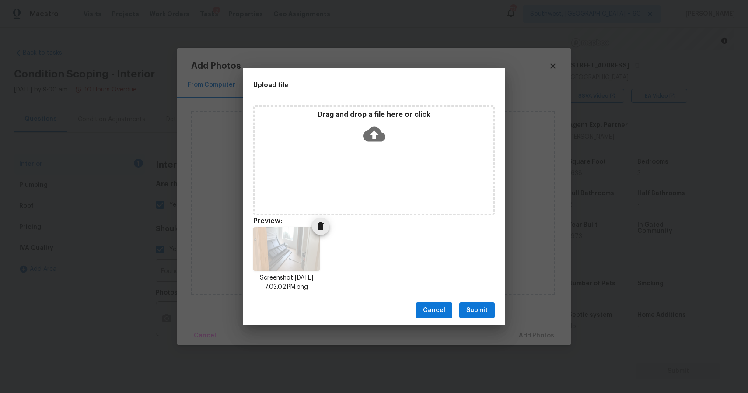
click at [327, 235] on div "Screenshot [DATE] 7.03.02 PM.png" at bounding box center [287, 260] width 88 height 86
click at [325, 231] on icon "Delete" at bounding box center [321, 226] width 11 height 11
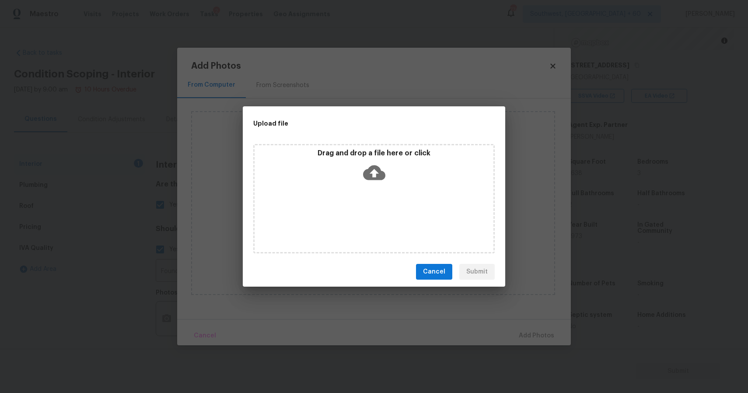
click at [372, 179] on icon at bounding box center [374, 172] width 22 height 15
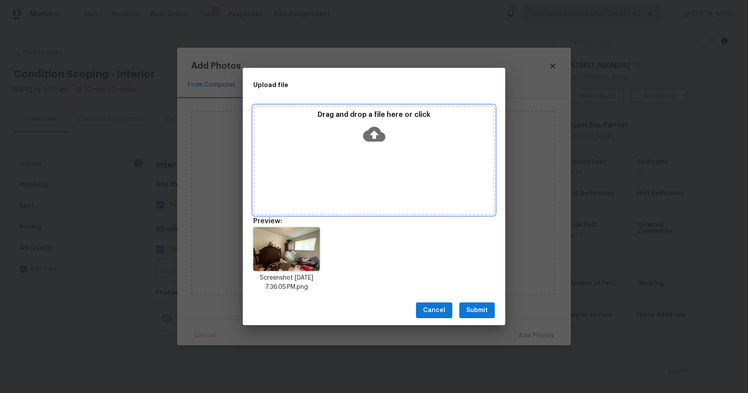
click at [377, 172] on div "Drag and drop a file here or click" at bounding box center [374, 159] width 242 height 109
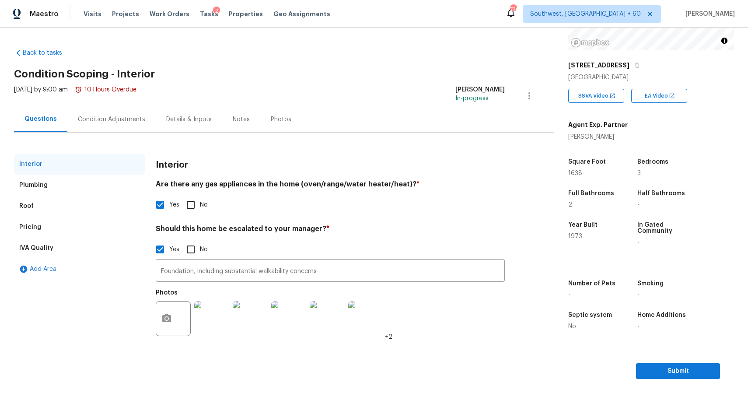
scroll to position [7, 0]
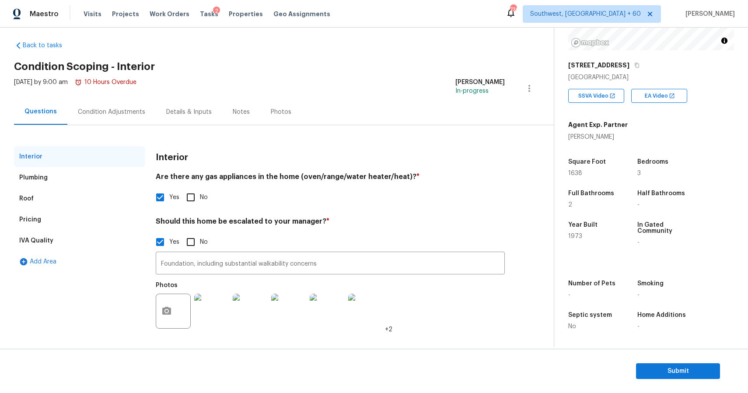
click at [129, 114] on div "Condition Adjustments" at bounding box center [111, 112] width 67 height 9
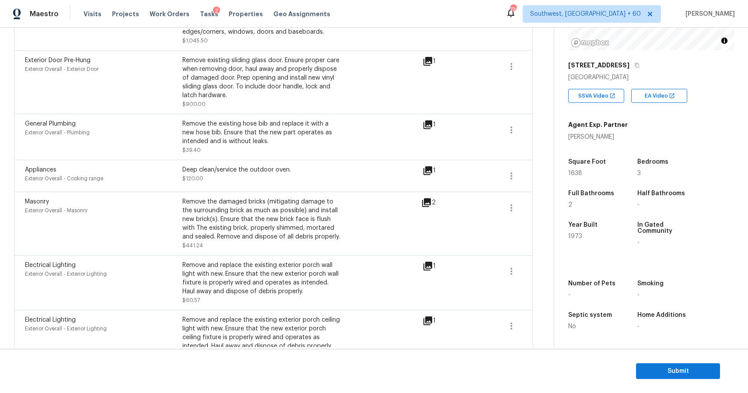
scroll to position [62, 0]
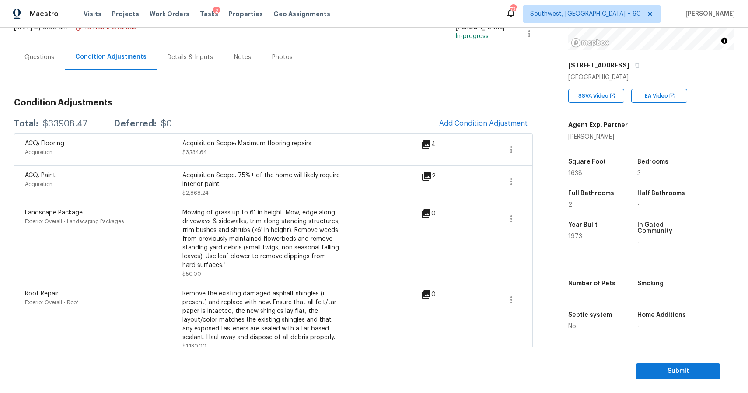
click at [81, 148] on div "Acquisition" at bounding box center [104, 152] width 158 height 9
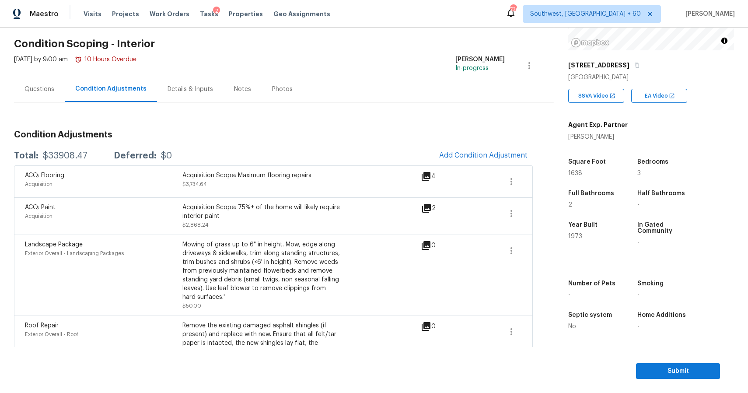
scroll to position [0, 0]
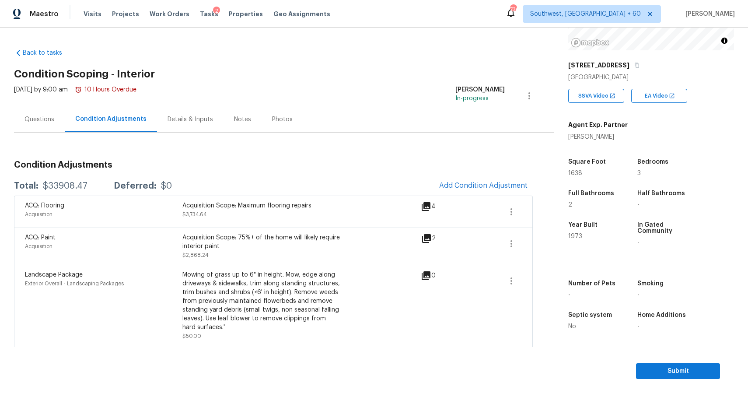
click at [40, 112] on div "Questions" at bounding box center [39, 119] width 51 height 26
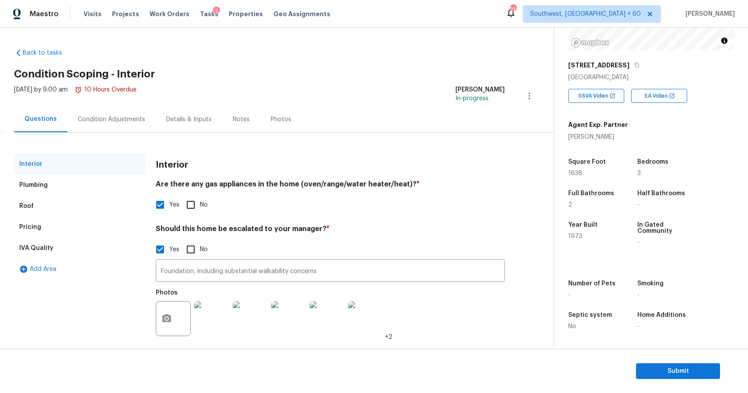
scroll to position [7, 0]
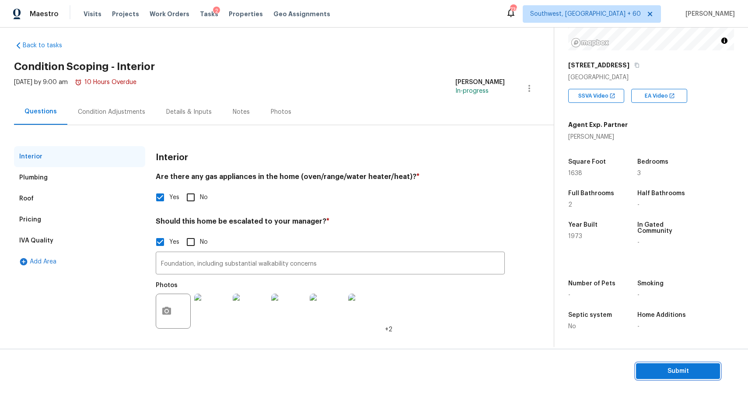
click at [698, 366] on span "Submit" at bounding box center [678, 371] width 70 height 11
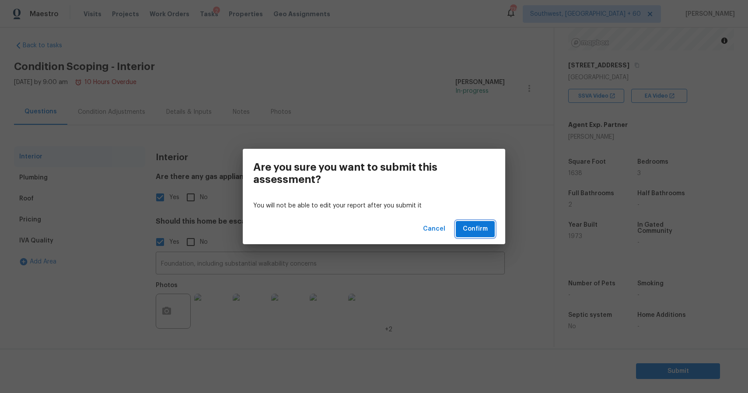
click at [482, 226] on span "Confirm" at bounding box center [475, 229] width 25 height 11
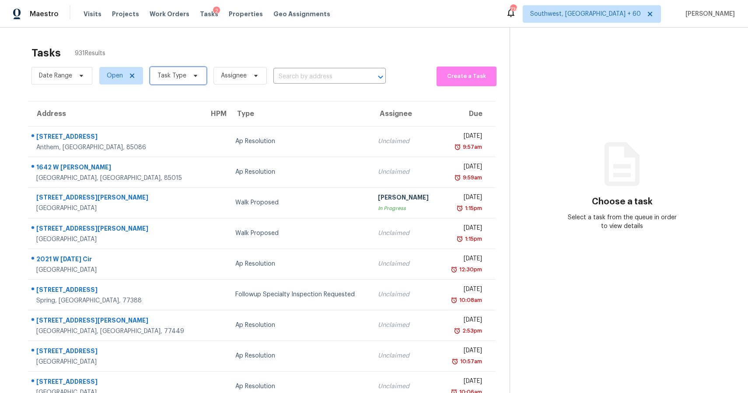
click at [171, 74] on span "Task Type" at bounding box center [172, 75] width 29 height 9
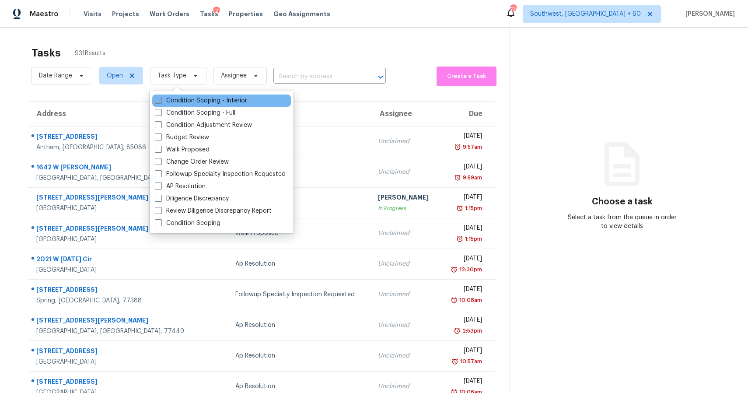
click at [209, 97] on label "Condition Scoping - Interior" at bounding box center [201, 100] width 92 height 9
click at [161, 97] on input "Condition Scoping - Interior" at bounding box center [158, 99] width 6 height 6
checkbox input "true"
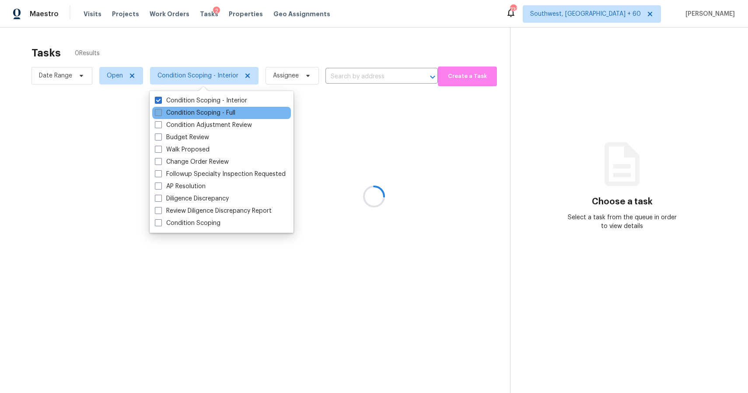
click at [211, 111] on label "Condition Scoping - Full" at bounding box center [195, 113] width 81 height 9
click at [161, 111] on input "Condition Scoping - Full" at bounding box center [158, 112] width 6 height 6
checkbox input "true"
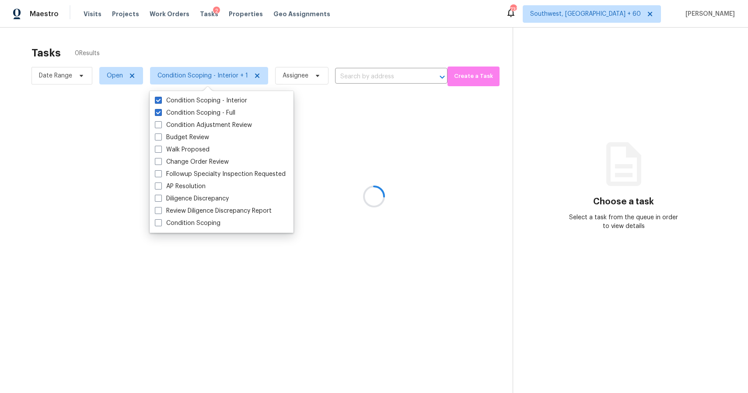
click at [236, 53] on div at bounding box center [374, 196] width 748 height 393
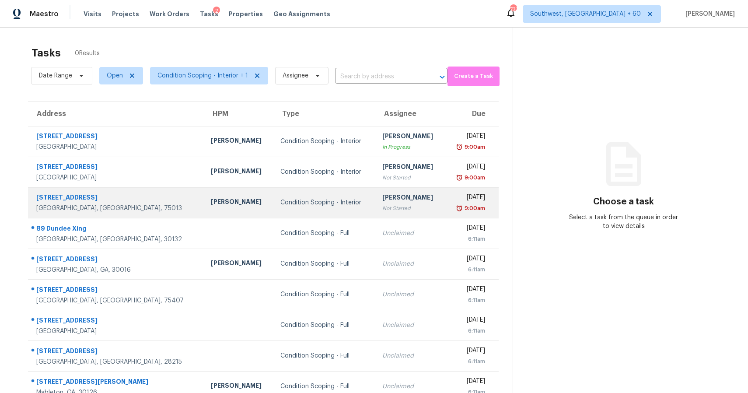
click at [391, 201] on div "[PERSON_NAME]" at bounding box center [410, 198] width 56 height 11
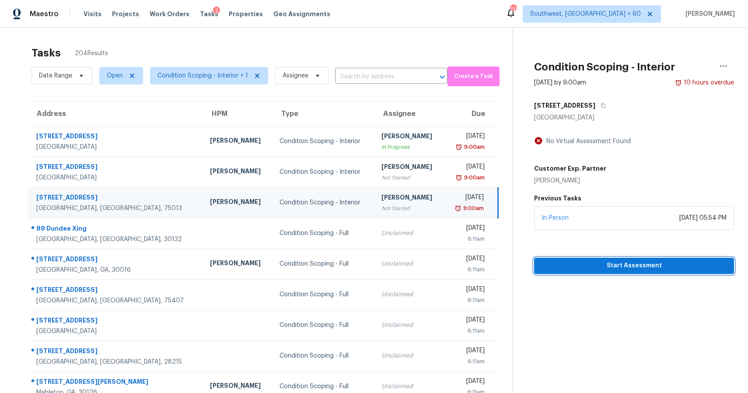
click at [596, 263] on span "Start Assessment" at bounding box center [634, 265] width 186 height 11
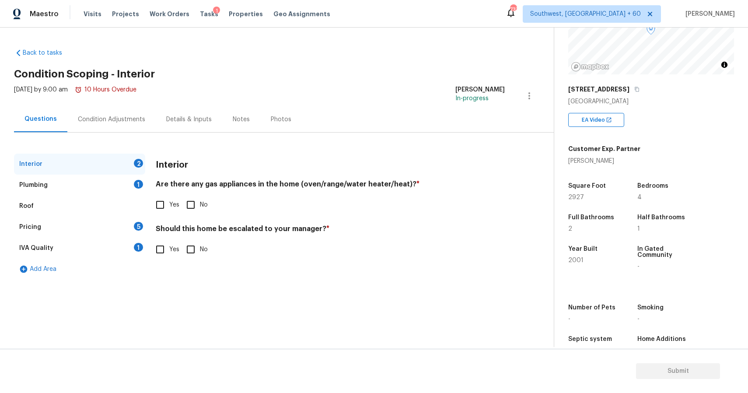
scroll to position [94, 0]
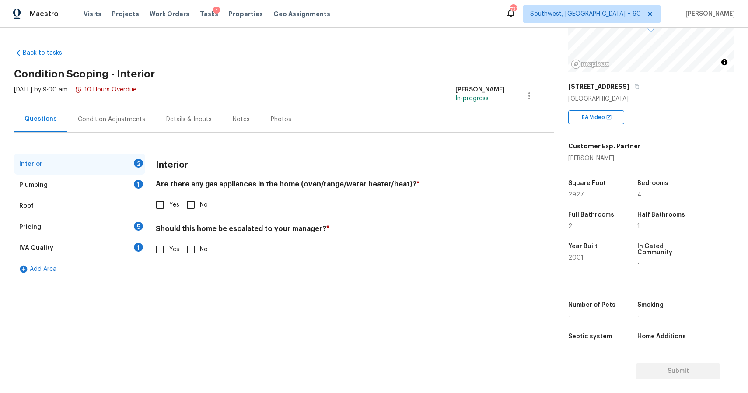
click at [186, 205] on input "No" at bounding box center [191, 205] width 18 height 18
checkbox input "true"
click at [169, 204] on span "Yes" at bounding box center [174, 205] width 10 height 9
click at [169, 204] on input "Yes" at bounding box center [160, 205] width 18 height 18
checkbox input "true"
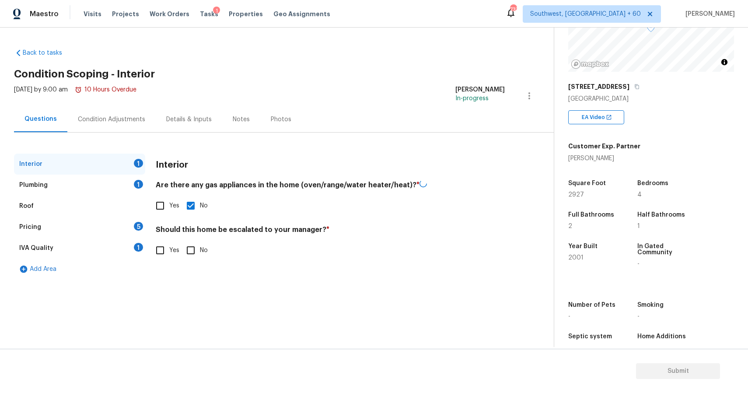
checkbox input "false"
click at [131, 179] on div "Plumbing 1" at bounding box center [79, 185] width 131 height 21
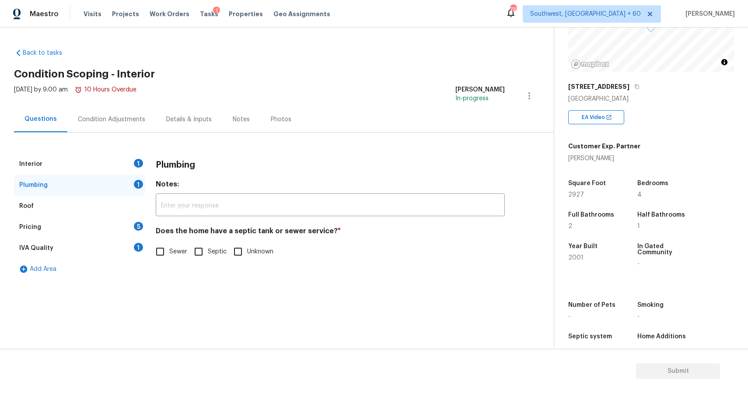
click at [176, 259] on label "Sewer" at bounding box center [169, 251] width 36 height 18
click at [169, 259] on input "Sewer" at bounding box center [160, 251] width 18 height 18
checkbox input "true"
click at [123, 234] on div "Pricing 5" at bounding box center [79, 227] width 131 height 21
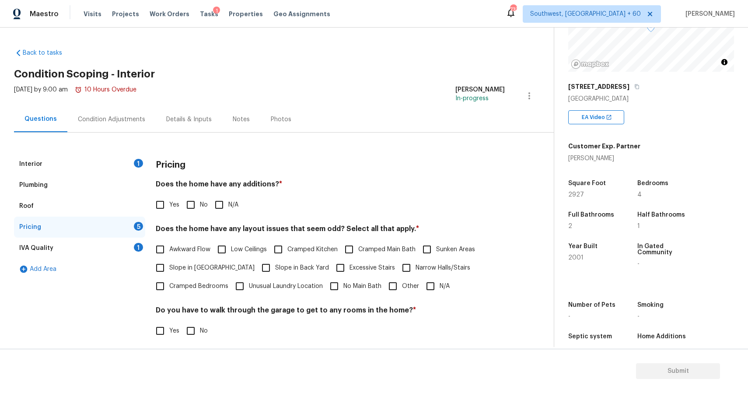
click at [225, 203] on input "N/A" at bounding box center [219, 205] width 18 height 18
checkbox input "true"
click at [430, 285] on input "N/A" at bounding box center [430, 286] width 18 height 18
checkbox input "true"
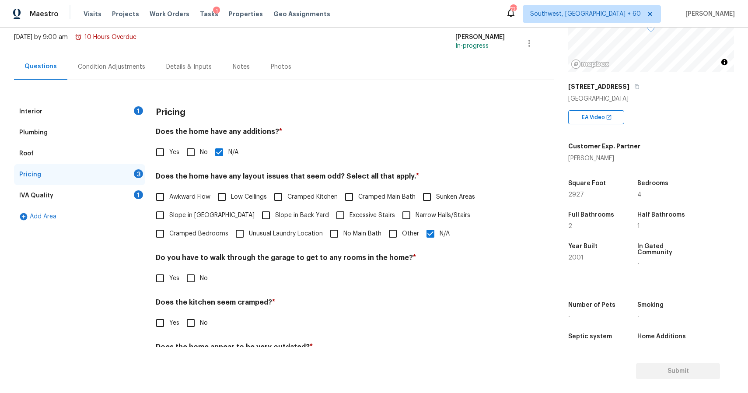
scroll to position [84, 0]
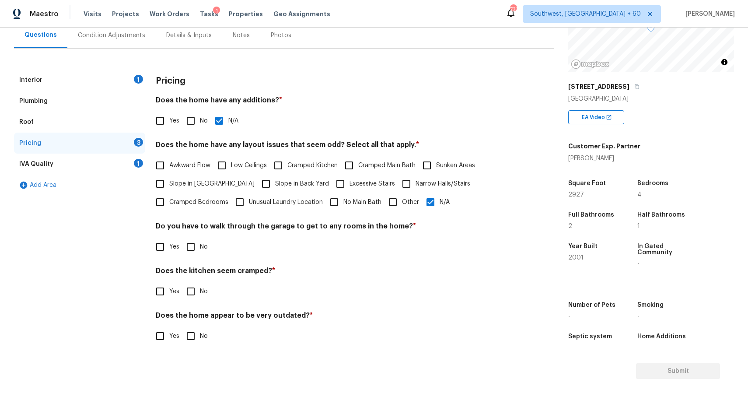
click at [200, 243] on span "No" at bounding box center [204, 246] width 8 height 9
click at [200, 243] on input "No" at bounding box center [191, 247] width 18 height 18
checkbox input "true"
click at [198, 288] on input "No" at bounding box center [191, 291] width 18 height 18
checkbox input "true"
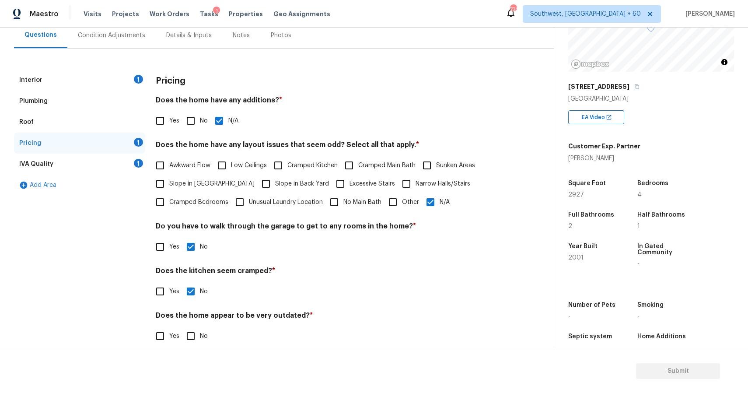
click at [191, 338] on input "No" at bounding box center [191, 336] width 18 height 18
checkbox input "true"
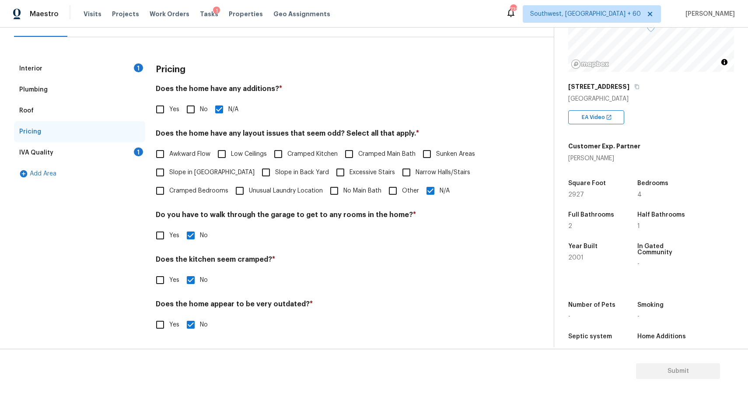
click at [125, 144] on div "IVA Quality 1" at bounding box center [79, 152] width 131 height 21
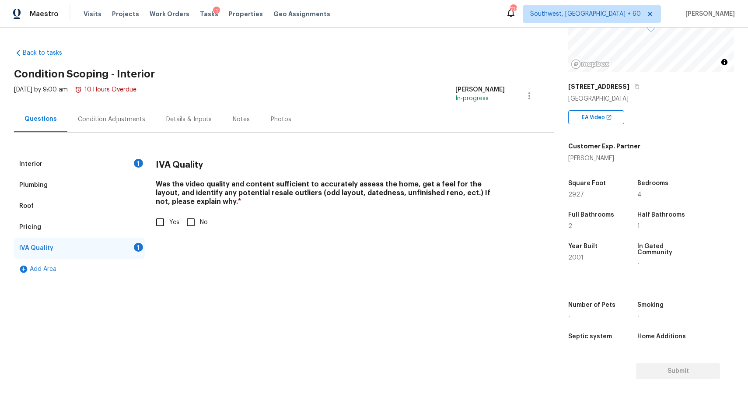
scroll to position [0, 0]
click at [125, 144] on div "Interior 1 Plumbing Roof Pricing IVA Quality 1 Add Area IVA Quality Was the vid…" at bounding box center [273, 206] width 519 height 147
click at [160, 220] on input "Yes" at bounding box center [160, 222] width 18 height 18
checkbox input "true"
click at [116, 112] on div "Condition Adjustments" at bounding box center [111, 119] width 88 height 26
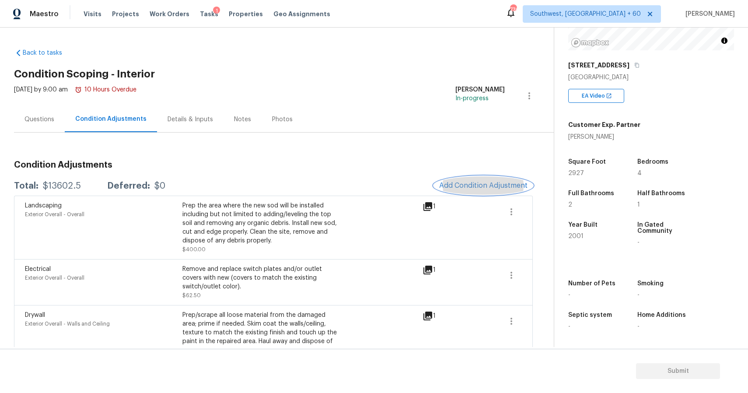
click at [471, 179] on button "Add Condition Adjustment" at bounding box center [483, 185] width 99 height 18
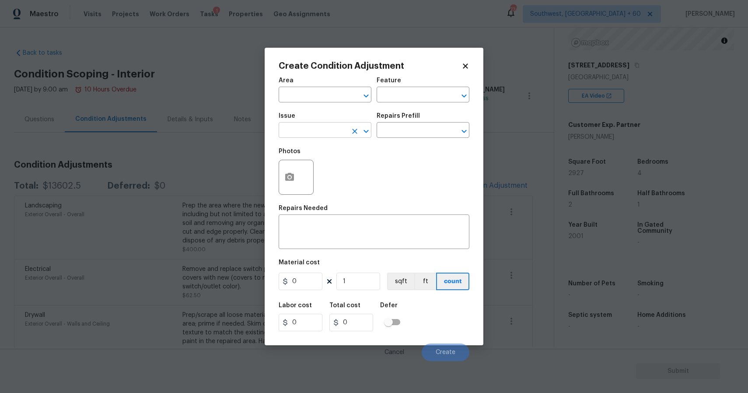
click at [330, 129] on input "text" at bounding box center [313, 131] width 68 height 14
type input "m"
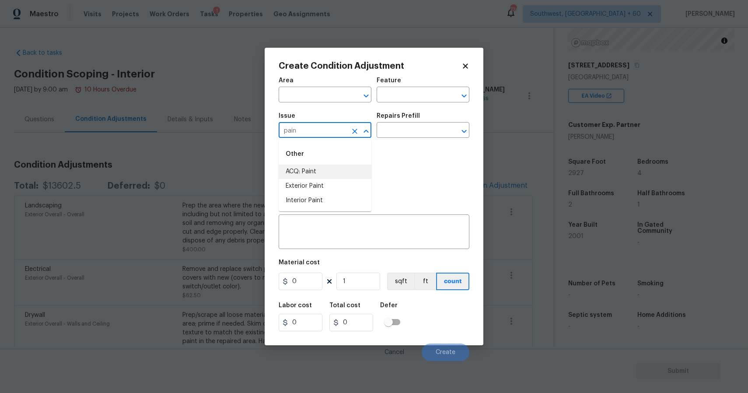
click at [315, 174] on li "ACQ: Paint" at bounding box center [325, 172] width 93 height 14
type input "ACQ: Paint"
click at [407, 134] on input "text" at bounding box center [411, 131] width 68 height 14
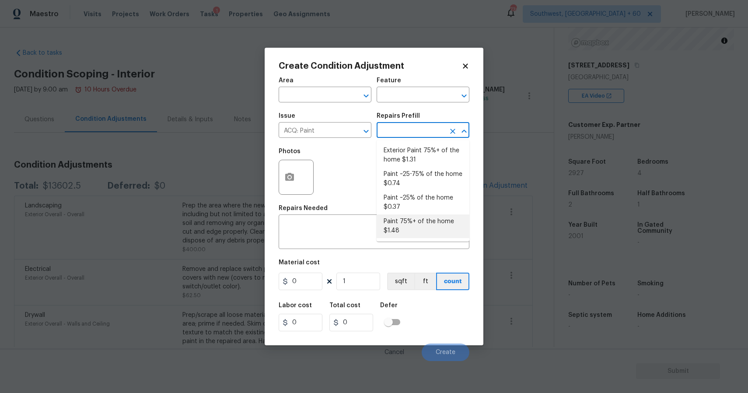
click at [439, 223] on li "Paint 75%+ of the home $1.48" at bounding box center [423, 226] width 93 height 24
type input "Acquisition"
type textarea "Acquisition Scope: 75%+ of the home will likely require interior paint"
type input "1.48"
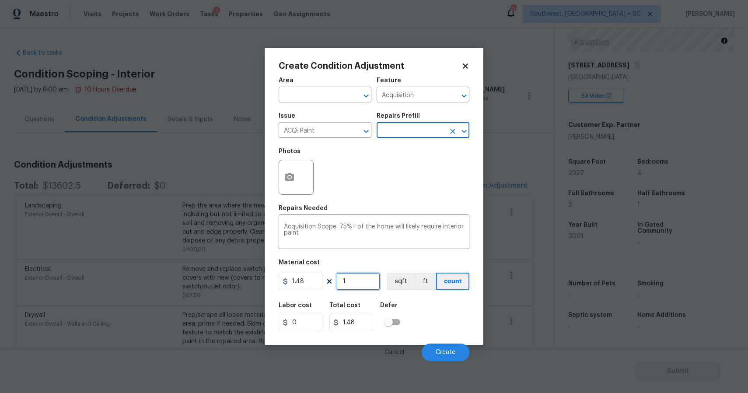
click at [349, 286] on input "1" at bounding box center [359, 282] width 44 height 18
type input "0"
type input "2"
type input "2.96"
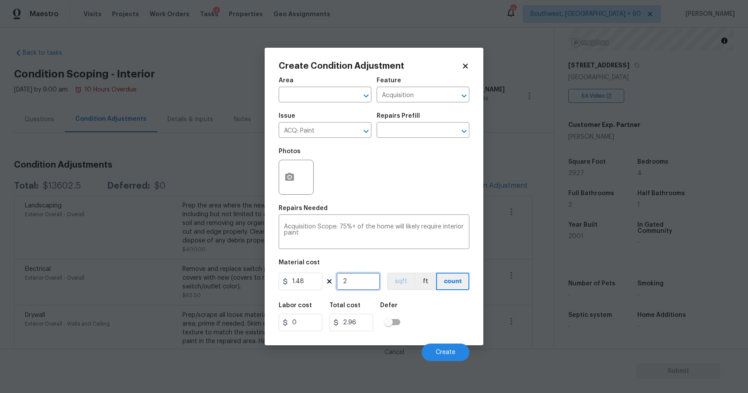
type input "29"
type input "42.92"
type input "292"
type input "432.16"
type input "2927"
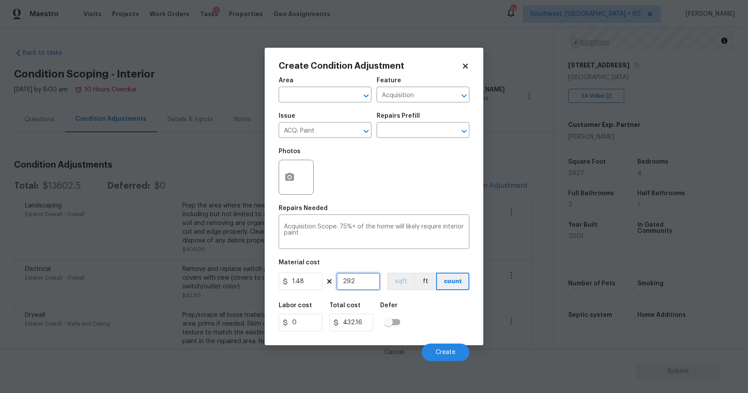
type input "4331.96"
type input "2927"
click at [453, 353] on span "Create" at bounding box center [446, 352] width 20 height 7
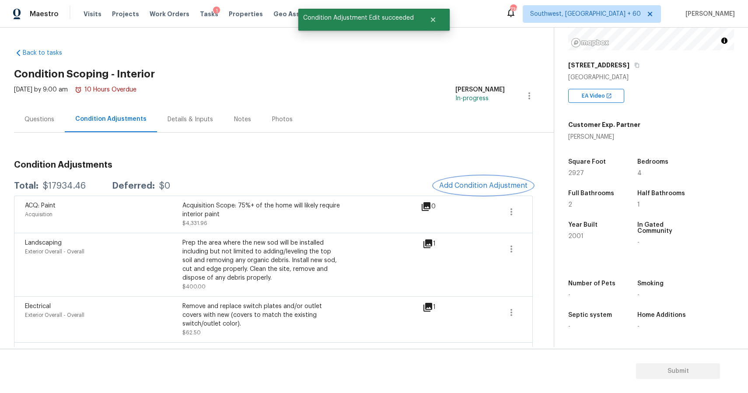
click at [494, 190] on button "Add Condition Adjustment" at bounding box center [483, 185] width 99 height 18
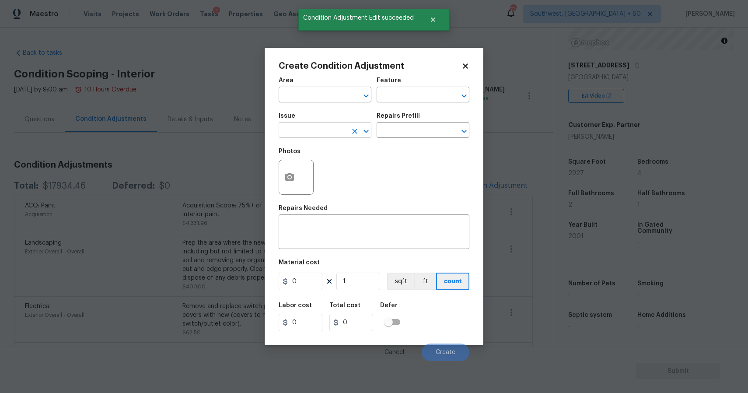
click at [333, 138] on input "text" at bounding box center [313, 131] width 68 height 14
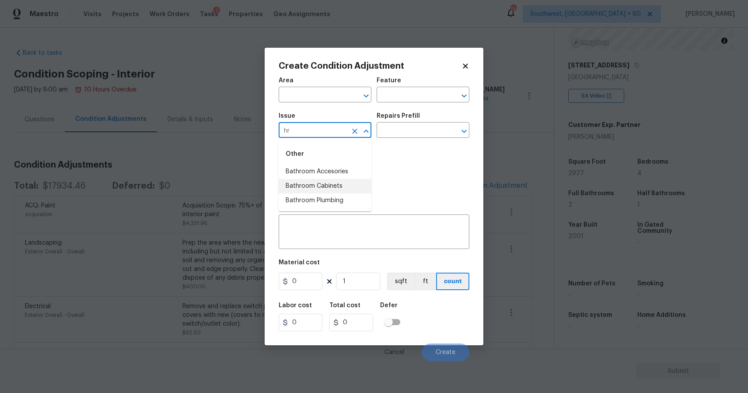
type input "hr"
click at [381, 188] on div "Photos" at bounding box center [374, 171] width 191 height 57
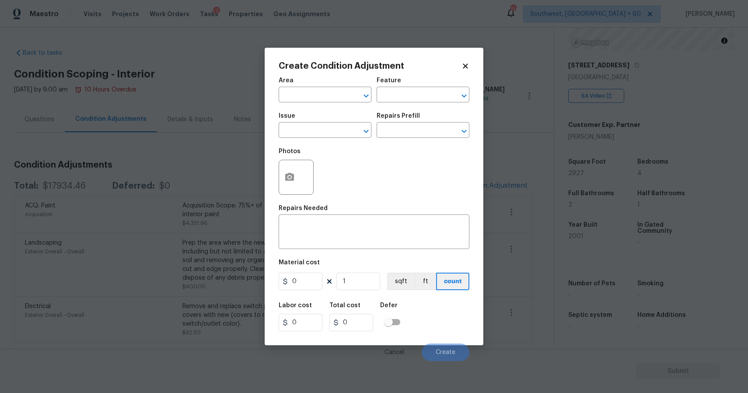
click at [303, 183] on div at bounding box center [296, 177] width 35 height 35
click at [296, 176] on button "button" at bounding box center [289, 177] width 21 height 34
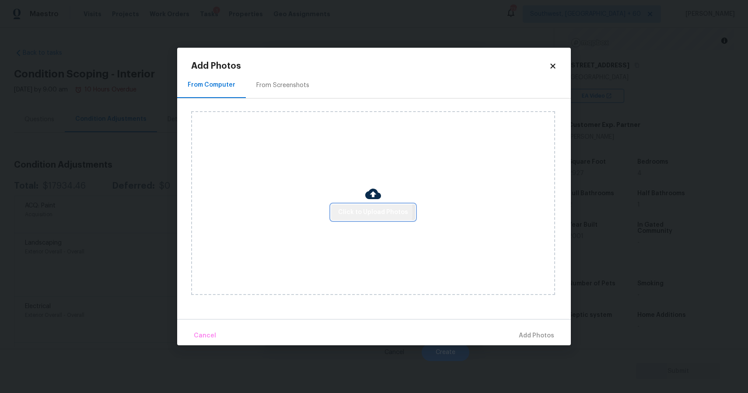
click at [358, 211] on span "Click to Upload Photos" at bounding box center [373, 212] width 70 height 11
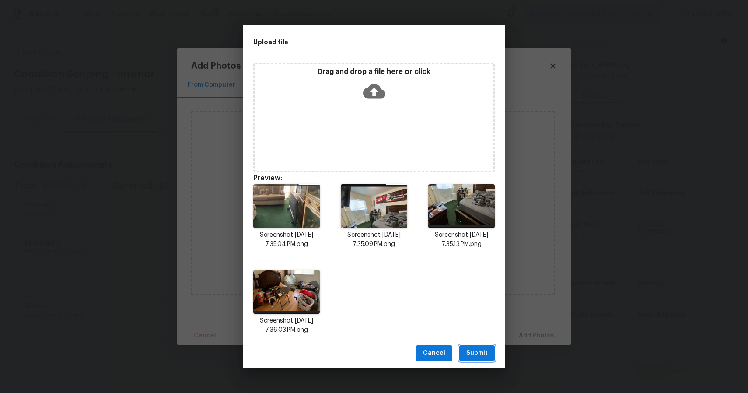
click at [475, 347] on button "Submit" at bounding box center [477, 353] width 35 height 16
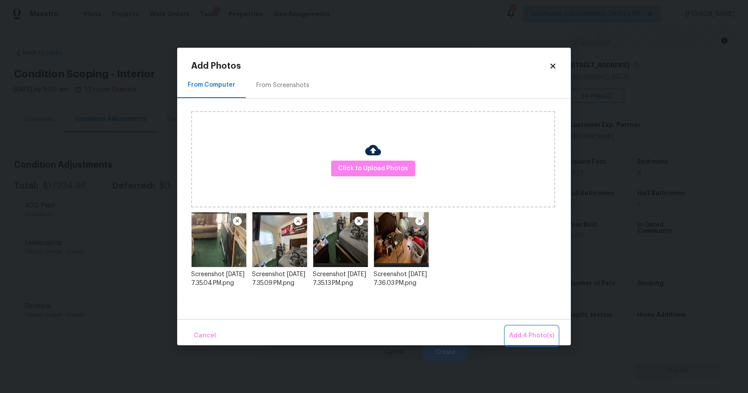
click at [541, 334] on span "Add 4 Photo(s)" at bounding box center [531, 335] width 45 height 11
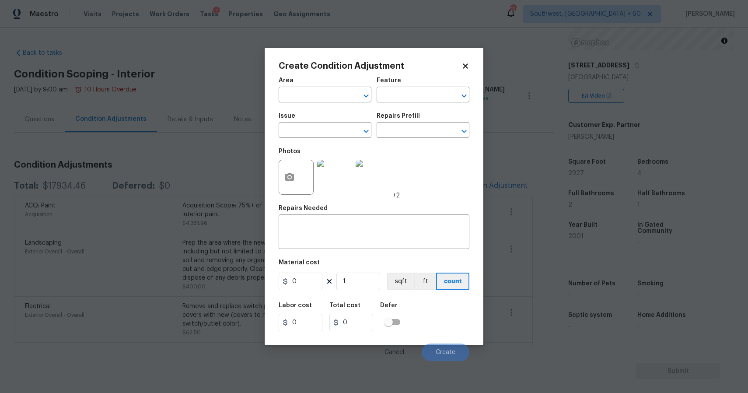
click at [343, 191] on img at bounding box center [334, 177] width 35 height 35
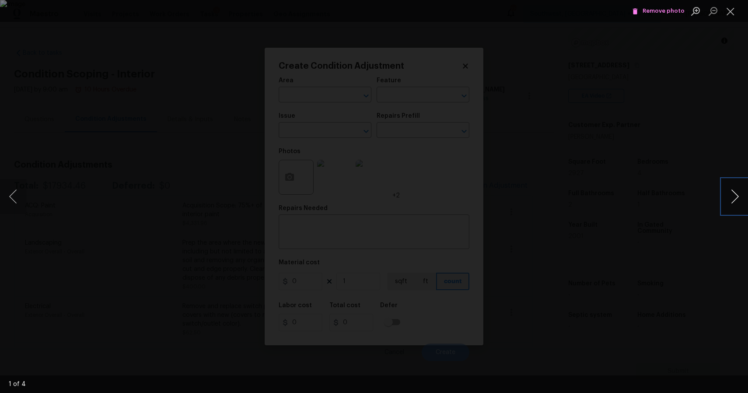
click at [737, 190] on button "Next image" at bounding box center [735, 196] width 26 height 35
click at [681, 193] on div "Lightbox" at bounding box center [374, 196] width 748 height 393
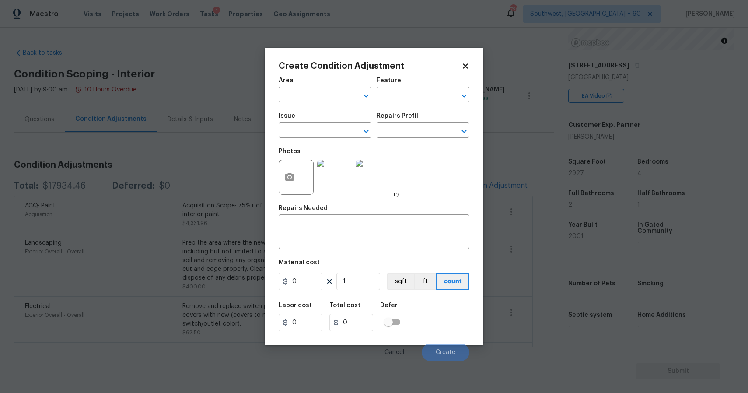
click at [488, 166] on body "Maestro Visits Projects Work Orders Tasks 1 Properties Geo Assignments 728 Sout…" at bounding box center [374, 196] width 748 height 393
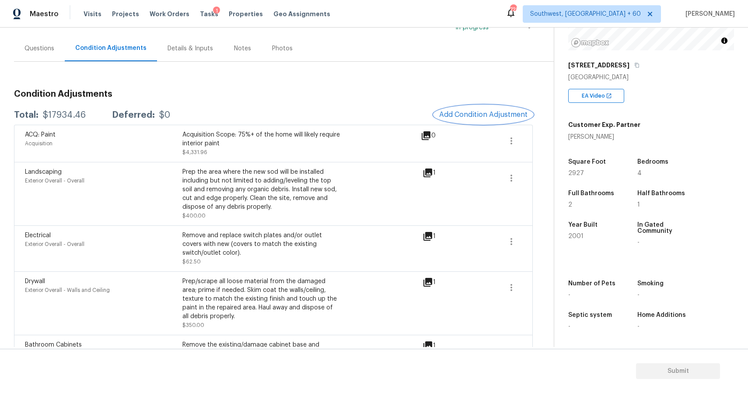
scroll to position [78, 0]
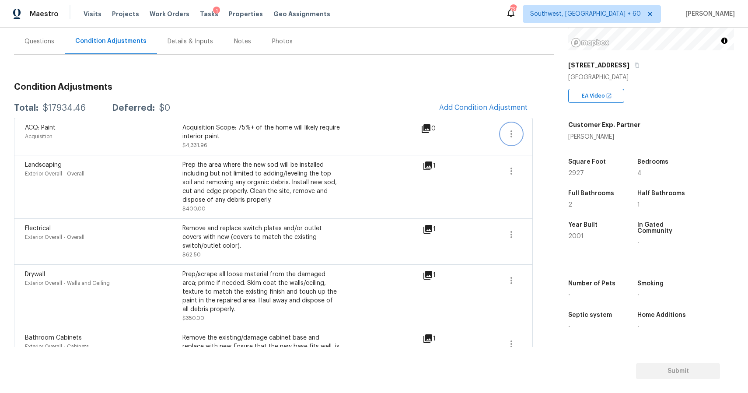
click at [514, 137] on icon "button" at bounding box center [511, 134] width 11 height 11
click at [546, 139] on ul "Edit" at bounding box center [561, 132] width 79 height 18
click at [523, 124] on ul "Edit" at bounding box center [561, 132] width 79 height 18
click at [545, 129] on div "Edit" at bounding box center [561, 132] width 68 height 9
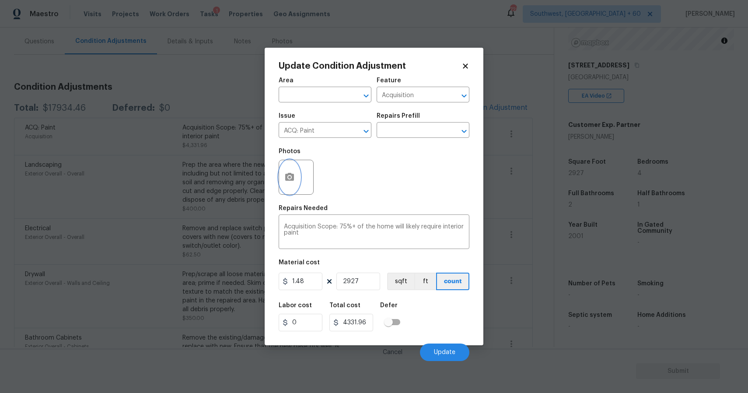
click at [289, 174] on icon "button" at bounding box center [289, 177] width 9 height 8
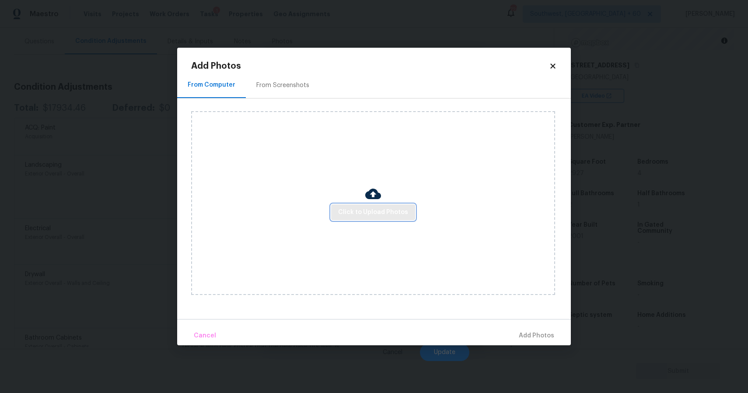
click at [373, 208] on span "Click to Upload Photos" at bounding box center [373, 212] width 70 height 11
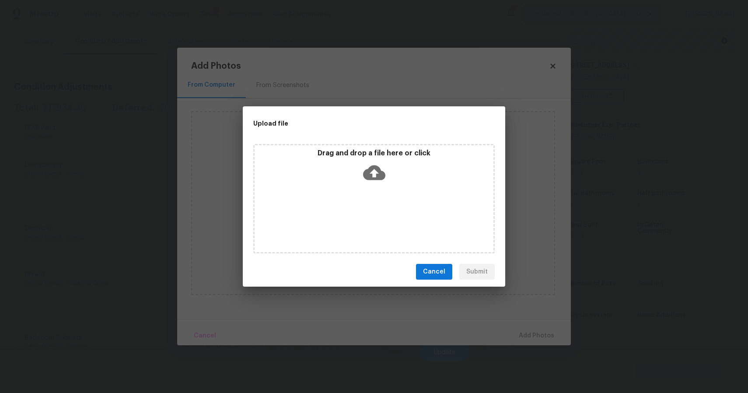
click at [373, 207] on div "Drag and drop a file here or click" at bounding box center [374, 198] width 242 height 109
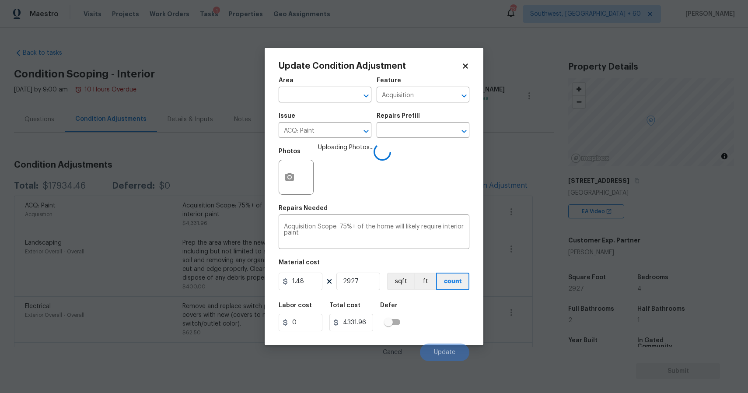
scroll to position [116, 0]
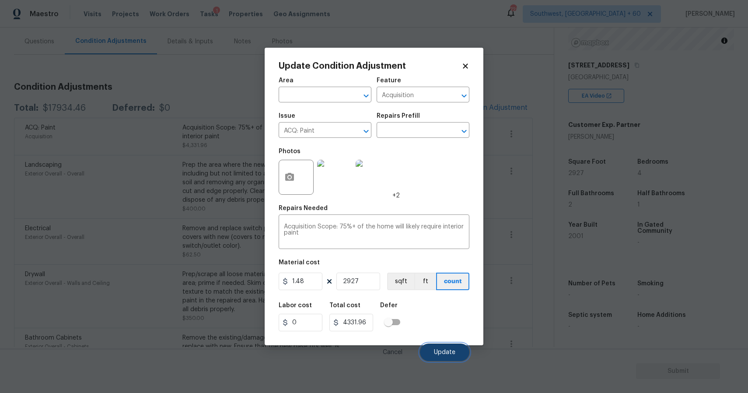
click at [447, 355] on span "Update" at bounding box center [444, 352] width 21 height 7
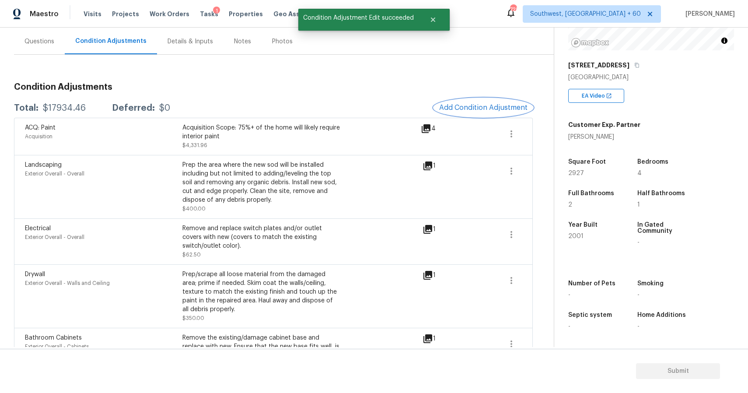
click at [495, 105] on span "Add Condition Adjustment" at bounding box center [483, 108] width 88 height 8
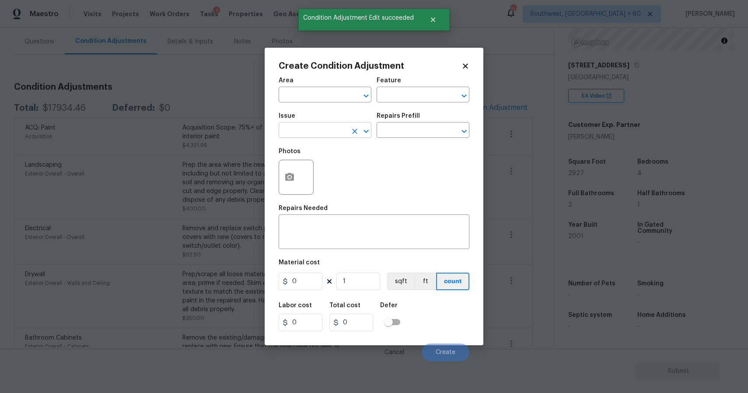
click at [316, 130] on input "text" at bounding box center [313, 131] width 68 height 14
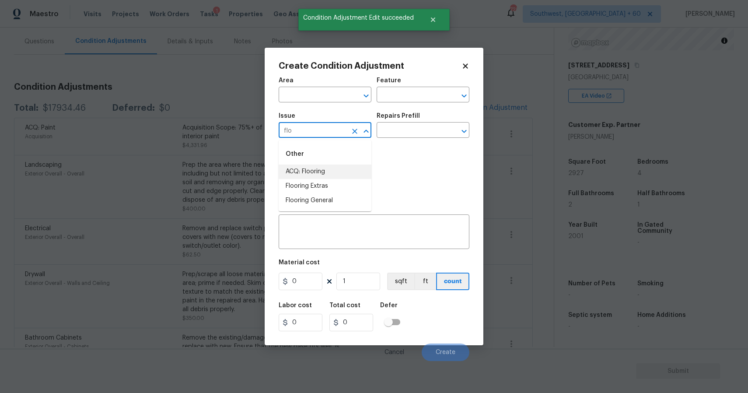
click at [341, 172] on li "ACQ: Flooring" at bounding box center [325, 172] width 93 height 14
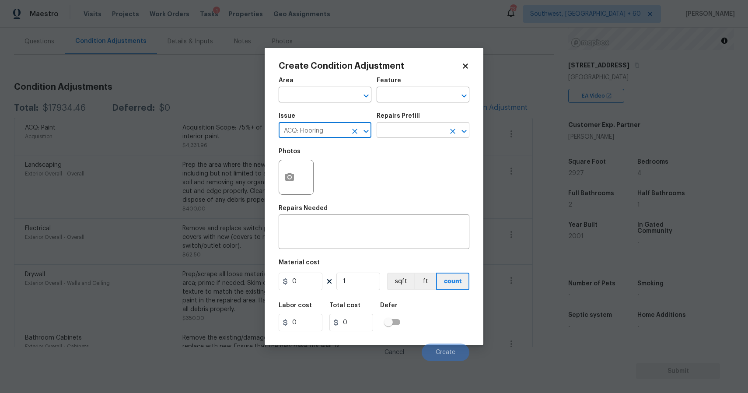
type input "ACQ: Flooring"
click at [413, 130] on input "text" at bounding box center [411, 131] width 68 height 14
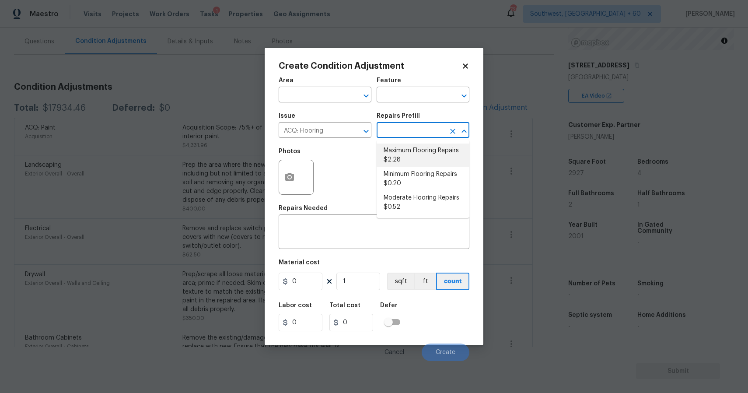
click at [448, 148] on li "Maximum Flooring Repairs $2.28" at bounding box center [423, 156] width 93 height 24
type input "Acquisition"
type textarea "Acquisition Scope: Maximum flooring repairs"
type input "2.28"
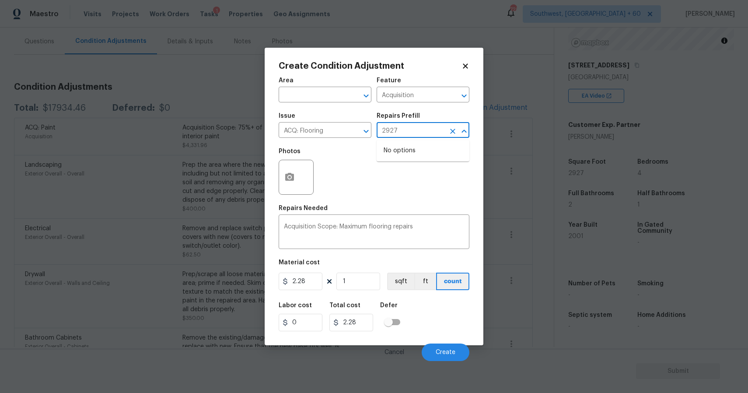
type input "2927"
click at [357, 281] on input "1" at bounding box center [359, 282] width 44 height 18
type input "2"
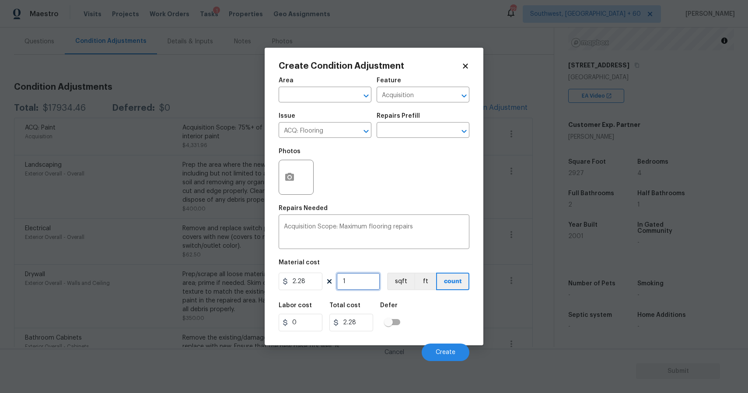
type input "4.56"
type input "29"
type input "66.12"
type input "292"
type input "665.76"
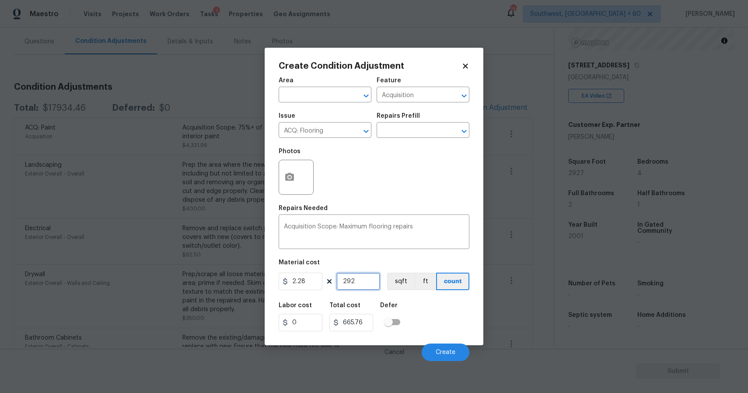
type input "2927"
type input "6673.56"
type input "2927"
click at [294, 176] on icon "button" at bounding box center [289, 177] width 9 height 8
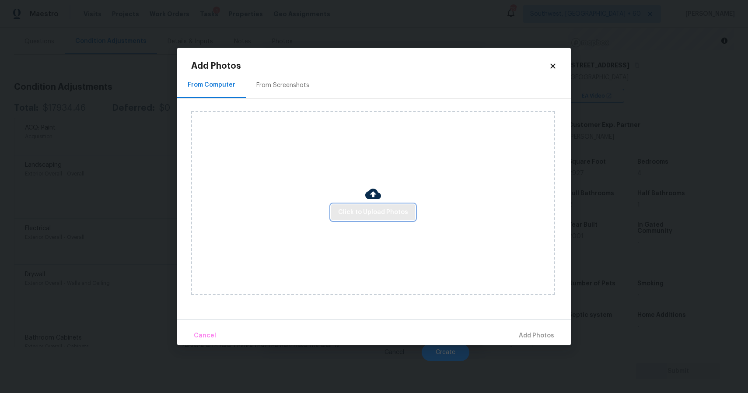
click at [362, 211] on span "Click to Upload Photos" at bounding box center [373, 212] width 70 height 11
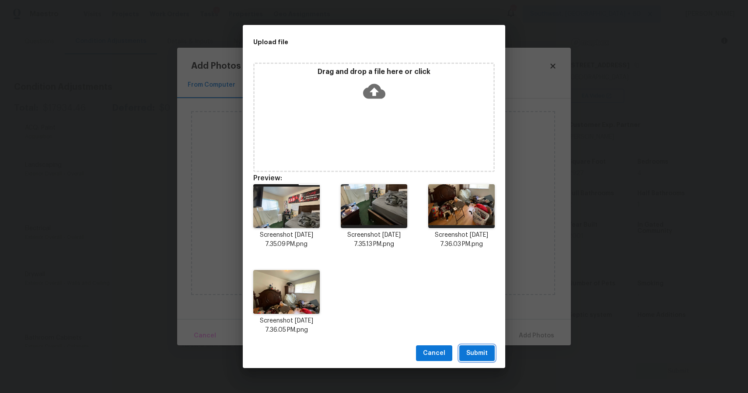
click at [477, 350] on span "Submit" at bounding box center [477, 353] width 21 height 11
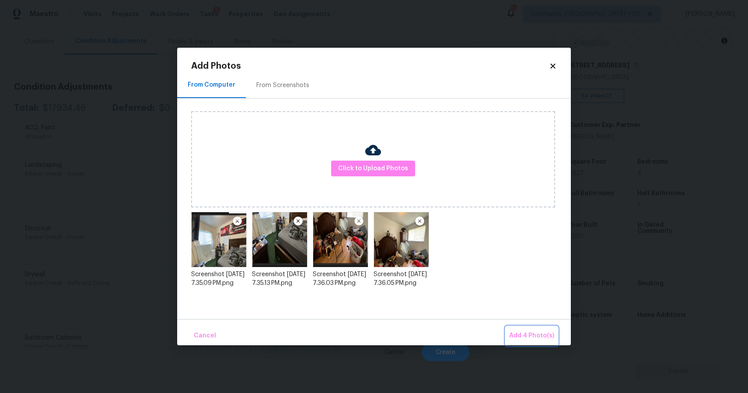
click at [529, 330] on button "Add 4 Photo(s)" at bounding box center [532, 335] width 52 height 19
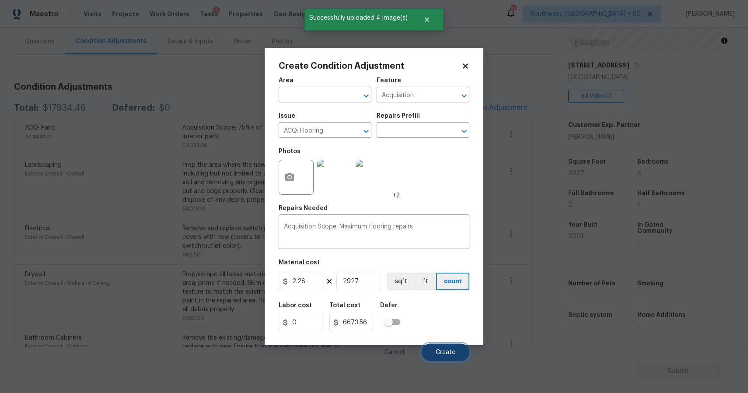
click at [449, 357] on button "Create" at bounding box center [446, 353] width 48 height 18
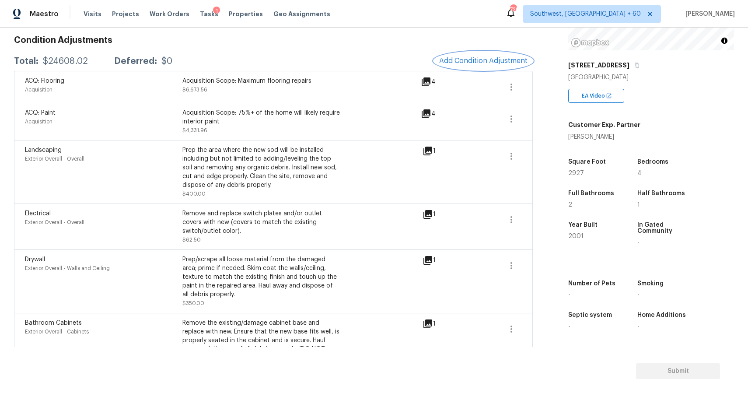
scroll to position [40, 0]
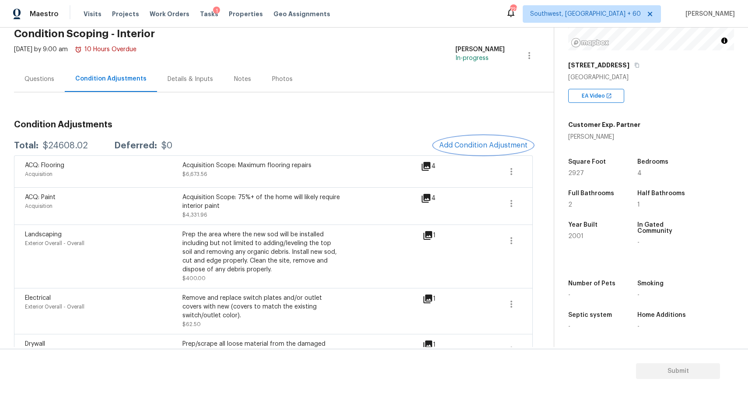
click at [477, 144] on span "Add Condition Adjustment" at bounding box center [483, 145] width 88 height 8
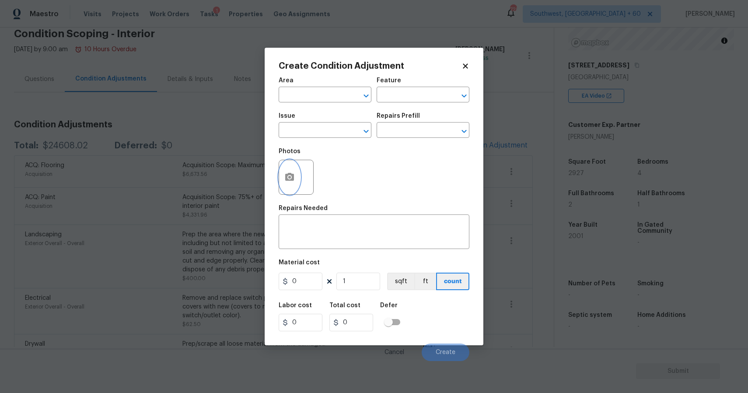
click at [286, 182] on icon "button" at bounding box center [289, 177] width 11 height 11
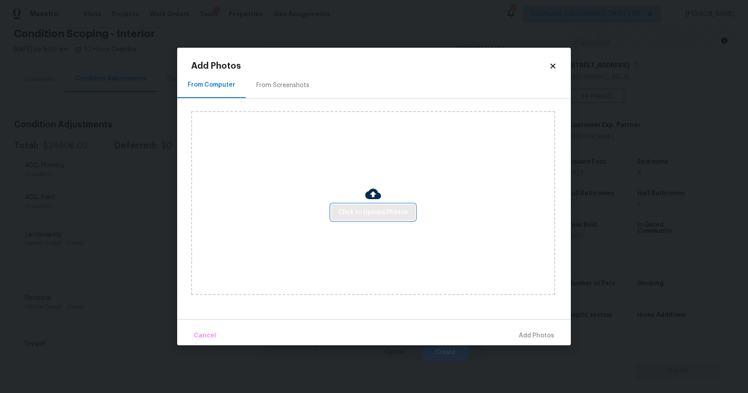
click at [375, 214] on span "Click to Upload Photos" at bounding box center [373, 212] width 70 height 11
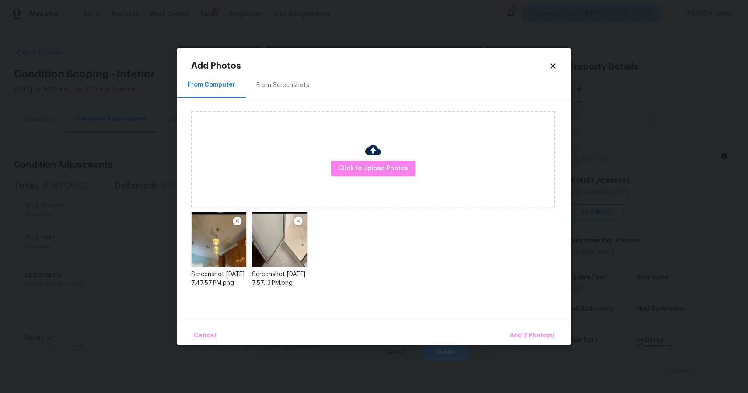
scroll to position [116, 0]
click at [597, 171] on body "Maestro Visits Projects Work Orders Tasks 1 Properties Geo Assignments 727 Sout…" at bounding box center [374, 196] width 748 height 393
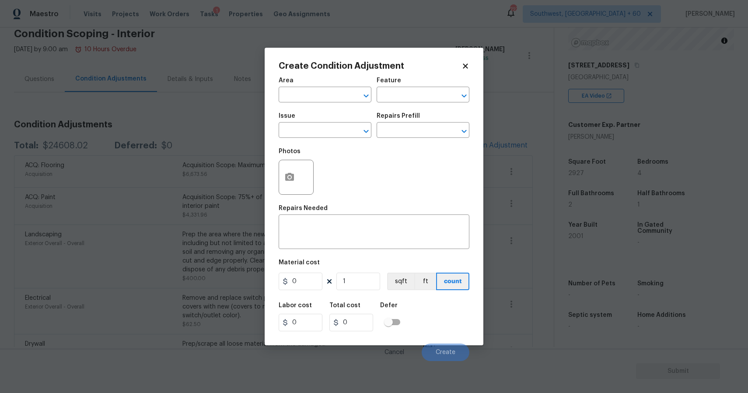
click at [513, 171] on body "Maestro Visits Projects Work Orders Tasks 1 Properties Geo Assignments 727 Sout…" at bounding box center [374, 196] width 748 height 393
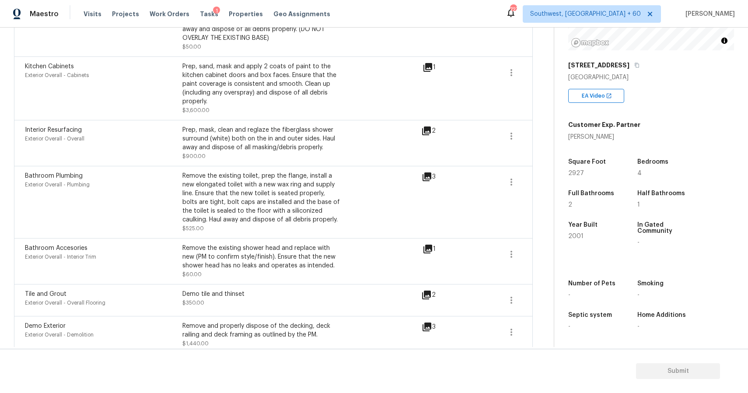
scroll to position [0, 0]
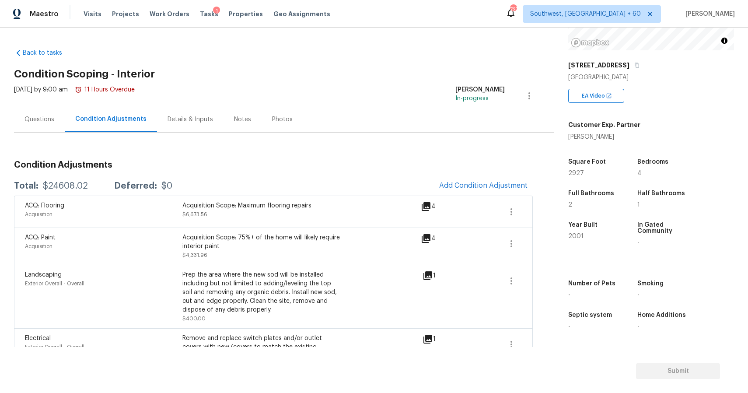
click at [55, 126] on div "Questions" at bounding box center [39, 119] width 51 height 26
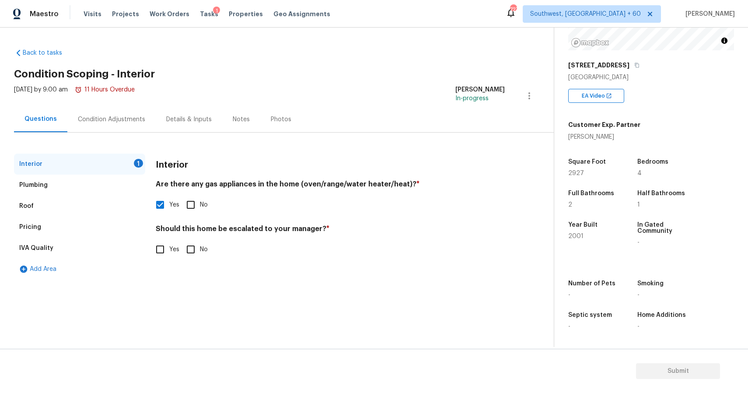
click at [191, 253] on input "No" at bounding box center [191, 249] width 18 height 18
checkbox input "true"
click at [126, 118] on div "Condition Adjustments" at bounding box center [111, 119] width 67 height 9
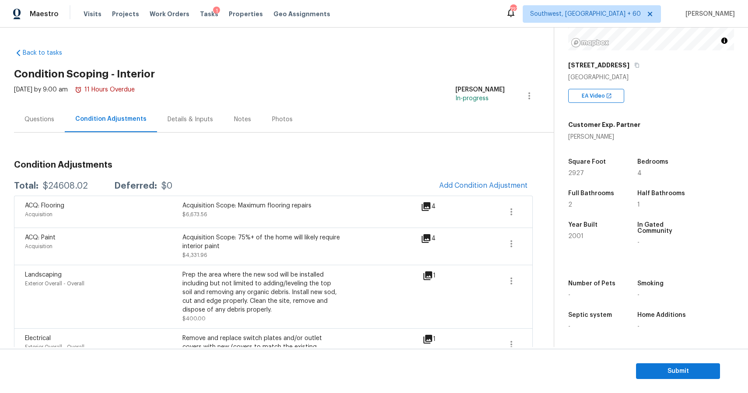
click at [91, 179] on div "Total: $24608.02 Deferred: $0 Add Condition Adjustment" at bounding box center [273, 185] width 519 height 19
copy div "$24608.02"
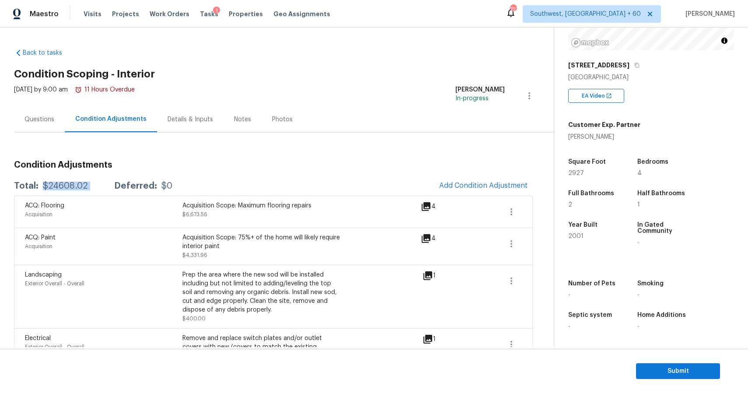
click at [51, 132] on div "Questions Condition Adjustments Details & Inputs Notes Photos" at bounding box center [284, 119] width 540 height 26
click at [49, 129] on div "Questions" at bounding box center [39, 119] width 51 height 26
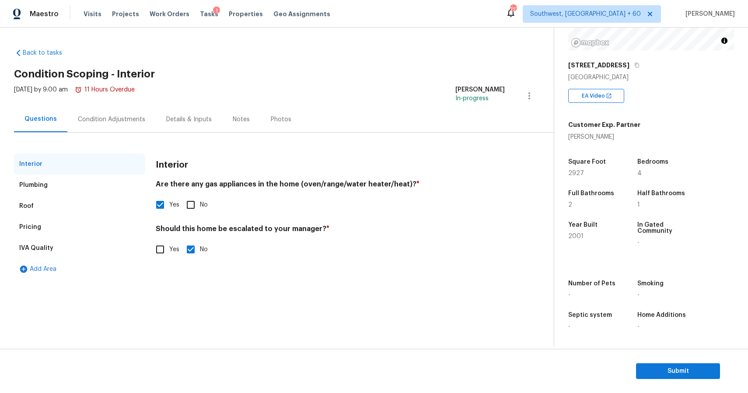
click at [164, 126] on div "Details & Inputs" at bounding box center [189, 119] width 67 height 26
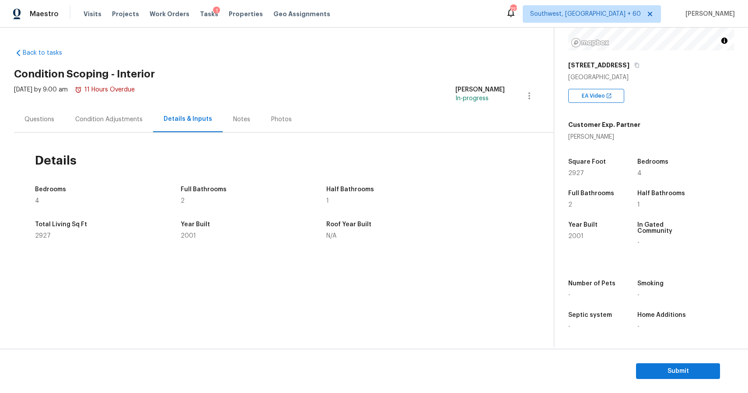
click at [130, 123] on div "Condition Adjustments" at bounding box center [108, 119] width 67 height 9
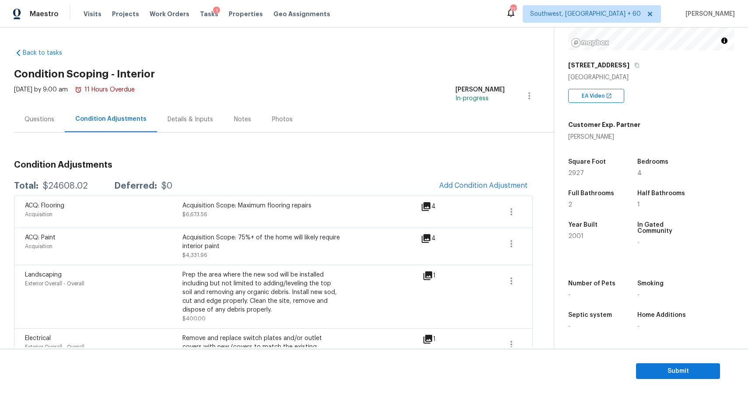
click at [47, 127] on div "Questions" at bounding box center [39, 119] width 51 height 26
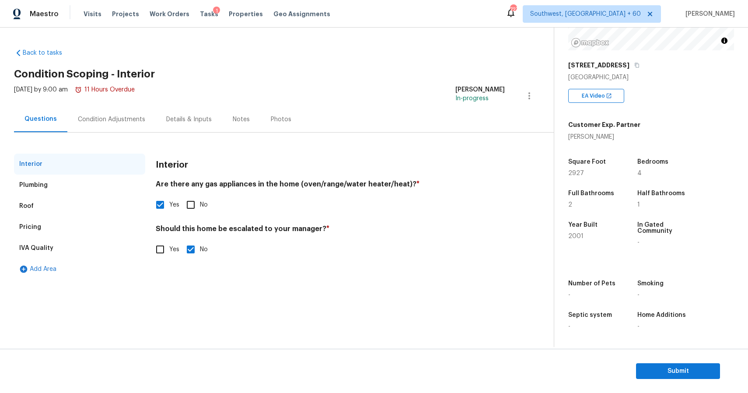
click at [156, 125] on div "Details & Inputs" at bounding box center [189, 119] width 67 height 26
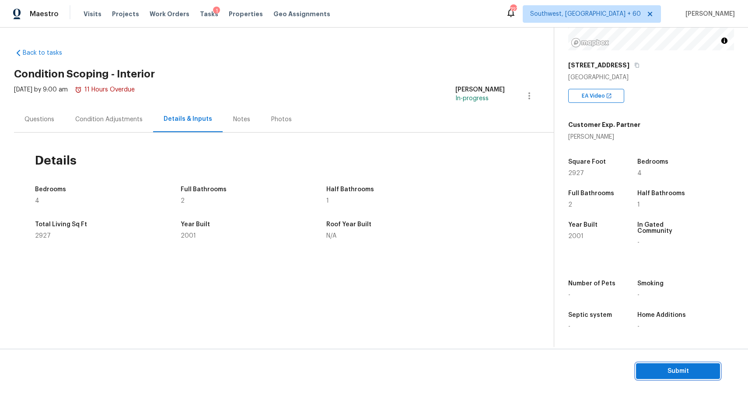
click at [660, 368] on span "Submit" at bounding box center [678, 371] width 70 height 11
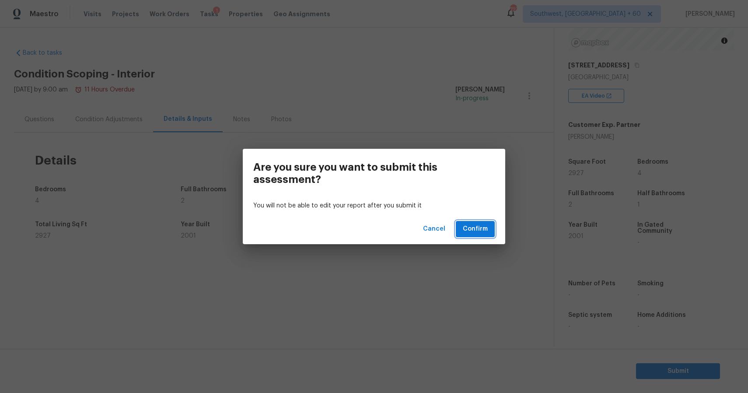
click at [491, 226] on button "Confirm" at bounding box center [475, 229] width 39 height 16
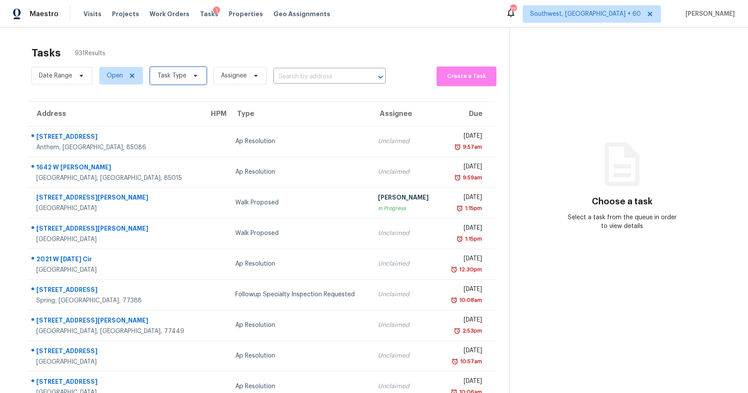
click at [198, 71] on span "Task Type" at bounding box center [178, 76] width 56 height 18
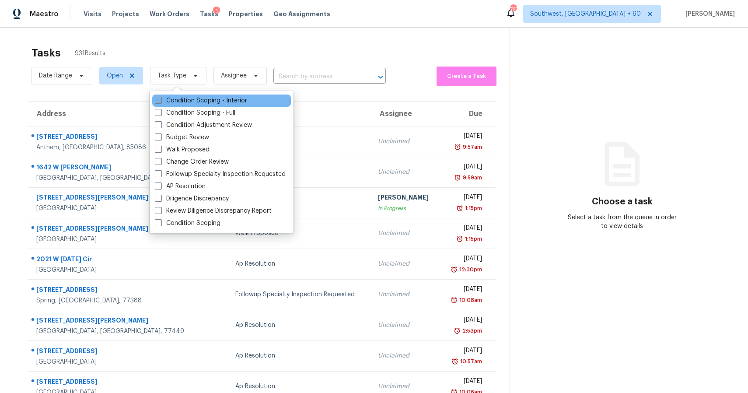
click at [212, 97] on label "Condition Scoping - Interior" at bounding box center [201, 100] width 92 height 9
click at [161, 97] on input "Condition Scoping - Interior" at bounding box center [158, 99] width 6 height 6
checkbox input "true"
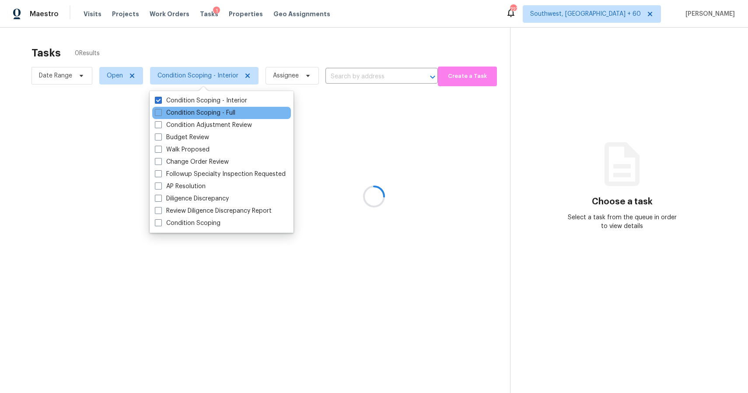
click at [212, 107] on div "Condition Scoping - Full" at bounding box center [221, 113] width 139 height 12
click at [215, 113] on label "Condition Scoping - Full" at bounding box center [195, 113] width 81 height 9
click at [161, 113] on input "Condition Scoping - Full" at bounding box center [158, 112] width 6 height 6
checkbox input "true"
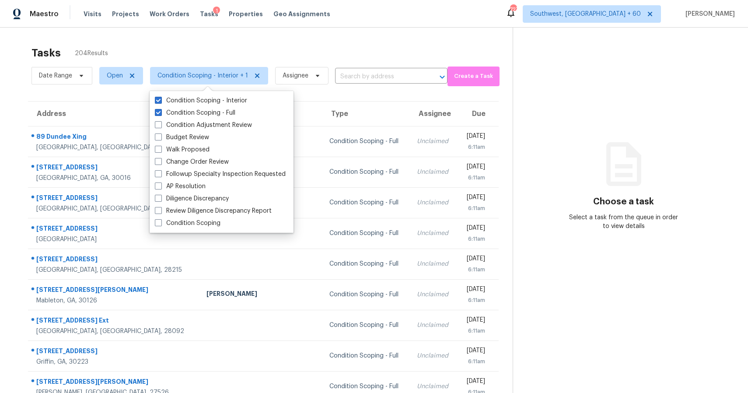
click at [634, 146] on icon at bounding box center [624, 164] width 53 height 53
